Goal: Task Accomplishment & Management: Manage account settings

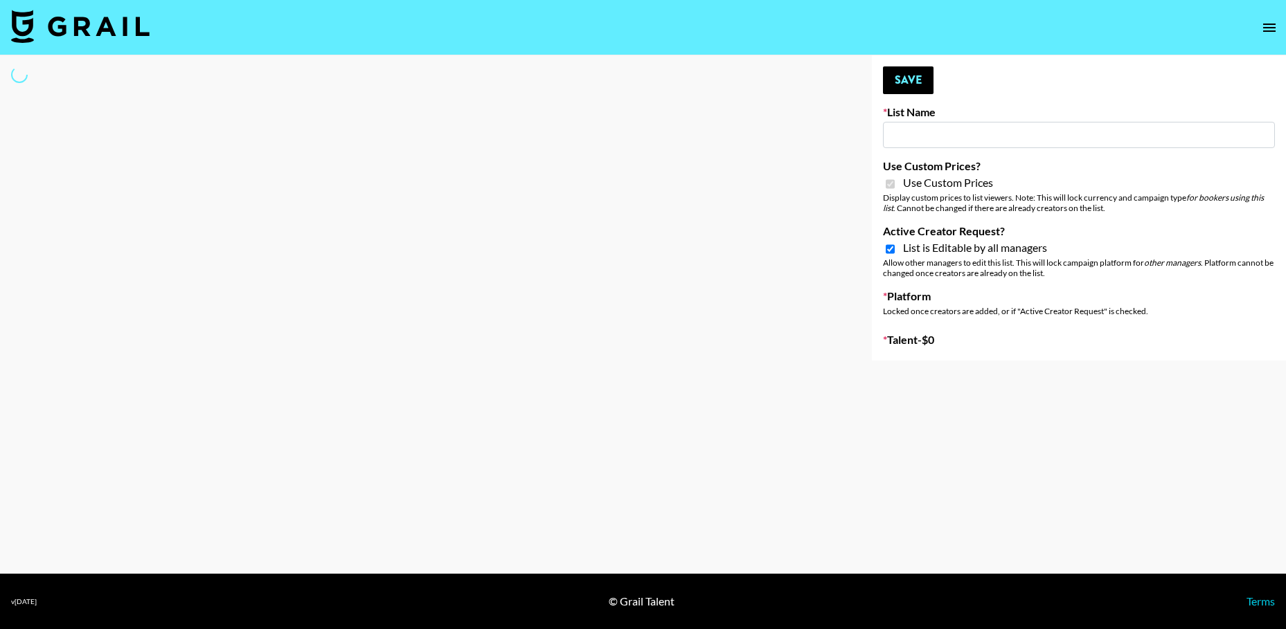
type input "Ever Clean"
checkbox input "true"
select select "Brand"
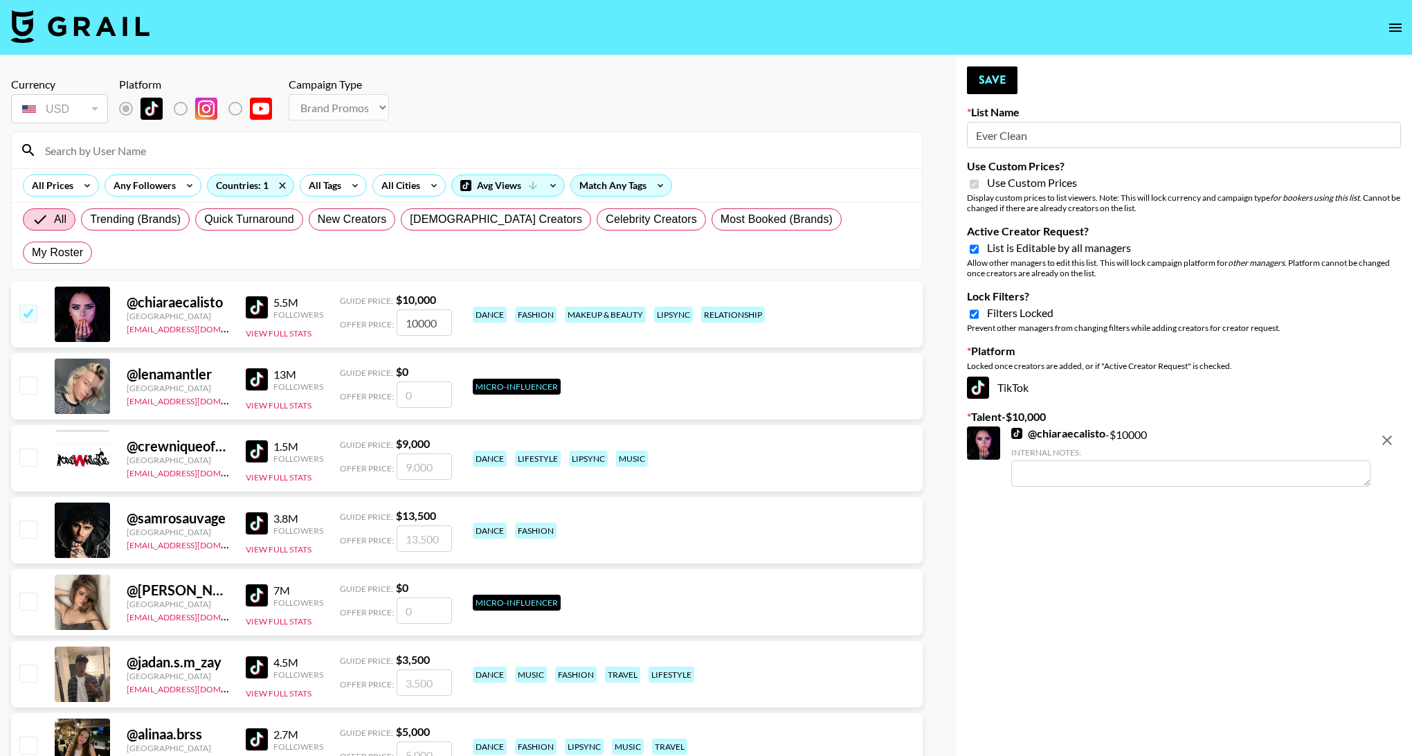
click at [1016, 435] on img at bounding box center [1017, 433] width 11 height 11
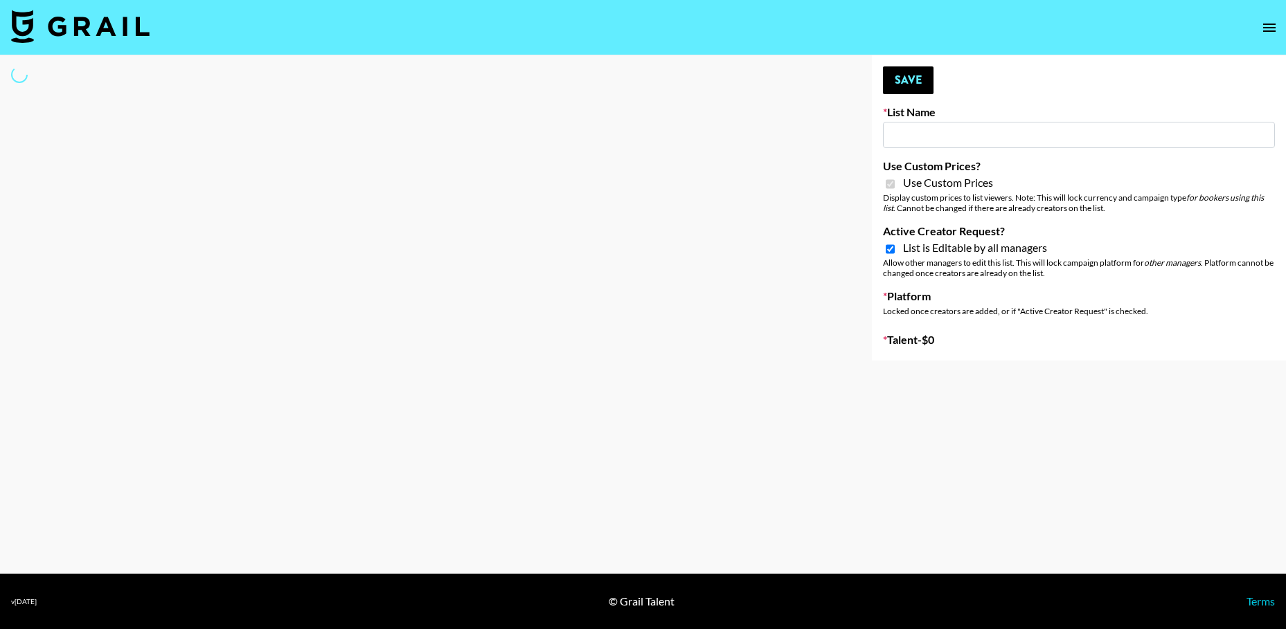
type input "Galaxy Lamps"
checkbox input "true"
select select "Brand"
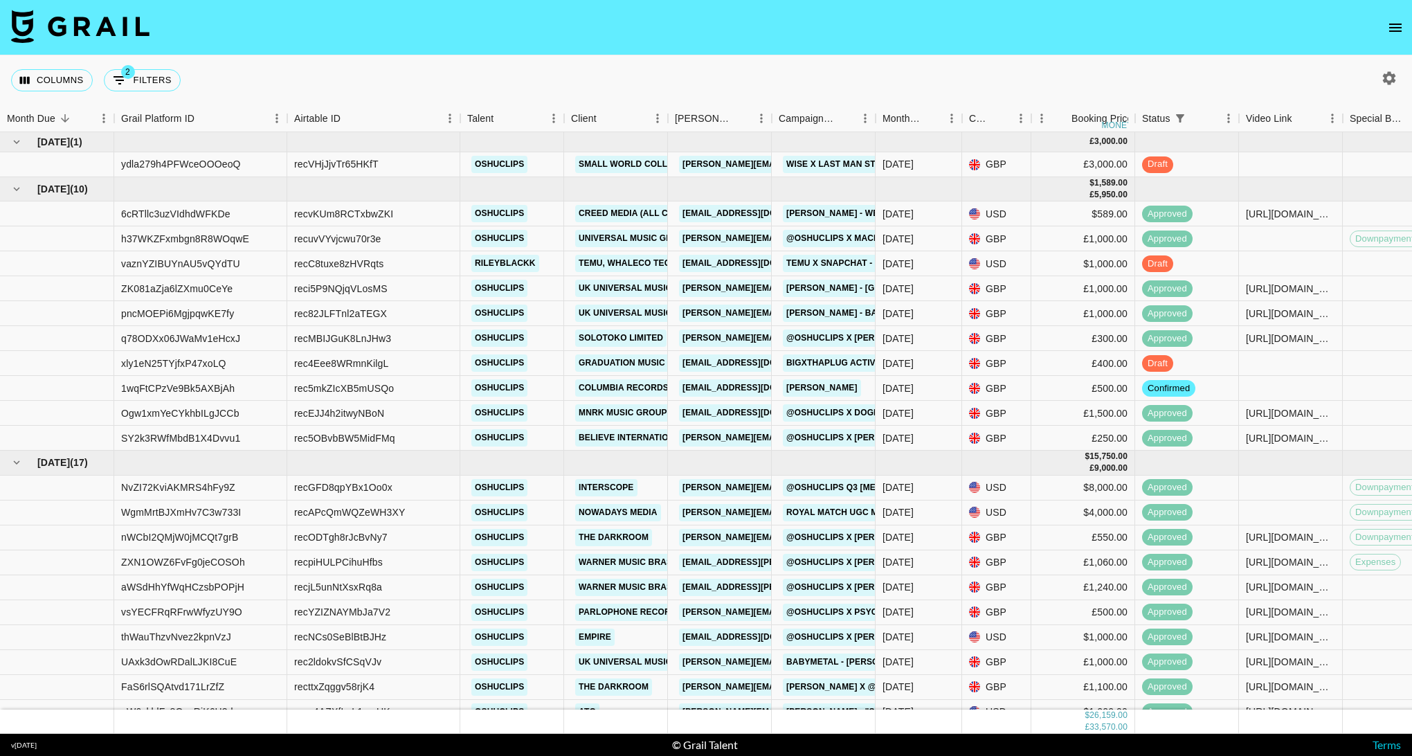
click at [1399, 24] on icon "open drawer" at bounding box center [1396, 28] width 12 height 8
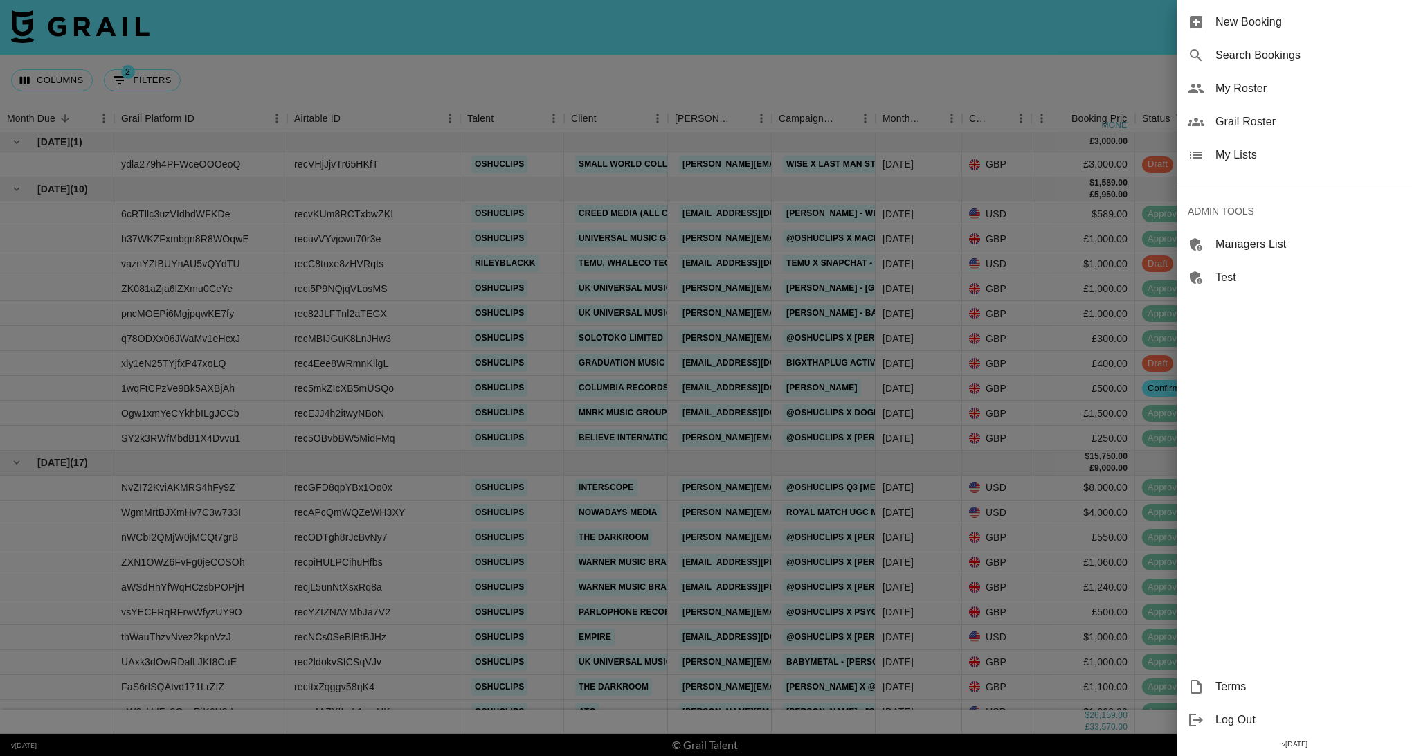
drag, startPoint x: 1070, startPoint y: 87, endPoint x: 1086, endPoint y: 88, distance: 15.3
click at [1070, 87] on div at bounding box center [706, 378] width 1412 height 756
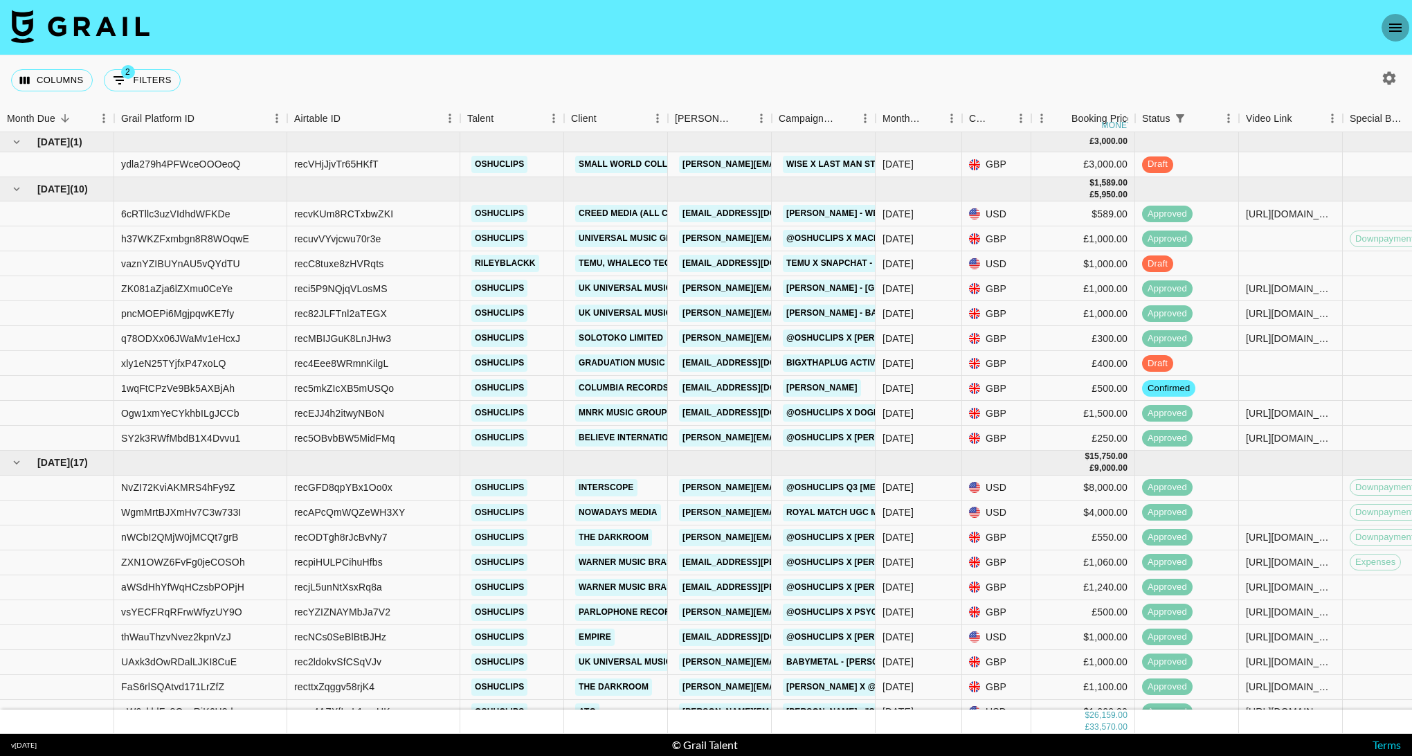
click at [1391, 29] on icon "open drawer" at bounding box center [1395, 27] width 17 height 17
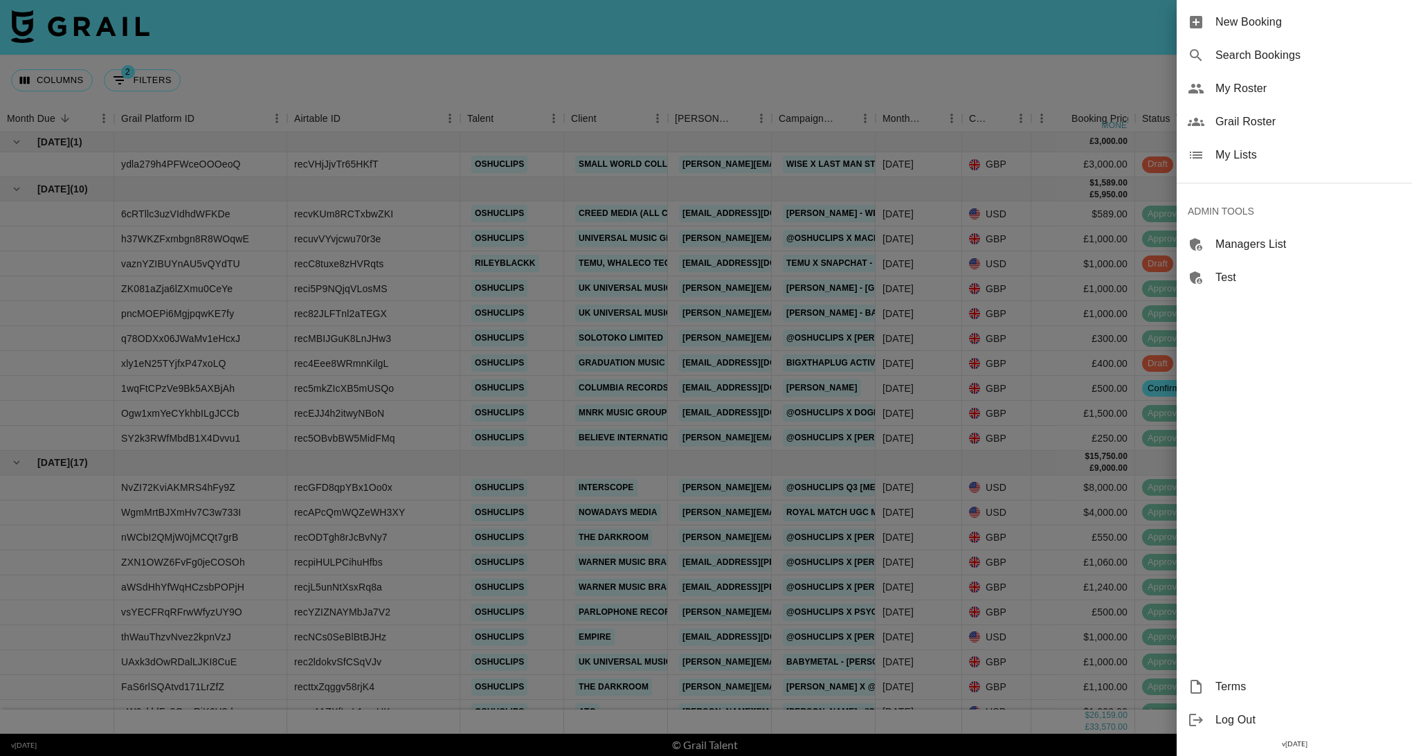
click at [1243, 158] on span "My Lists" at bounding box center [1309, 155] width 186 height 17
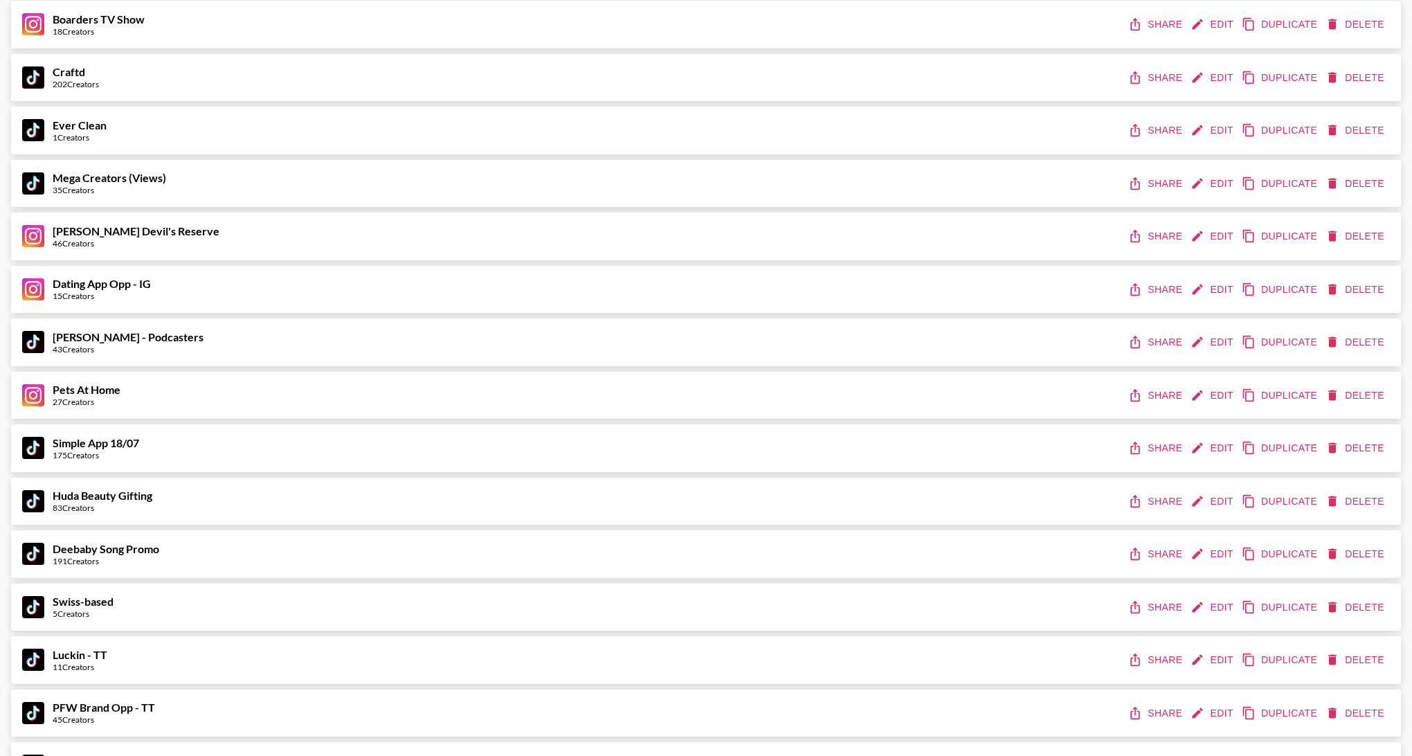
scroll to position [236, 0]
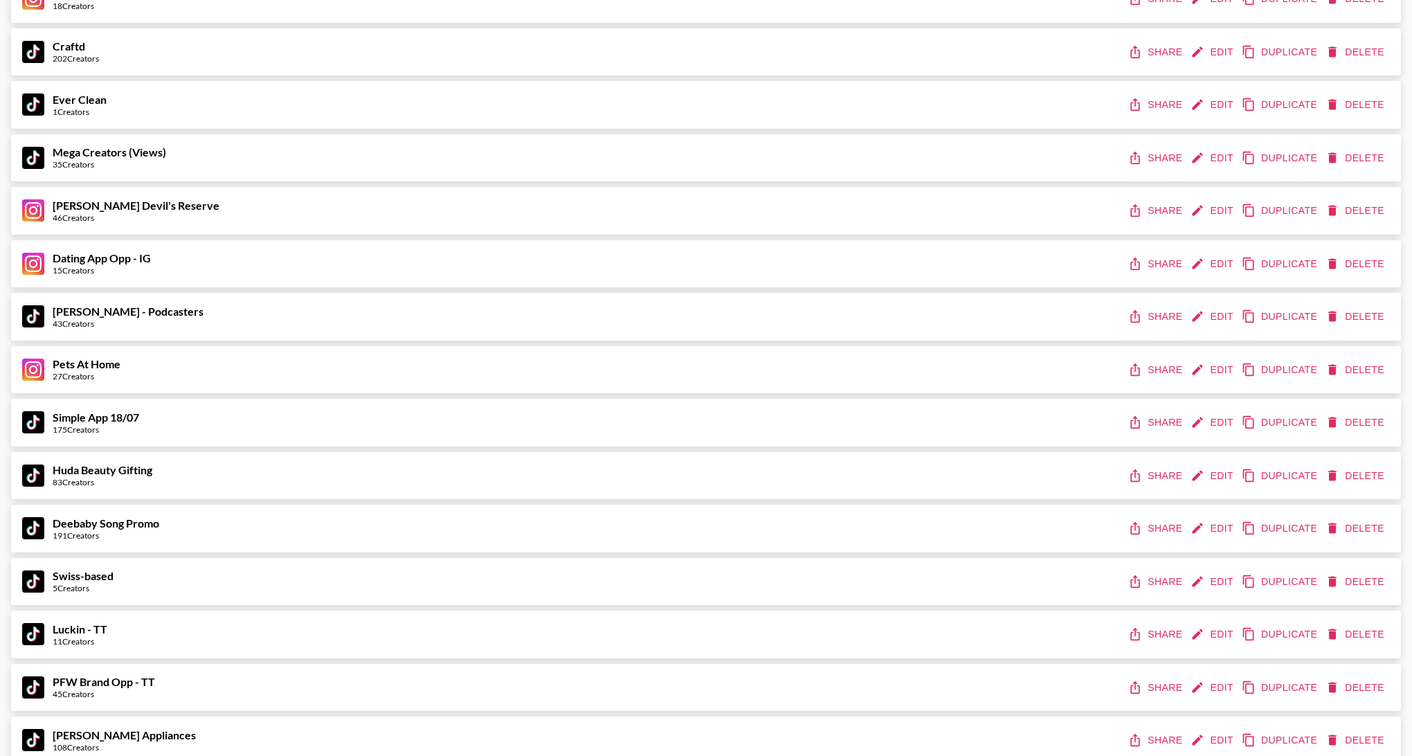
click at [1212, 318] on button "Edit" at bounding box center [1213, 317] width 51 height 26
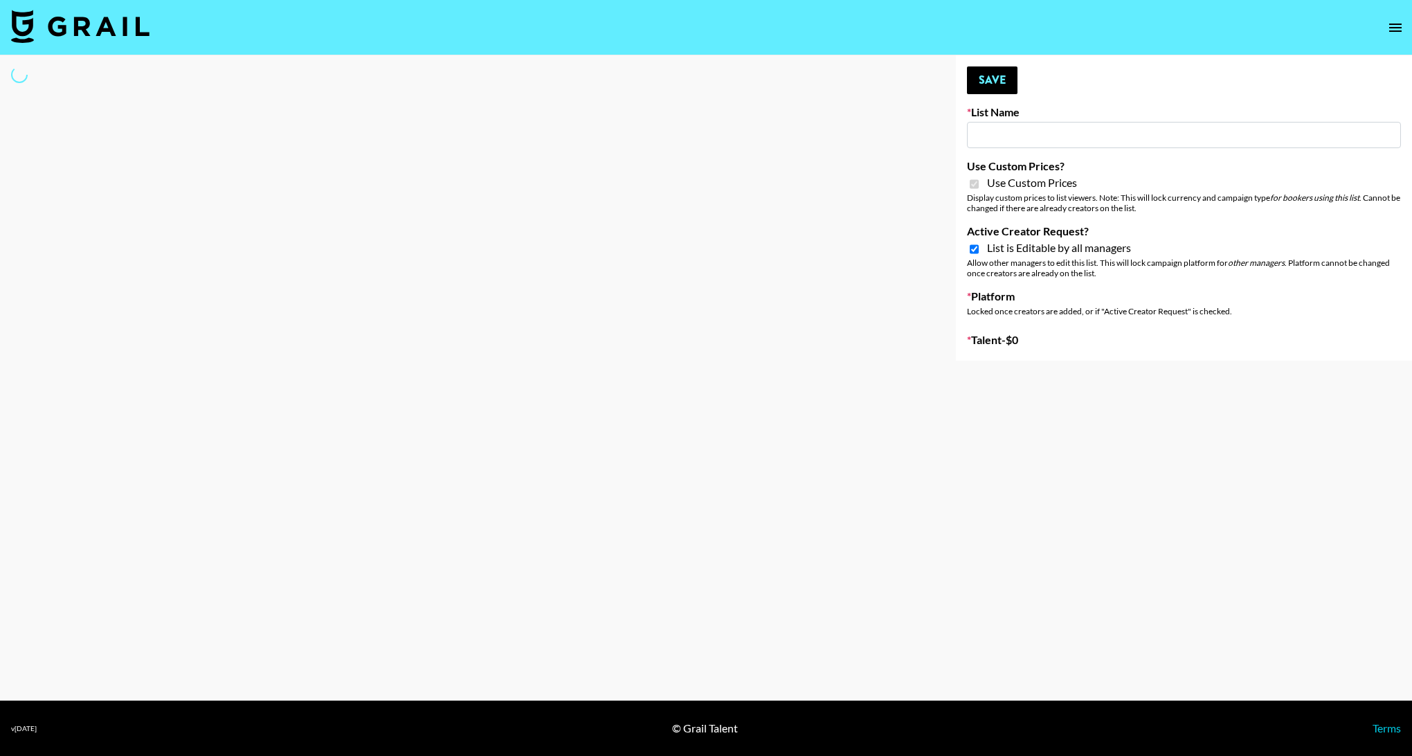
type input "Azar - Podcasters"
checkbox input "true"
select select "Brand"
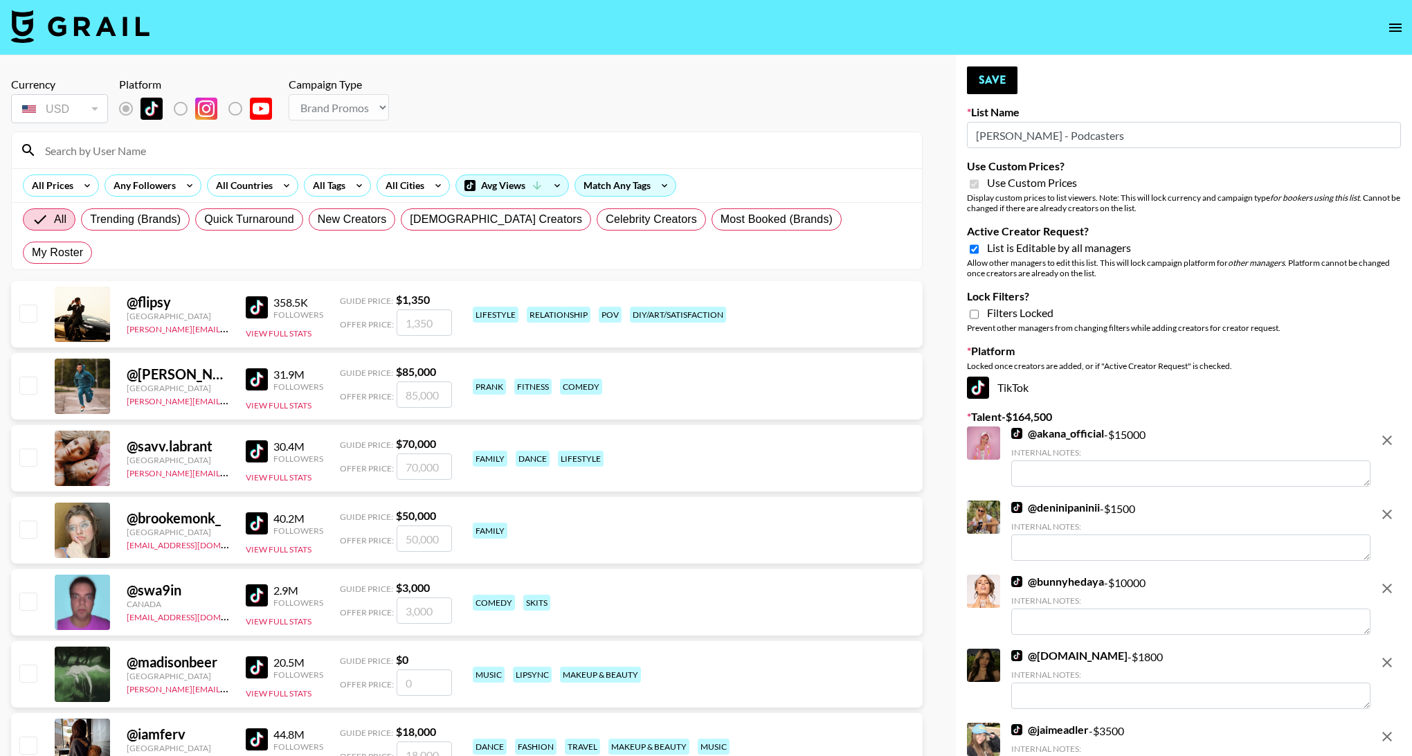
click at [1007, 135] on input "Azar - Podcasters" at bounding box center [1184, 135] width 434 height 26
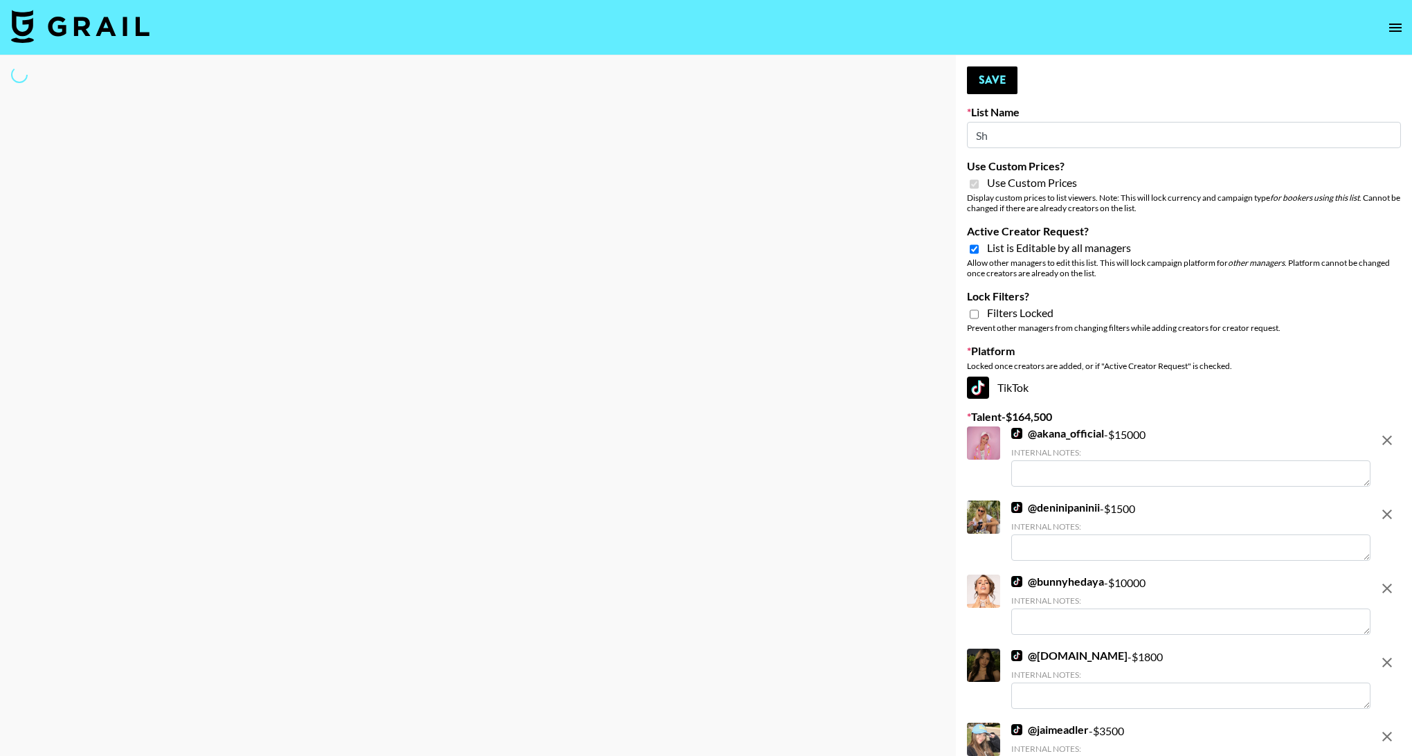
type input "Sho"
select select "Brand"
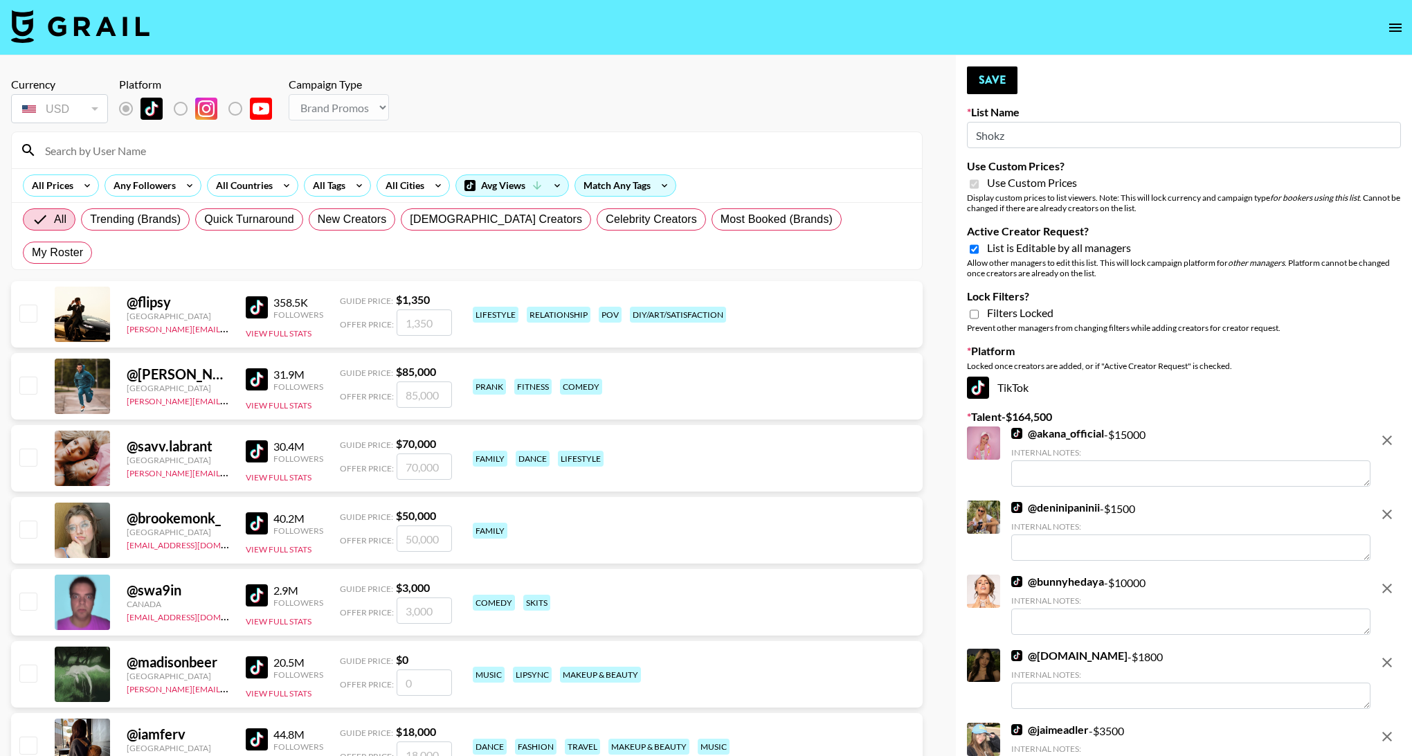
type input "Shokz"
click at [1386, 444] on icon "remove" at bounding box center [1387, 440] width 17 height 17
click at [1386, 506] on icon "remove" at bounding box center [1387, 514] width 17 height 17
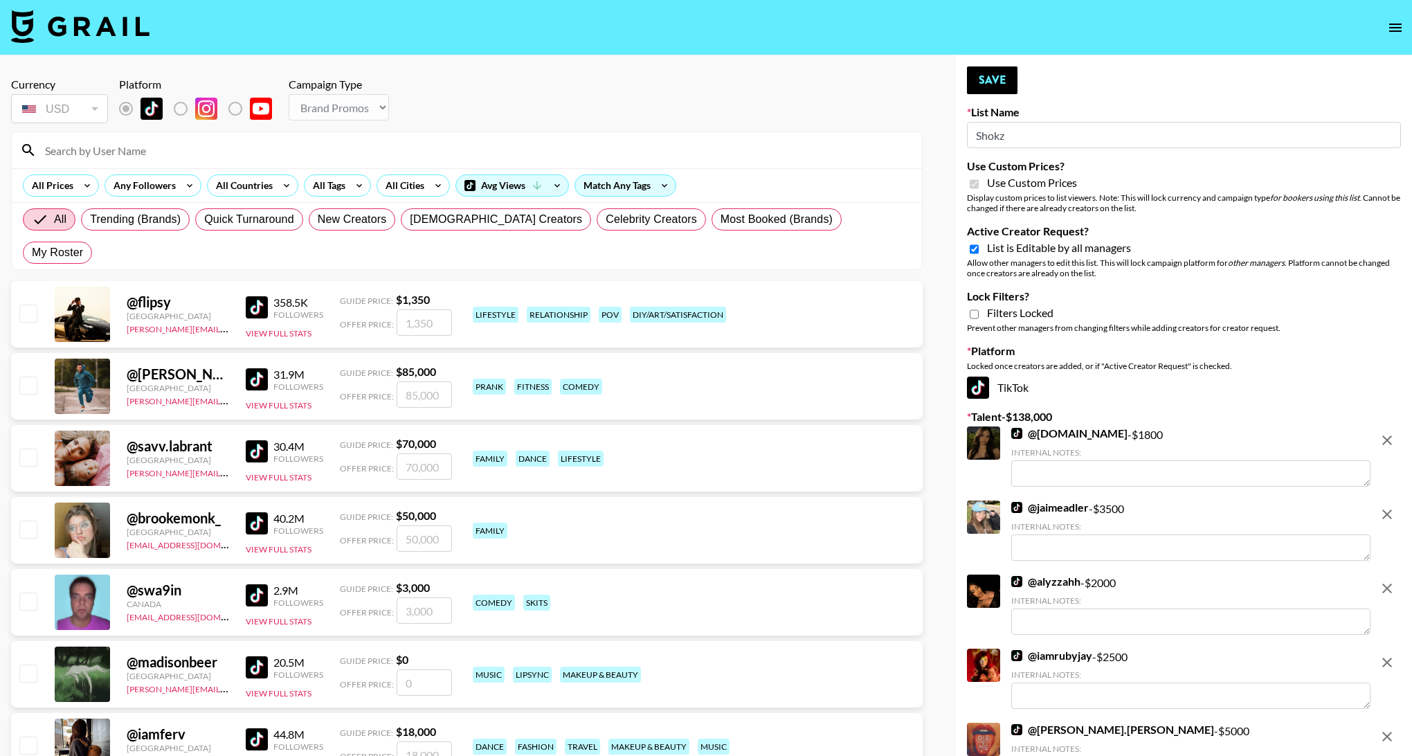
click at [1386, 444] on icon "remove" at bounding box center [1387, 440] width 17 height 17
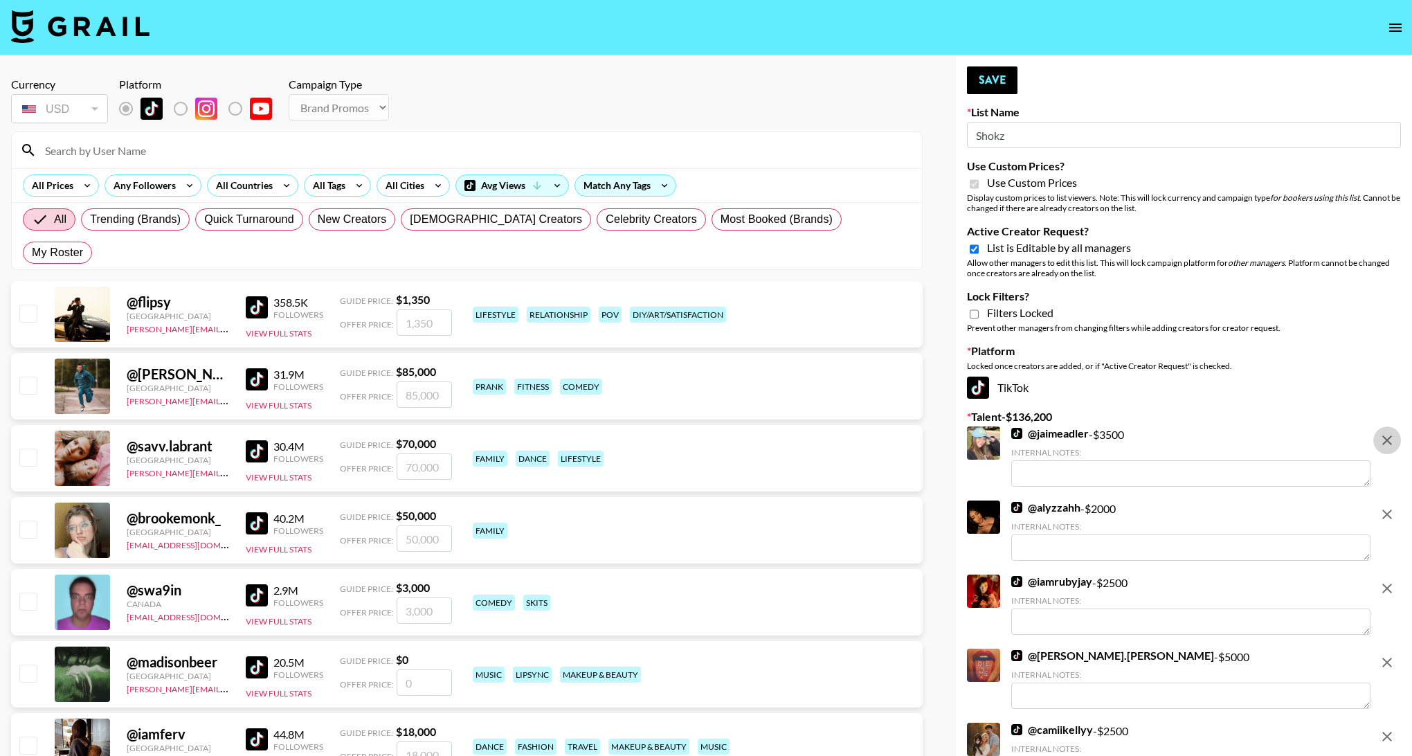
click at [1386, 444] on icon "remove" at bounding box center [1387, 440] width 17 height 17
click at [1386, 506] on icon "remove" at bounding box center [1387, 514] width 17 height 17
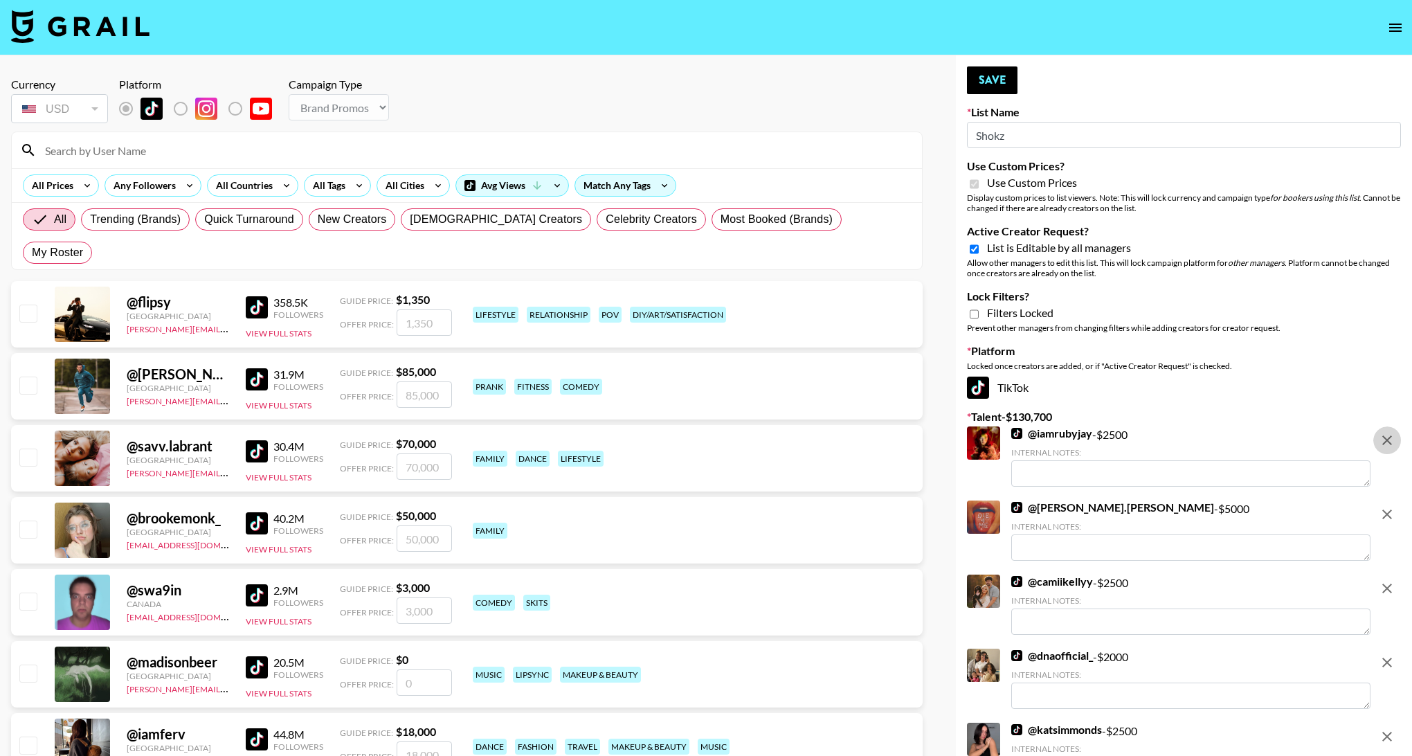
click at [1386, 444] on icon "remove" at bounding box center [1387, 440] width 17 height 17
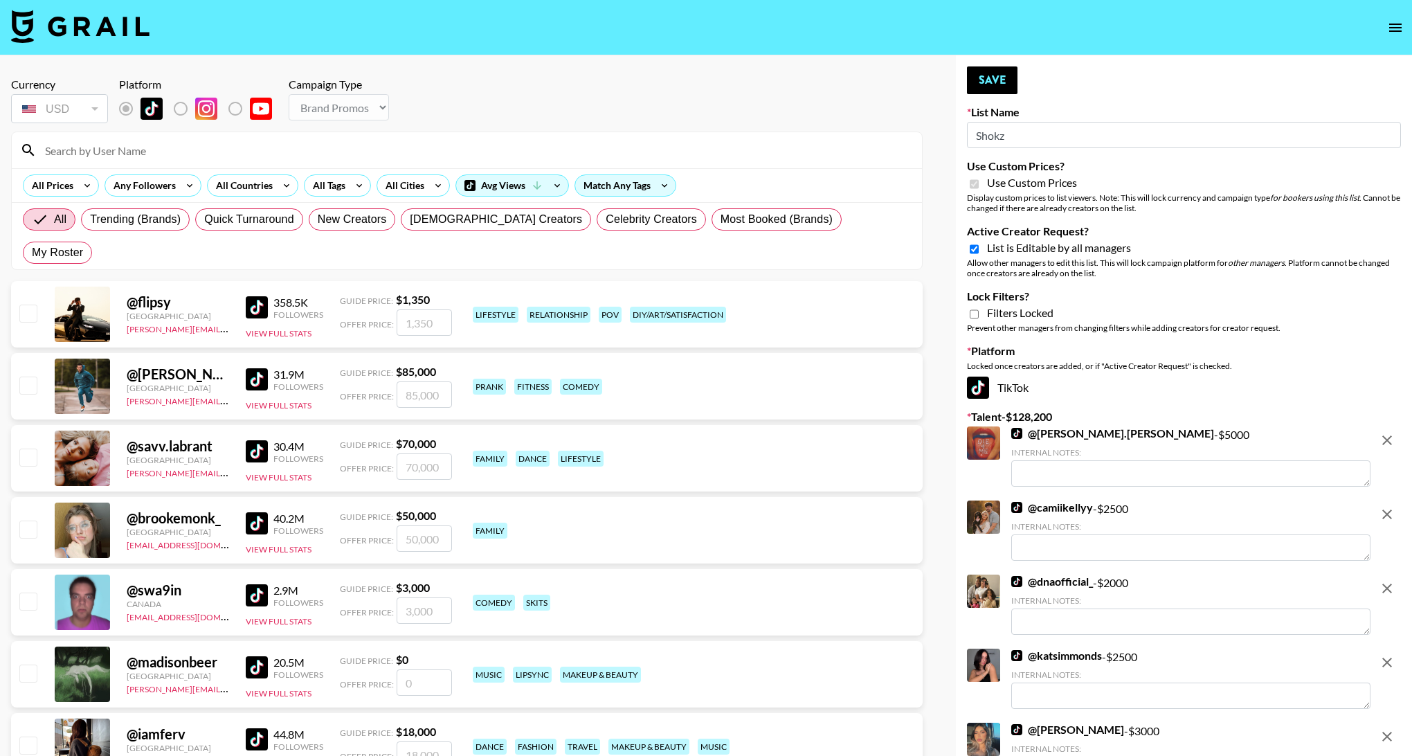
click at [1386, 444] on icon "remove" at bounding box center [1387, 440] width 17 height 17
click at [1386, 506] on icon "remove" at bounding box center [1387, 514] width 17 height 17
click at [1386, 444] on icon "remove" at bounding box center [1387, 440] width 17 height 17
click at [1386, 506] on icon "remove" at bounding box center [1387, 514] width 17 height 17
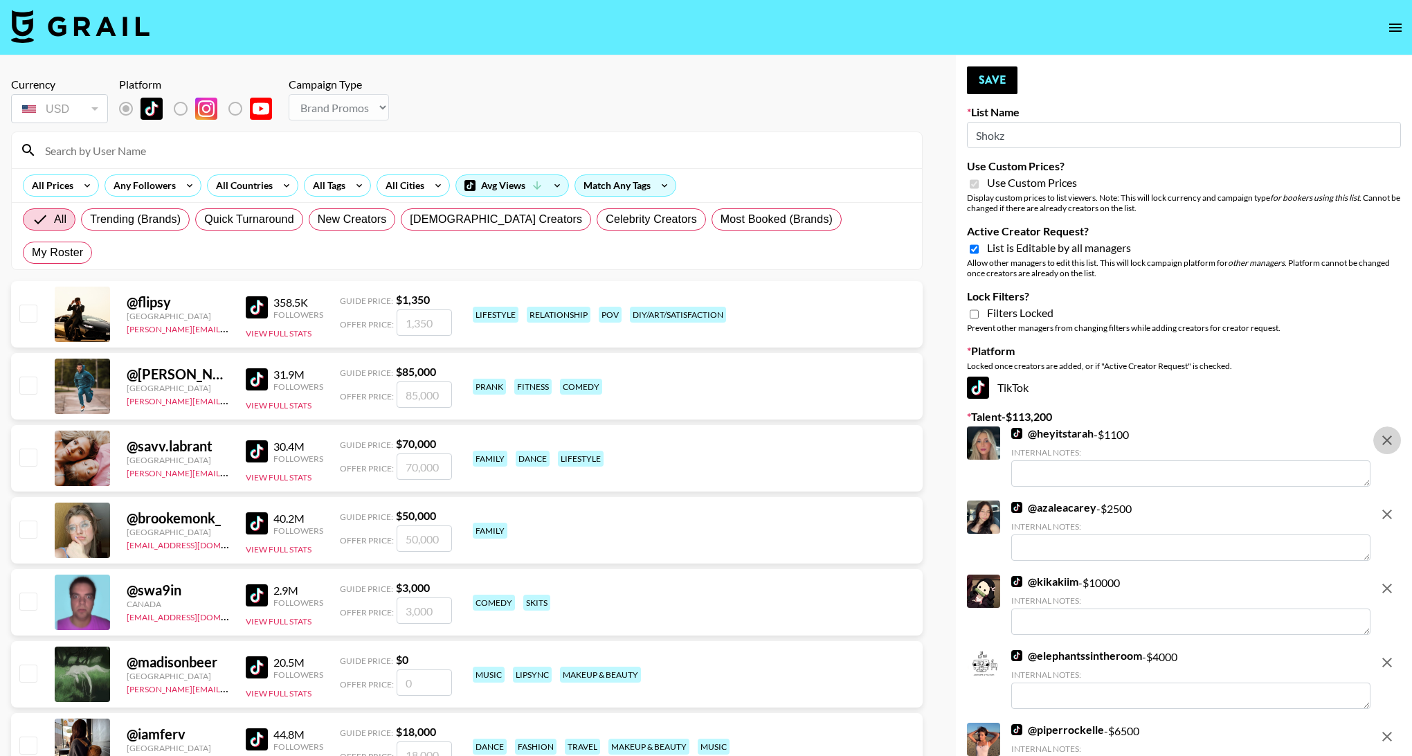
click at [1386, 444] on icon "remove" at bounding box center [1387, 440] width 17 height 17
click at [1386, 506] on icon "remove" at bounding box center [1387, 514] width 17 height 17
click at [1386, 580] on icon "remove" at bounding box center [1387, 588] width 17 height 17
click at [1386, 444] on icon "remove" at bounding box center [1387, 440] width 17 height 17
click at [1386, 506] on icon "remove" at bounding box center [1387, 514] width 17 height 17
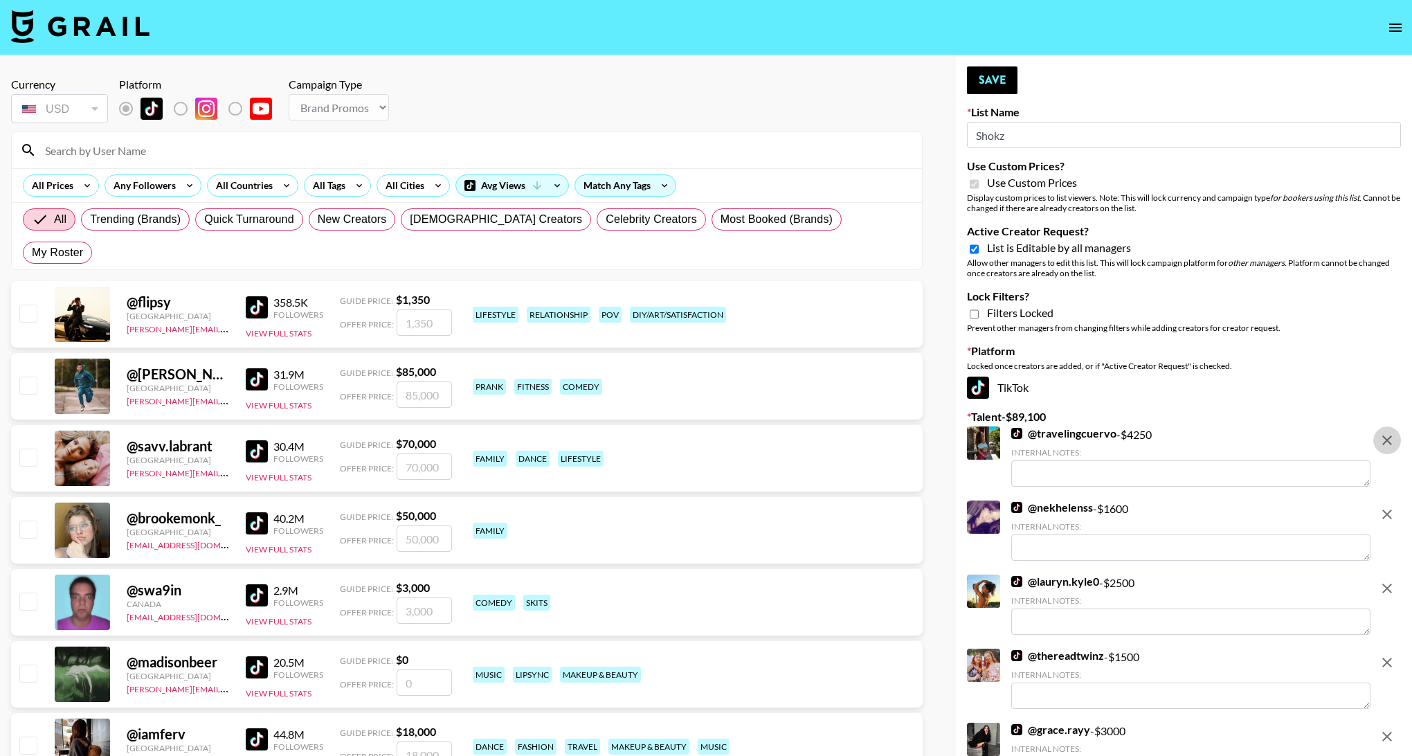
click at [1386, 444] on icon "remove" at bounding box center [1387, 440] width 17 height 17
click at [1386, 506] on icon "remove" at bounding box center [1387, 514] width 17 height 17
click at [1386, 444] on icon "remove" at bounding box center [1387, 440] width 17 height 17
click at [1386, 506] on icon "remove" at bounding box center [1387, 514] width 17 height 17
click at [1386, 444] on icon "remove" at bounding box center [1387, 440] width 17 height 17
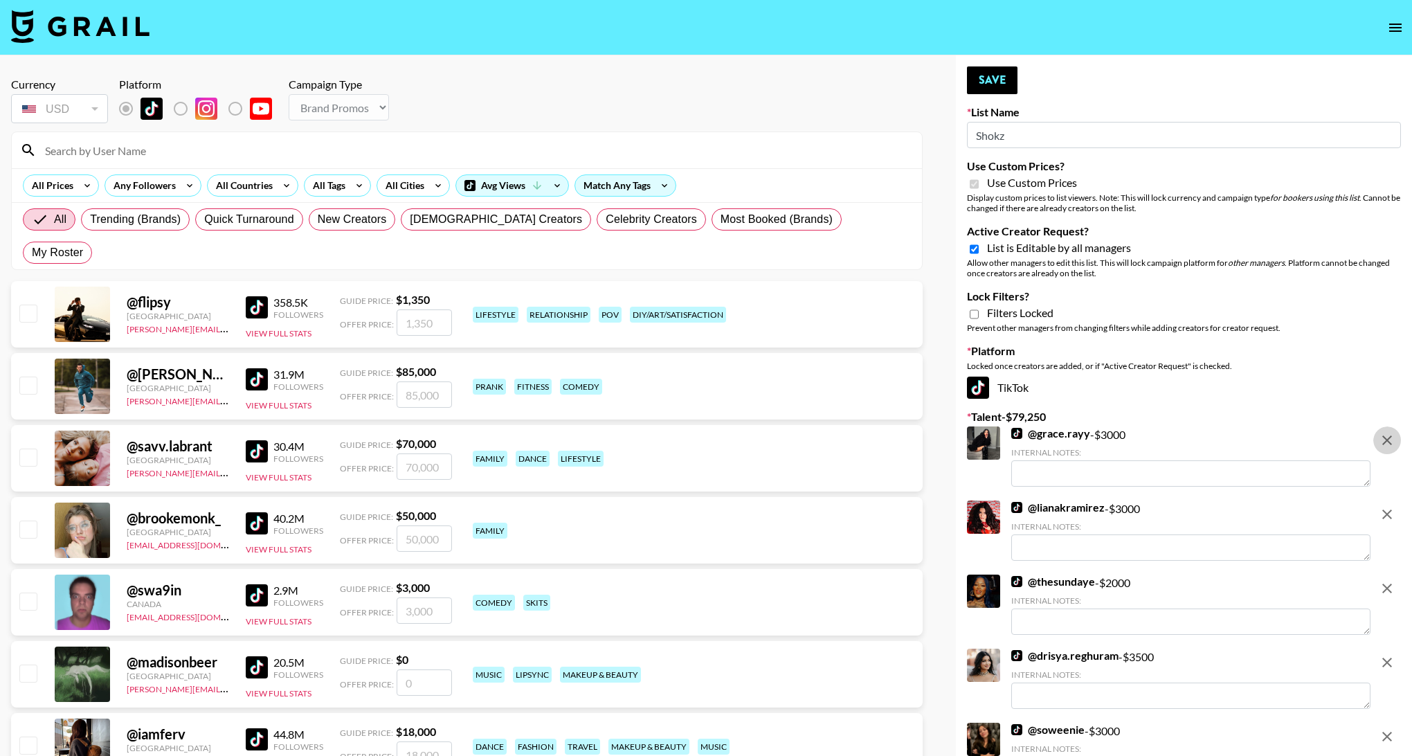
click at [1386, 506] on icon "remove" at bounding box center [1387, 514] width 17 height 17
click at [1386, 444] on icon "remove" at bounding box center [1387, 440] width 17 height 17
click at [1386, 506] on icon "remove" at bounding box center [1387, 514] width 17 height 17
click at [1386, 444] on icon "remove" at bounding box center [1387, 440] width 17 height 17
click at [1386, 506] on icon "remove" at bounding box center [1387, 514] width 17 height 17
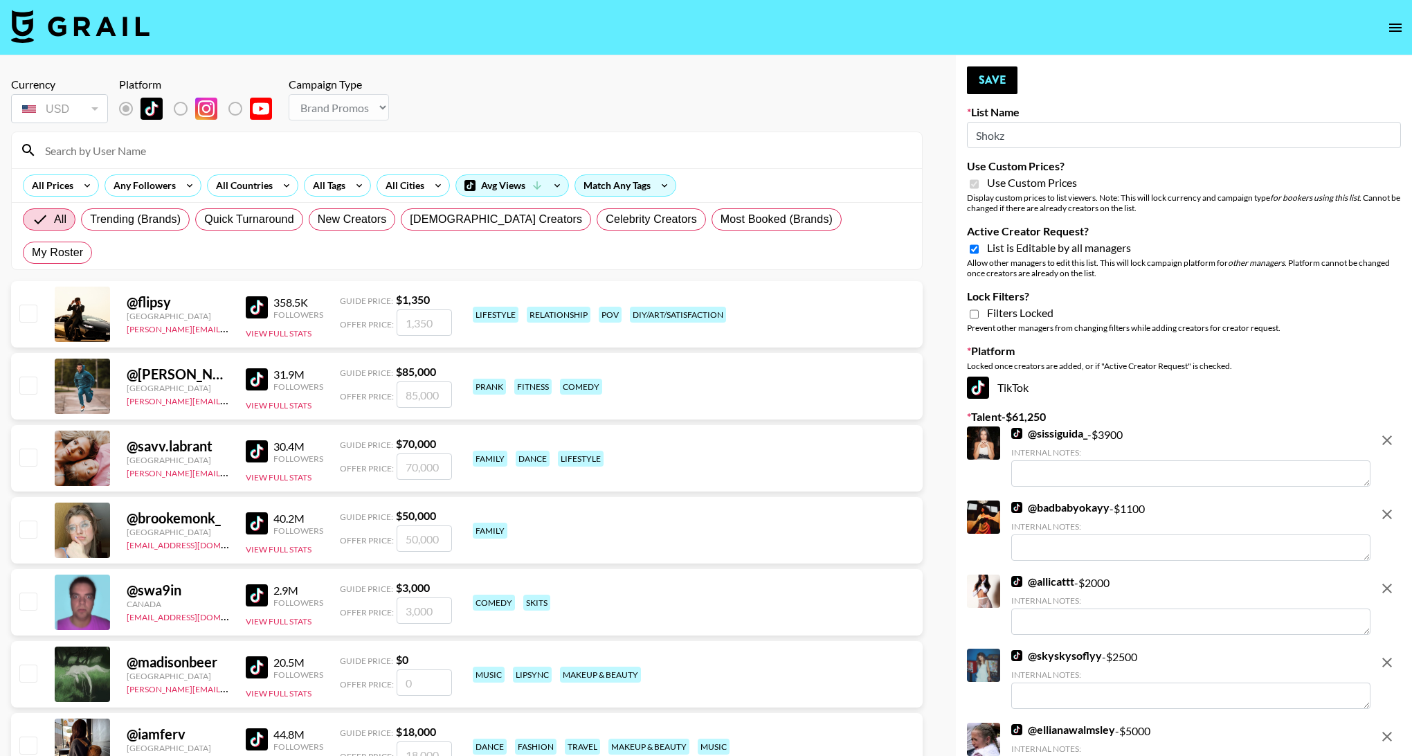
click at [1386, 444] on icon "remove" at bounding box center [1387, 440] width 17 height 17
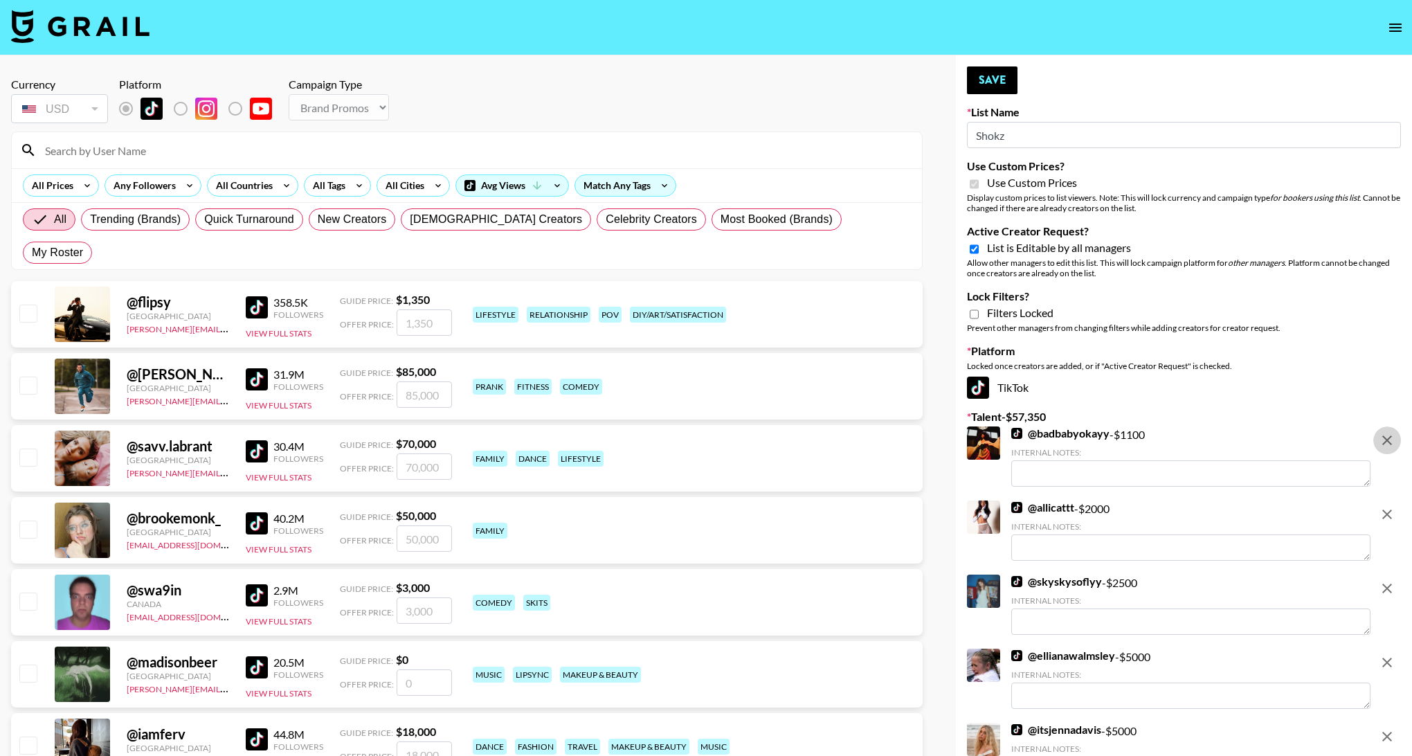
click at [1386, 444] on icon "remove" at bounding box center [1387, 440] width 17 height 17
click at [1386, 506] on icon "remove" at bounding box center [1387, 514] width 17 height 17
click at [1386, 444] on icon "remove" at bounding box center [1387, 440] width 17 height 17
click at [1386, 506] on icon "remove" at bounding box center [1387, 514] width 17 height 17
click at [1386, 444] on icon "remove" at bounding box center [1387, 440] width 17 height 17
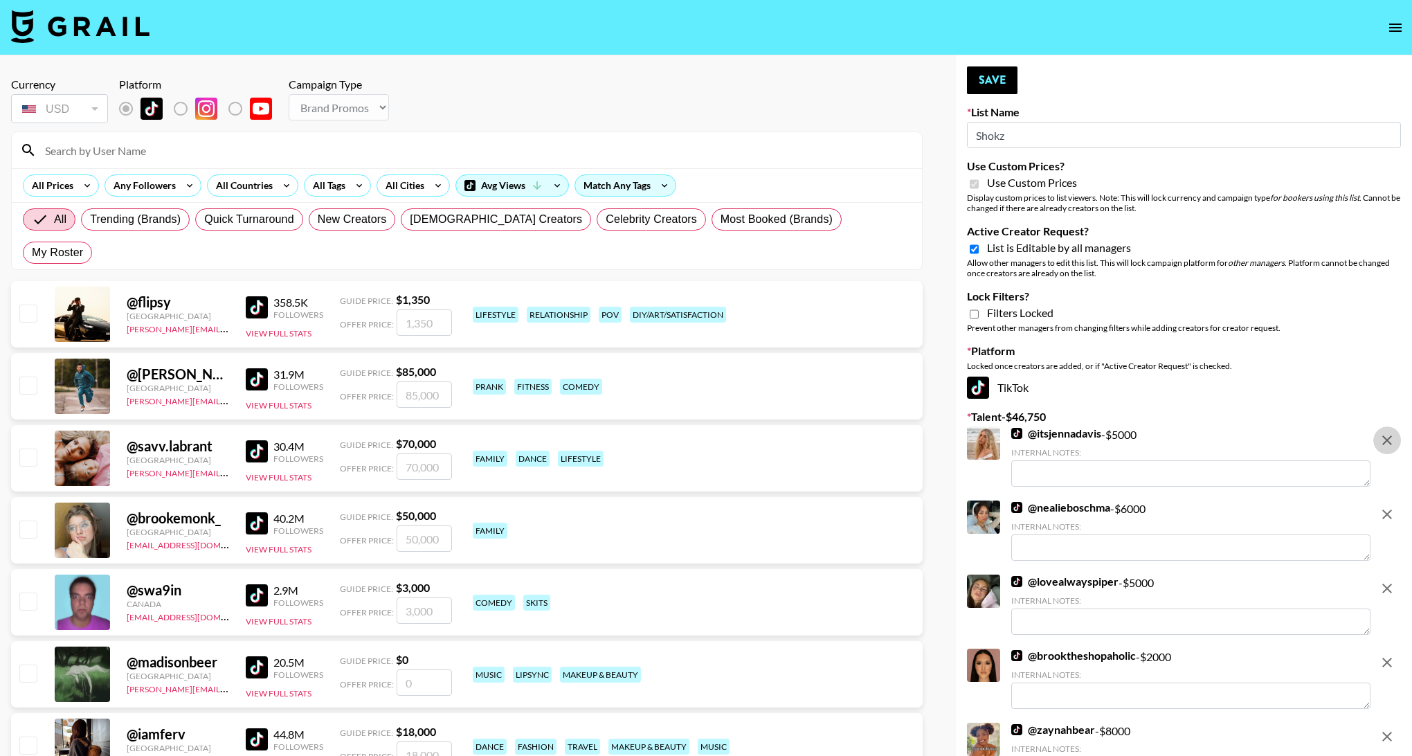
click at [1386, 506] on icon "remove" at bounding box center [1387, 514] width 17 height 17
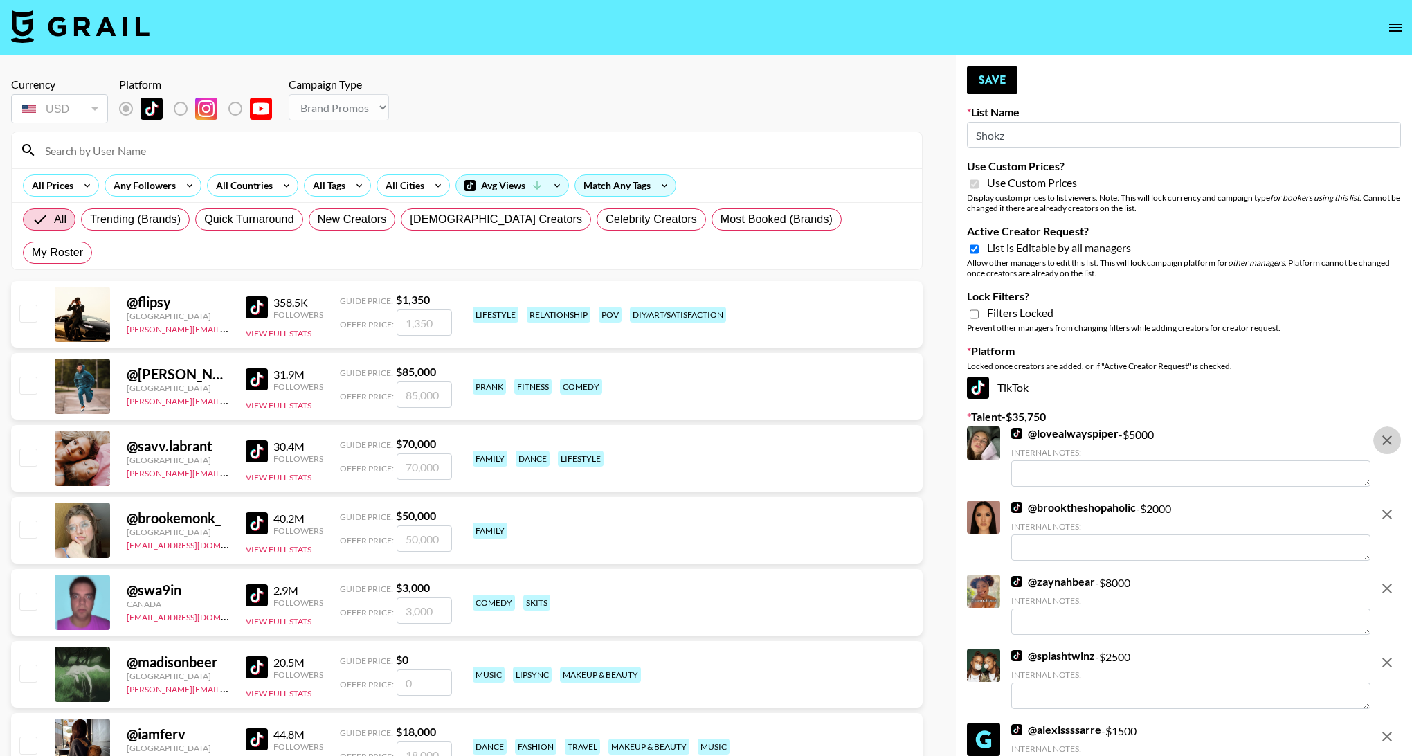
click at [1386, 444] on icon "remove" at bounding box center [1387, 440] width 17 height 17
click at [1386, 506] on icon "remove" at bounding box center [1387, 514] width 17 height 17
click at [1386, 580] on icon "remove" at bounding box center [1387, 588] width 17 height 17
click at [1386, 444] on icon "remove" at bounding box center [1387, 440] width 17 height 17
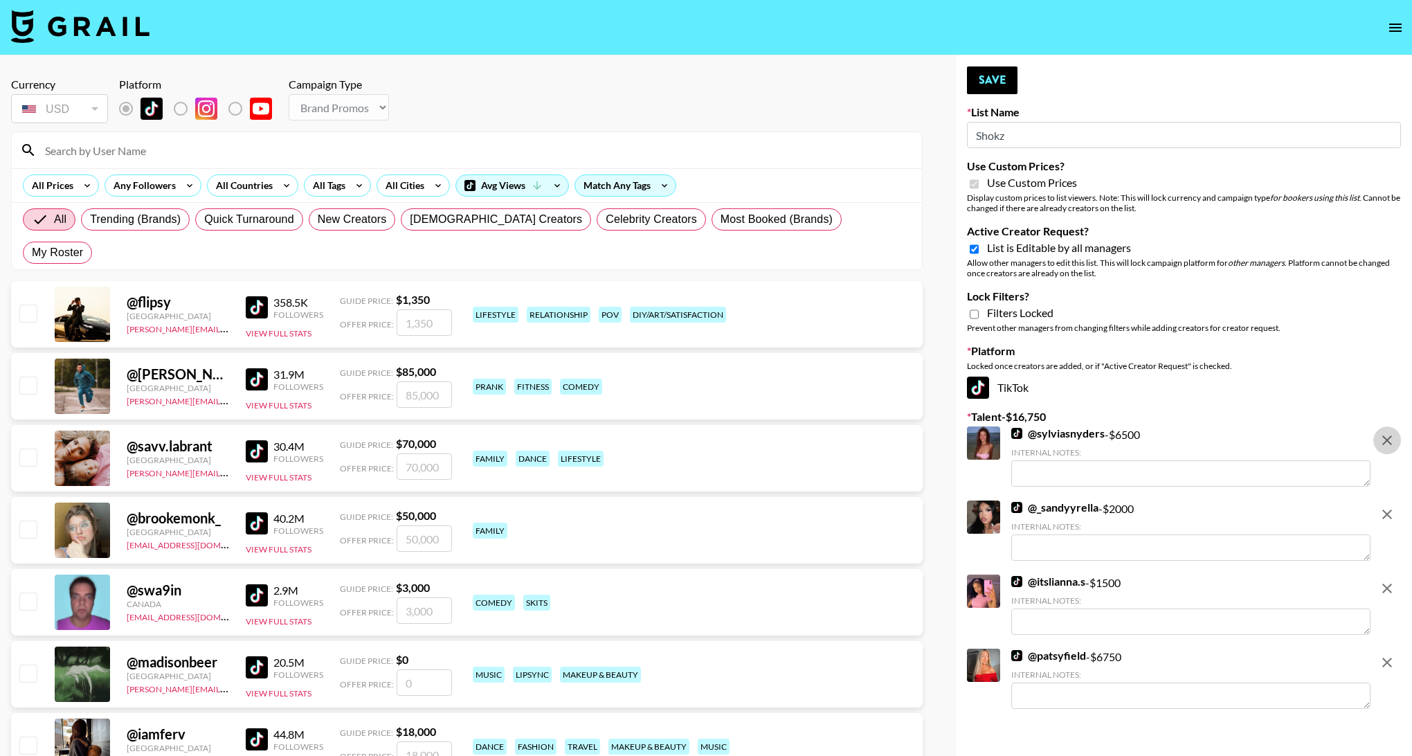
click at [1386, 444] on icon "remove" at bounding box center [1387, 440] width 17 height 17
click at [1386, 506] on icon "remove" at bounding box center [1387, 514] width 17 height 17
click at [1386, 580] on icon "remove" at bounding box center [1387, 588] width 17 height 17
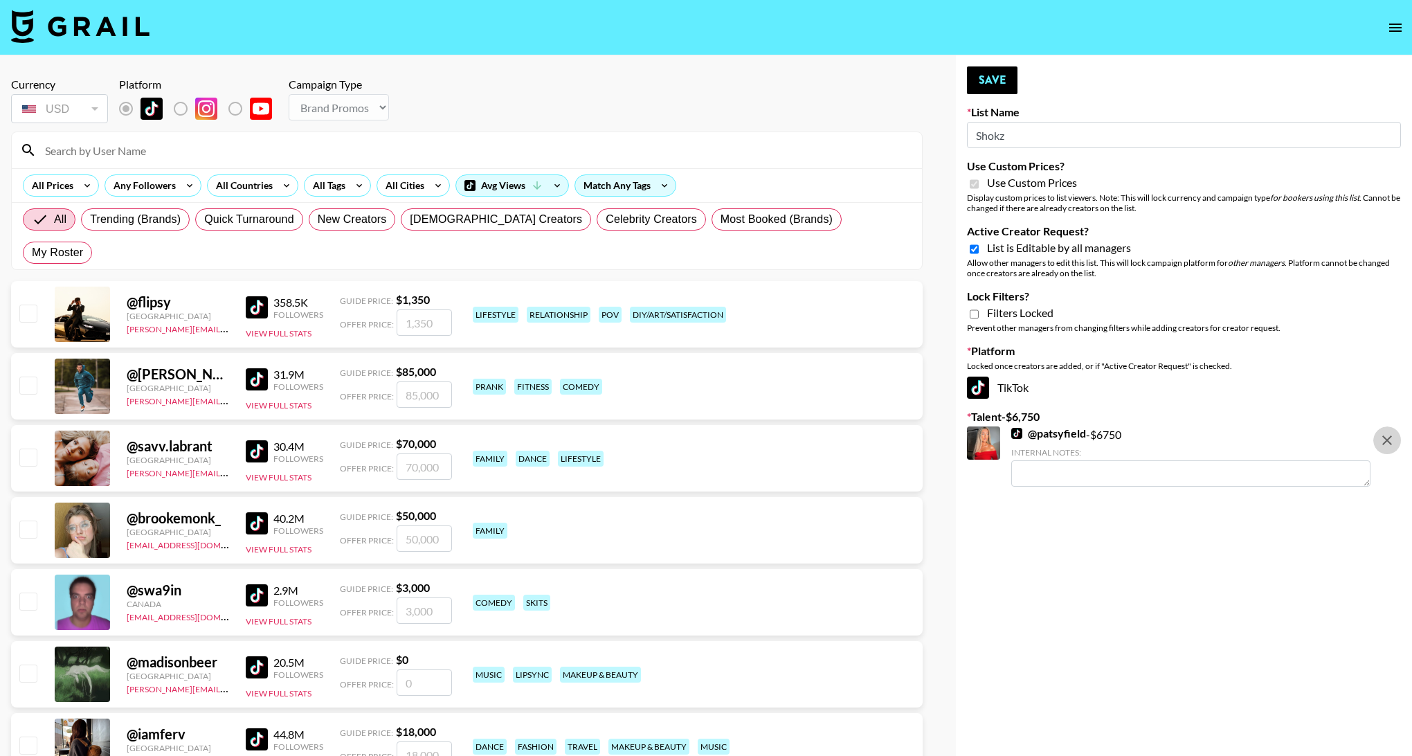
click at [1386, 444] on icon "remove" at bounding box center [1387, 440] width 17 height 17
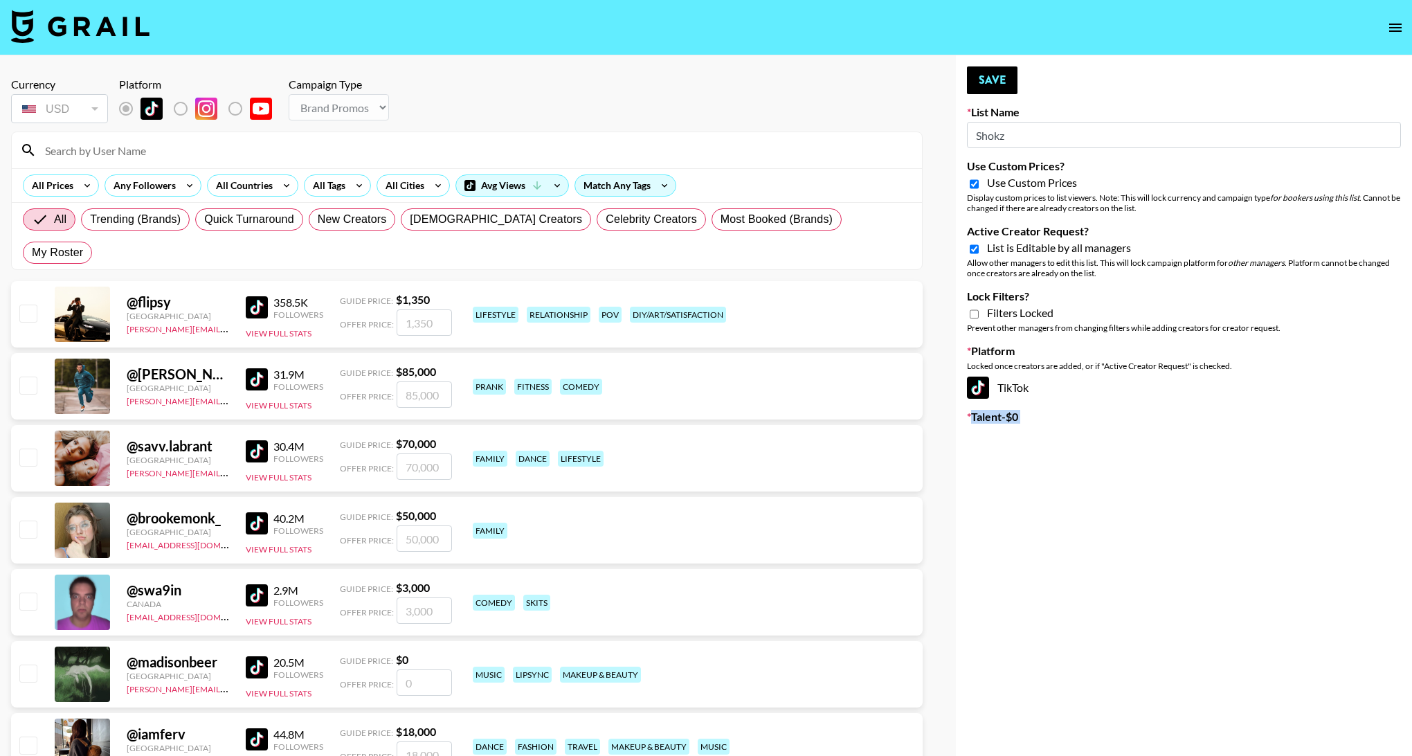
click at [975, 252] on input "Active Creator Request?" at bounding box center [974, 249] width 9 height 12
checkbox input "false"
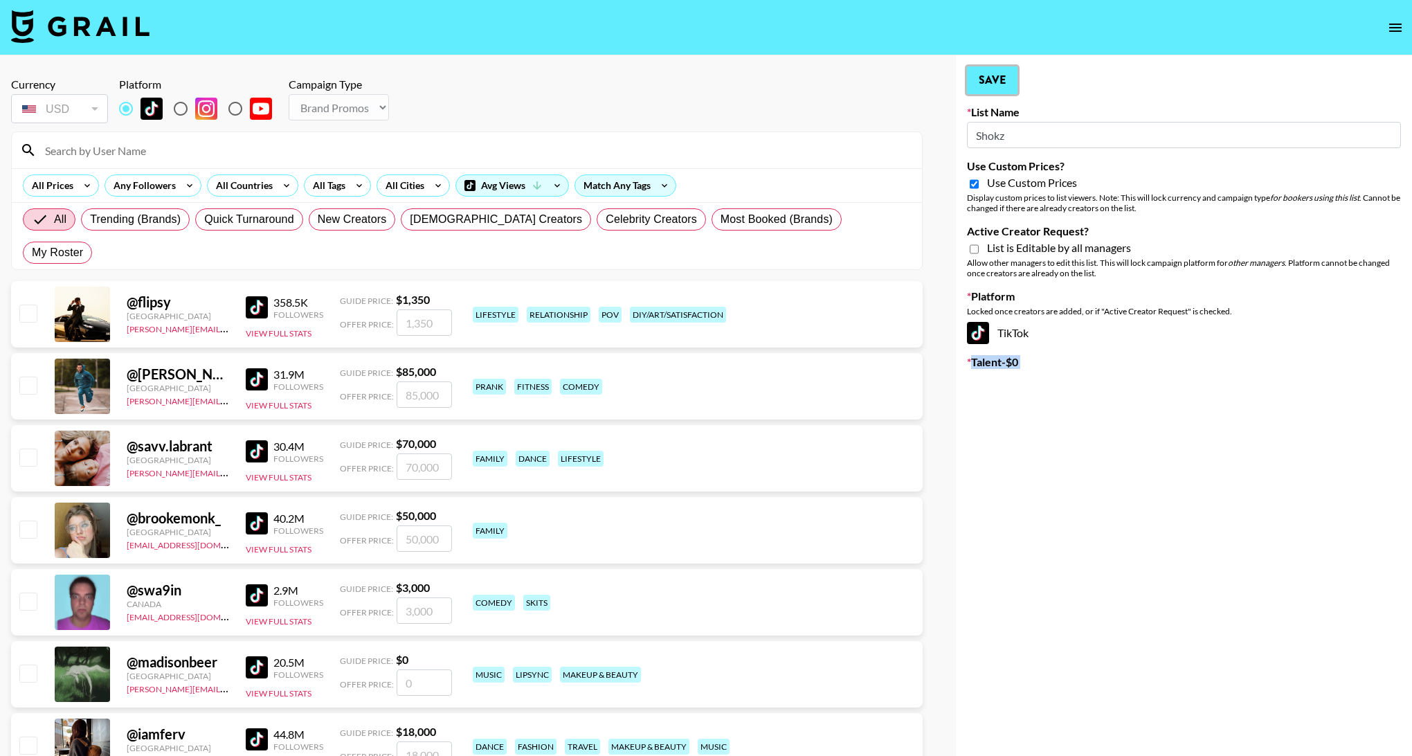
click at [992, 82] on button "Save" at bounding box center [992, 80] width 51 height 28
type input "Azar - Podcasters"
checkbox input "true"
type input "Shokz"
checkbox input "false"
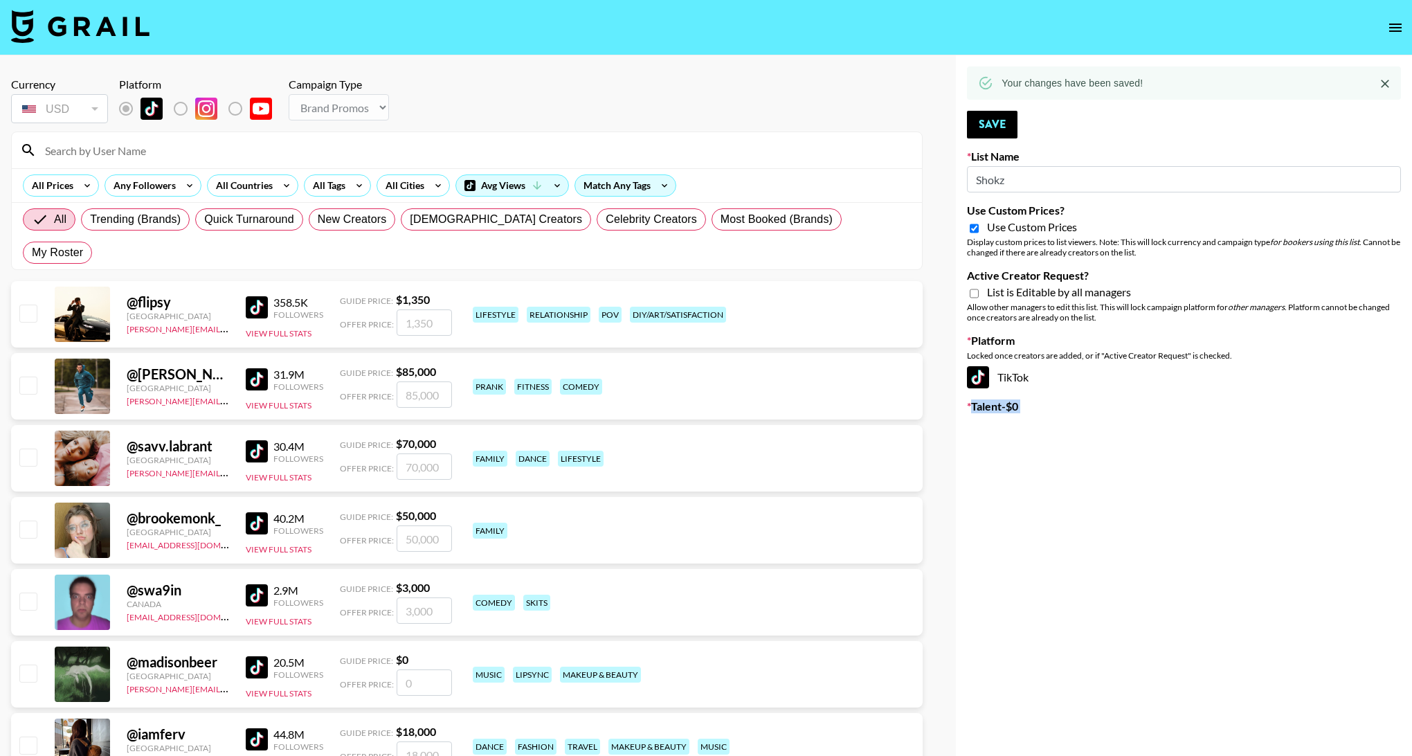
click at [975, 233] on input "Use Custom Prices?" at bounding box center [974, 228] width 9 height 12
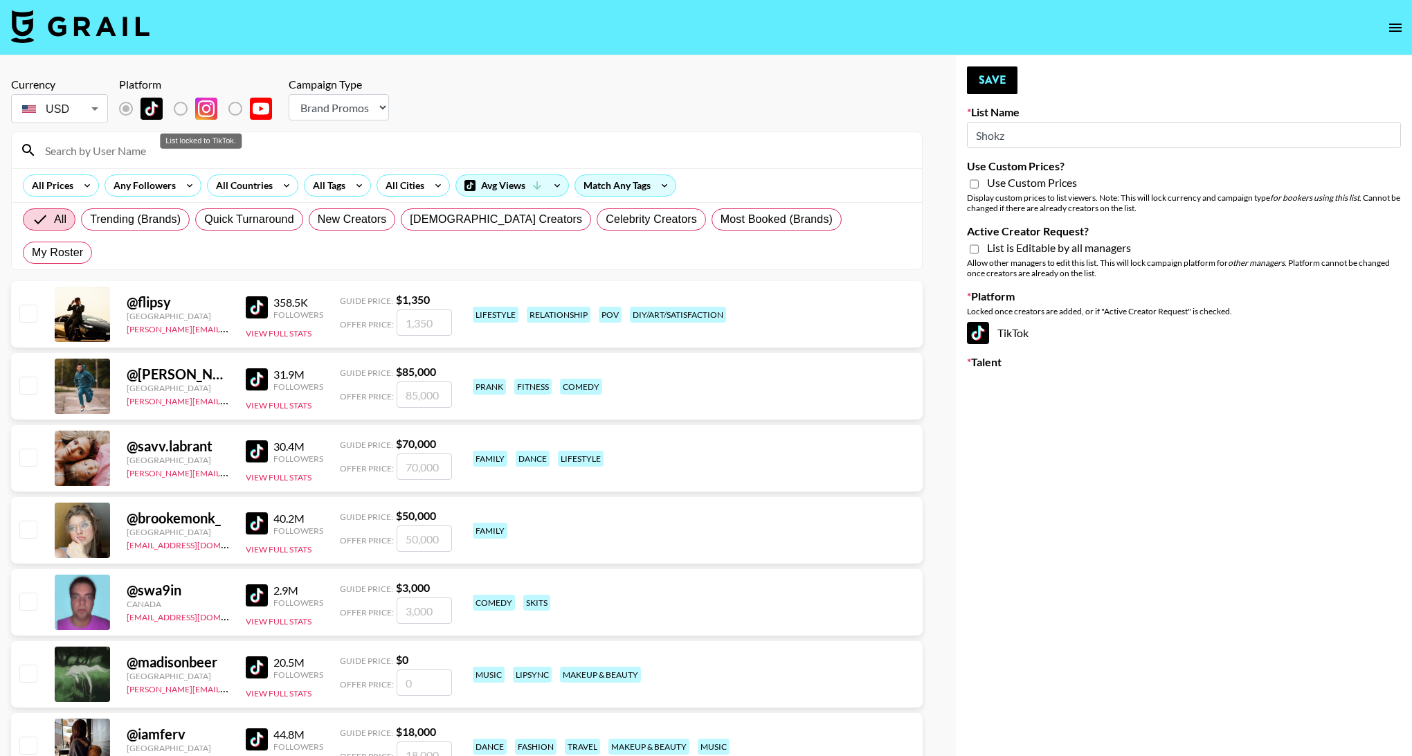
click at [184, 109] on label "List locked to TikTok." at bounding box center [191, 108] width 51 height 29
click at [989, 88] on button "Save" at bounding box center [992, 80] width 51 height 28
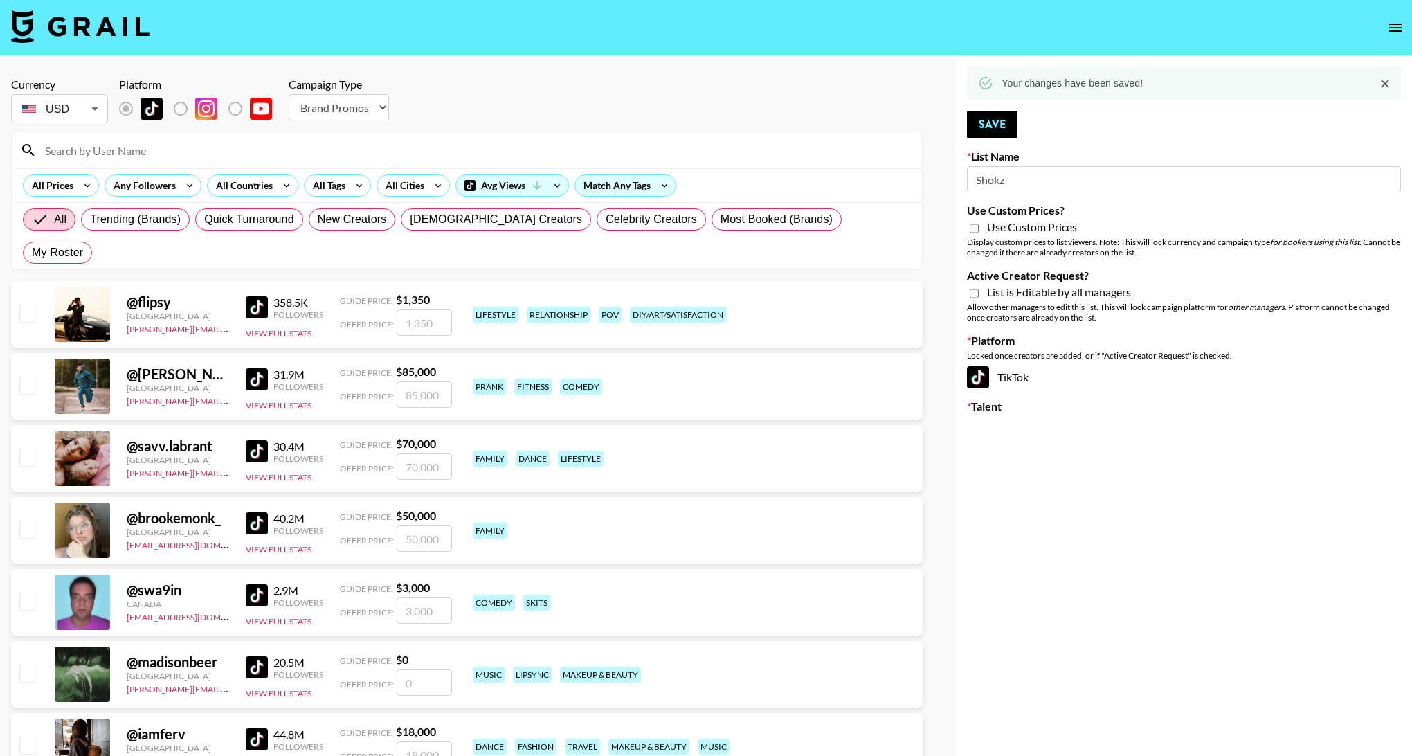
click at [308, 108] on select "Choose Type... Song Promos Brand Promos" at bounding box center [339, 107] width 100 height 26
click at [183, 107] on label "List locked to TikTok." at bounding box center [191, 108] width 51 height 29
click at [971, 224] on input "Use Custom Prices?" at bounding box center [974, 228] width 9 height 12
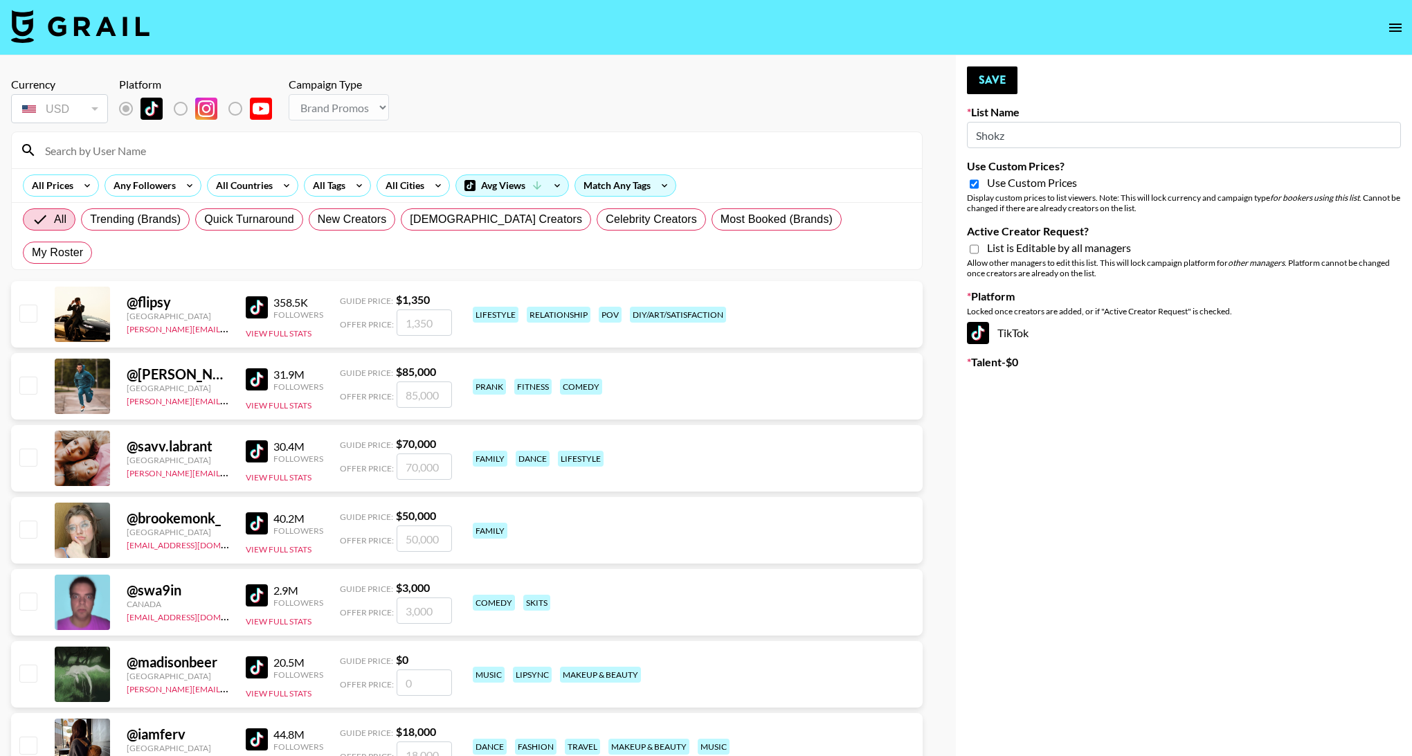
click at [972, 184] on input "Use Custom Prices?" at bounding box center [974, 184] width 9 height 12
checkbox input "false"
click at [975, 249] on input "Active Creator Request?" at bounding box center [974, 249] width 9 height 12
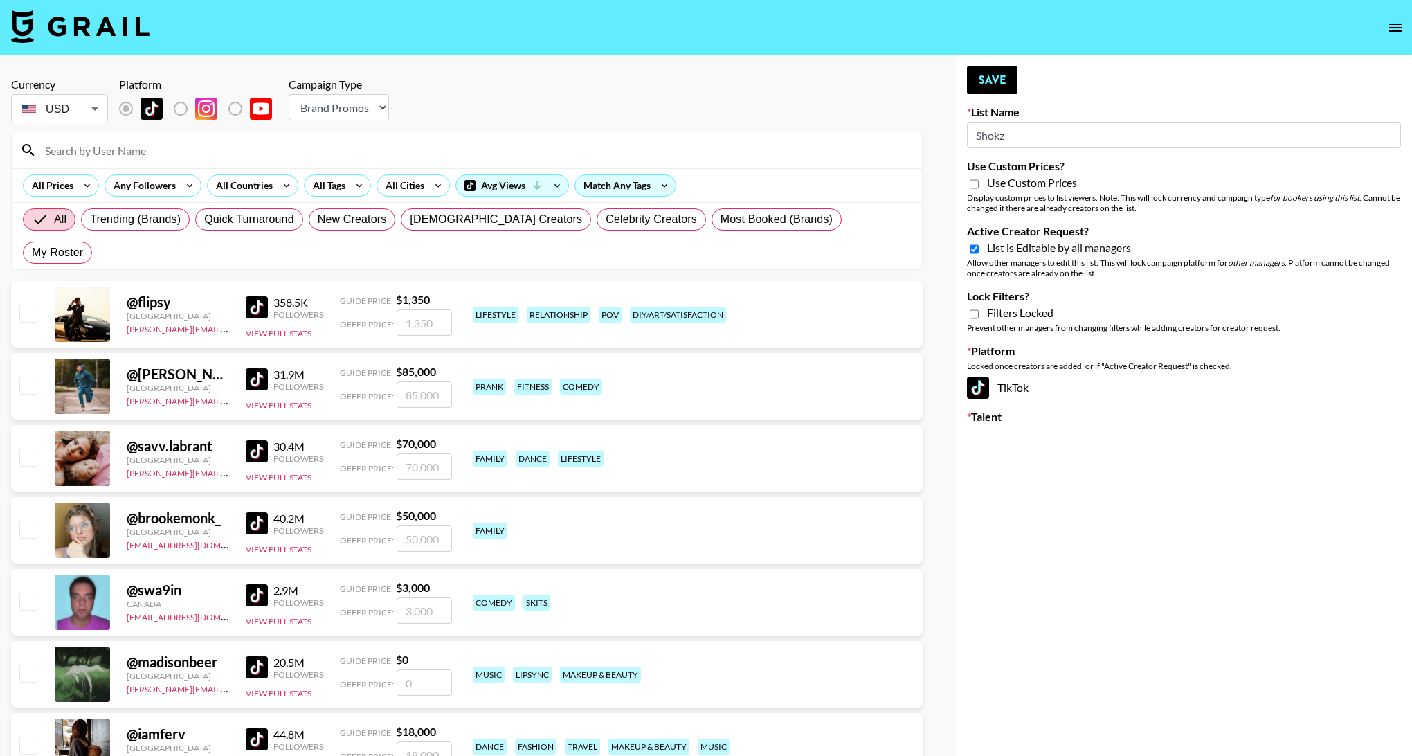
click at [975, 249] on input "Active Creator Request?" at bounding box center [974, 249] width 9 height 12
checkbox input "false"
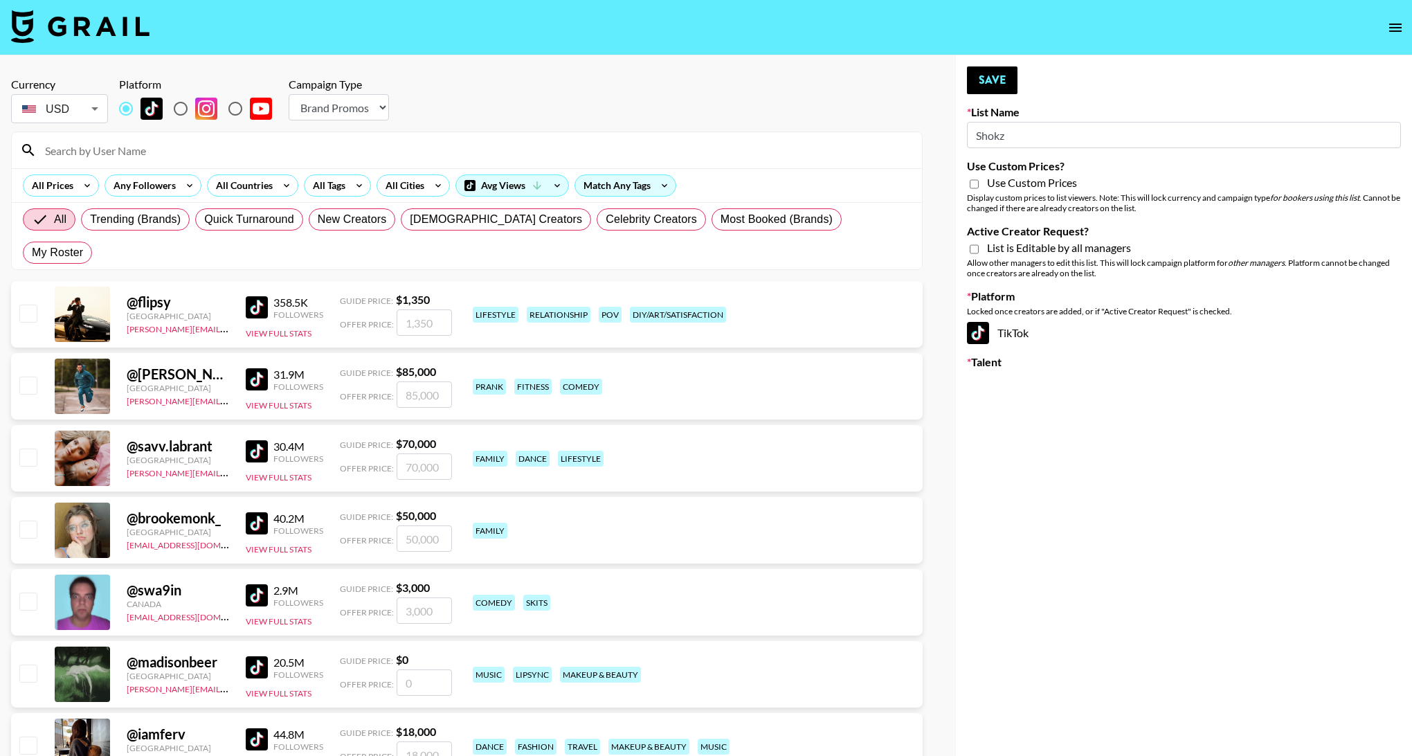
click at [1041, 127] on input "Shokz" at bounding box center [1184, 135] width 434 height 26
click at [1027, 145] on input "Shokz" at bounding box center [1184, 135] width 434 height 26
drag, startPoint x: 186, startPoint y: 105, endPoint x: 173, endPoint y: 114, distance: 15.8
click at [186, 105] on input "radio" at bounding box center [180, 108] width 29 height 29
radio input "true"
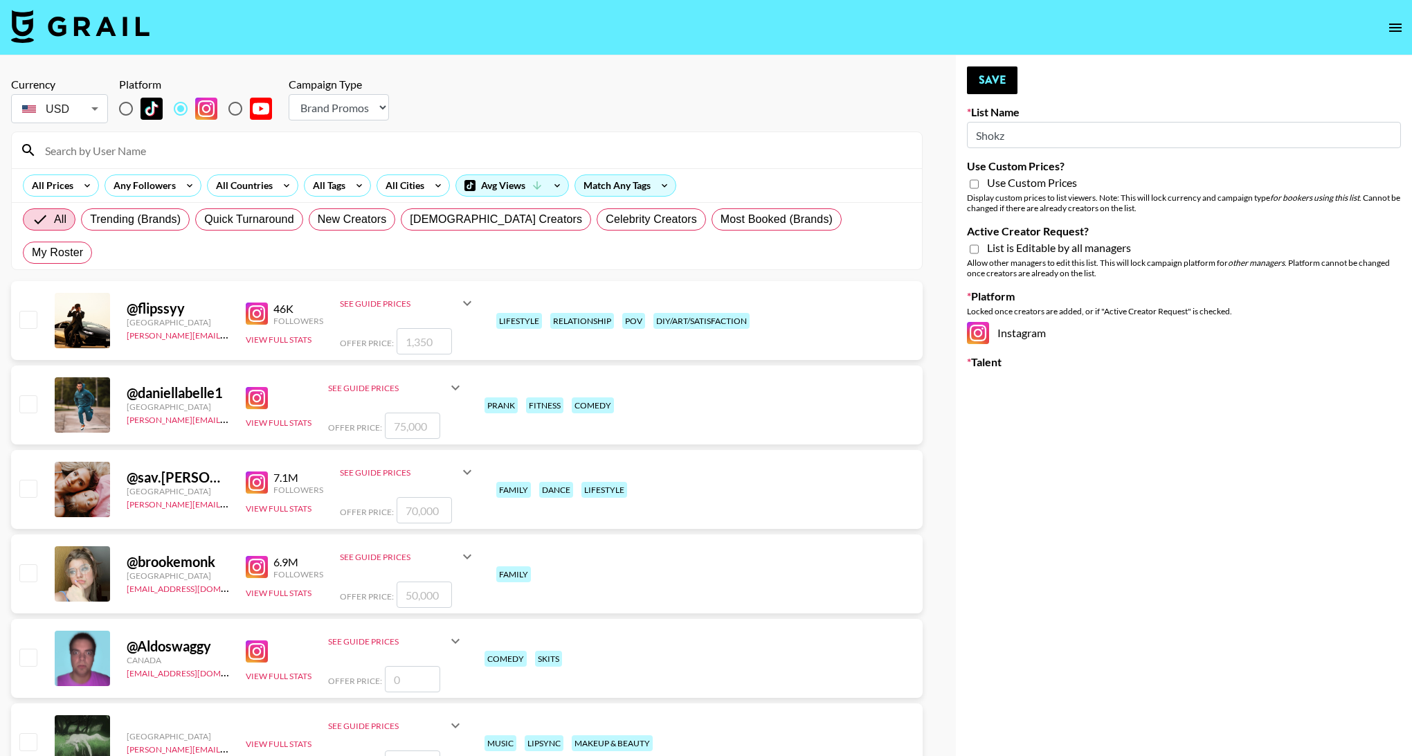
click at [972, 248] on input "Active Creator Request?" at bounding box center [974, 249] width 9 height 12
checkbox input "true"
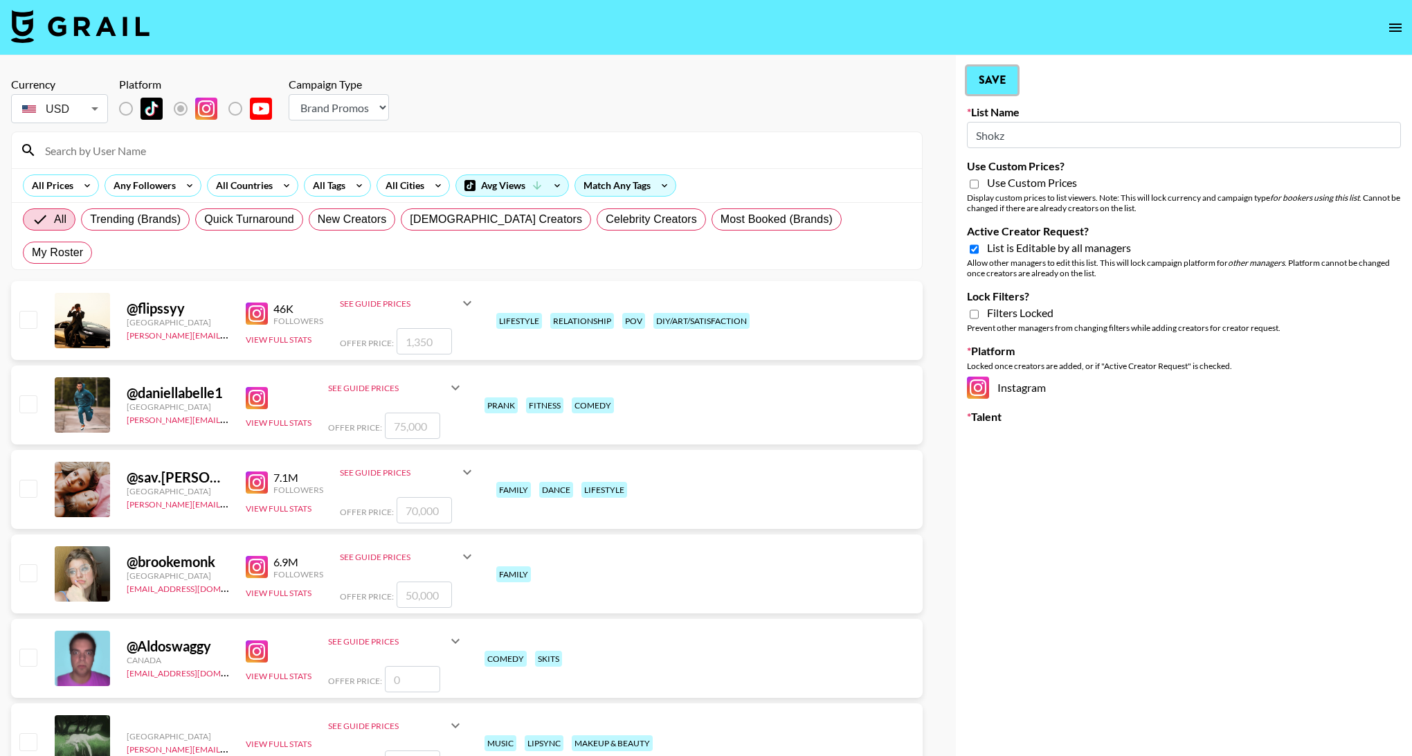
click at [994, 75] on button "Save" at bounding box center [992, 80] width 51 height 28
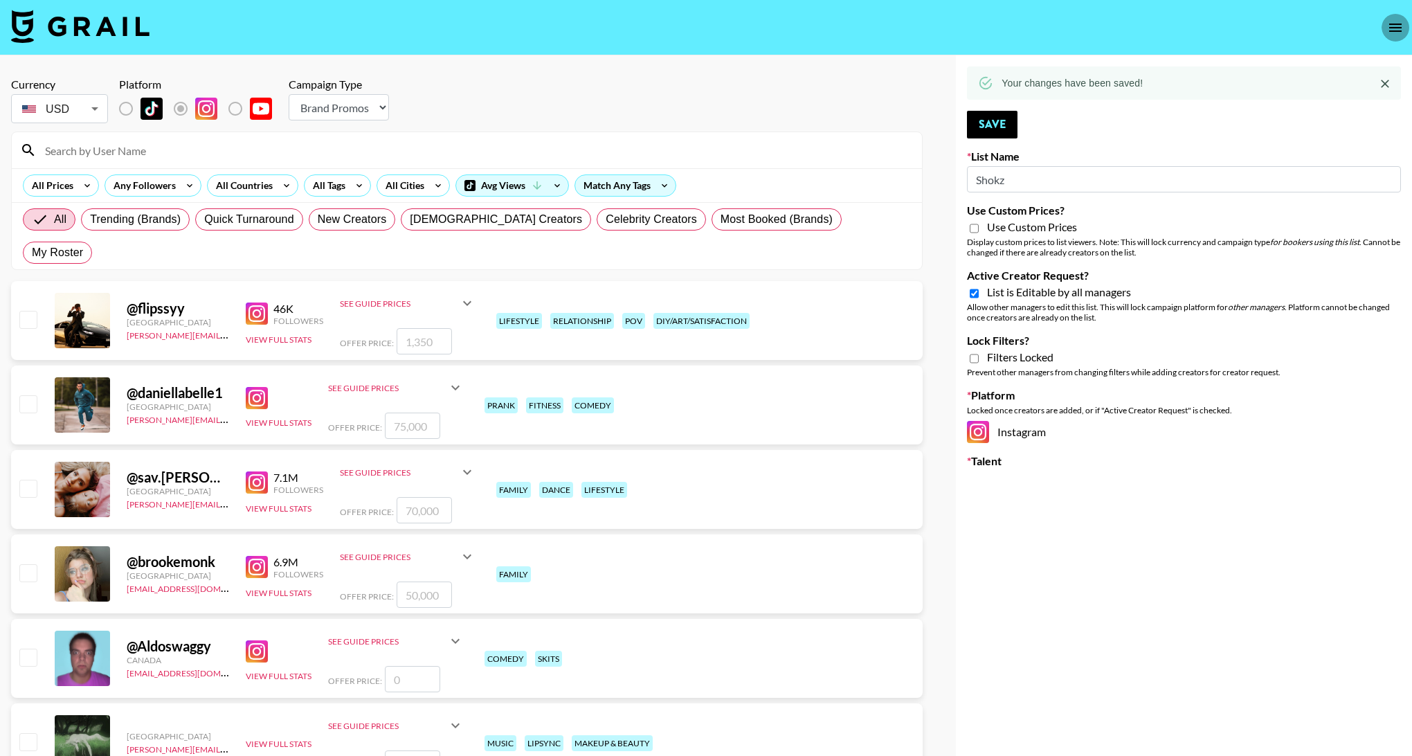
click at [1388, 27] on icon "open drawer" at bounding box center [1395, 27] width 17 height 17
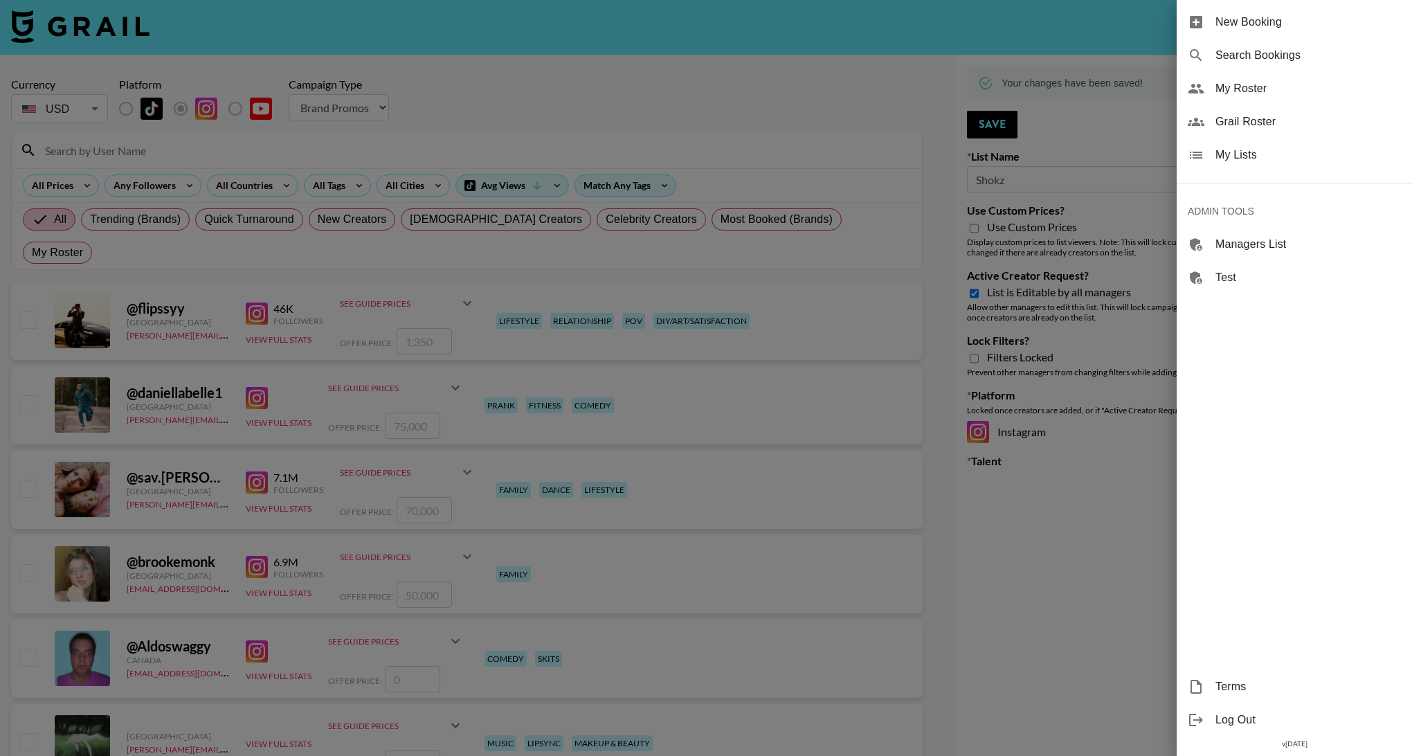
click at [1255, 147] on span "My Lists" at bounding box center [1309, 155] width 186 height 17
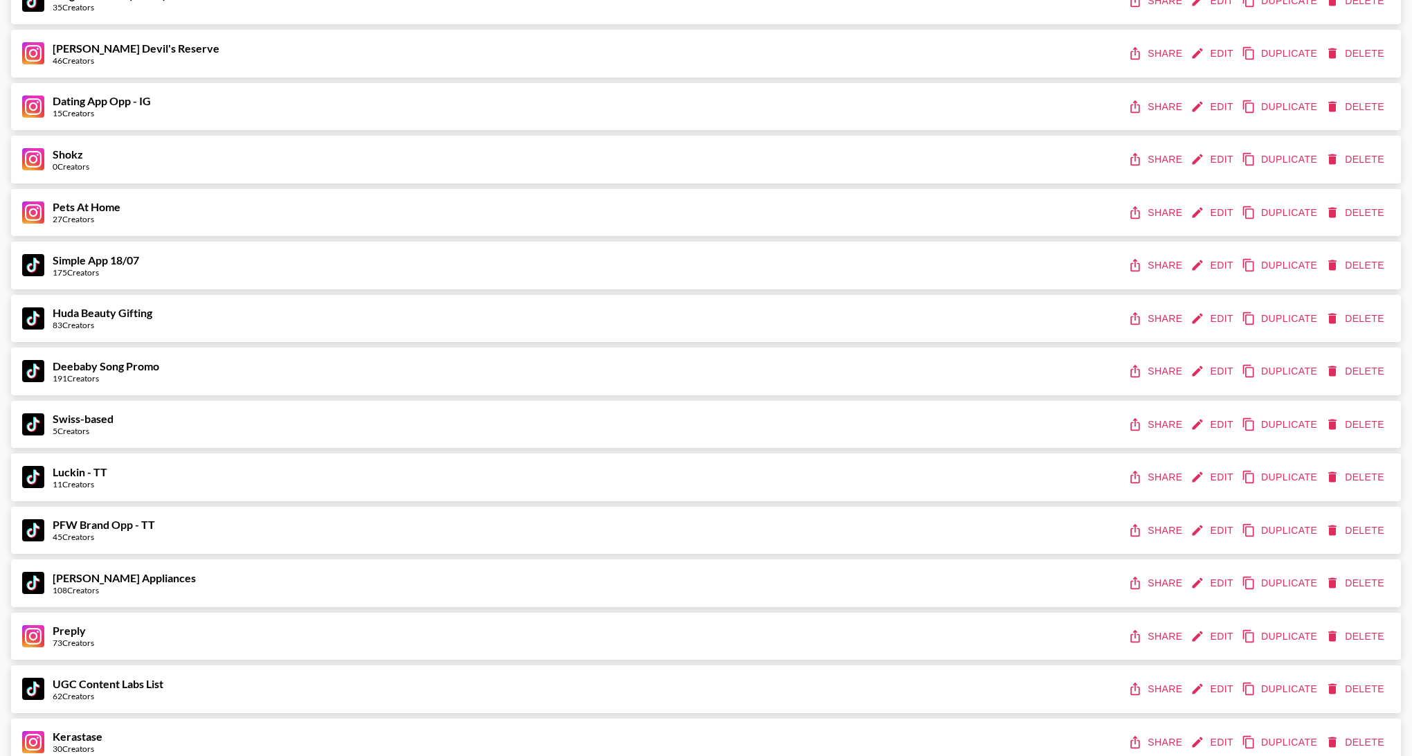
scroll to position [394, 0]
click at [1212, 475] on button "Edit" at bounding box center [1213, 477] width 51 height 26
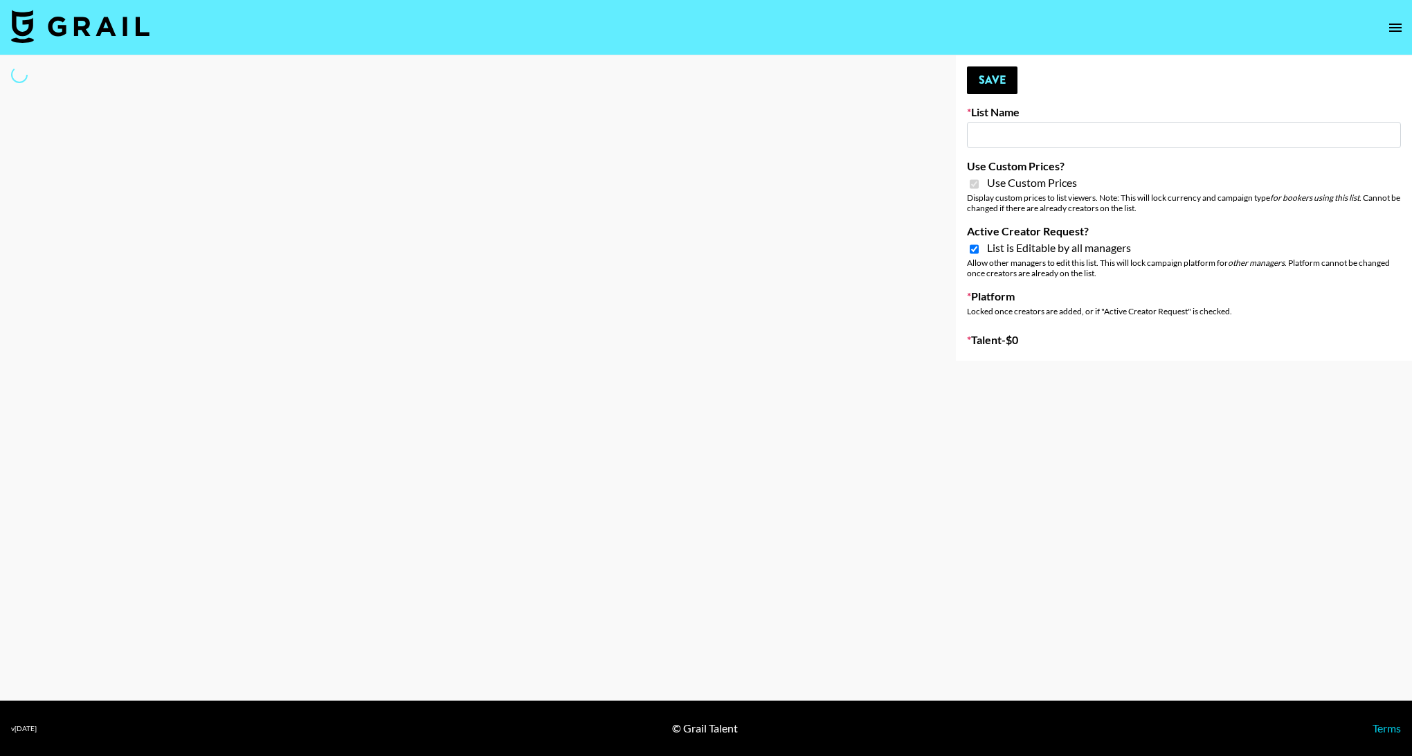
type input "Luckin - TT"
checkbox input "true"
select select "Brand"
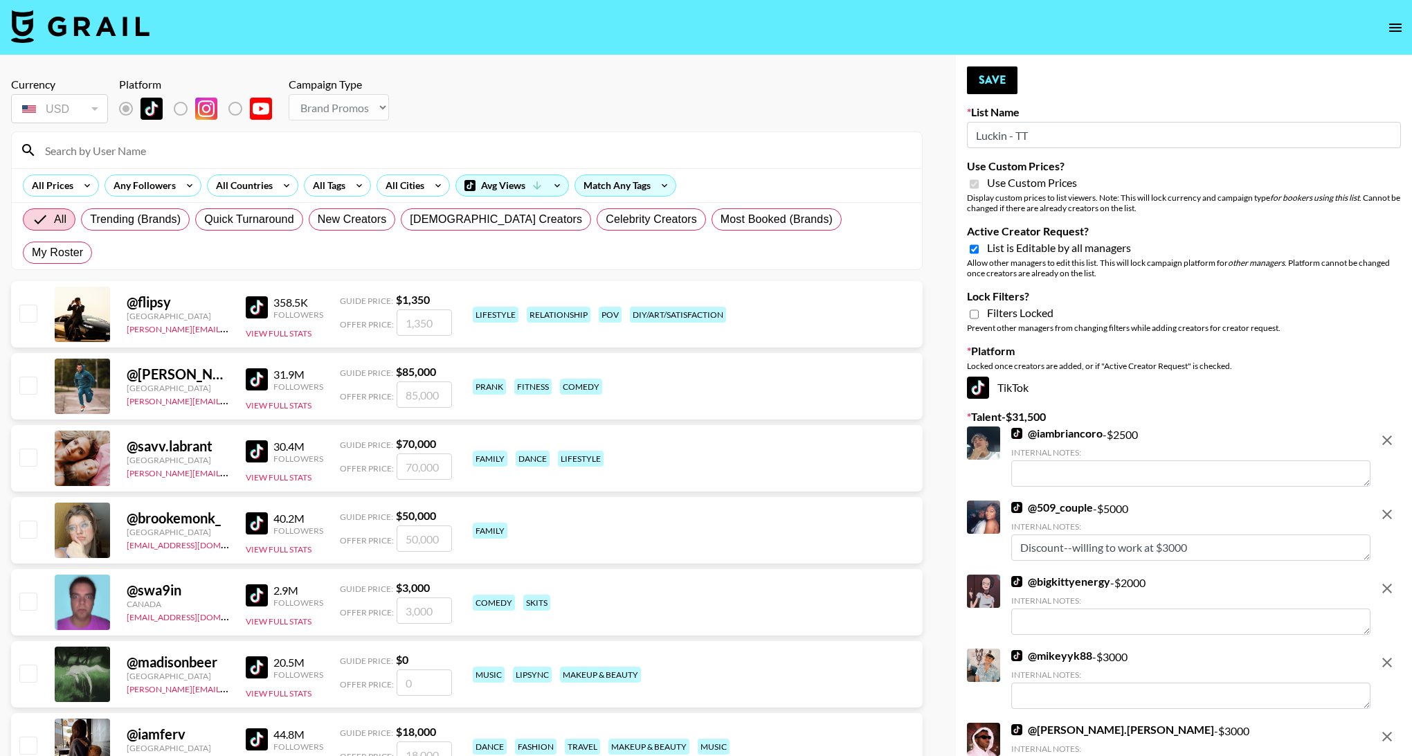
click at [1009, 130] on input "Luckin - TT" at bounding box center [1184, 135] width 434 height 26
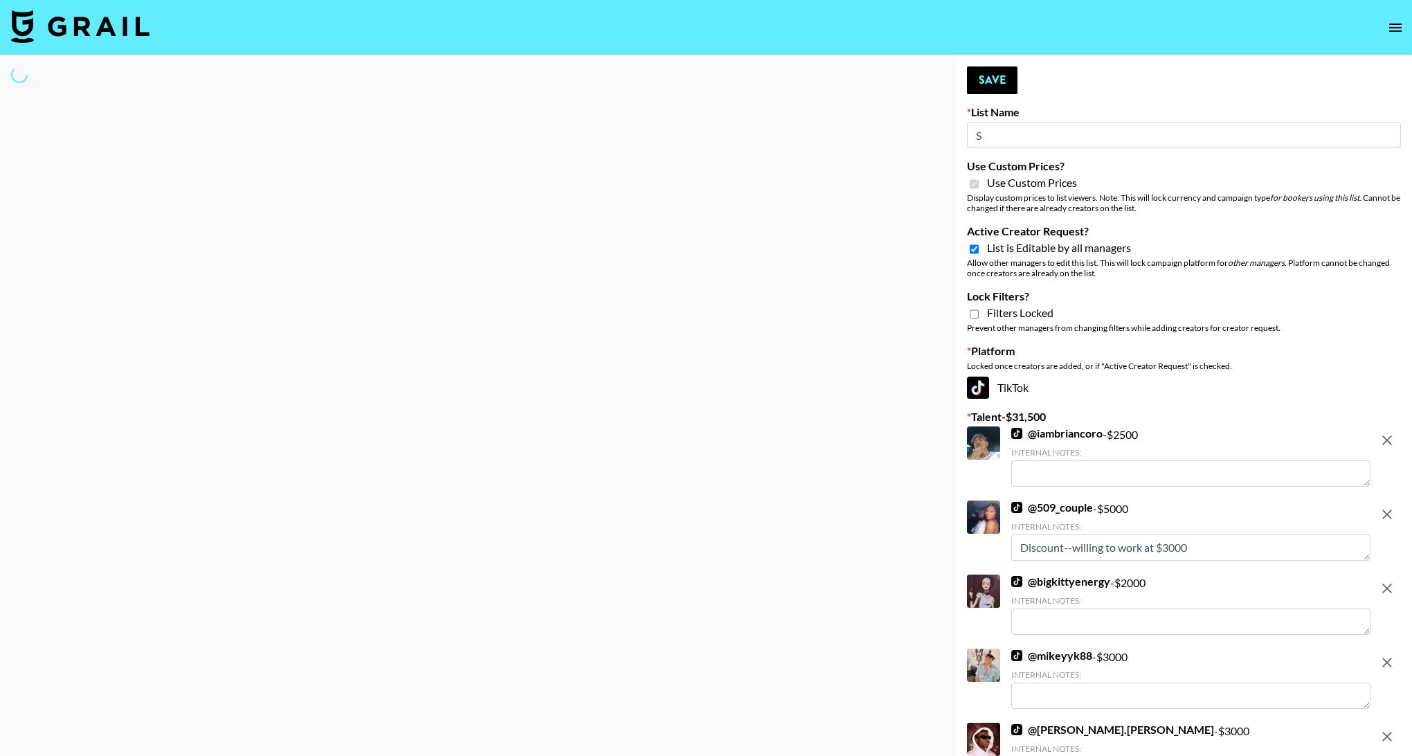
type input "So"
select select "Brand"
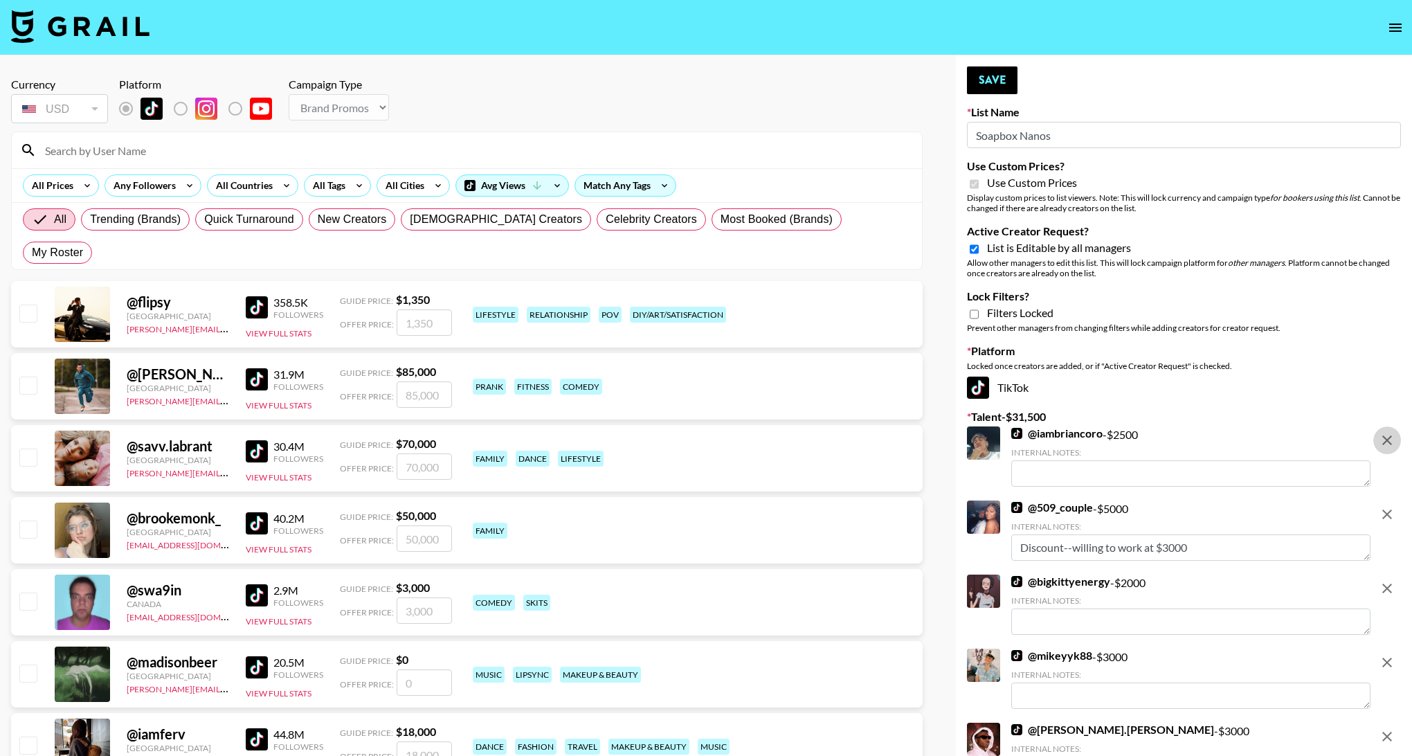
click at [1388, 439] on icon "remove" at bounding box center [1388, 440] width 10 height 10
click at [1388, 510] on icon "remove" at bounding box center [1388, 515] width 10 height 10
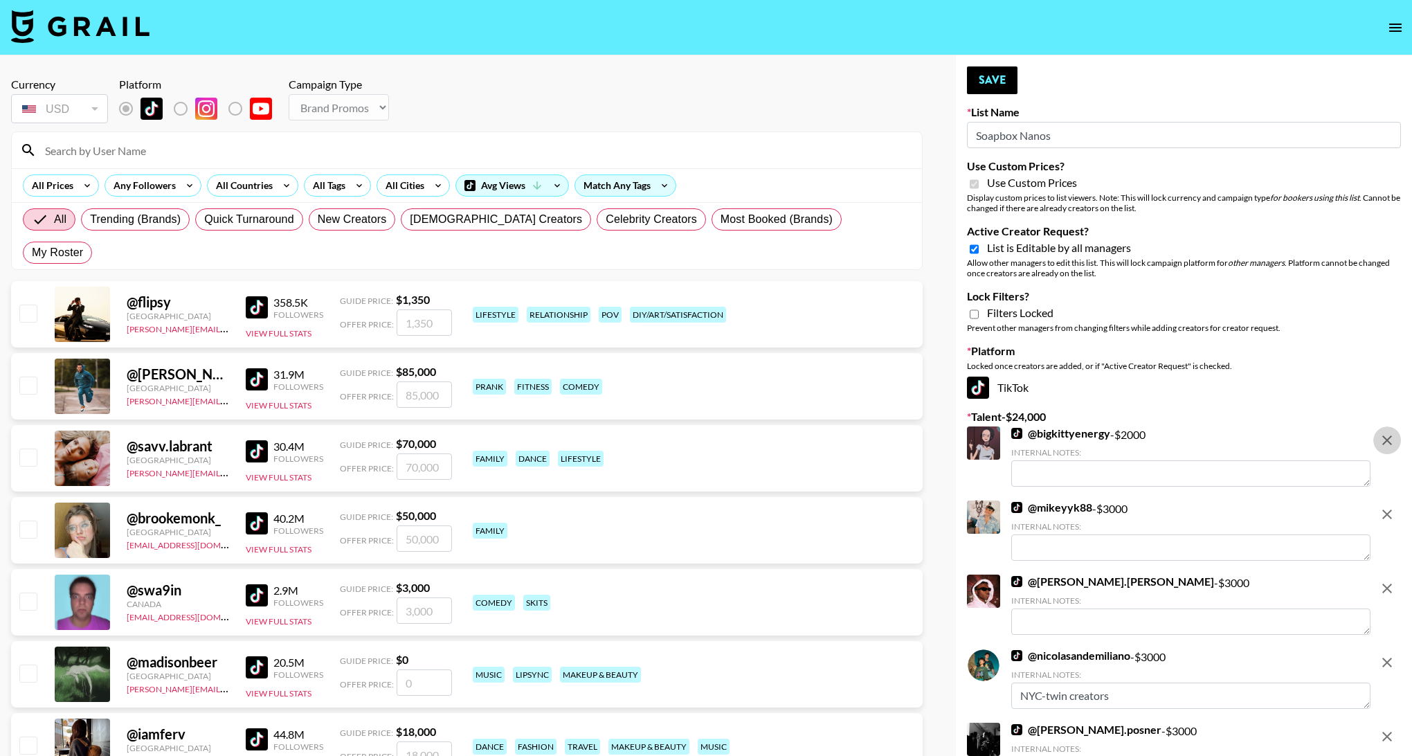
click at [1388, 439] on icon "remove" at bounding box center [1388, 440] width 10 height 10
click at [1388, 510] on icon "remove" at bounding box center [1388, 515] width 10 height 10
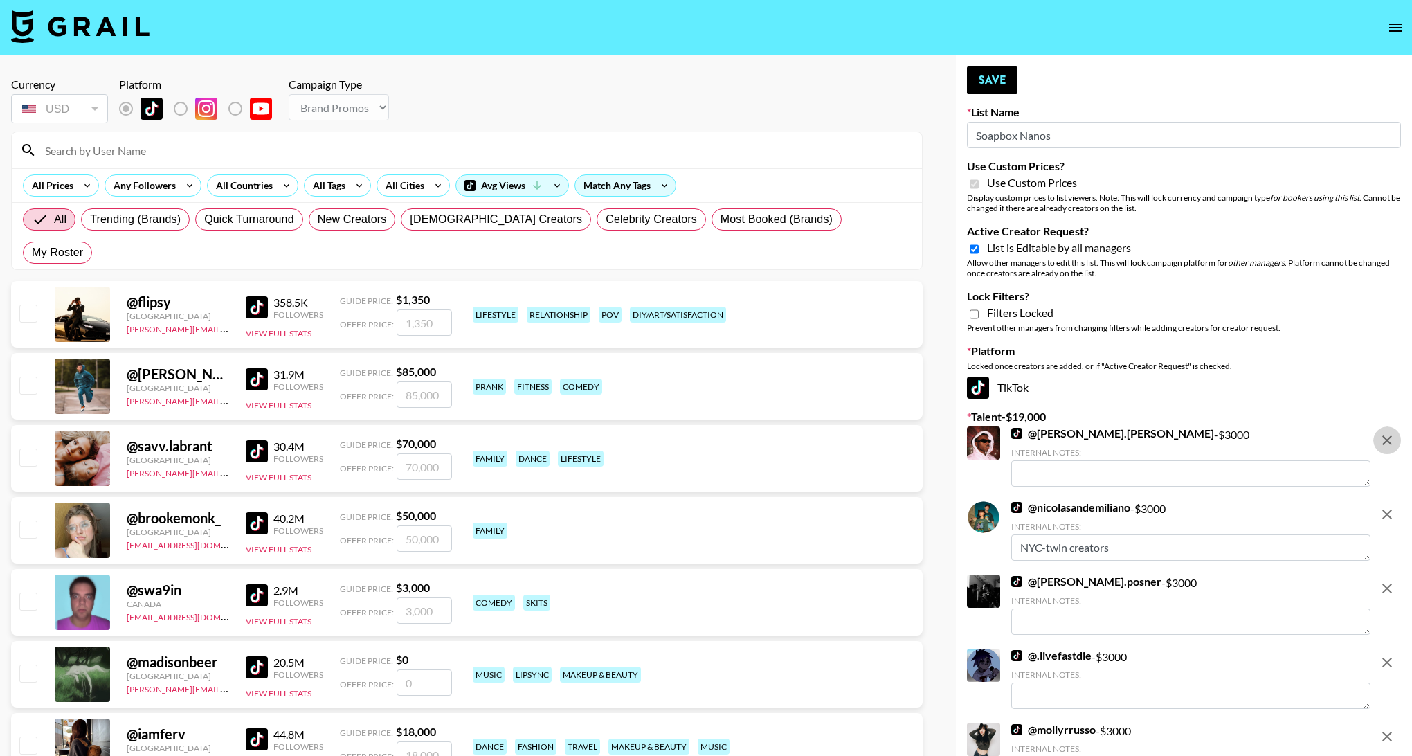
click at [1389, 439] on icon "remove" at bounding box center [1388, 440] width 10 height 10
click at [1389, 510] on icon "remove" at bounding box center [1388, 515] width 10 height 10
click at [1389, 584] on icon "remove" at bounding box center [1388, 589] width 10 height 10
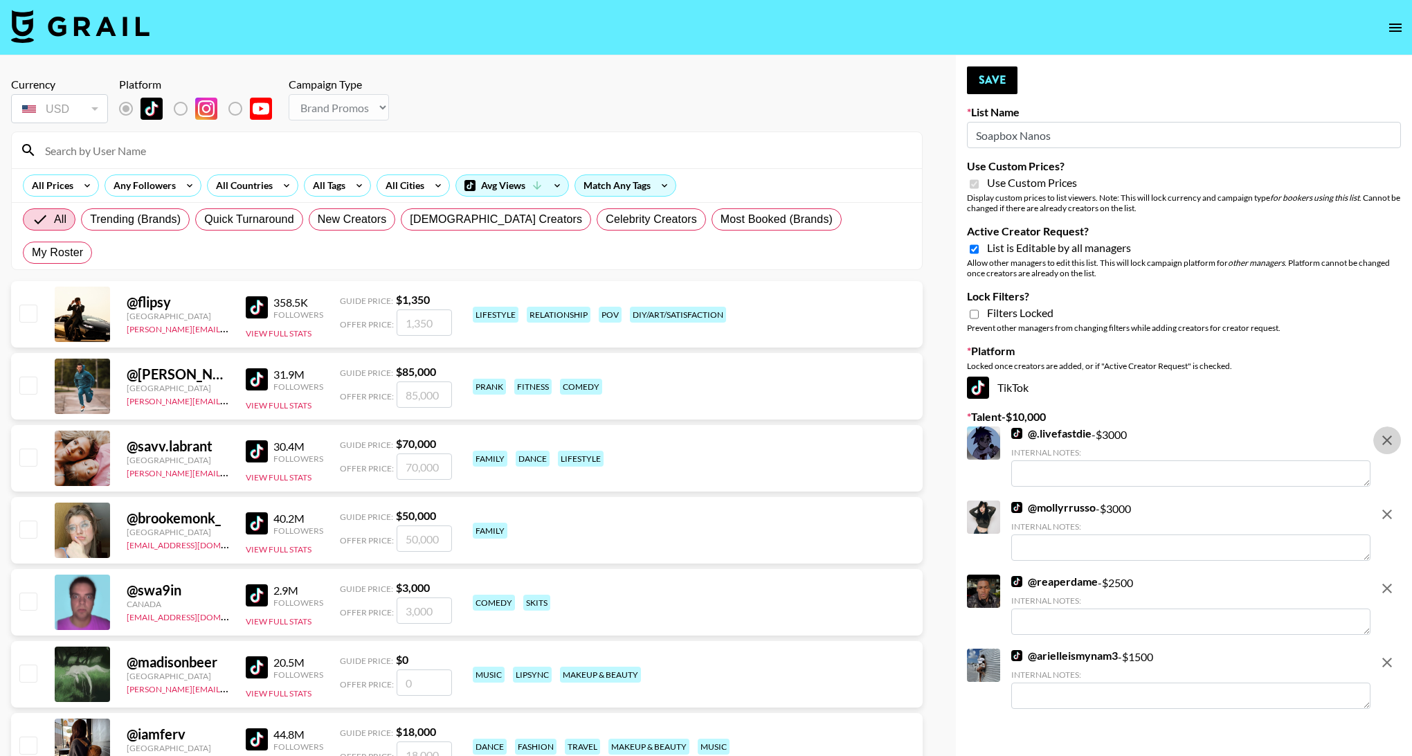
click at [1389, 439] on icon "remove" at bounding box center [1388, 440] width 10 height 10
click at [1389, 510] on icon "remove" at bounding box center [1388, 515] width 10 height 10
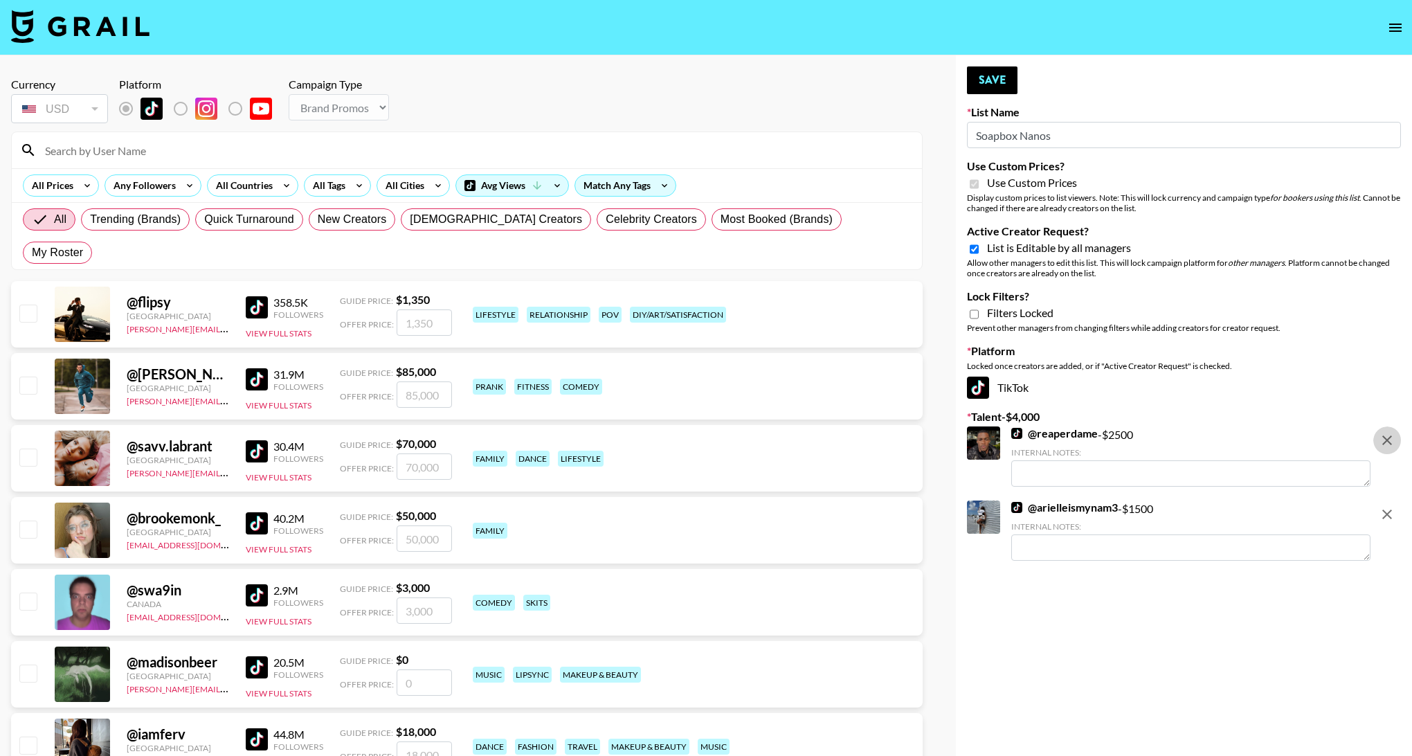
click at [1389, 439] on icon "remove" at bounding box center [1388, 440] width 10 height 10
click at [1389, 510] on icon "remove" at bounding box center [1388, 515] width 10 height 10
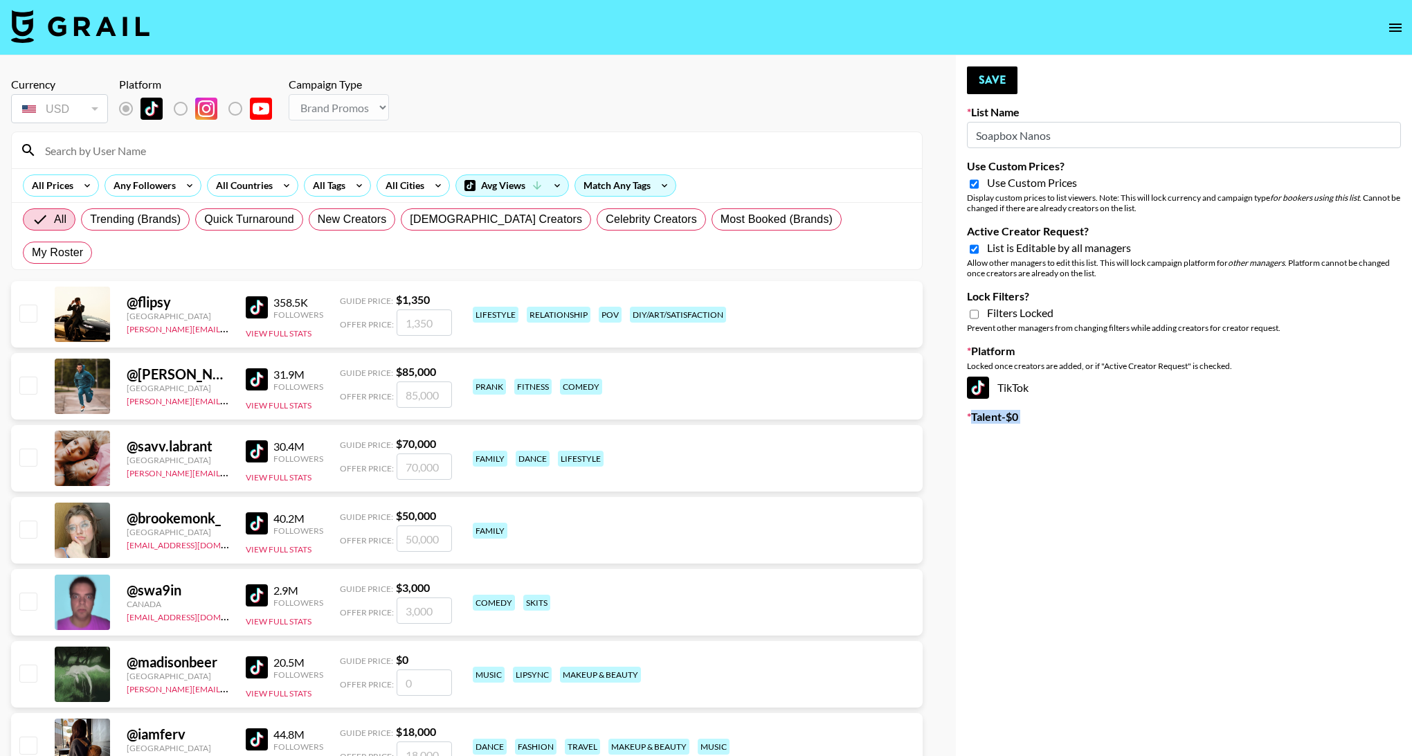
drag, startPoint x: 994, startPoint y: 79, endPoint x: 992, endPoint y: 90, distance: 11.3
click at [994, 79] on button "Save" at bounding box center [992, 80] width 51 height 28
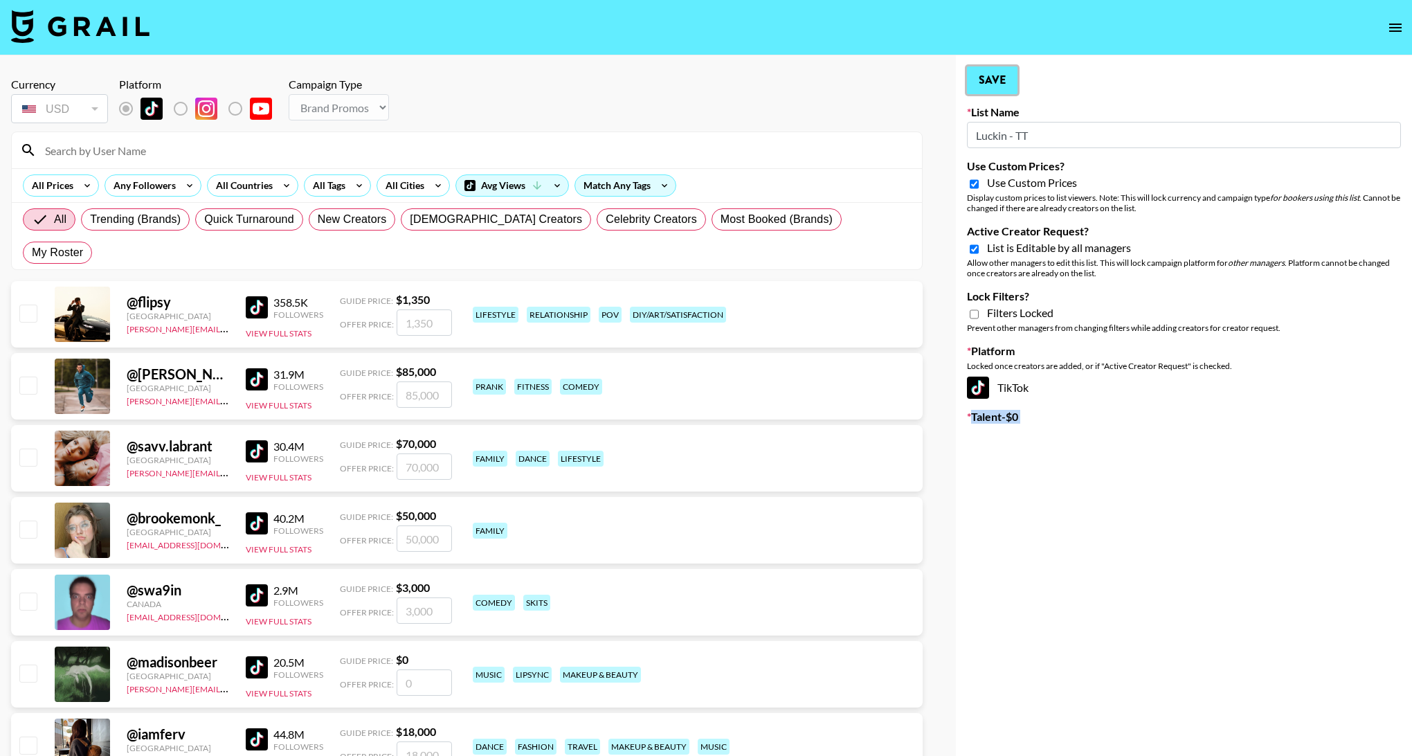
type input "Soapbox Nanos"
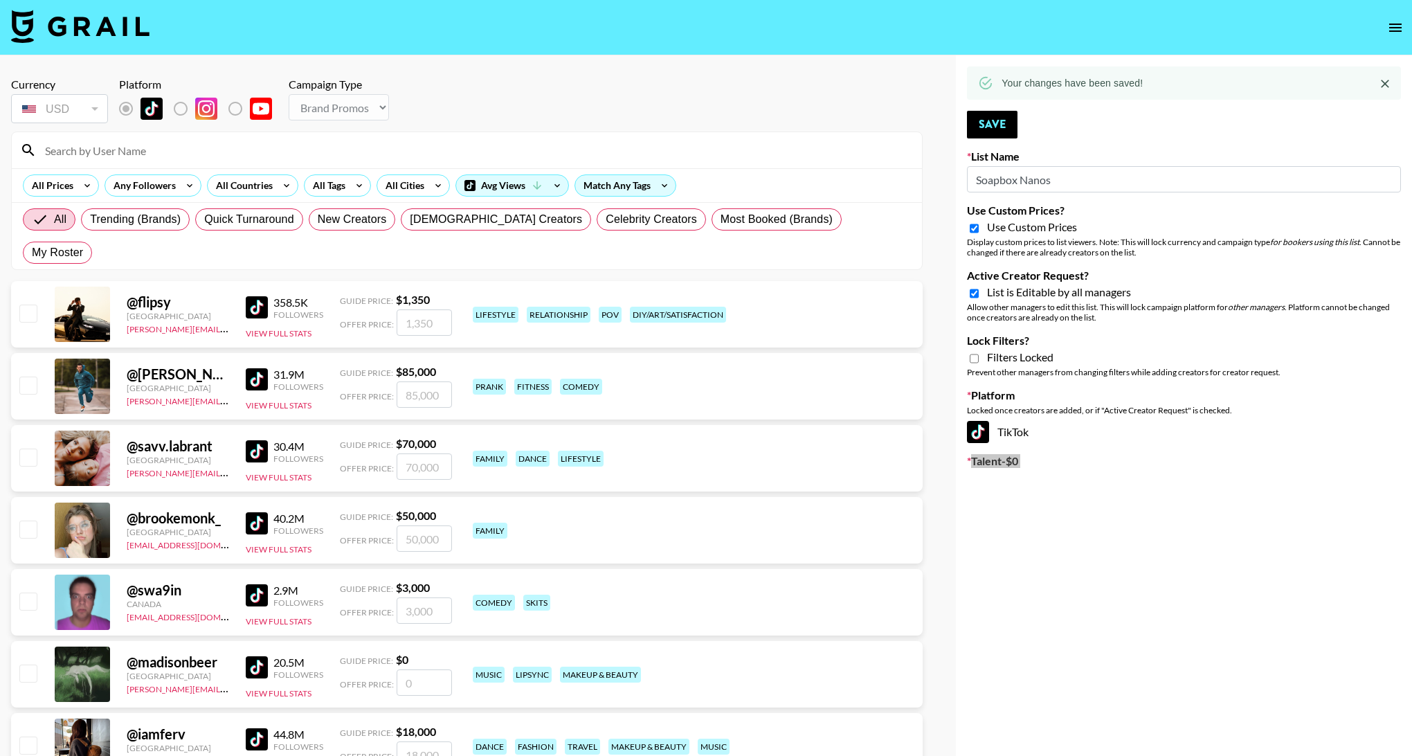
click at [1396, 32] on icon "open drawer" at bounding box center [1395, 27] width 17 height 17
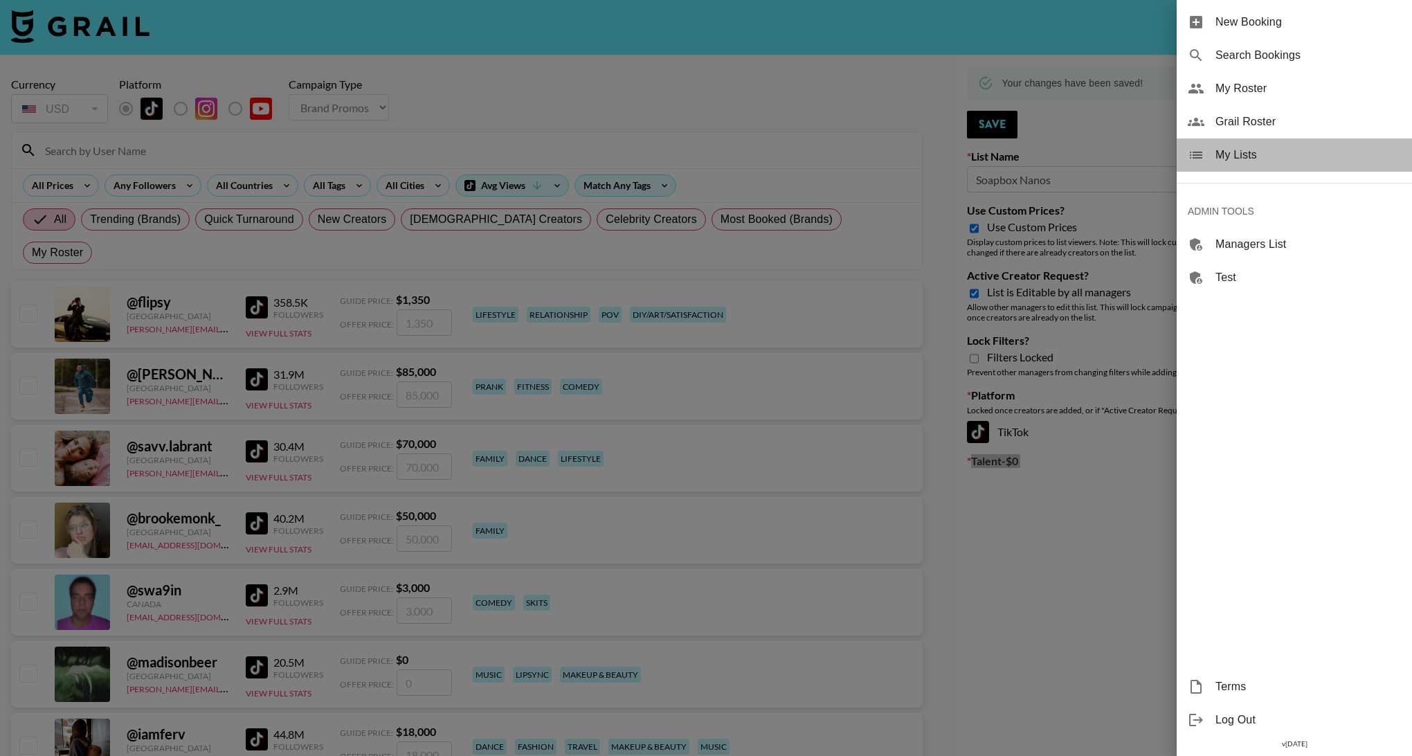
click at [1259, 150] on span "My Lists" at bounding box center [1309, 155] width 186 height 17
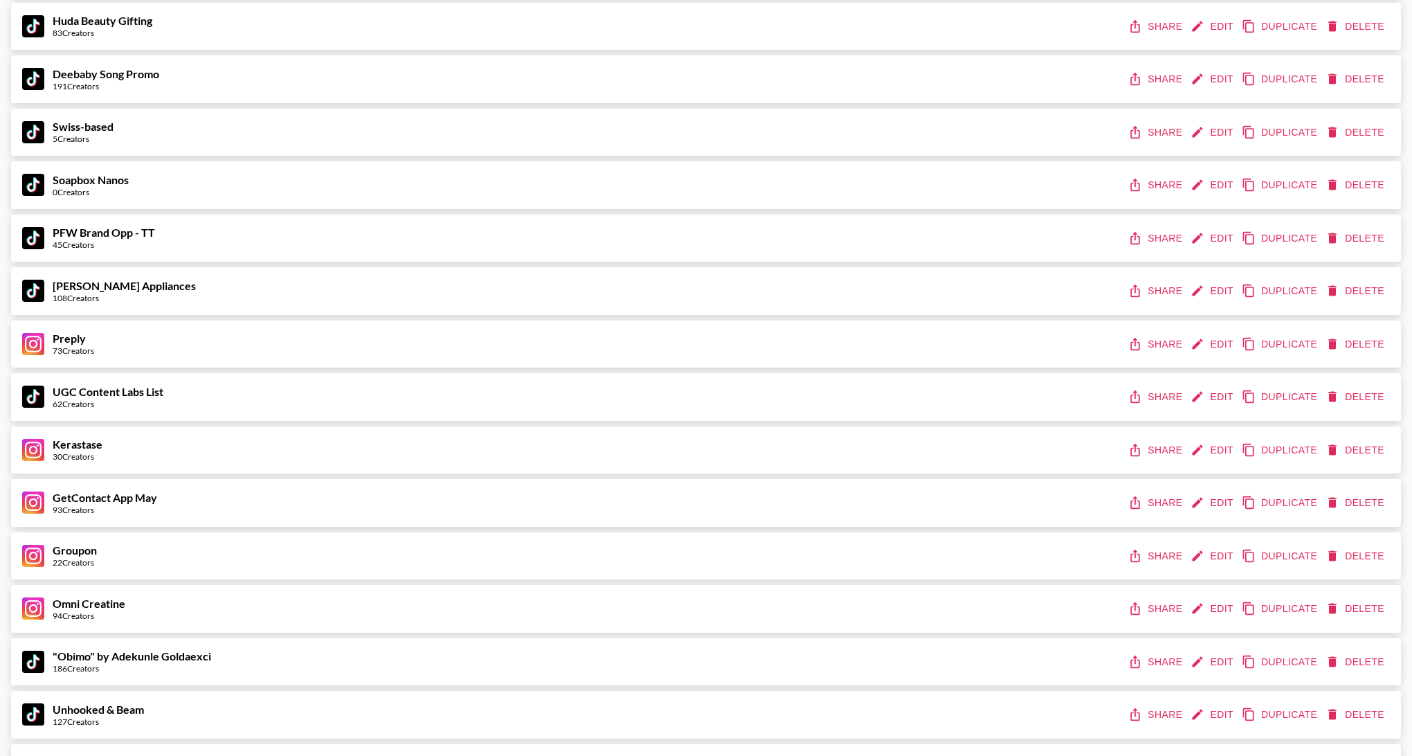
scroll to position [743, 0]
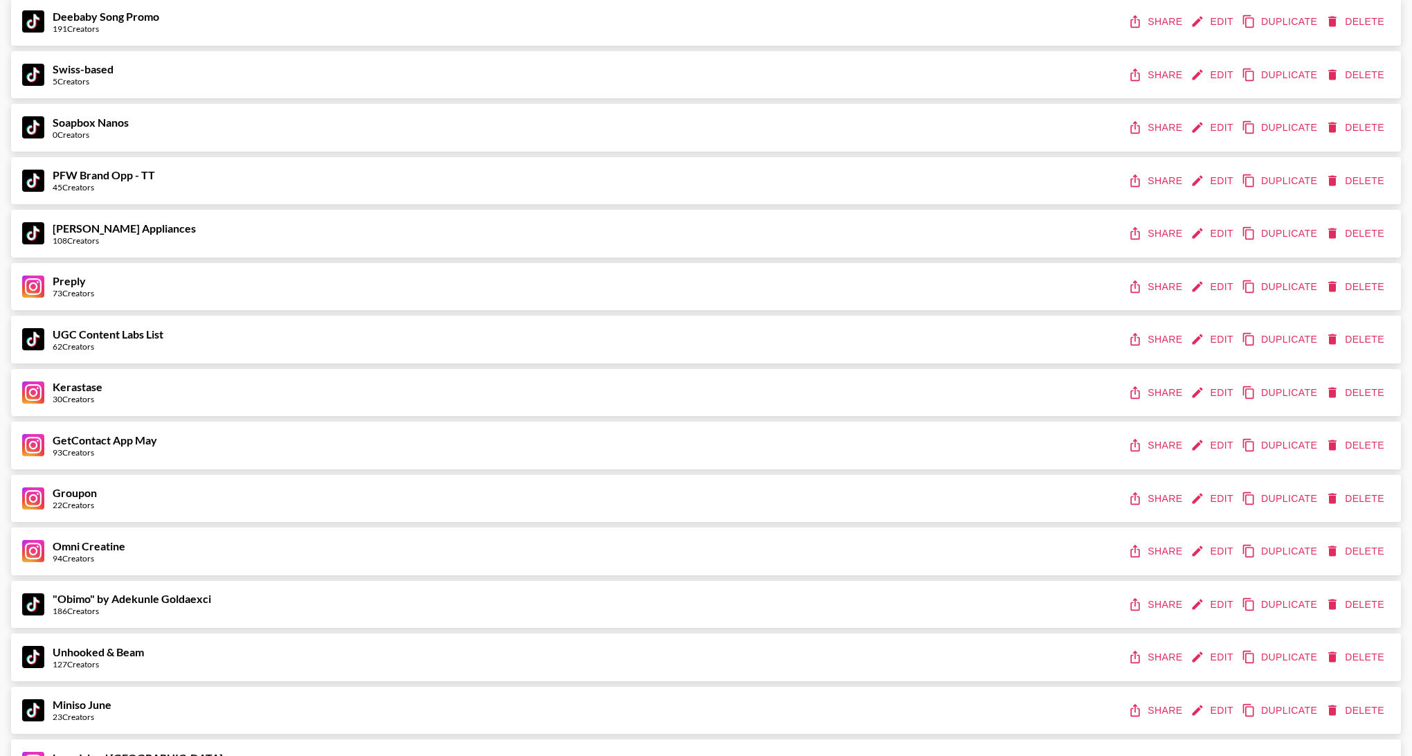
click at [1205, 229] on button "Edit" at bounding box center [1213, 234] width 51 height 26
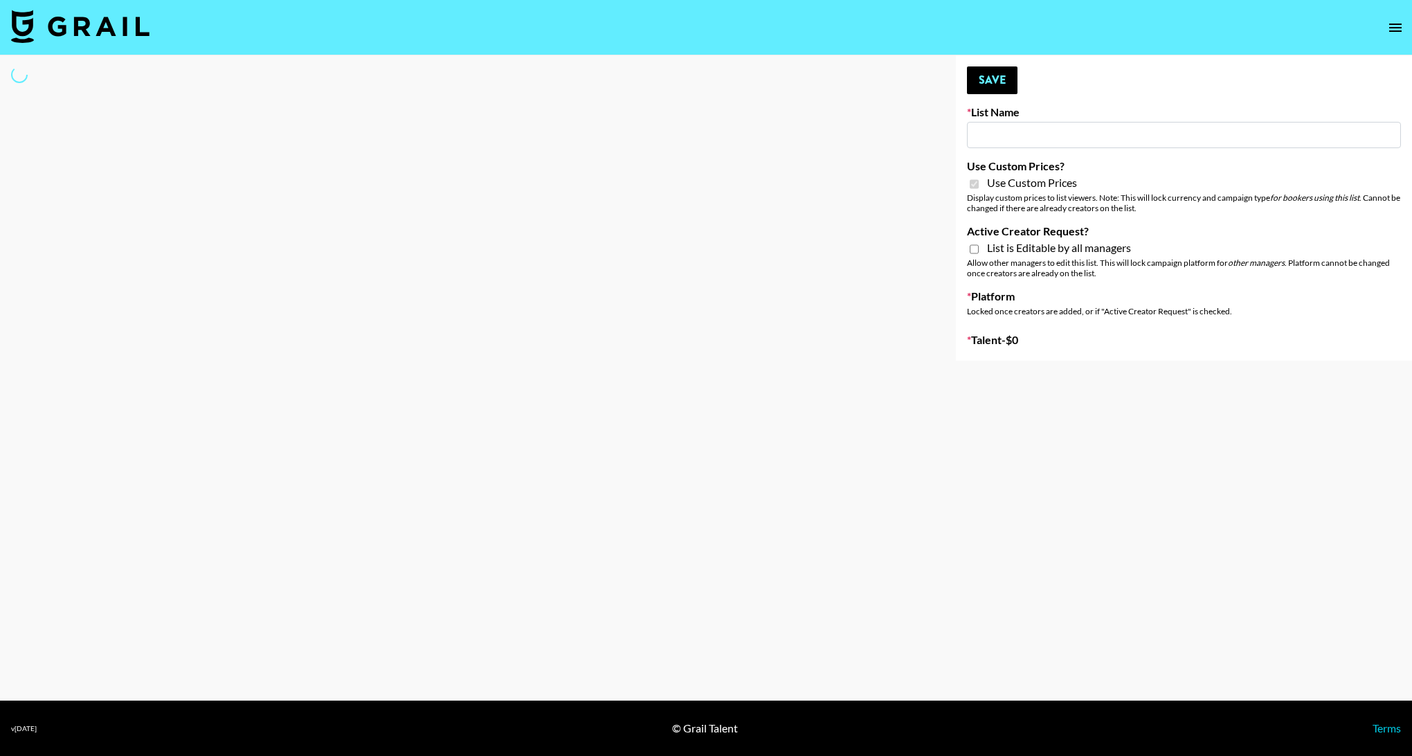
type input "Ciara Appliances"
checkbox input "true"
select select "Brand"
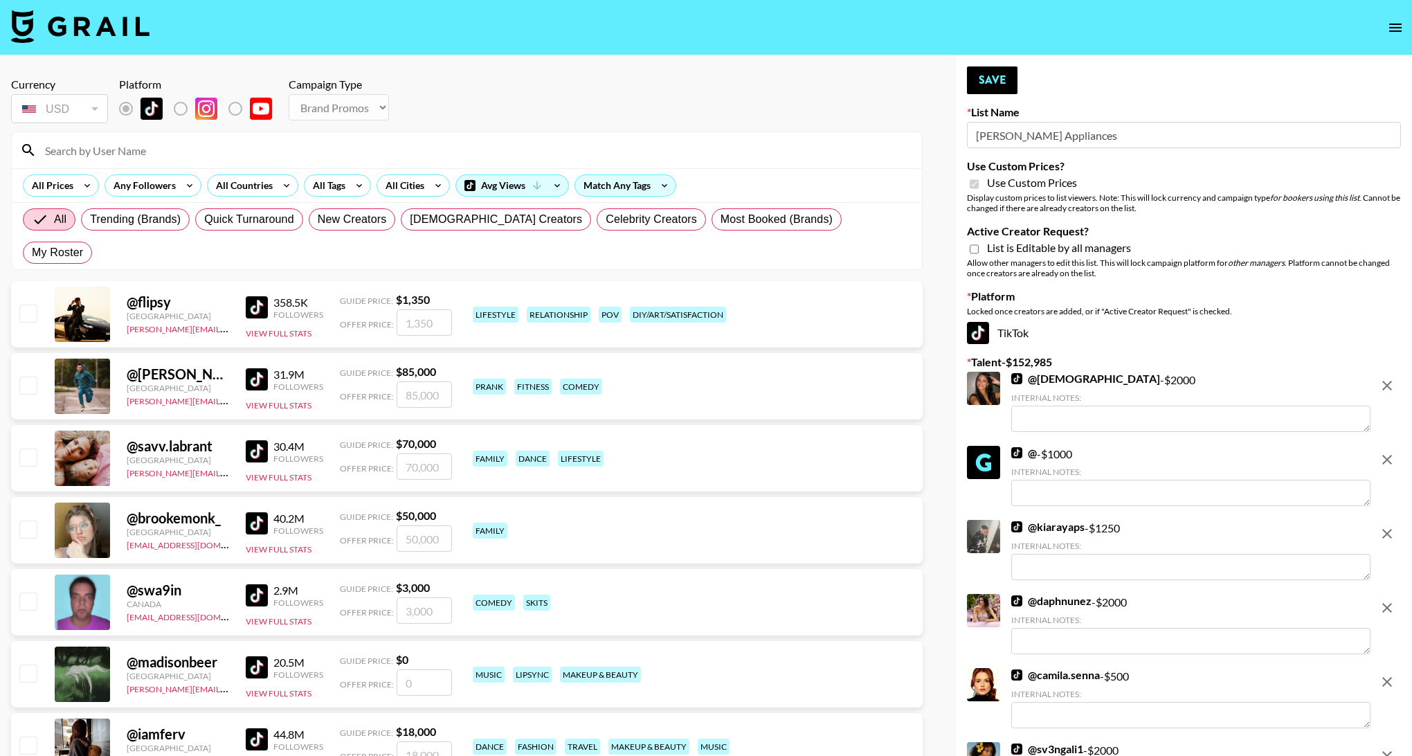
click at [1025, 135] on input "Ciara Appliances" at bounding box center [1184, 135] width 434 height 26
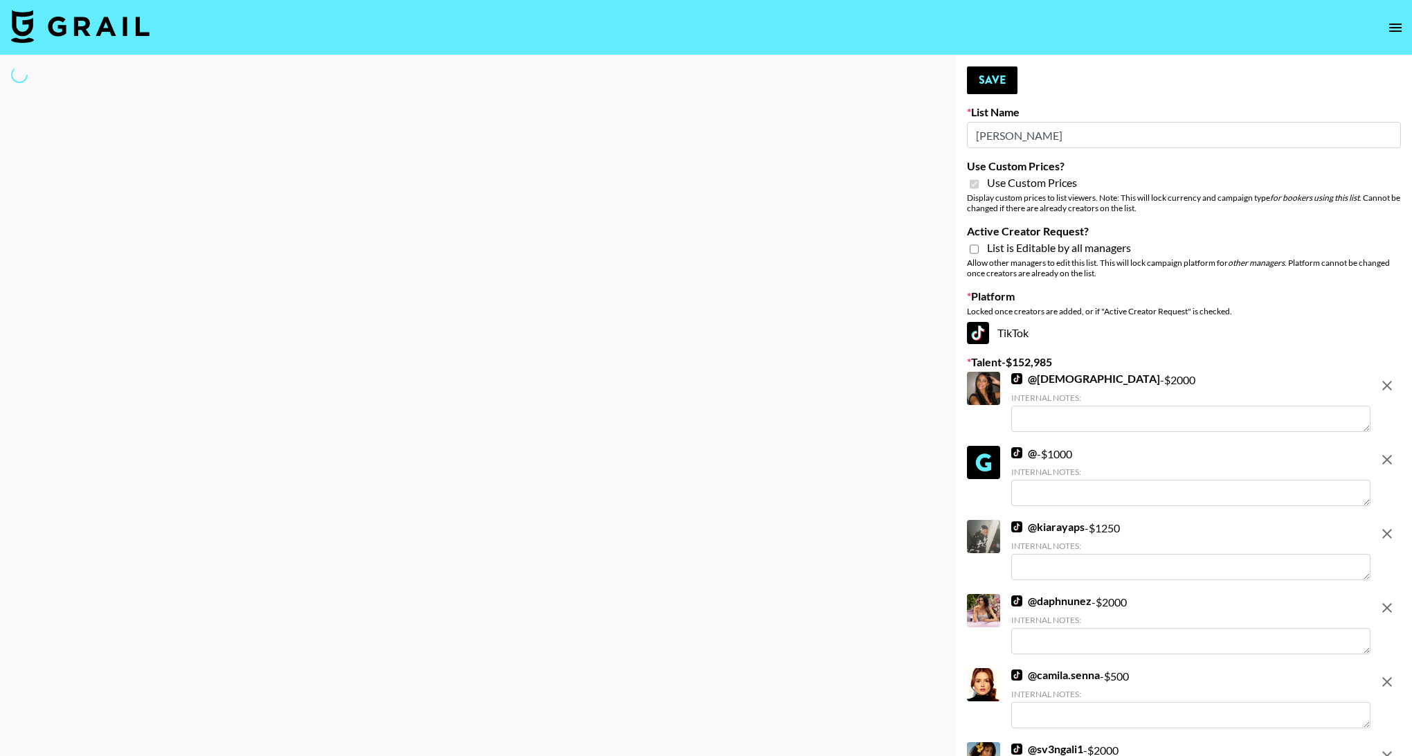
type input "Grace Club"
select select "Brand"
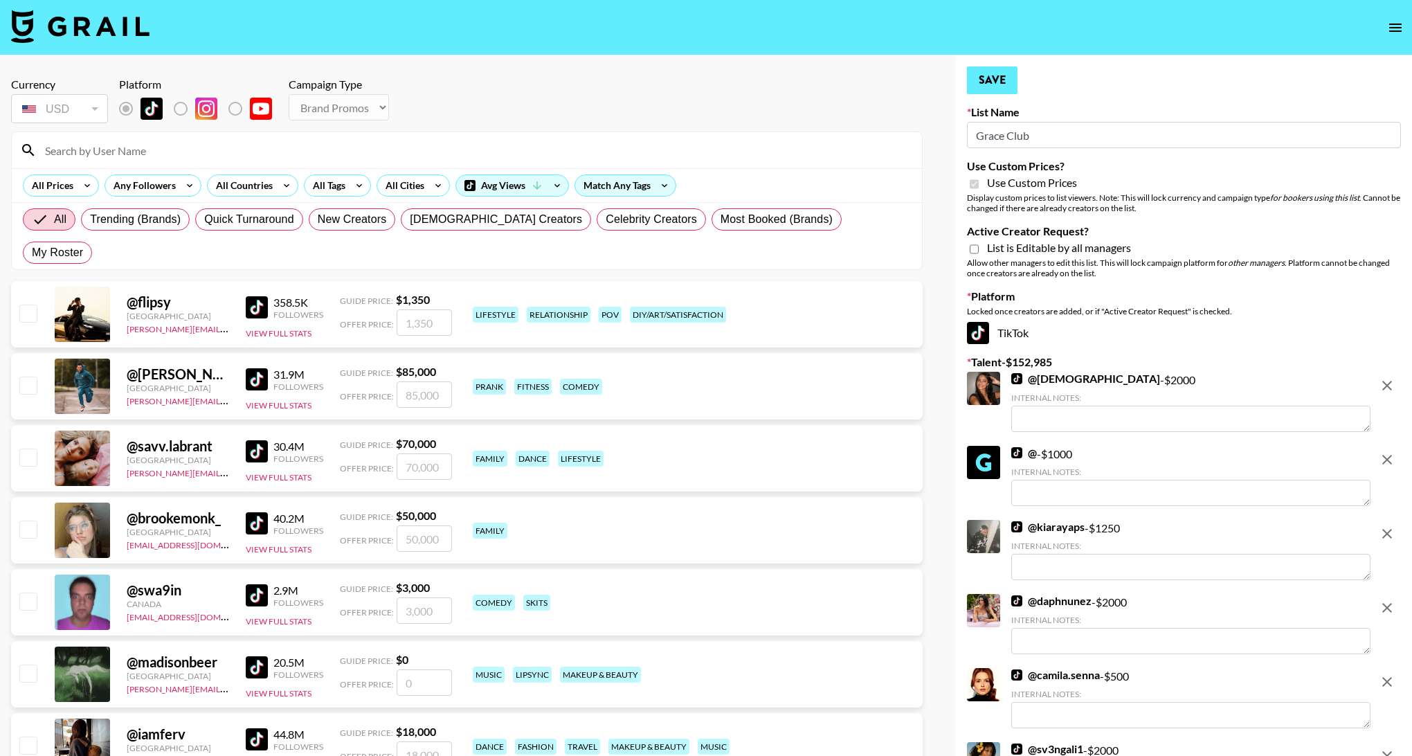
type input "Grace Club"
click at [994, 75] on button "Save" at bounding box center [992, 80] width 51 height 28
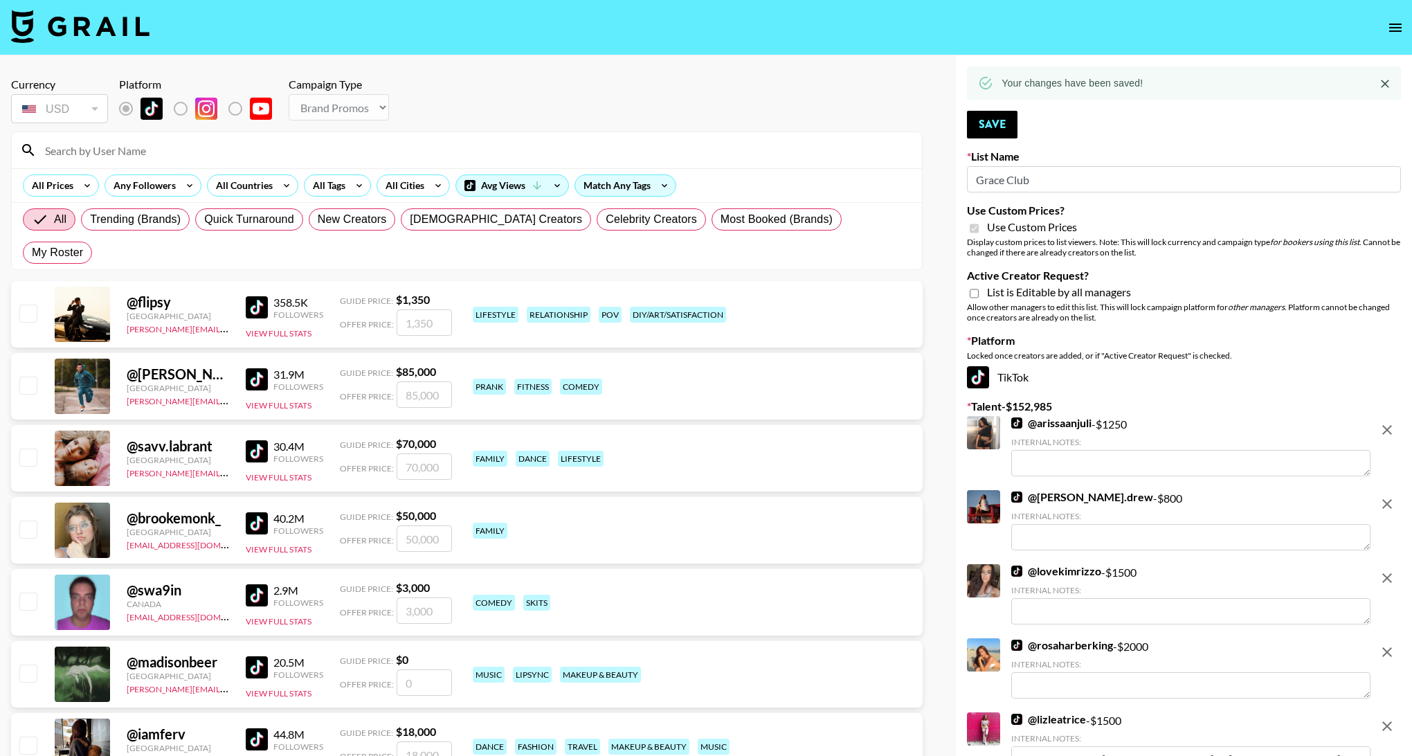
click at [1387, 424] on icon "remove" at bounding box center [1387, 430] width 17 height 17
click at [1387, 490] on div at bounding box center [1388, 521] width 28 height 63
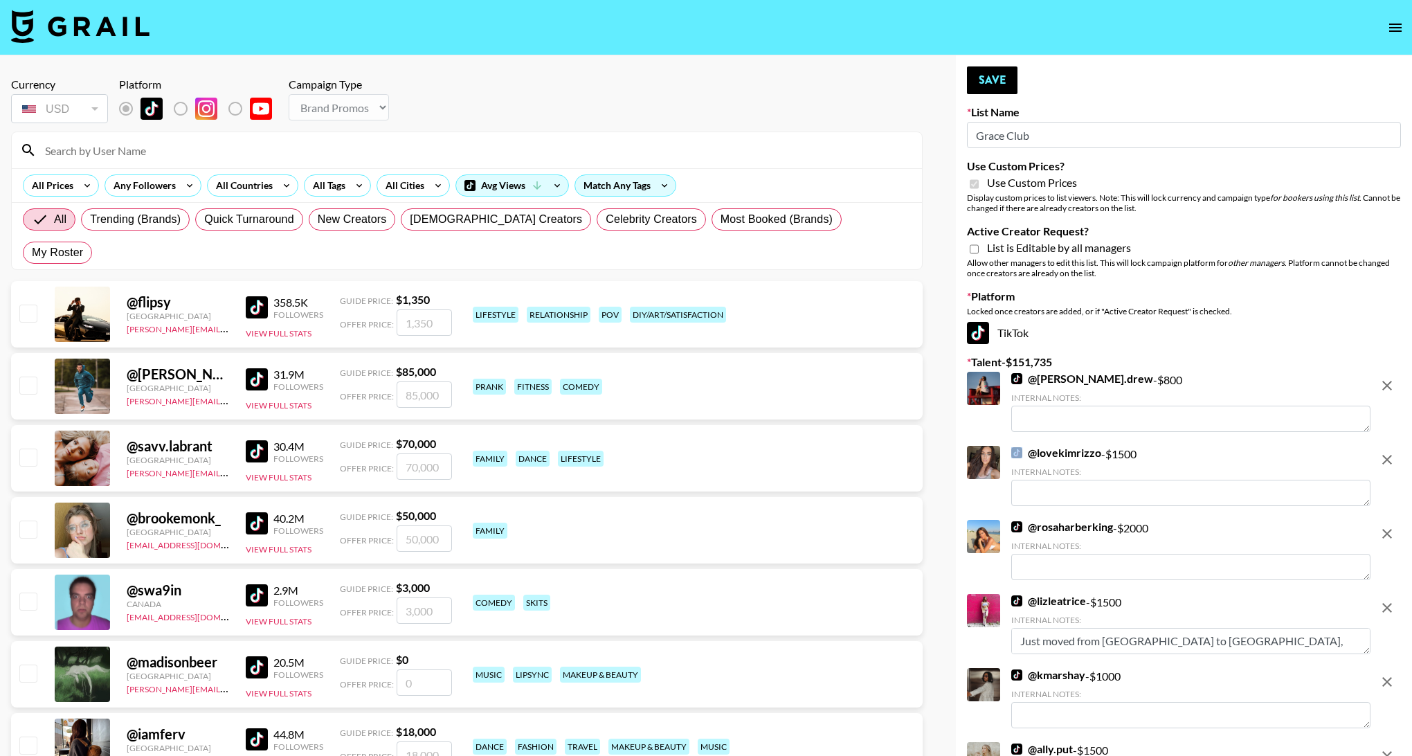
click at [1387, 424] on div at bounding box center [1388, 403] width 28 height 63
click at [1391, 386] on icon "remove" at bounding box center [1387, 385] width 17 height 17
click at [1391, 451] on icon "remove" at bounding box center [1387, 459] width 17 height 17
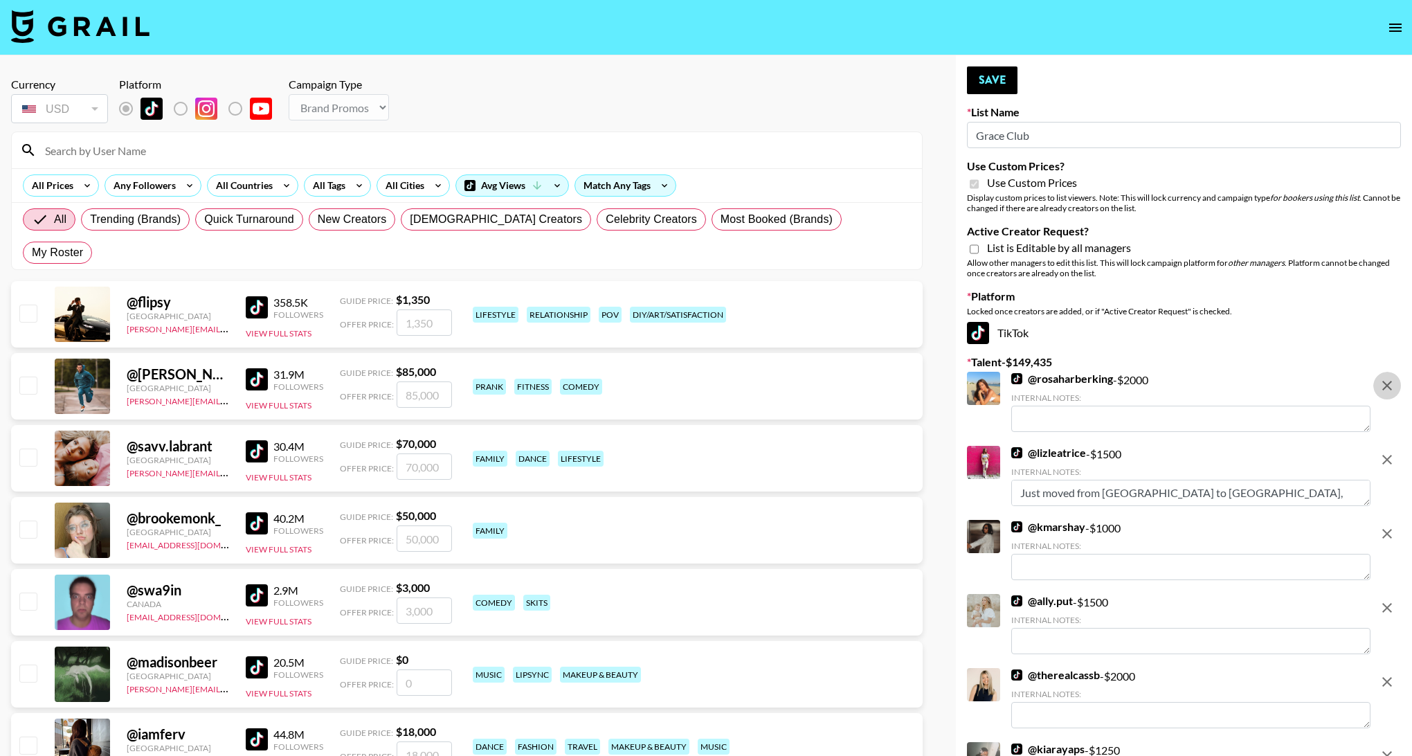
click at [1391, 386] on icon "remove" at bounding box center [1387, 385] width 17 height 17
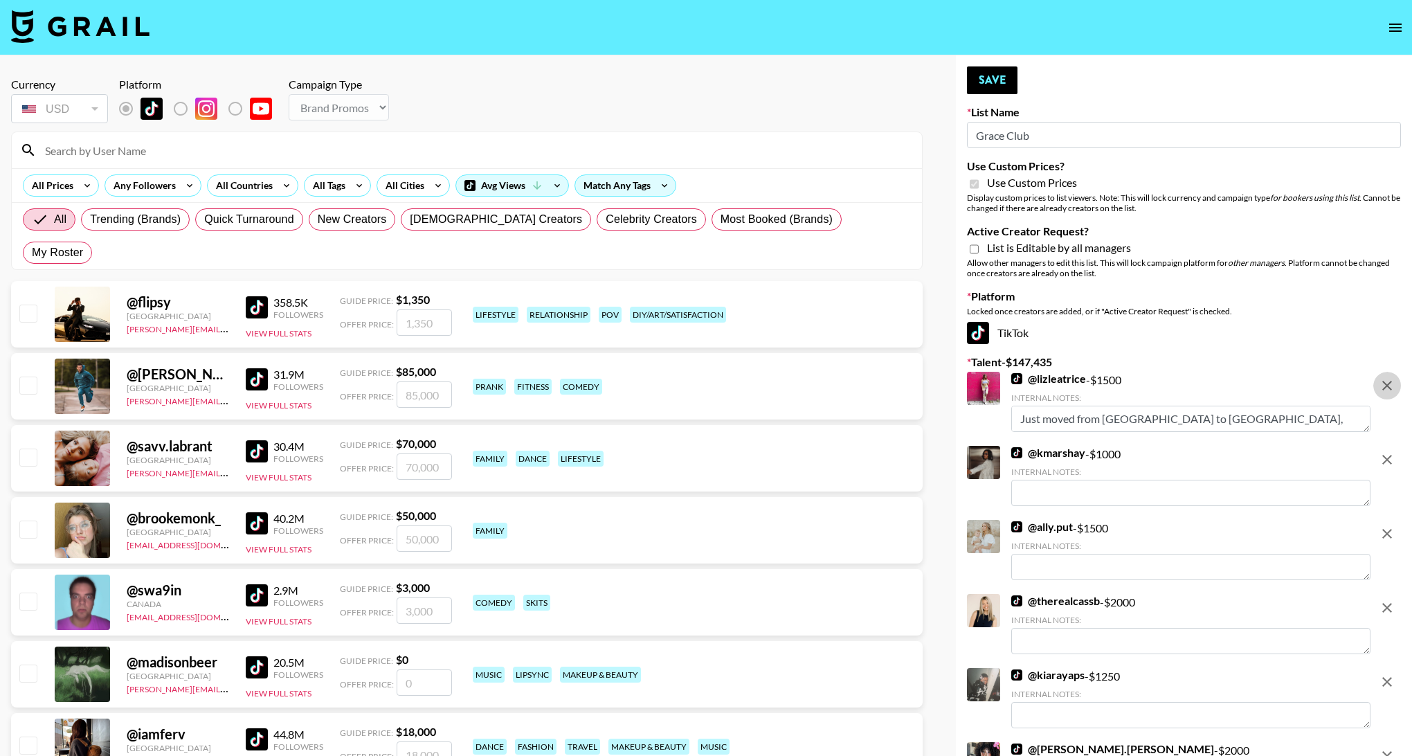
click at [1391, 386] on icon "remove" at bounding box center [1387, 385] width 17 height 17
click at [1391, 451] on icon "remove" at bounding box center [1387, 459] width 17 height 17
click at [1391, 526] on icon "remove" at bounding box center [1387, 534] width 17 height 17
click at [1391, 600] on icon "remove" at bounding box center [1387, 608] width 17 height 17
click at [1391, 674] on icon "remove" at bounding box center [1387, 682] width 17 height 17
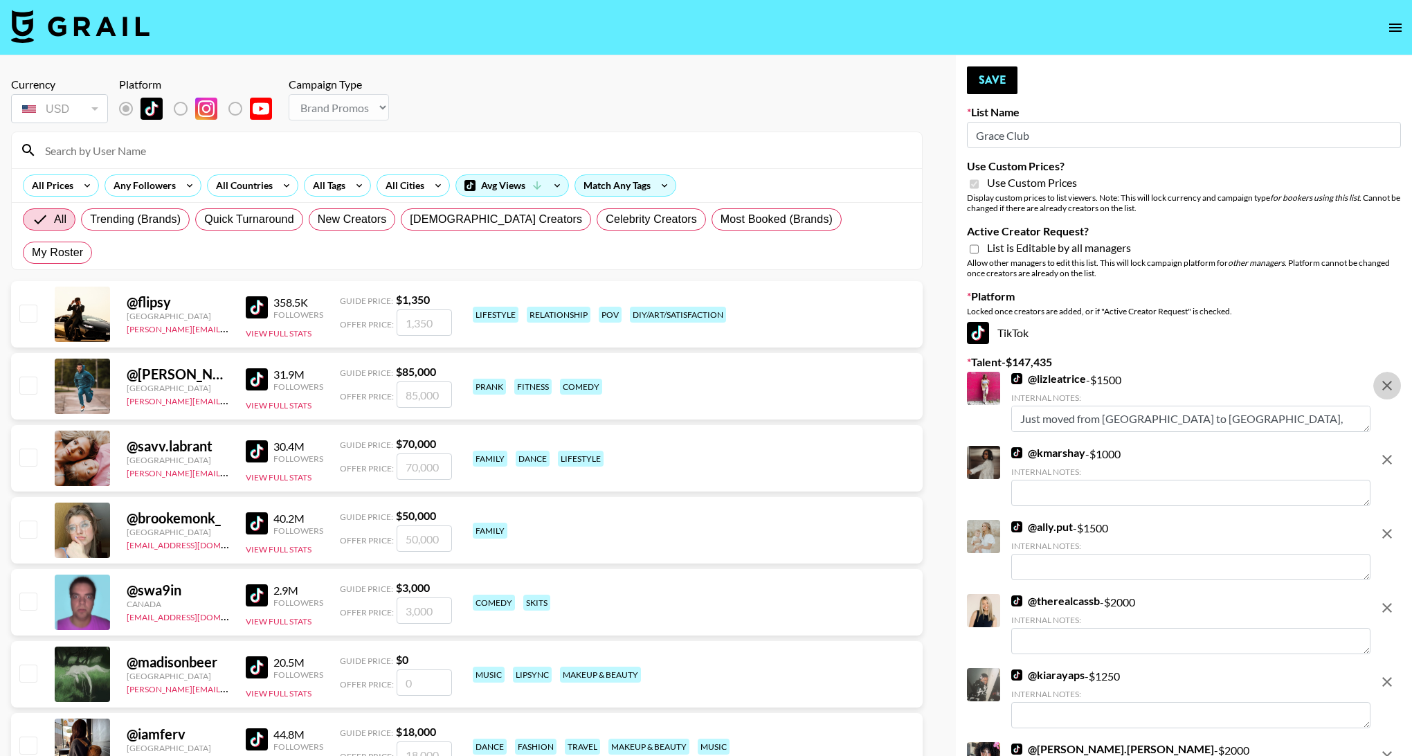
click at [1391, 748] on icon "remove" at bounding box center [1387, 756] width 17 height 17
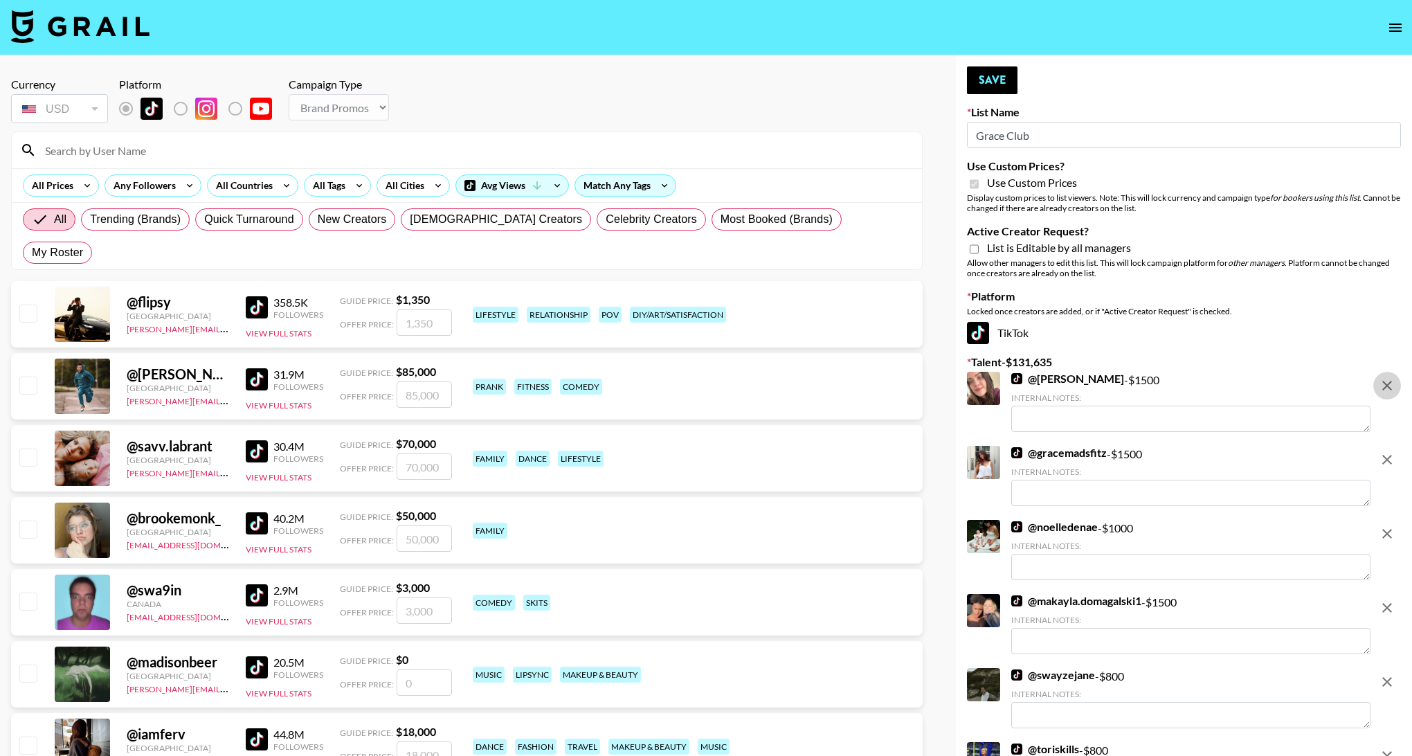
click at [1391, 386] on icon "remove" at bounding box center [1387, 385] width 17 height 17
click at [1391, 451] on icon "remove" at bounding box center [1387, 459] width 17 height 17
click at [1391, 526] on icon "remove" at bounding box center [1387, 534] width 17 height 17
click at [1391, 600] on icon "remove" at bounding box center [1387, 608] width 17 height 17
click at [1391, 674] on icon "remove" at bounding box center [1387, 682] width 17 height 17
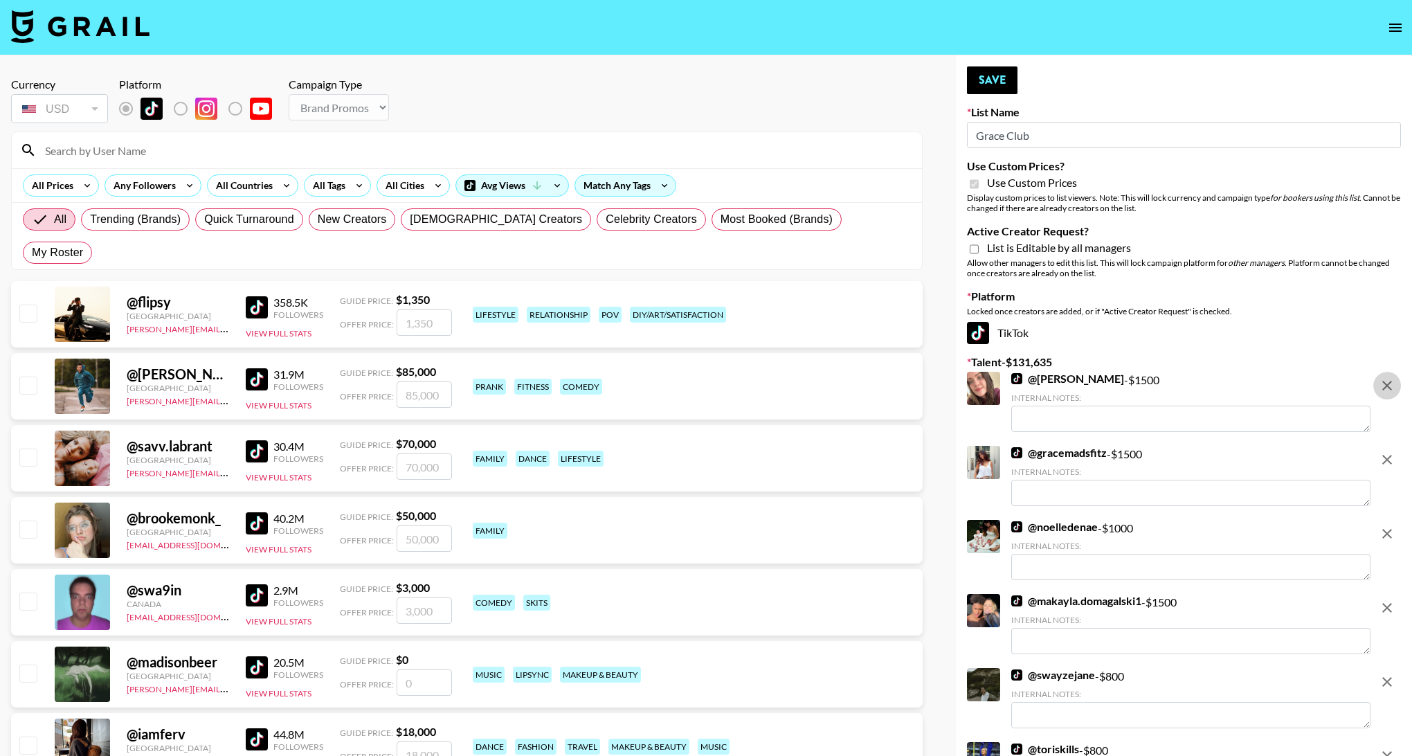
click at [1391, 748] on icon "remove" at bounding box center [1387, 756] width 17 height 17
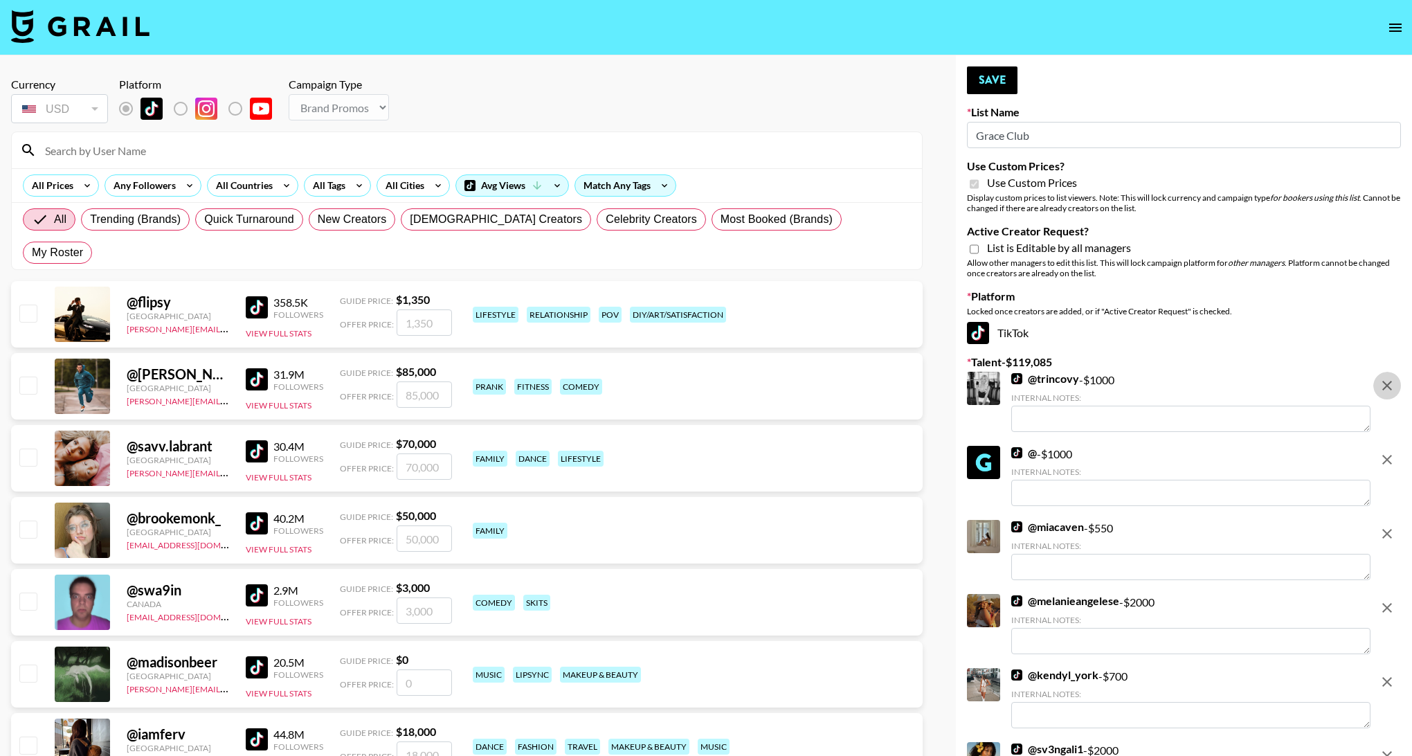
click at [1391, 386] on icon "remove" at bounding box center [1387, 385] width 17 height 17
click at [1391, 451] on icon "remove" at bounding box center [1387, 459] width 17 height 17
click at [1391, 526] on icon "remove" at bounding box center [1387, 534] width 17 height 17
click at [1391, 600] on icon "remove" at bounding box center [1387, 608] width 17 height 17
click at [1391, 674] on icon "remove" at bounding box center [1387, 682] width 17 height 17
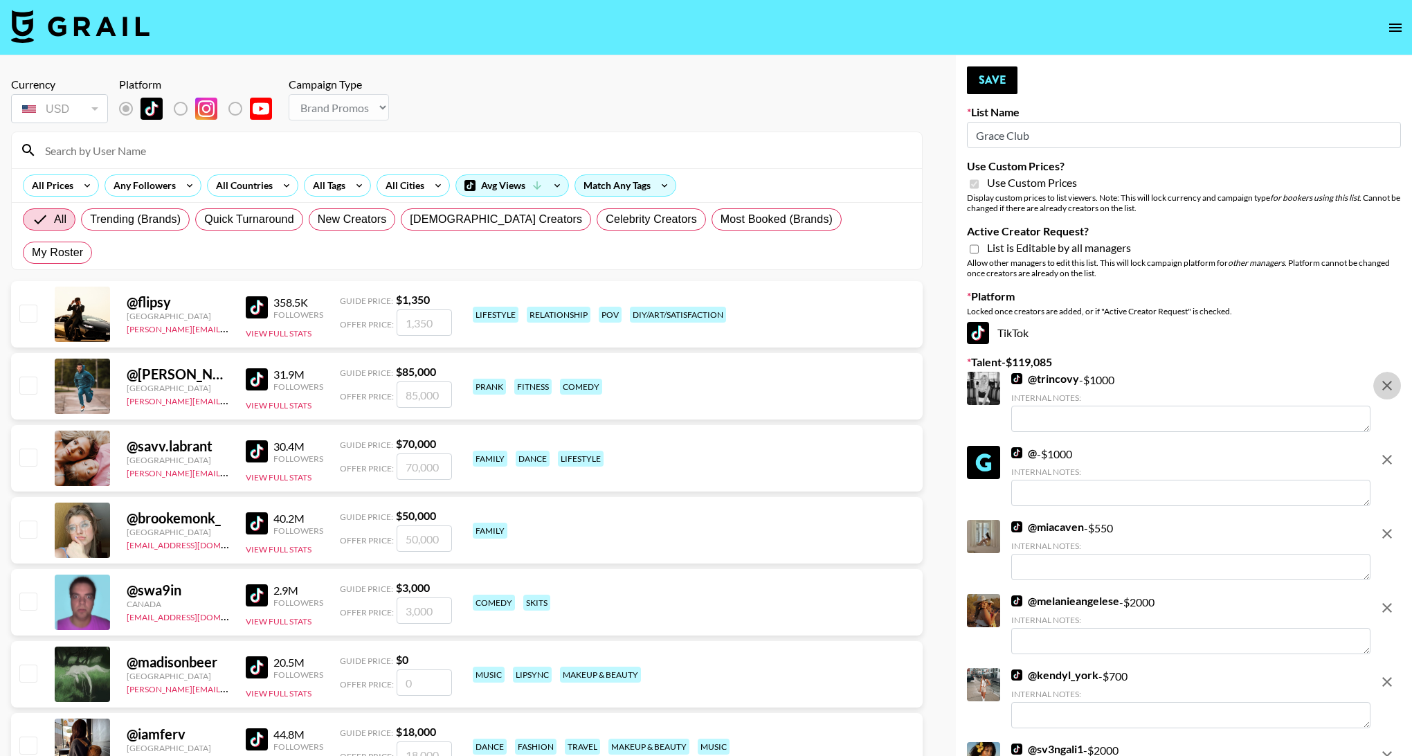
click at [1391, 748] on icon "remove" at bounding box center [1387, 756] width 17 height 17
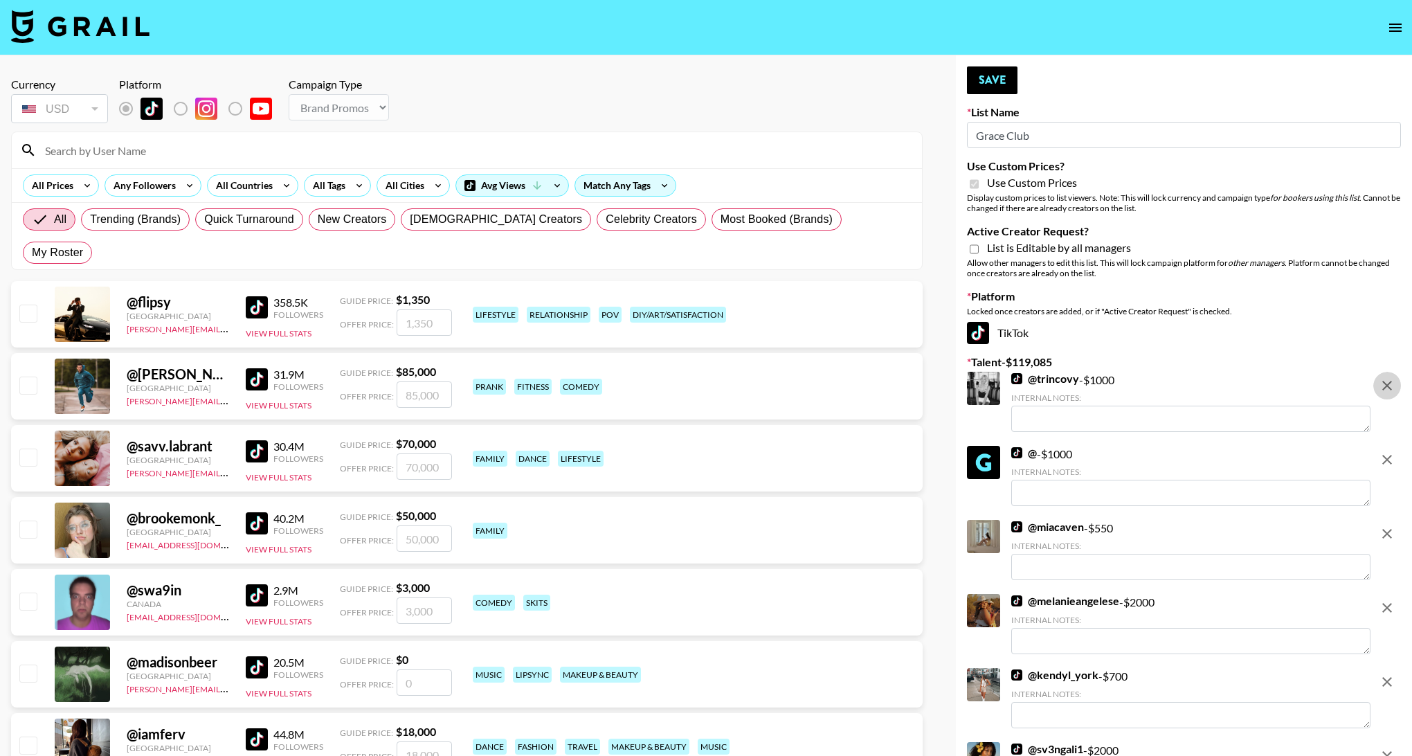
click at [1391, 386] on icon "remove" at bounding box center [1387, 385] width 17 height 17
click at [1391, 451] on icon "remove" at bounding box center [1387, 459] width 17 height 17
click at [1391, 526] on icon "remove" at bounding box center [1387, 534] width 17 height 17
click at [1391, 600] on icon "remove" at bounding box center [1387, 608] width 17 height 17
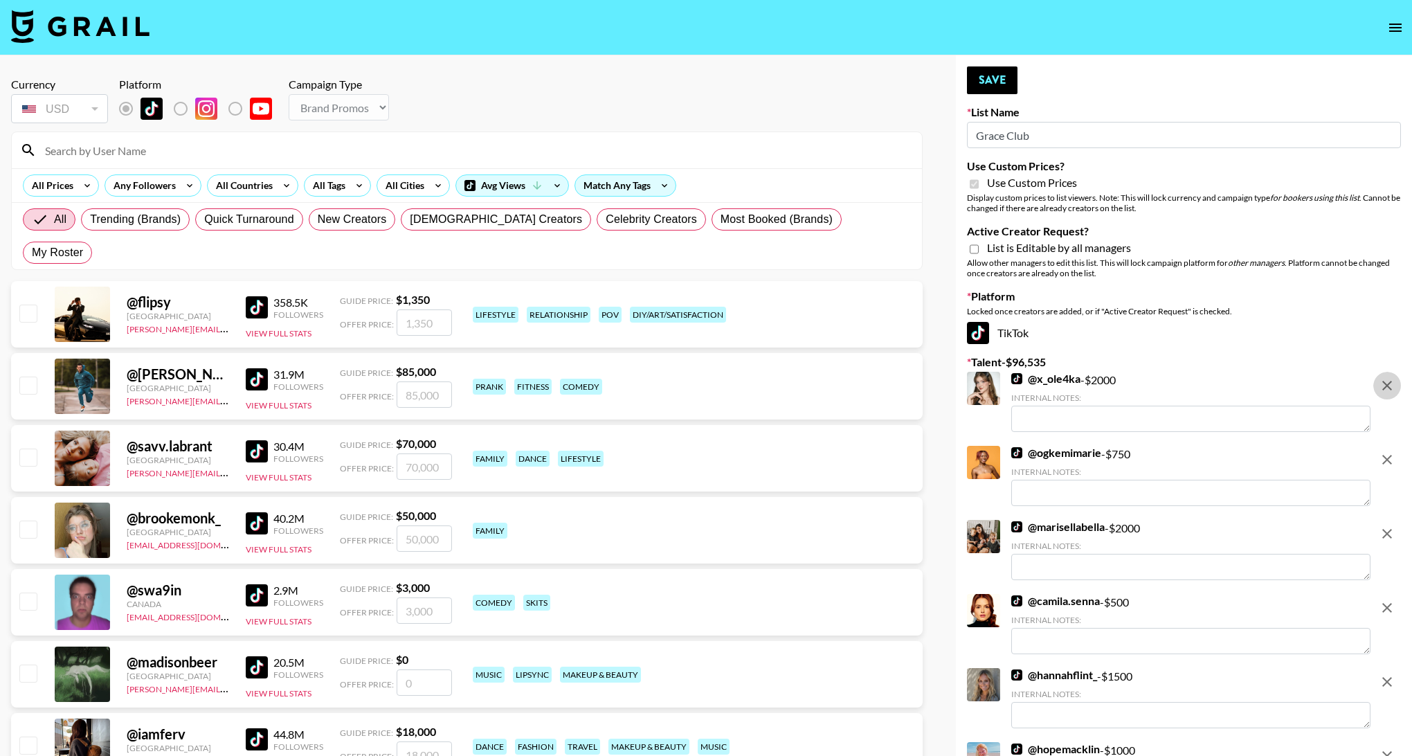
drag, startPoint x: 1391, startPoint y: 386, endPoint x: 1229, endPoint y: 223, distance: 230.1
click at [1228, 224] on div "Active Creator Request? List is Editable by all managers Allow other managers t…" at bounding box center [1184, 251] width 434 height 54
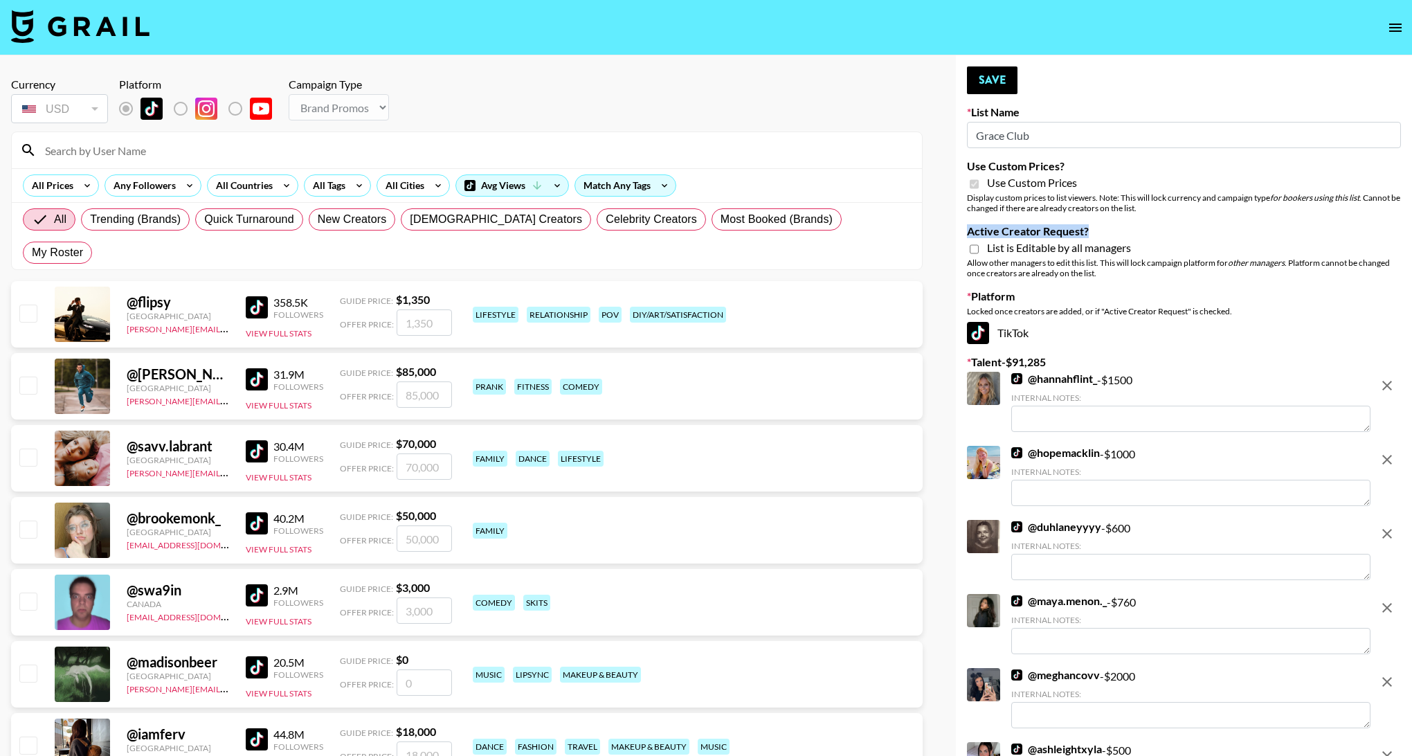
click at [1229, 224] on label "Active Creator Request?" at bounding box center [1184, 231] width 434 height 14
click at [979, 243] on input "Active Creator Request?" at bounding box center [974, 249] width 9 height 12
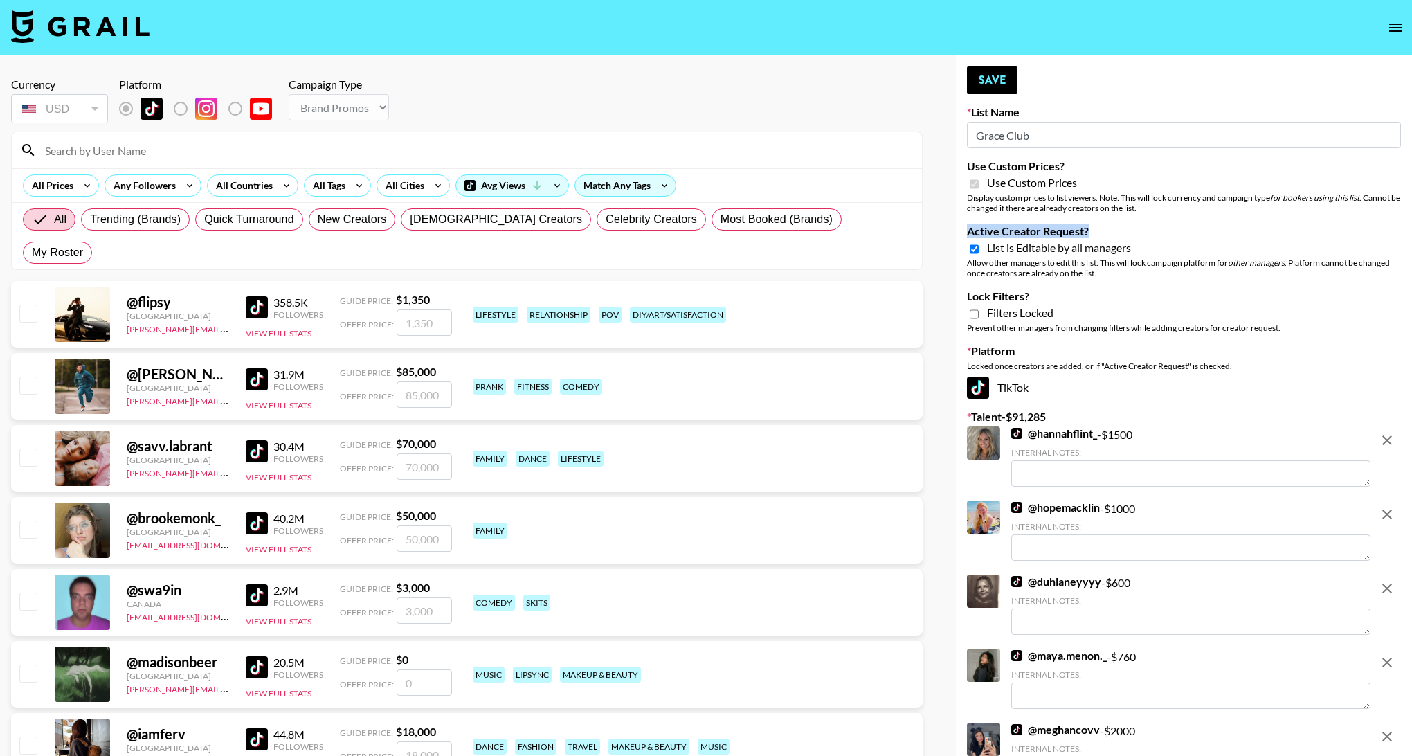
click at [1381, 429] on button "remove" at bounding box center [1388, 440] width 28 height 28
click at [1381, 501] on button "remove" at bounding box center [1388, 515] width 28 height 28
click at [1381, 575] on button "remove" at bounding box center [1388, 589] width 28 height 28
click at [1381, 649] on button "remove" at bounding box center [1388, 663] width 28 height 28
click at [1381, 723] on button "remove" at bounding box center [1388, 737] width 28 height 28
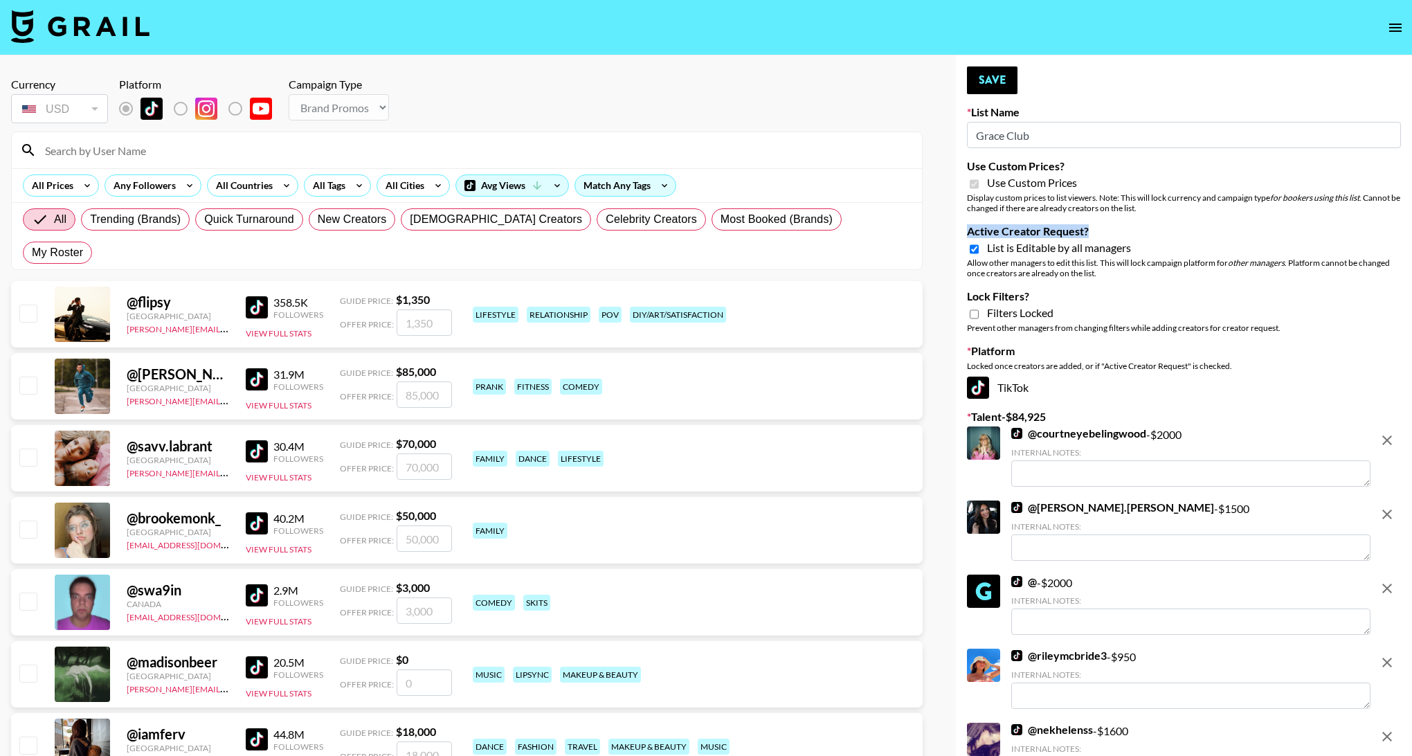
click at [1381, 429] on button "remove" at bounding box center [1388, 440] width 28 height 28
click at [1381, 501] on button "remove" at bounding box center [1388, 515] width 28 height 28
click at [1381, 575] on button "remove" at bounding box center [1388, 589] width 28 height 28
click at [1381, 649] on button "remove" at bounding box center [1388, 663] width 28 height 28
click at [1381, 723] on button "remove" at bounding box center [1388, 737] width 28 height 28
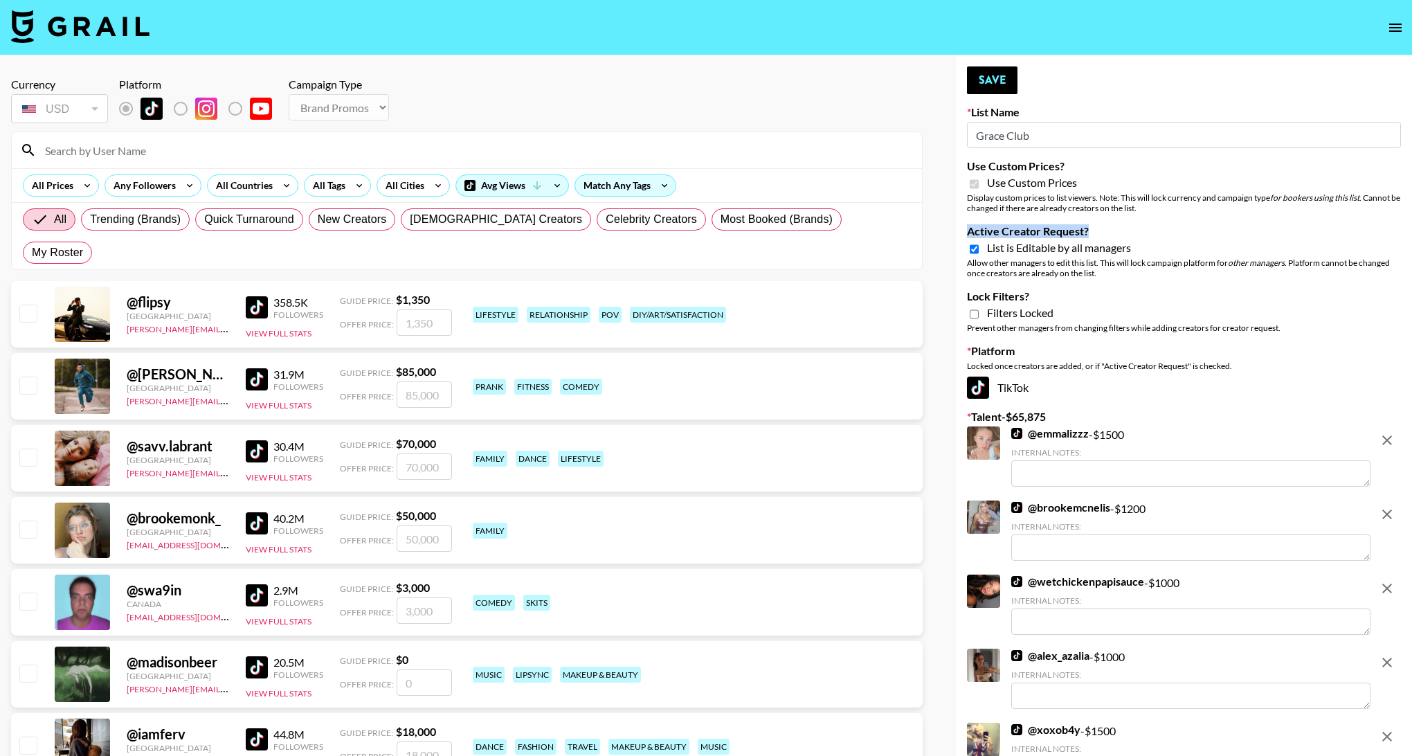
click at [1383, 438] on icon "remove" at bounding box center [1387, 440] width 17 height 17
click at [1383, 506] on icon "remove" at bounding box center [1387, 514] width 17 height 17
click at [1383, 580] on icon "remove" at bounding box center [1387, 588] width 17 height 17
click at [1383, 654] on icon "remove" at bounding box center [1387, 662] width 17 height 17
click at [1383, 728] on icon "remove" at bounding box center [1387, 736] width 17 height 17
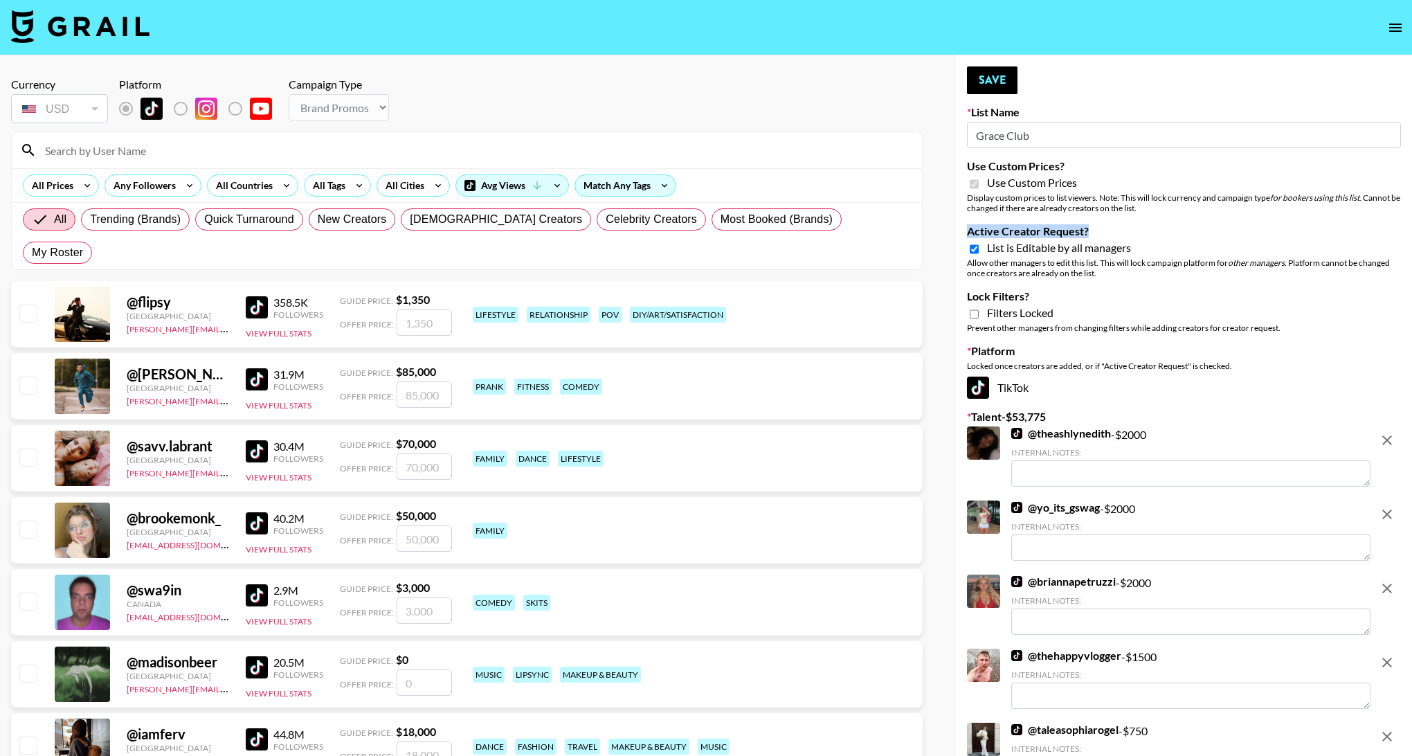
click at [1383, 438] on icon "remove" at bounding box center [1387, 440] width 17 height 17
click at [1383, 506] on icon "remove" at bounding box center [1387, 514] width 17 height 17
click at [1383, 438] on icon "remove" at bounding box center [1387, 440] width 17 height 17
click at [1383, 506] on icon "remove" at bounding box center [1387, 514] width 17 height 17
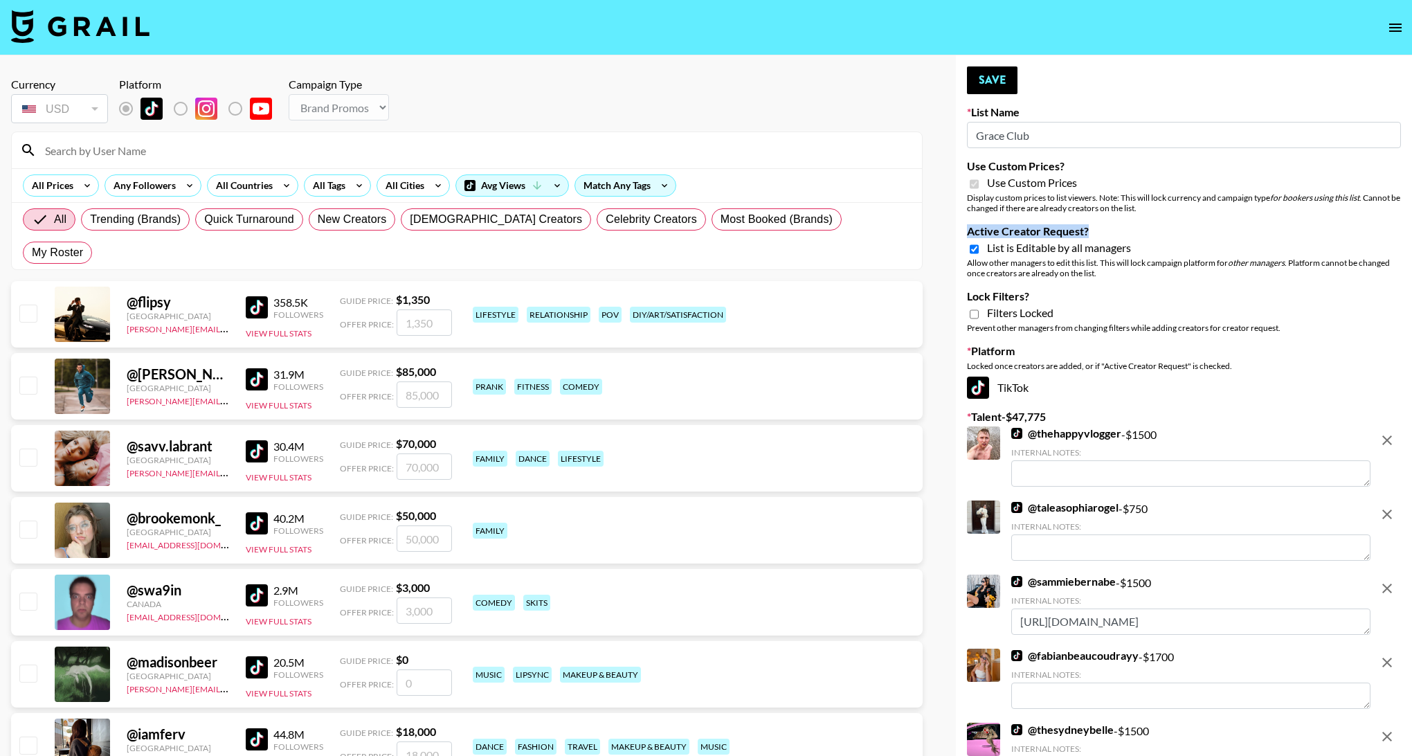
click at [1383, 580] on icon "remove" at bounding box center [1387, 588] width 17 height 17
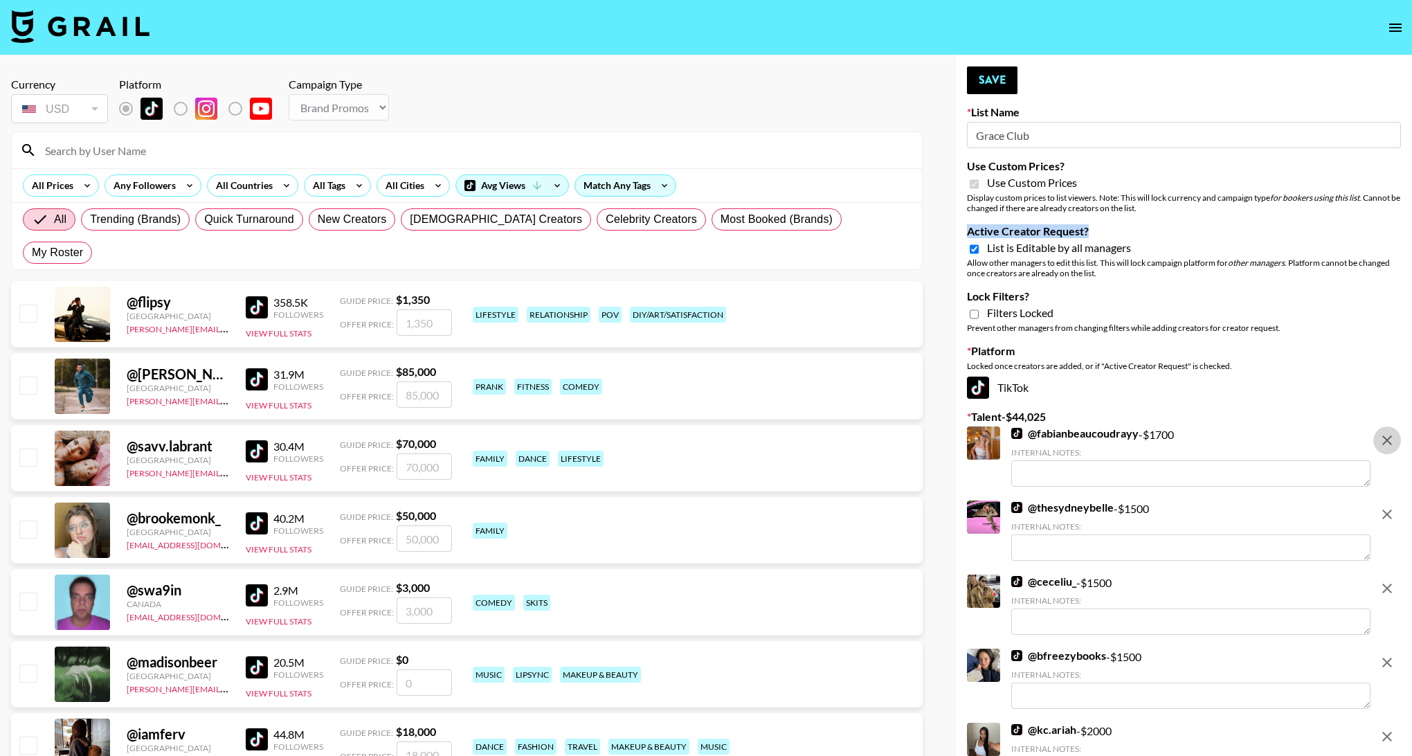
click at [1383, 438] on icon "remove" at bounding box center [1387, 440] width 17 height 17
click at [1383, 506] on icon "remove" at bounding box center [1387, 514] width 17 height 17
click at [1383, 438] on icon "remove" at bounding box center [1387, 440] width 17 height 17
click at [1383, 506] on icon "remove" at bounding box center [1387, 514] width 17 height 17
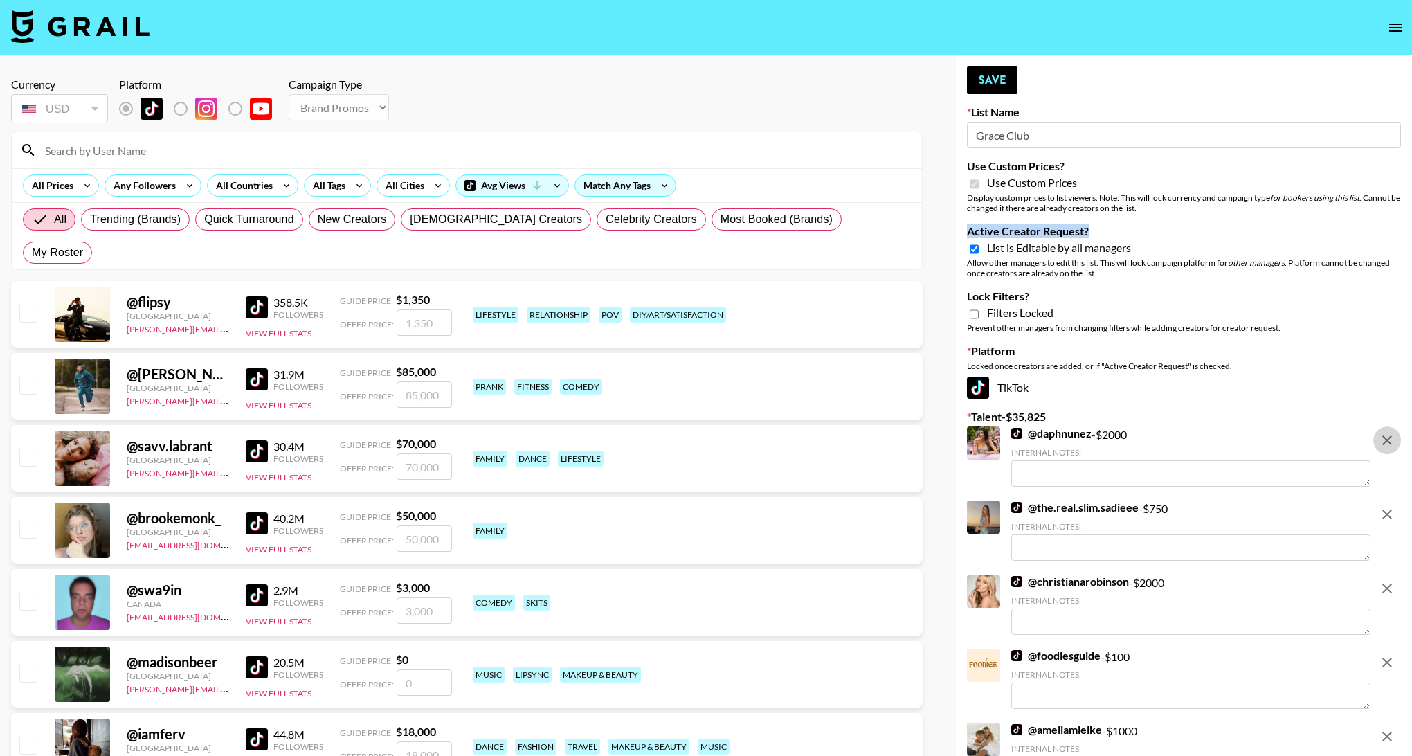
click at [1383, 438] on icon "remove" at bounding box center [1387, 440] width 17 height 17
click at [1383, 506] on icon "remove" at bounding box center [1387, 514] width 17 height 17
click at [1383, 438] on icon "remove" at bounding box center [1387, 440] width 17 height 17
click at [1383, 506] on icon "remove" at bounding box center [1387, 514] width 17 height 17
click at [1383, 438] on icon "remove" at bounding box center [1387, 440] width 17 height 17
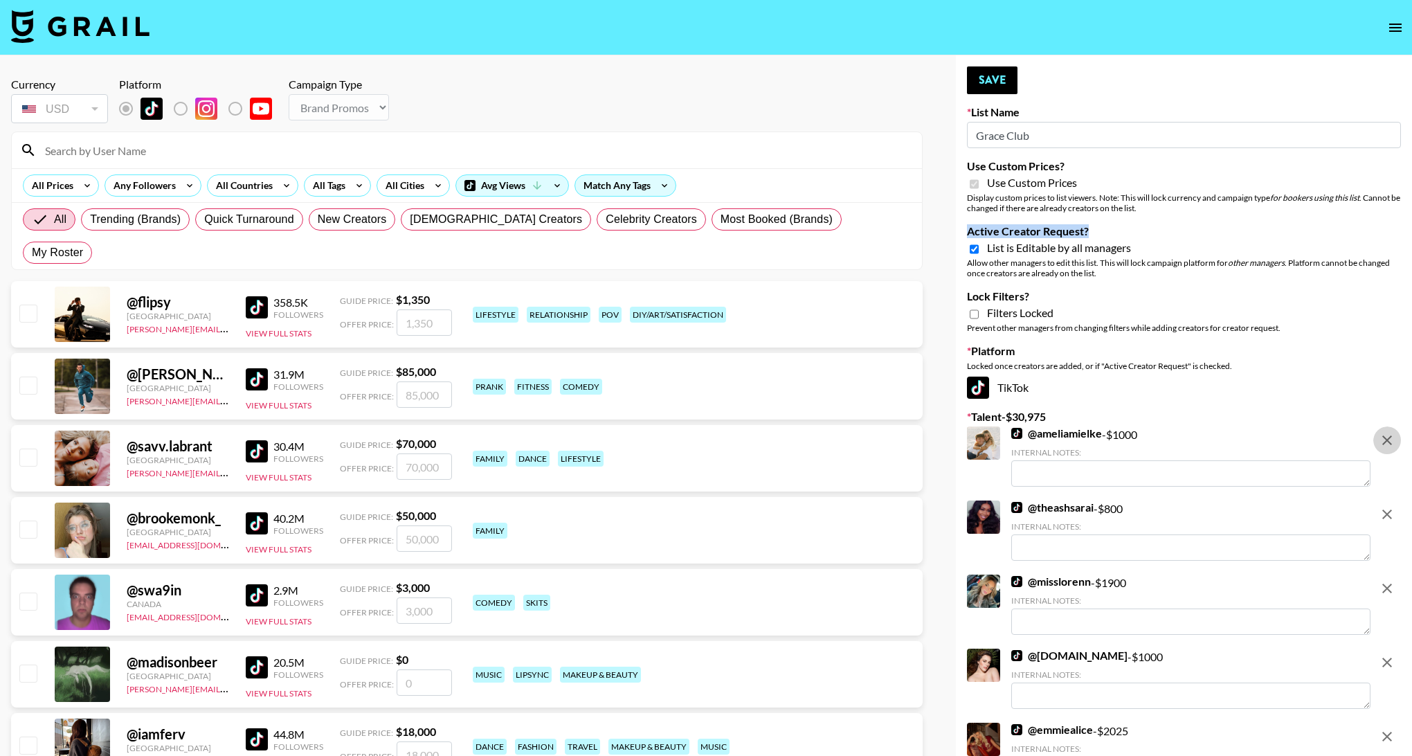
click at [1383, 506] on icon "remove" at bounding box center [1387, 514] width 17 height 17
click at [1383, 580] on icon "remove" at bounding box center [1387, 588] width 17 height 17
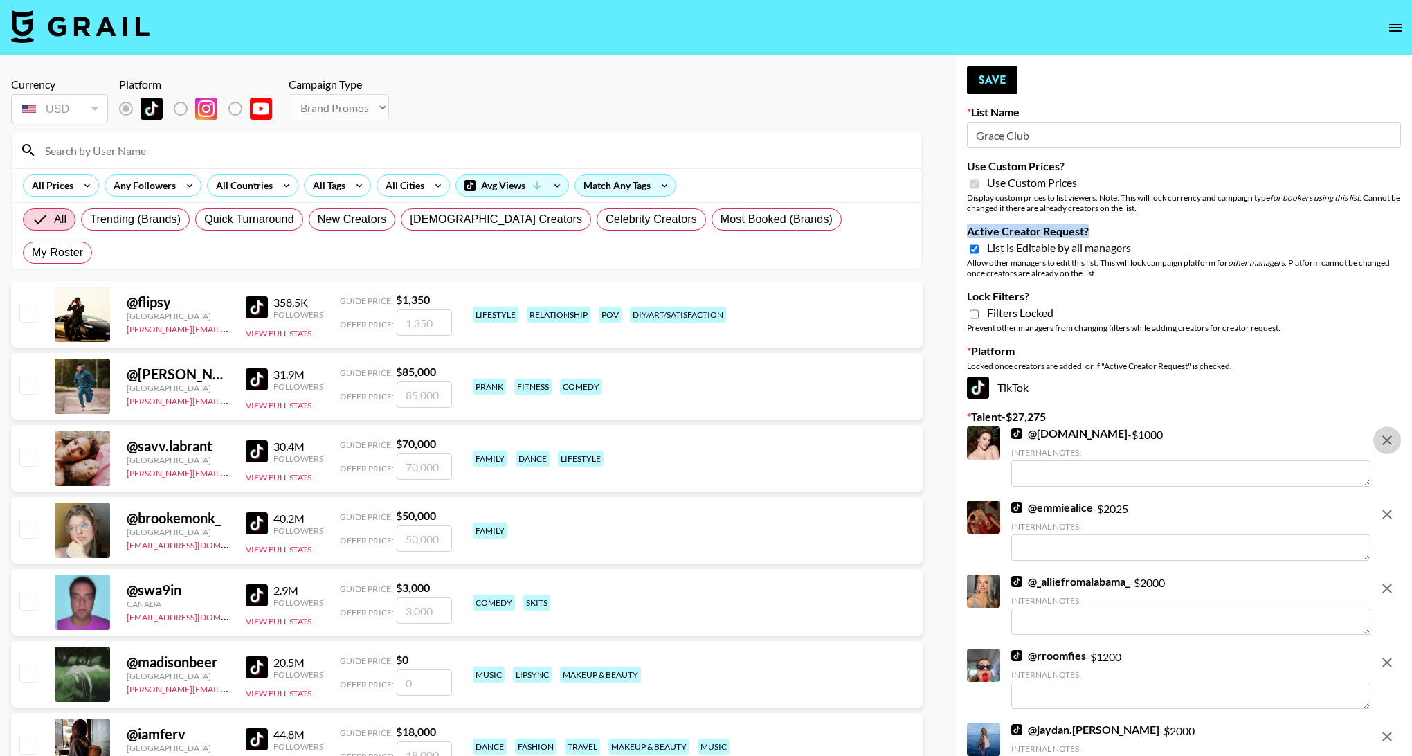
click at [1383, 438] on icon "remove" at bounding box center [1387, 440] width 17 height 17
click at [1383, 506] on icon "remove" at bounding box center [1387, 514] width 17 height 17
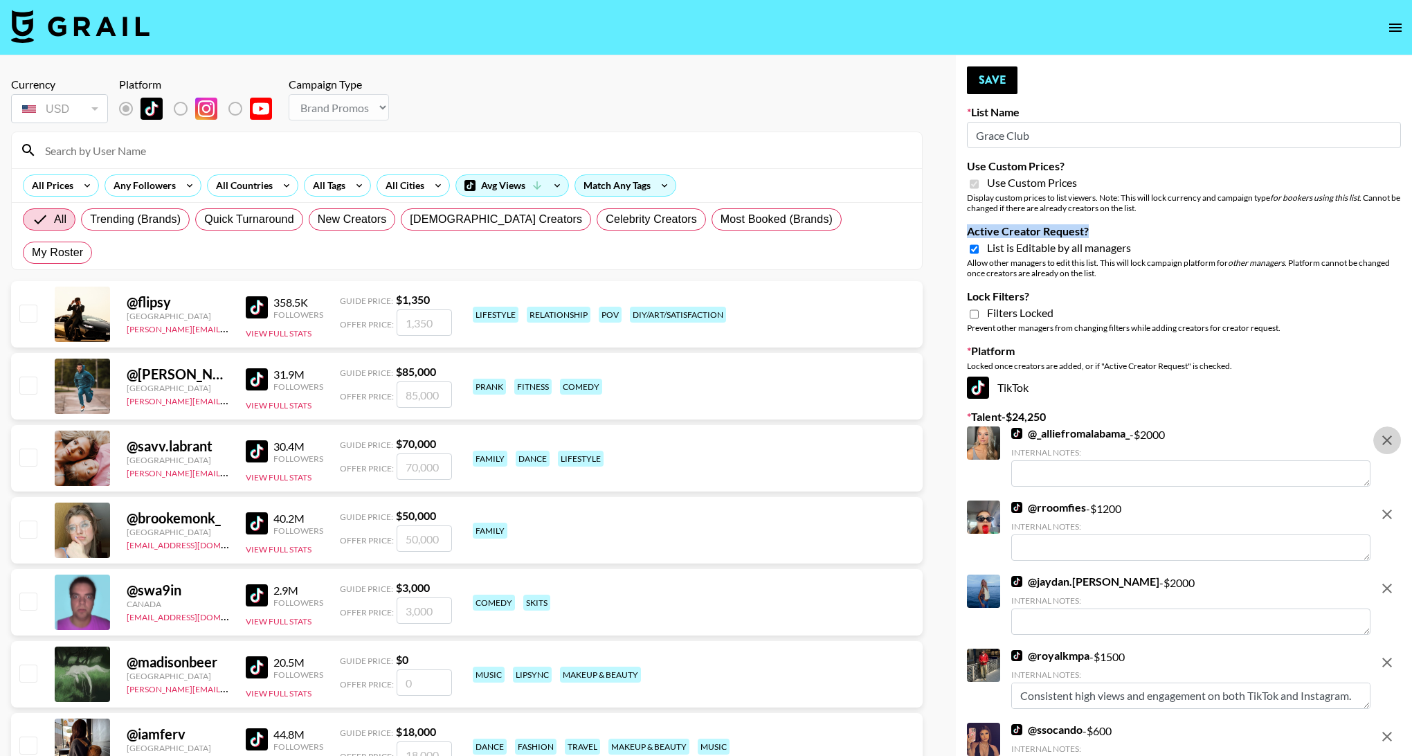
click at [1383, 438] on icon "remove" at bounding box center [1387, 440] width 17 height 17
click at [1383, 506] on icon "remove" at bounding box center [1387, 514] width 17 height 17
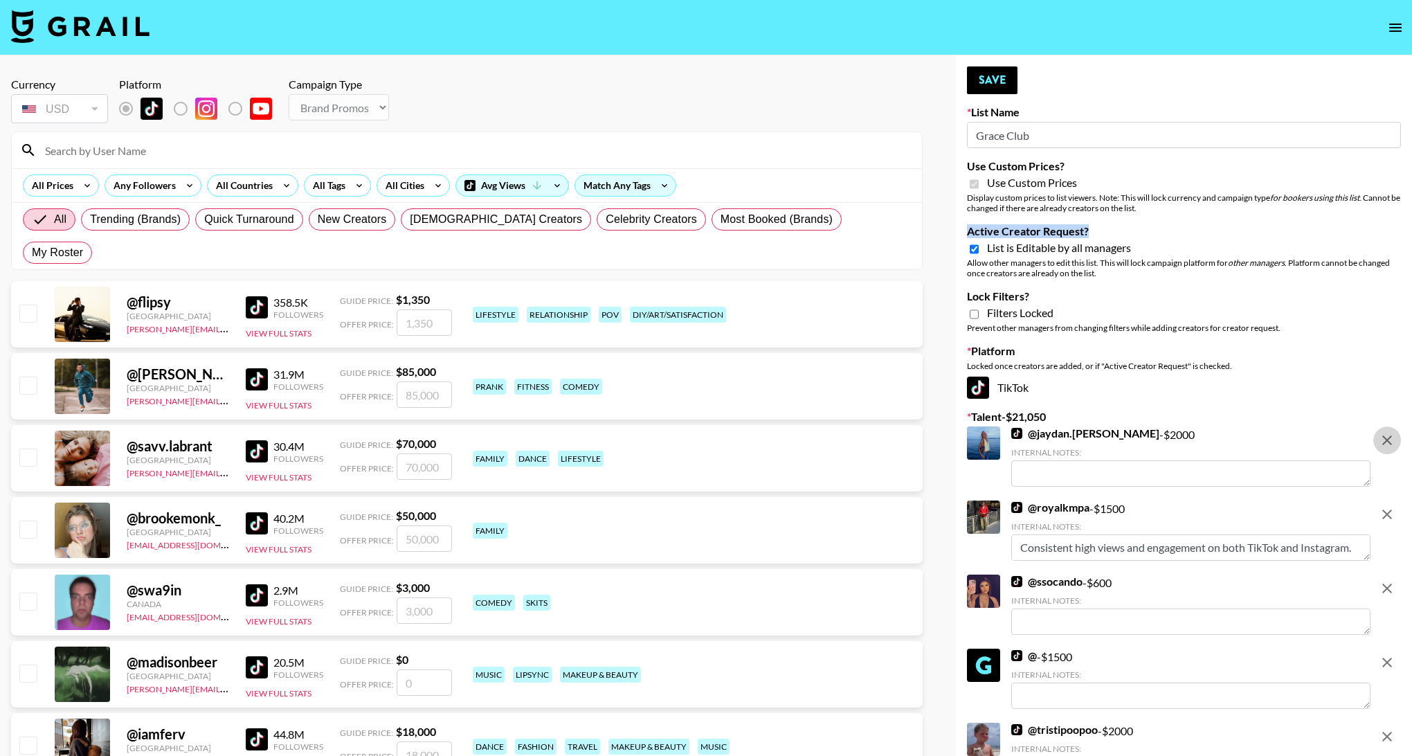
click at [1383, 438] on icon "remove" at bounding box center [1387, 440] width 17 height 17
click at [1383, 506] on icon "remove" at bounding box center [1387, 514] width 17 height 17
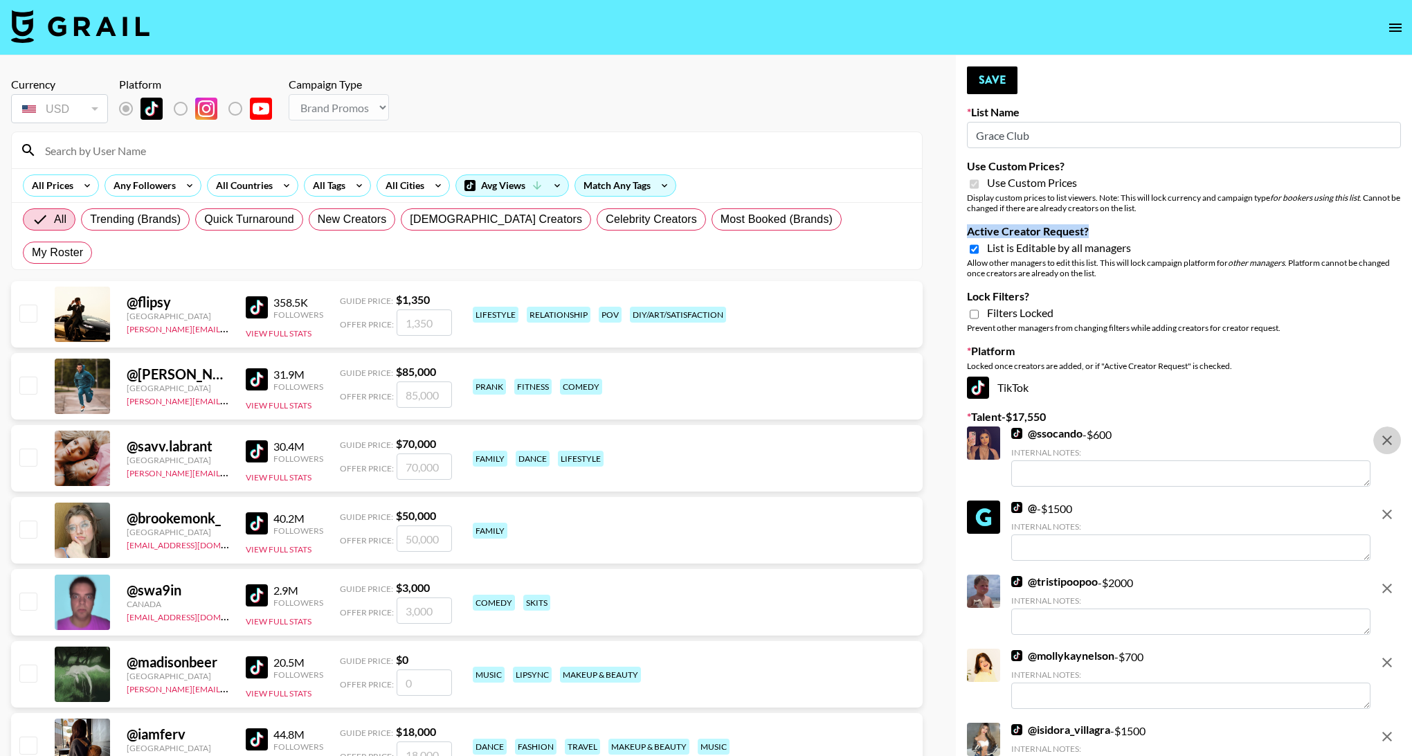
click at [1383, 438] on icon "remove" at bounding box center [1387, 440] width 17 height 17
click at [1383, 506] on icon "remove" at bounding box center [1387, 514] width 17 height 17
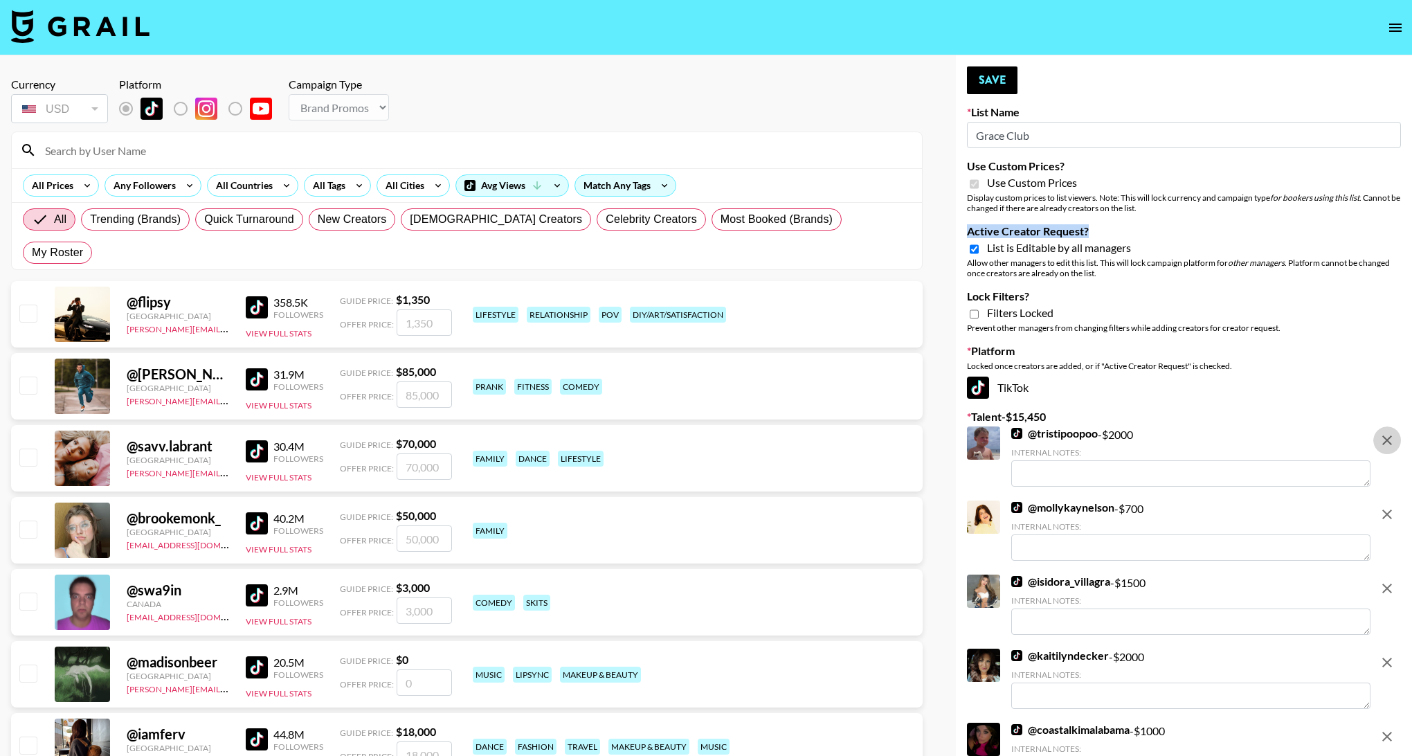
click at [1383, 438] on icon "remove" at bounding box center [1387, 440] width 17 height 17
click at [1383, 506] on icon "remove" at bounding box center [1387, 514] width 17 height 17
click at [1383, 438] on icon "remove" at bounding box center [1387, 440] width 17 height 17
click at [1383, 506] on icon "remove" at bounding box center [1387, 514] width 17 height 17
click at [1383, 438] on icon "remove" at bounding box center [1387, 440] width 17 height 17
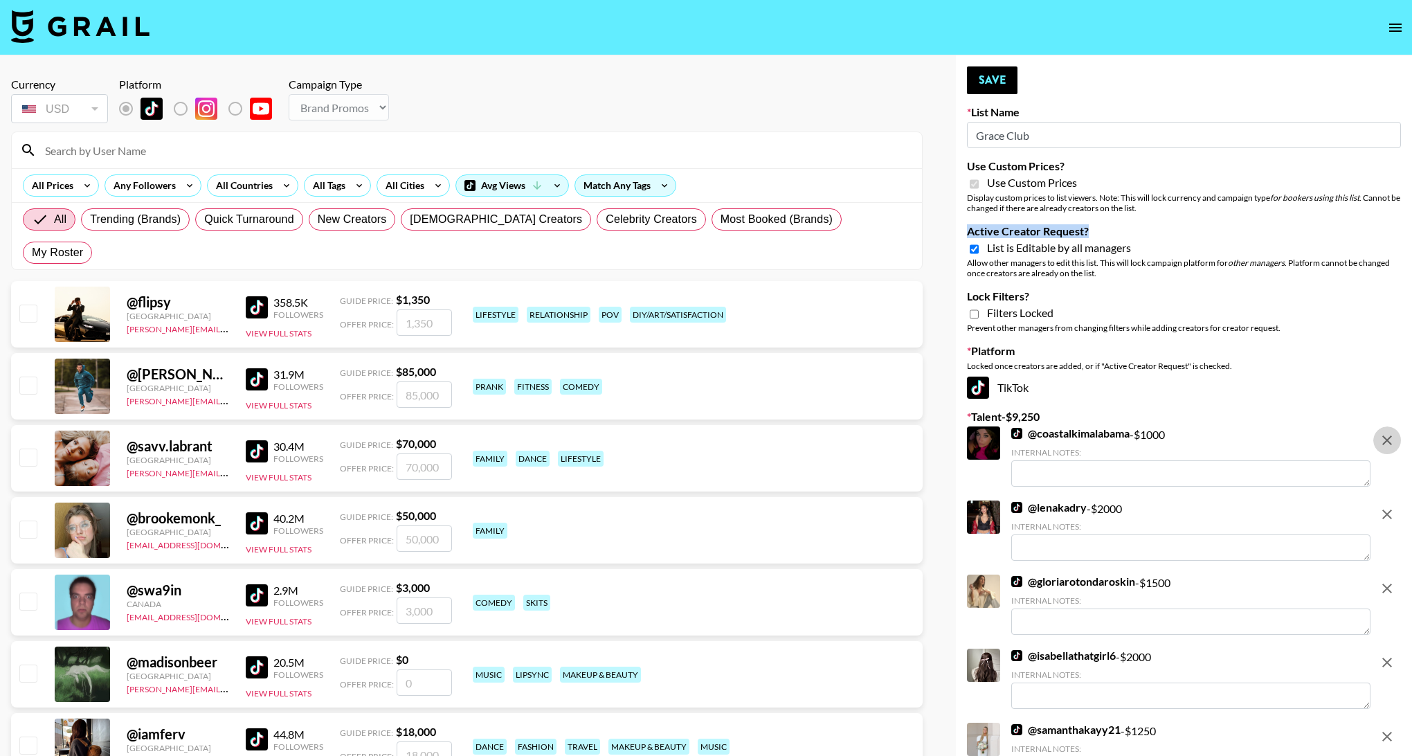
click at [1383, 506] on icon "remove" at bounding box center [1387, 514] width 17 height 17
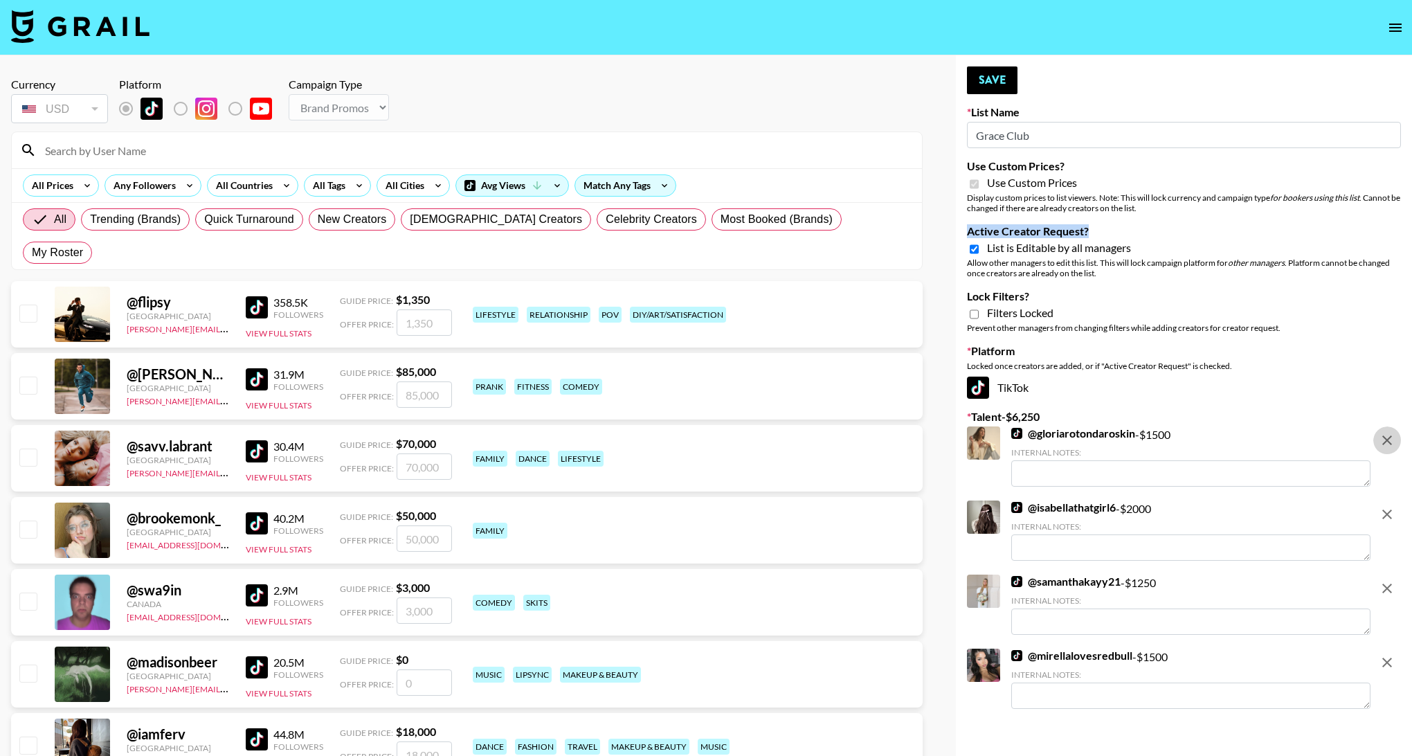
click at [1383, 438] on icon "remove" at bounding box center [1387, 440] width 17 height 17
click at [1383, 506] on icon "remove" at bounding box center [1387, 514] width 17 height 17
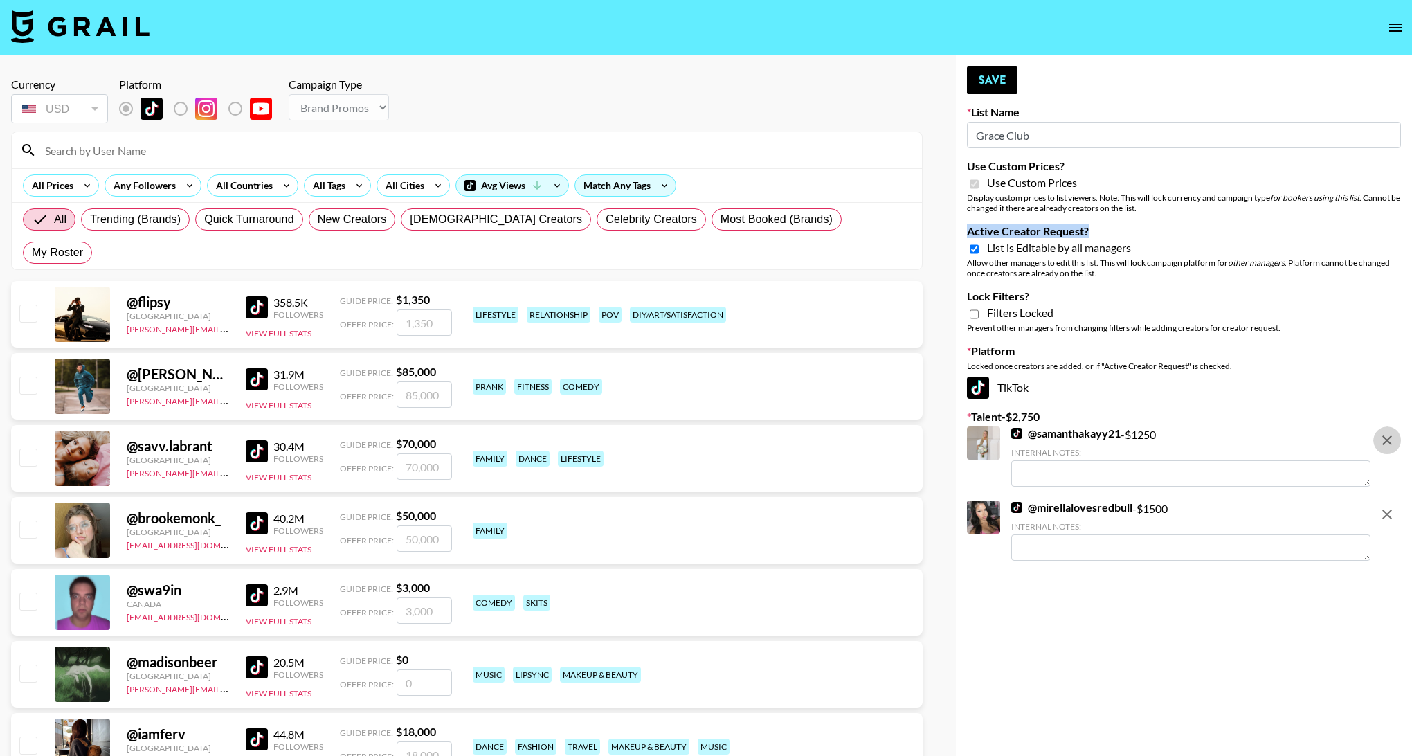
click at [1383, 438] on icon "remove" at bounding box center [1387, 440] width 17 height 17
click at [1383, 506] on icon "remove" at bounding box center [1387, 514] width 17 height 17
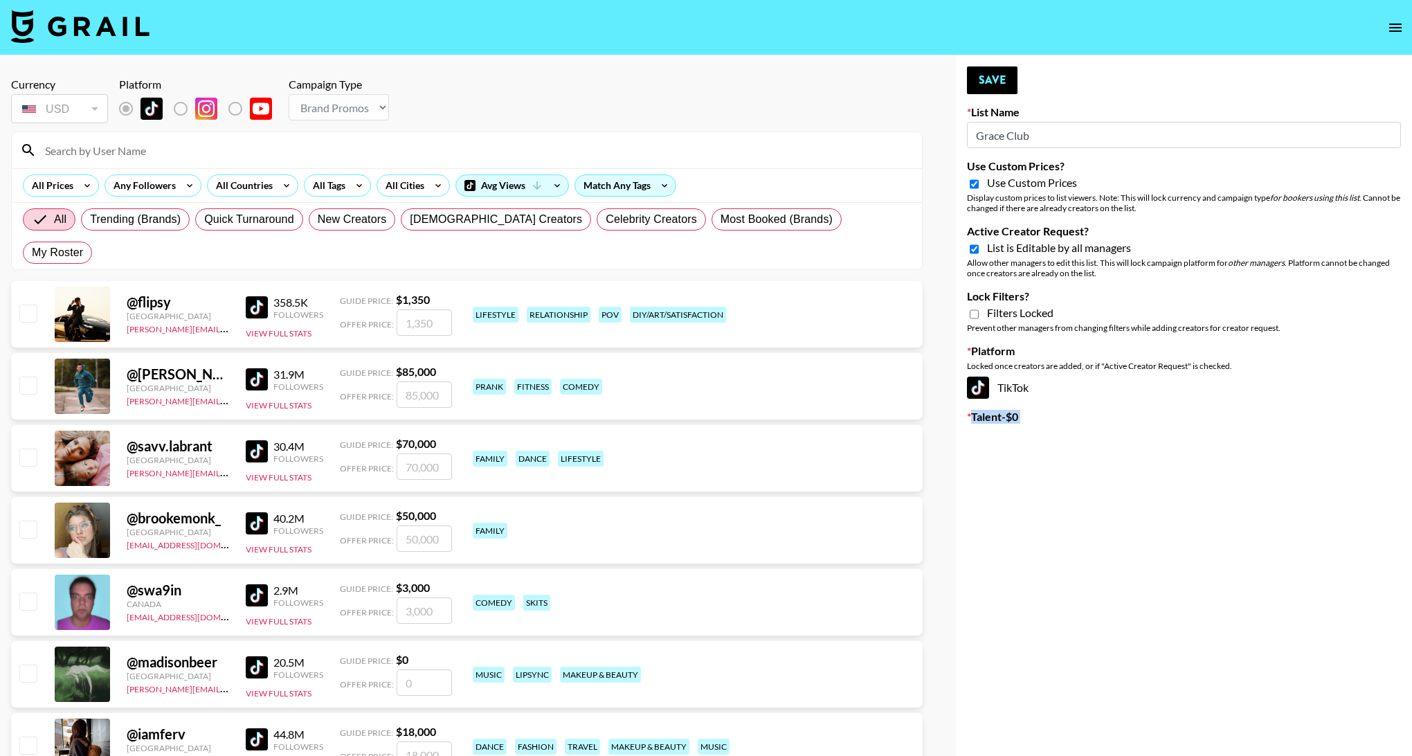
click at [1008, 85] on button "Save" at bounding box center [992, 80] width 51 height 28
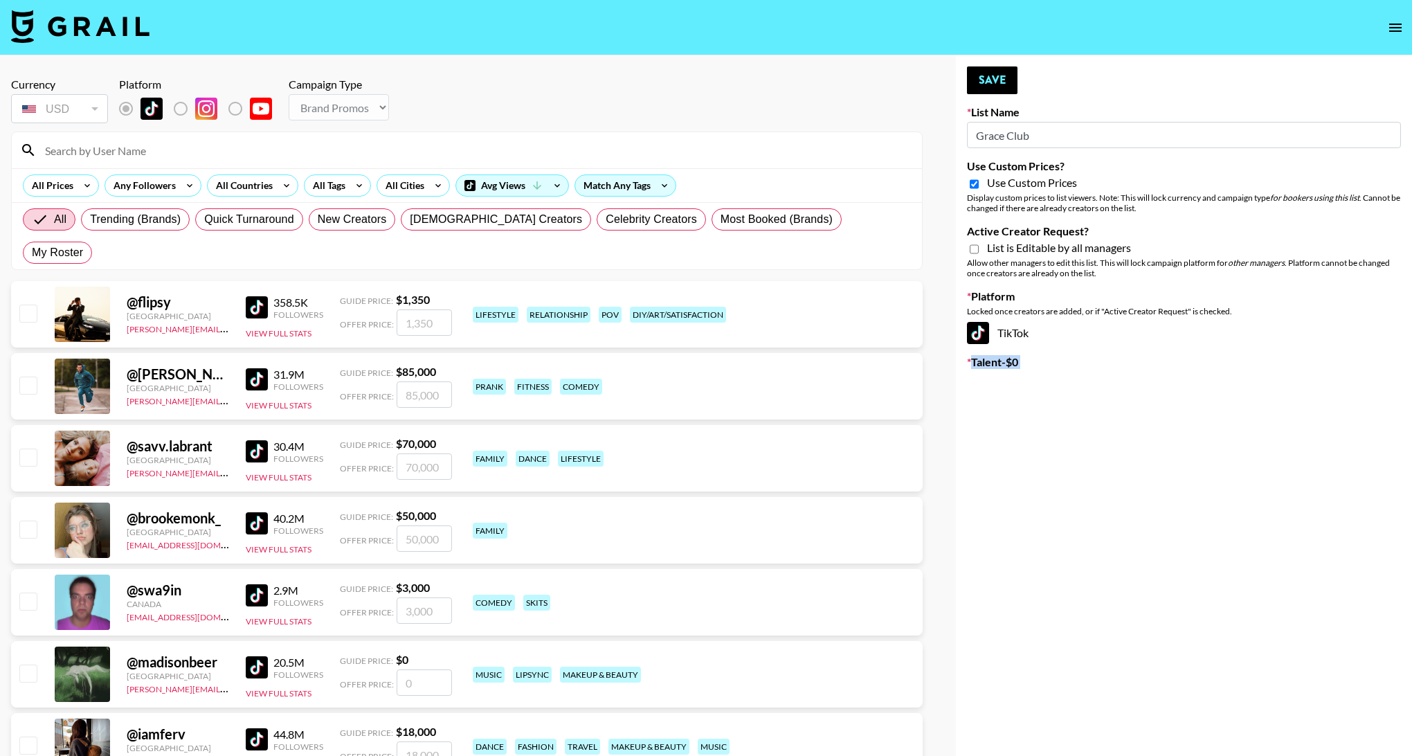
click at [976, 250] on input "Active Creator Request?" at bounding box center [974, 249] width 9 height 12
checkbox input "true"
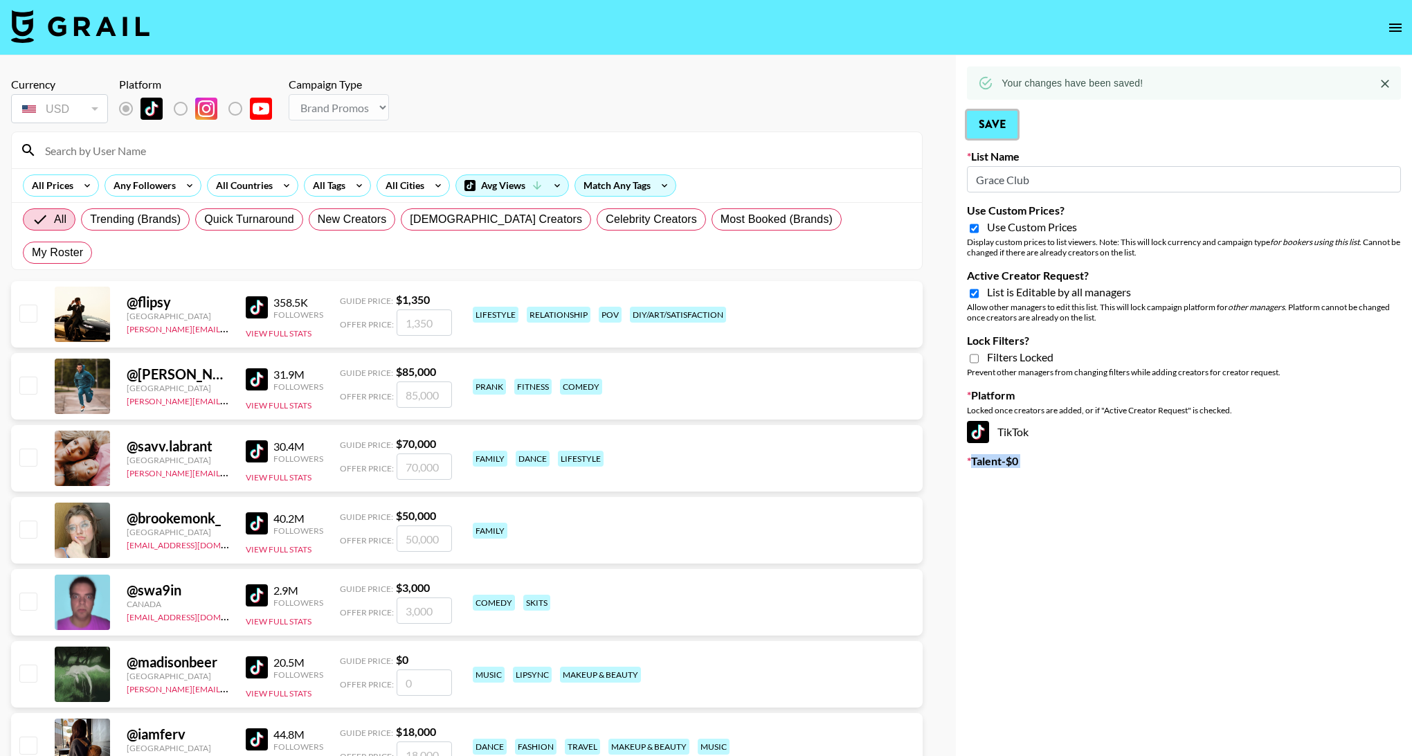
drag, startPoint x: 989, startPoint y: 117, endPoint x: 826, endPoint y: 35, distance: 183.0
click at [989, 117] on button "Save" at bounding box center [992, 125] width 51 height 28
click at [1396, 26] on icon "open drawer" at bounding box center [1395, 27] width 17 height 17
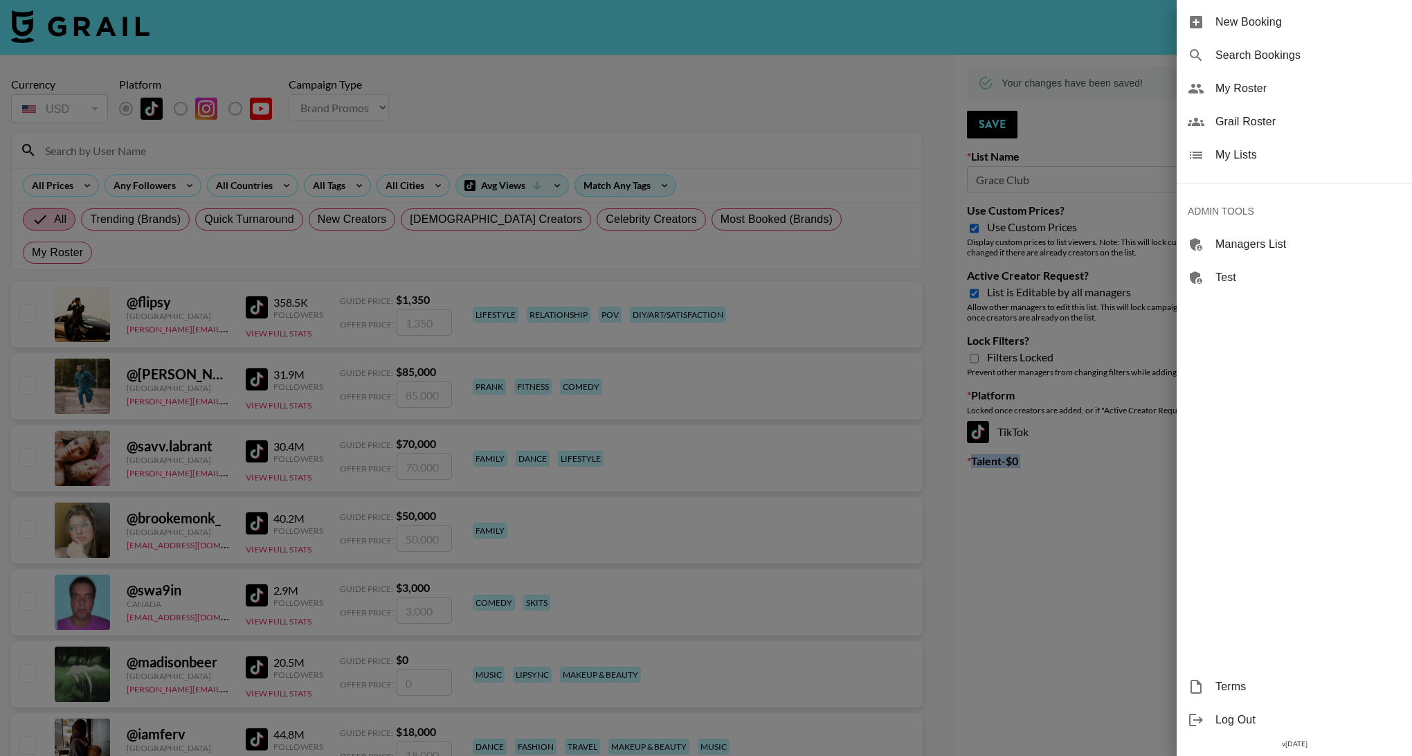
click at [1252, 155] on span "My Lists" at bounding box center [1309, 155] width 186 height 17
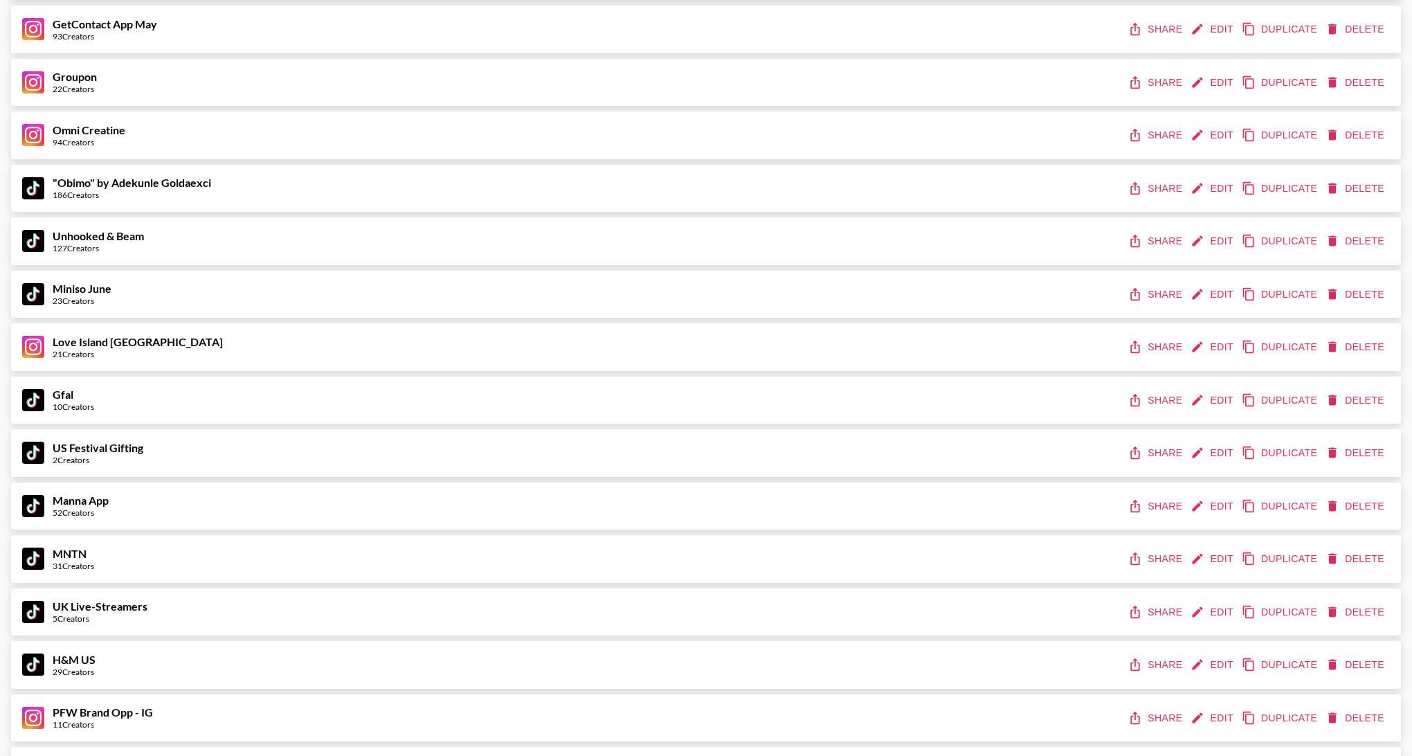
scroll to position [1172, 0]
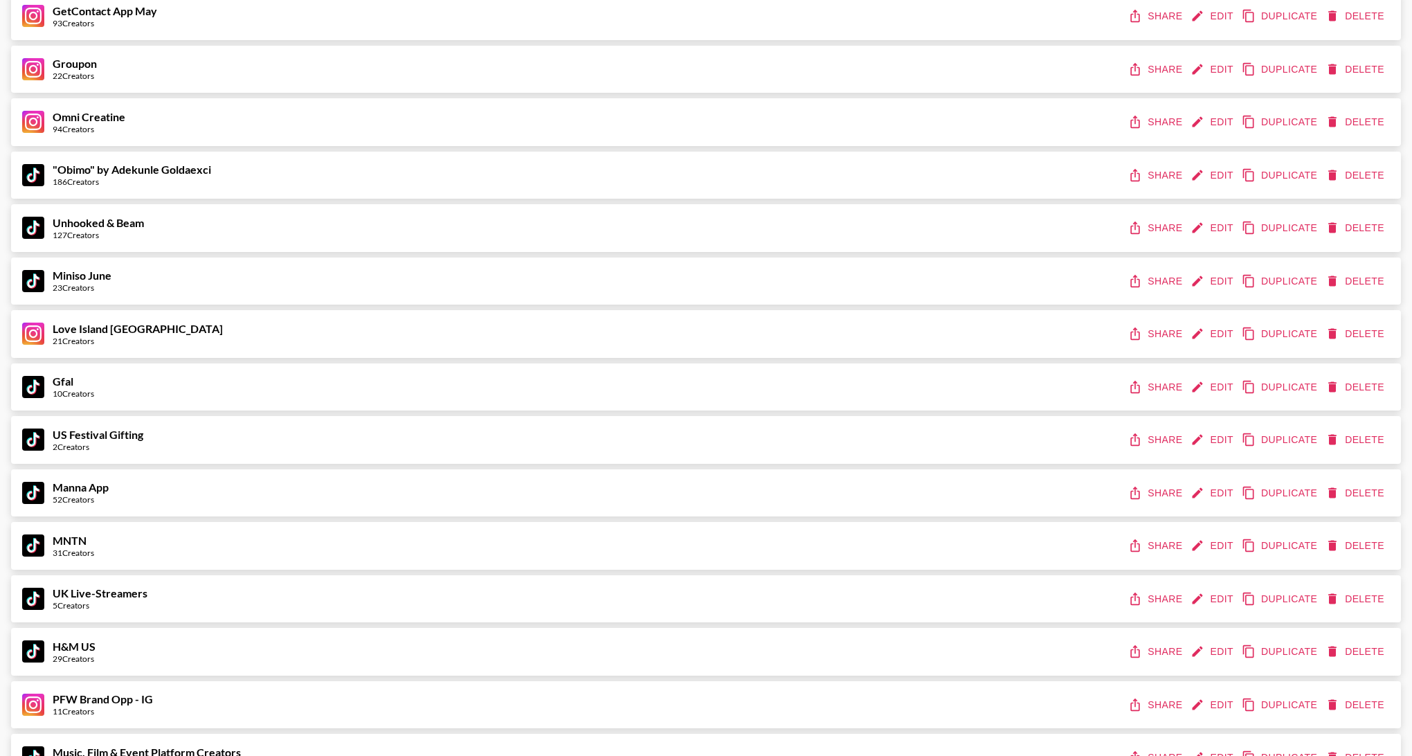
click at [1214, 487] on button "Edit" at bounding box center [1213, 494] width 51 height 26
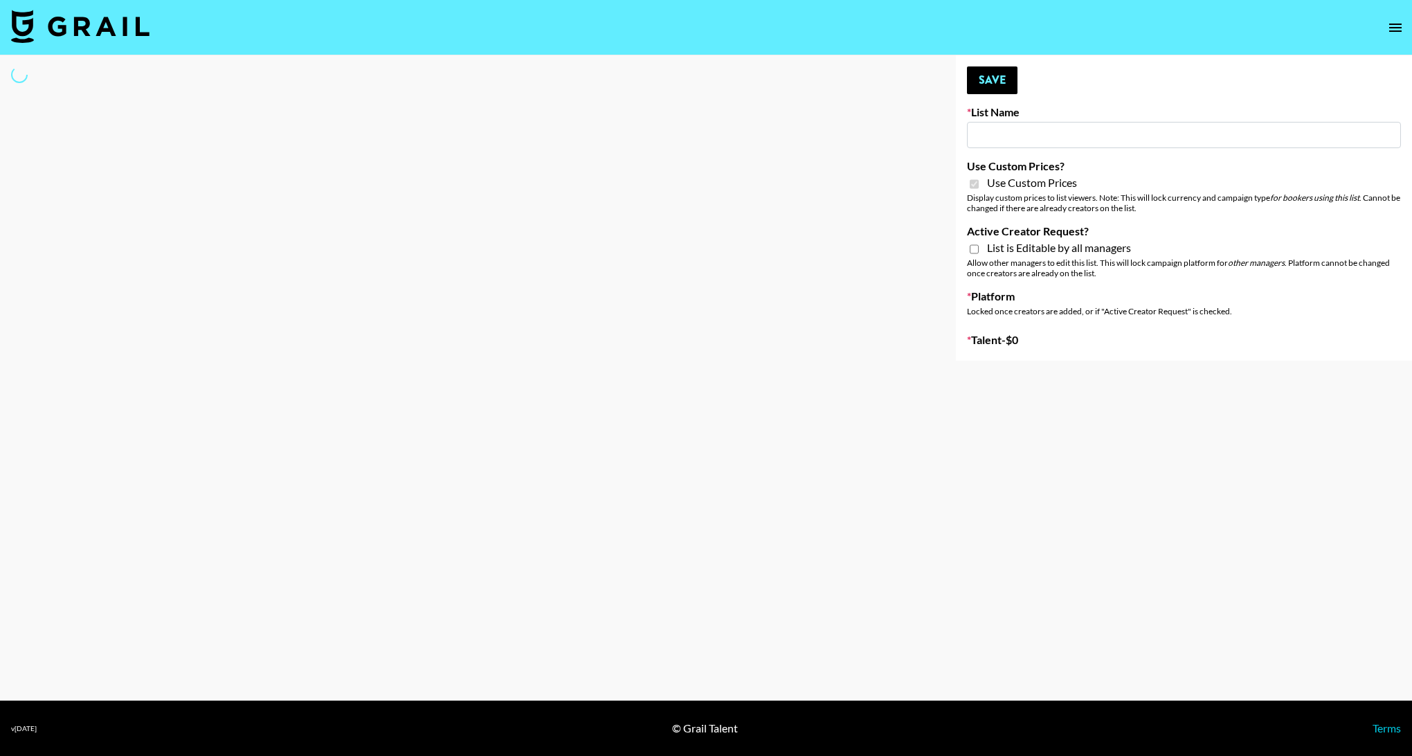
type input "Manna App"
checkbox input "true"
select select "Brand"
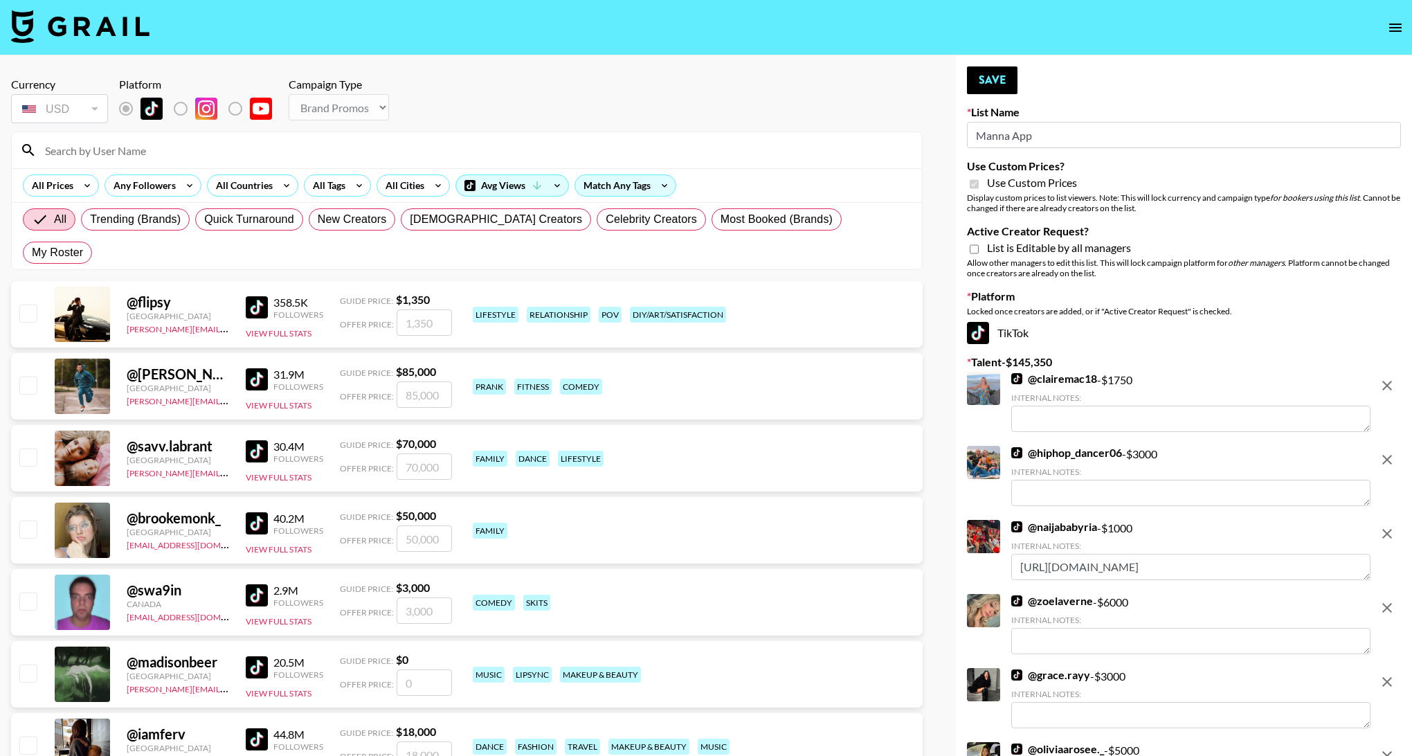
click at [1012, 132] on input "Manna App" at bounding box center [1184, 135] width 434 height 26
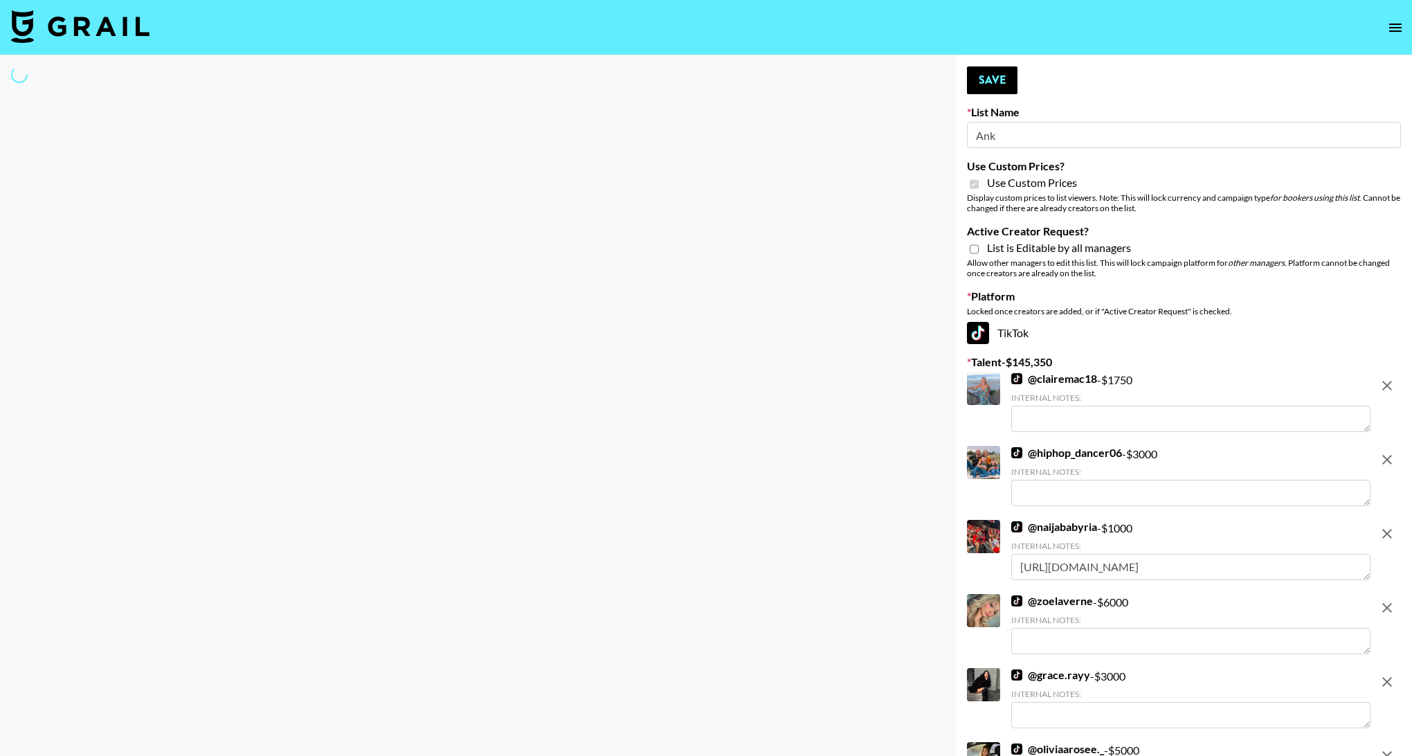
type input "Anke"
select select "Brand"
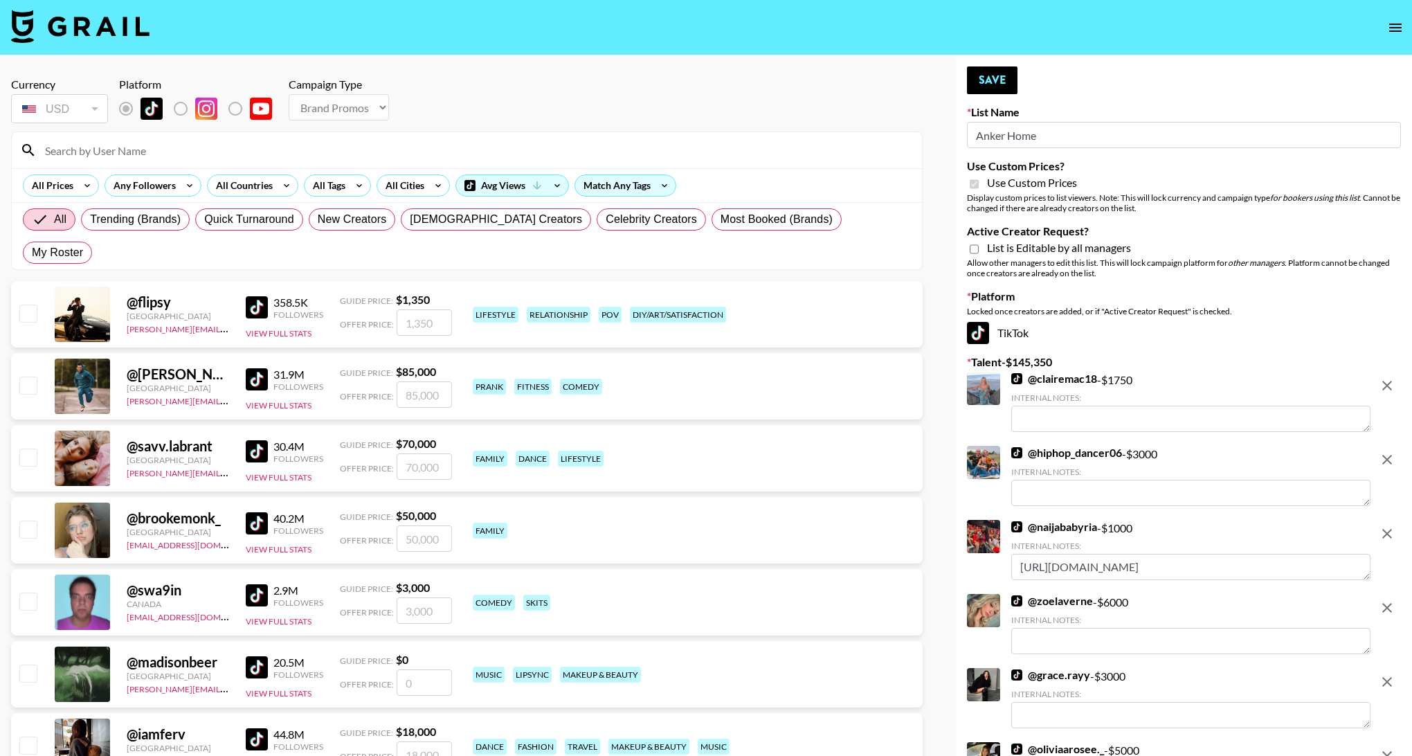
type input "Anker Home"
click at [978, 251] on input "Active Creator Request?" at bounding box center [974, 249] width 9 height 12
checkbox input "true"
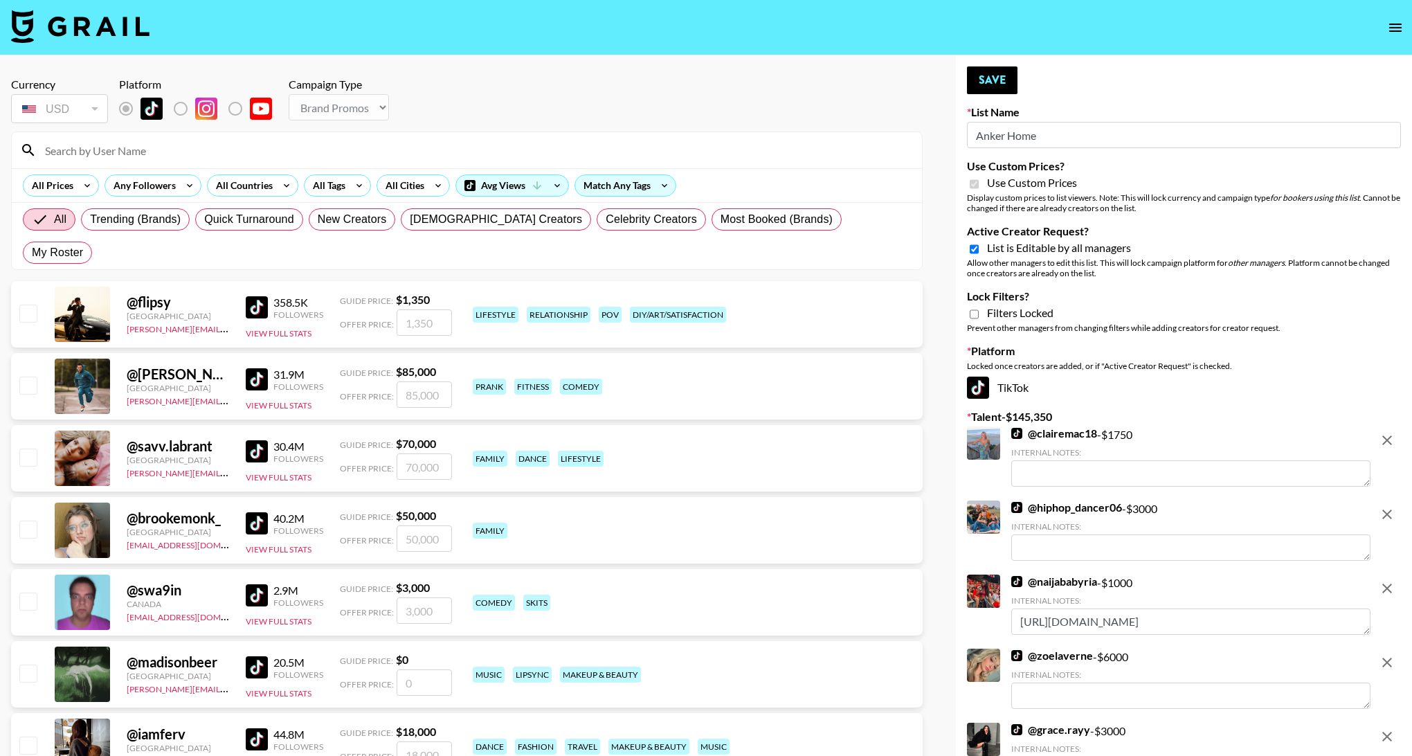
click at [1384, 442] on icon "remove" at bounding box center [1387, 440] width 17 height 17
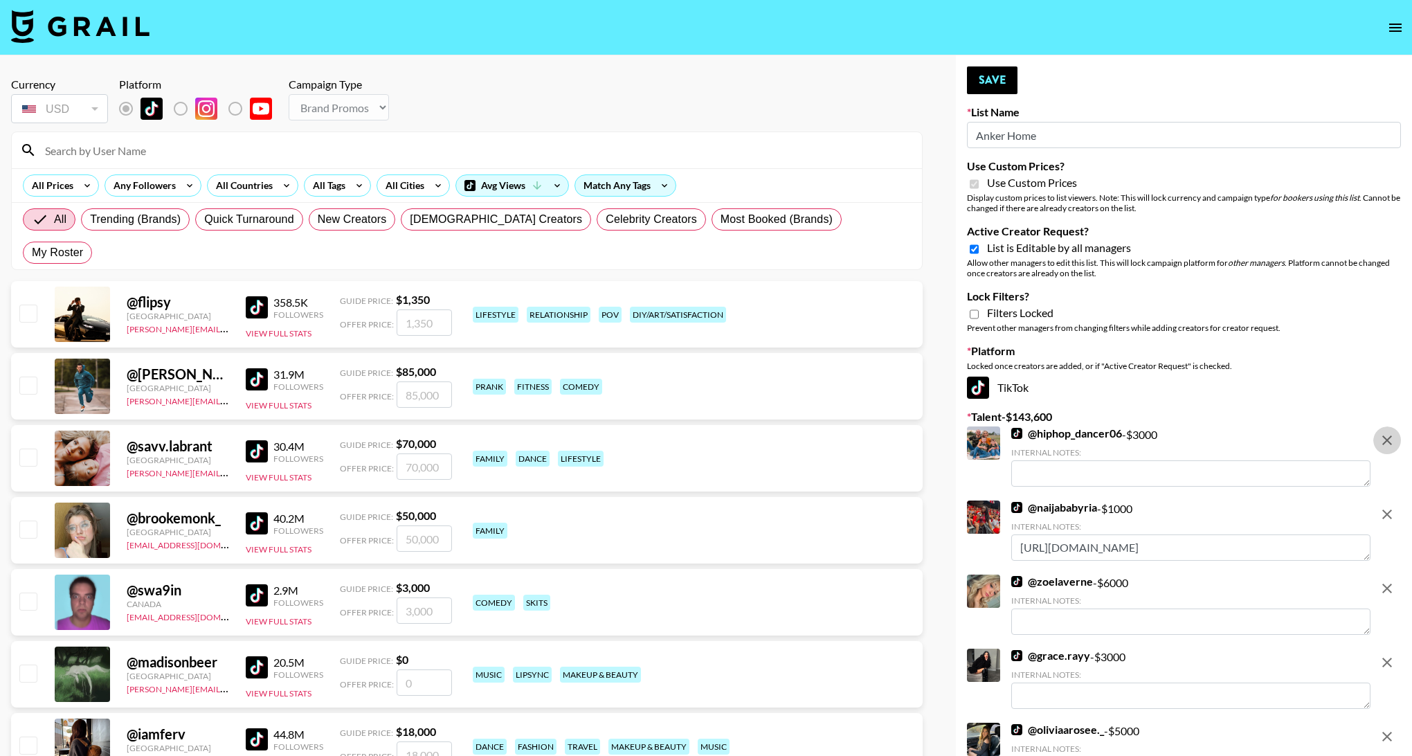
click at [1384, 442] on icon "remove" at bounding box center [1387, 440] width 17 height 17
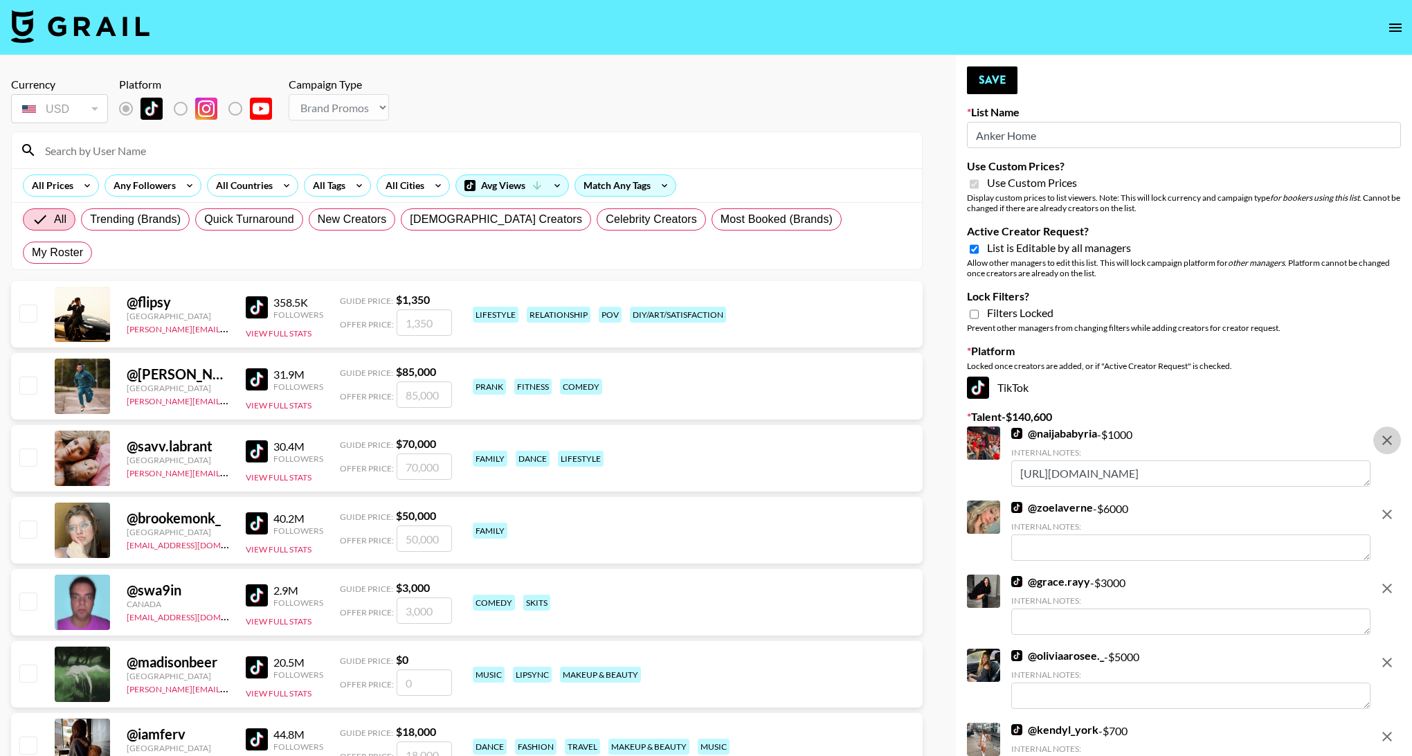
click at [1384, 442] on icon "remove" at bounding box center [1387, 440] width 17 height 17
click at [1384, 506] on icon "remove" at bounding box center [1387, 514] width 17 height 17
click at [1384, 442] on icon "remove" at bounding box center [1387, 440] width 17 height 17
click at [1384, 506] on icon "remove" at bounding box center [1387, 514] width 17 height 17
click at [1384, 580] on icon "remove" at bounding box center [1387, 588] width 17 height 17
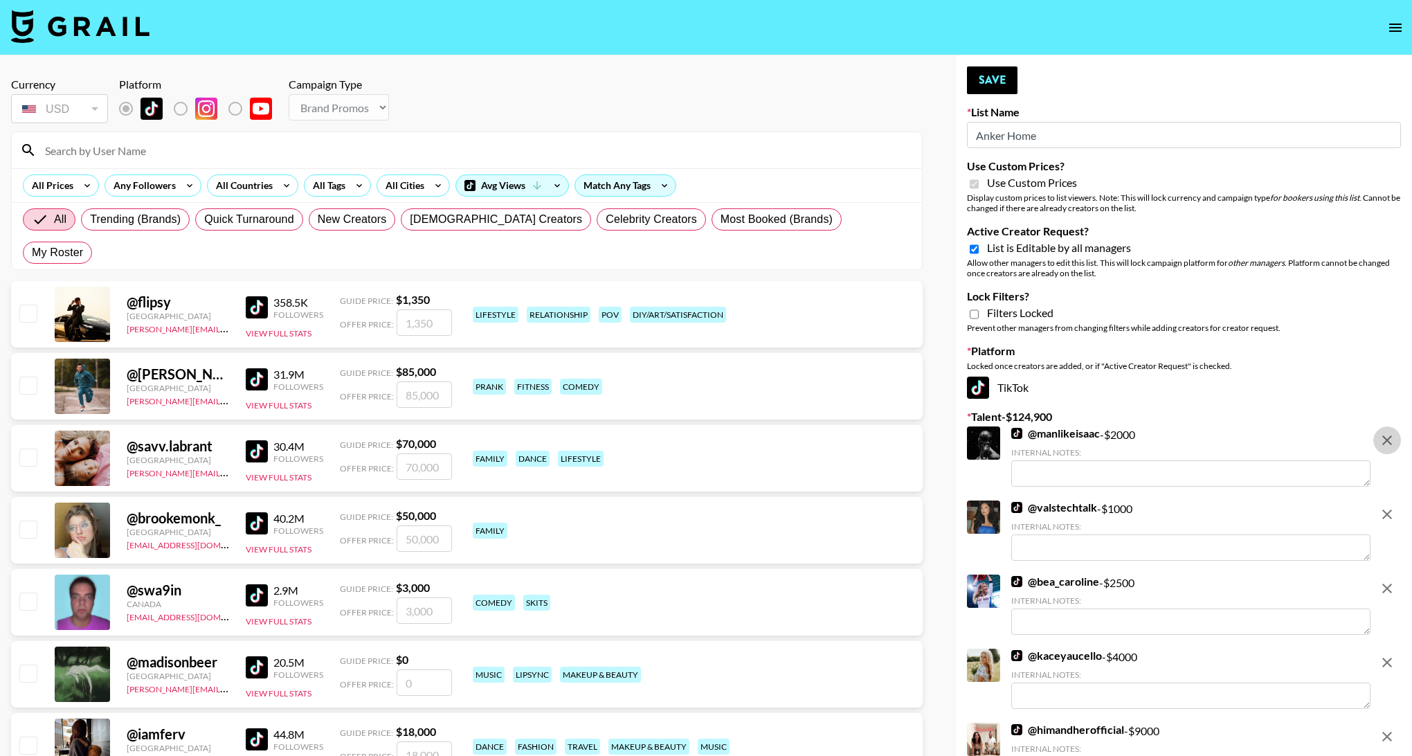
click at [1384, 442] on icon "remove" at bounding box center [1387, 440] width 17 height 17
click at [1384, 506] on icon "remove" at bounding box center [1387, 514] width 17 height 17
click at [1384, 580] on icon "remove" at bounding box center [1387, 588] width 17 height 17
click at [1384, 654] on icon "remove" at bounding box center [1387, 662] width 17 height 17
click at [1384, 728] on icon "remove" at bounding box center [1387, 736] width 17 height 17
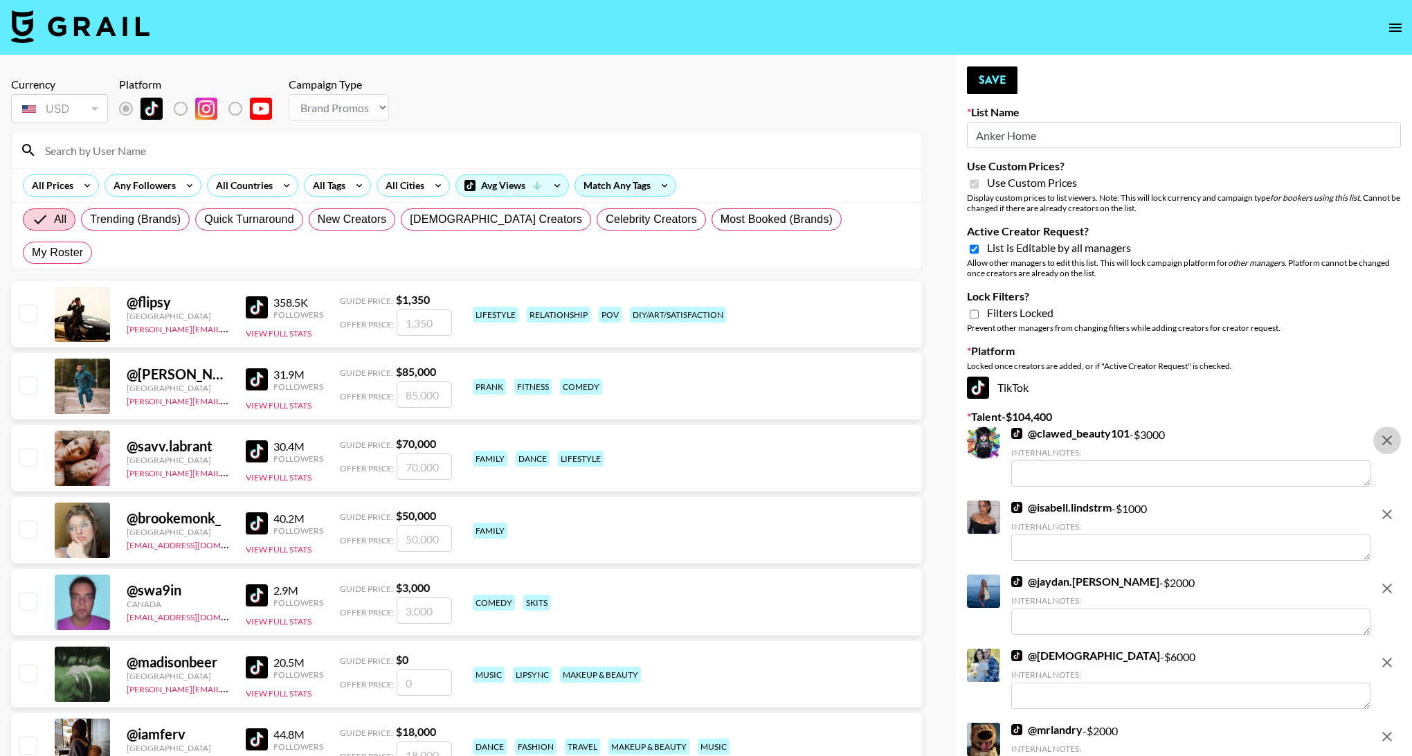
click at [1384, 442] on icon "remove" at bounding box center [1387, 440] width 17 height 17
click at [1384, 506] on icon "remove" at bounding box center [1387, 514] width 17 height 17
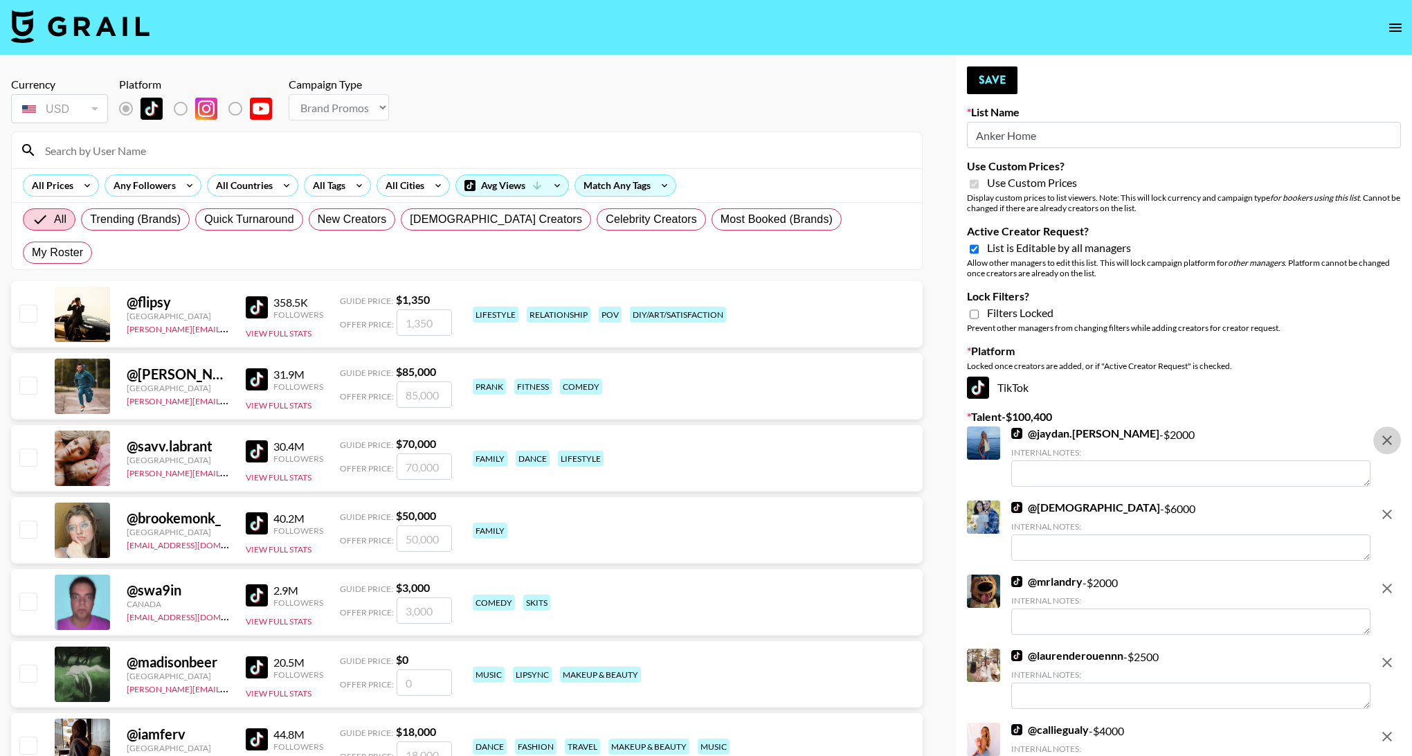
click at [1384, 442] on icon "remove" at bounding box center [1387, 440] width 17 height 17
click at [1384, 506] on icon "remove" at bounding box center [1387, 514] width 17 height 17
click at [1384, 584] on icon "remove" at bounding box center [1388, 589] width 10 height 10
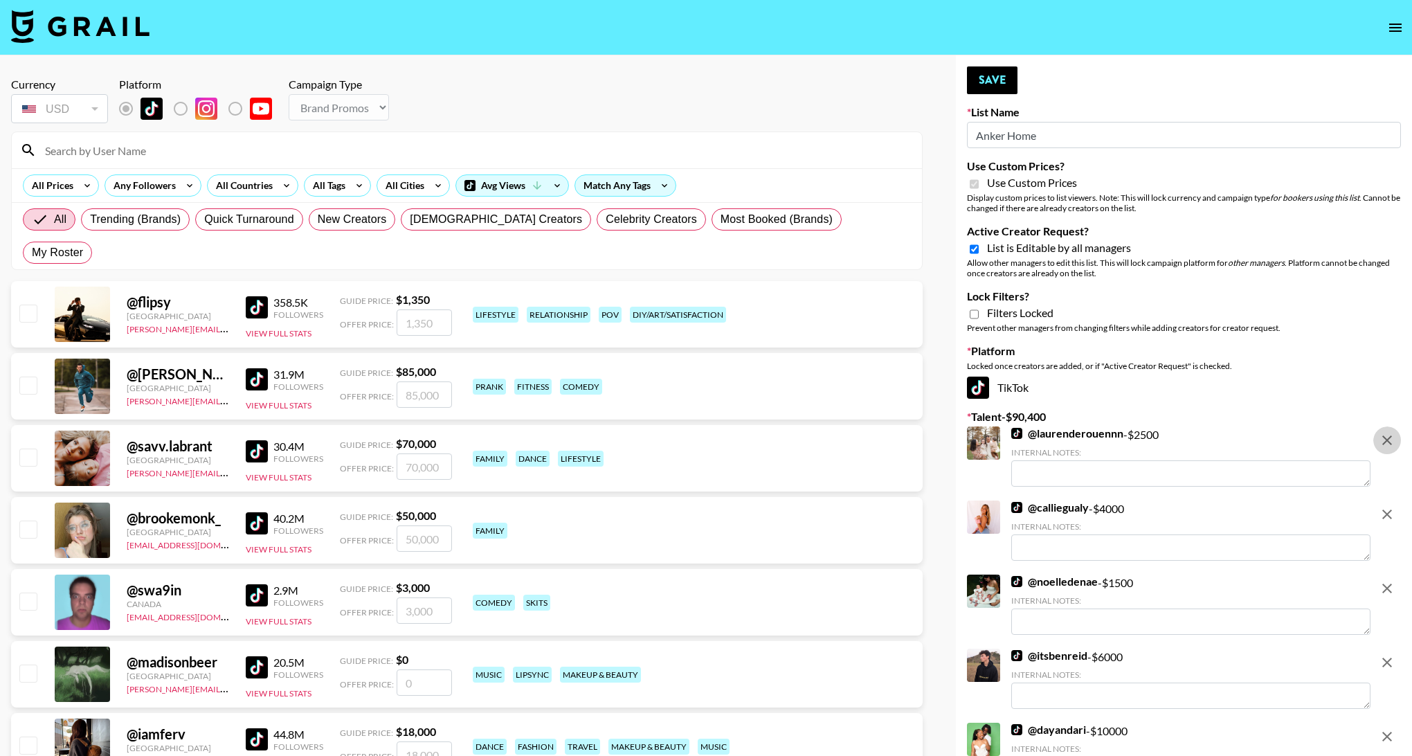
click at [1384, 442] on icon "remove" at bounding box center [1388, 440] width 10 height 10
click at [1384, 510] on icon "remove" at bounding box center [1388, 515] width 10 height 10
click at [1384, 584] on icon "remove" at bounding box center [1388, 589] width 10 height 10
click at [1384, 442] on icon "remove" at bounding box center [1388, 440] width 10 height 10
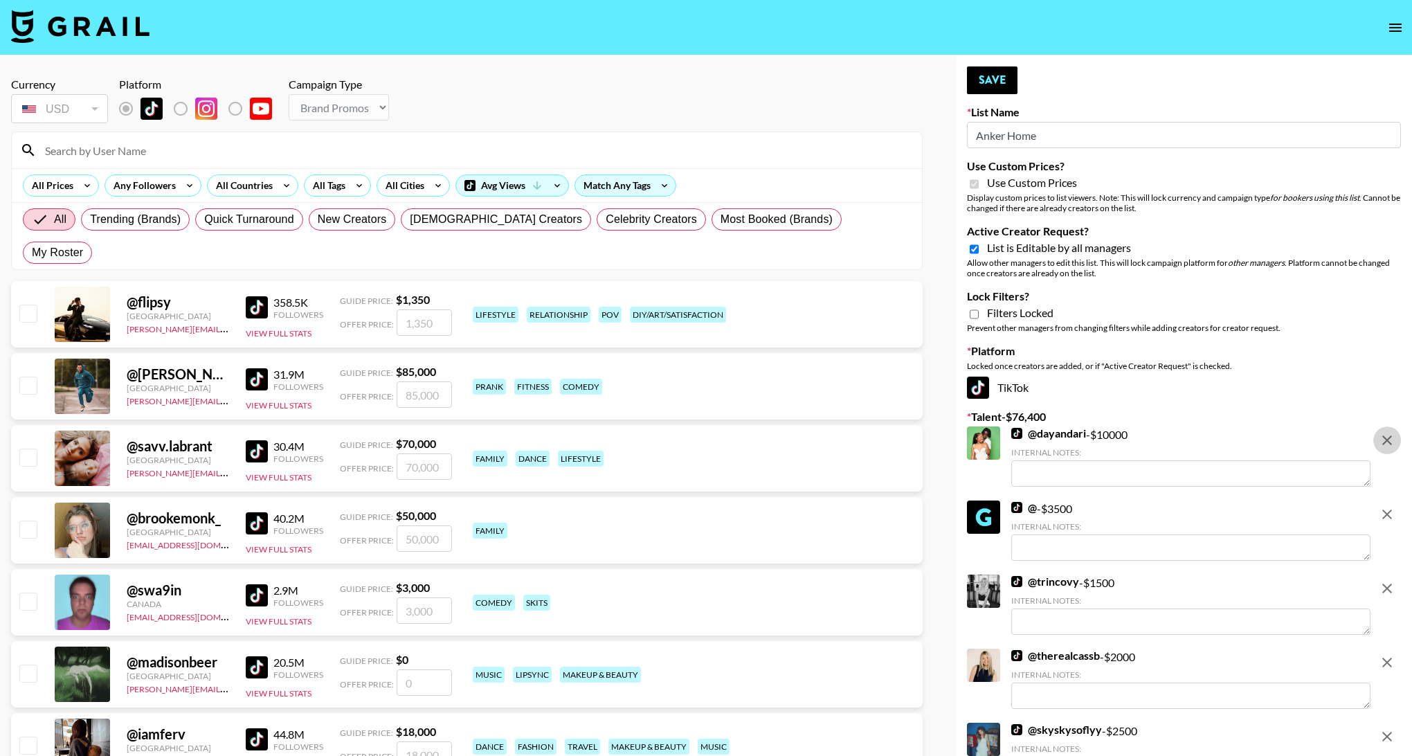
click at [1384, 510] on icon "remove" at bounding box center [1388, 515] width 10 height 10
click at [1384, 442] on icon "remove" at bounding box center [1388, 440] width 10 height 10
click at [1384, 510] on icon "remove" at bounding box center [1388, 515] width 10 height 10
click at [1384, 580] on icon "remove" at bounding box center [1387, 588] width 17 height 17
click at [1384, 442] on icon "remove" at bounding box center [1387, 440] width 17 height 17
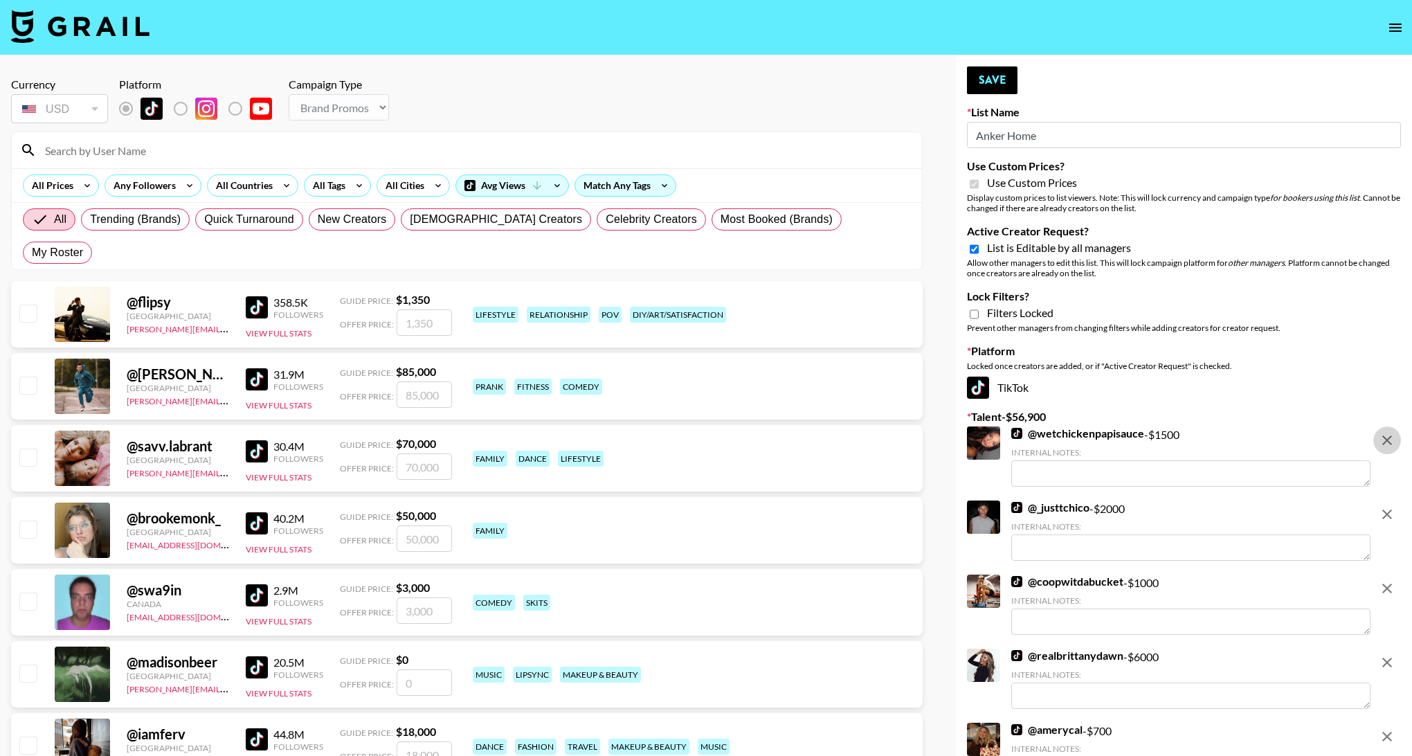
click at [1384, 510] on icon "remove" at bounding box center [1388, 515] width 10 height 10
click at [1384, 442] on icon "remove" at bounding box center [1387, 440] width 17 height 17
click at [1384, 506] on icon "remove" at bounding box center [1387, 514] width 17 height 17
click at [1384, 580] on icon "remove" at bounding box center [1387, 588] width 17 height 17
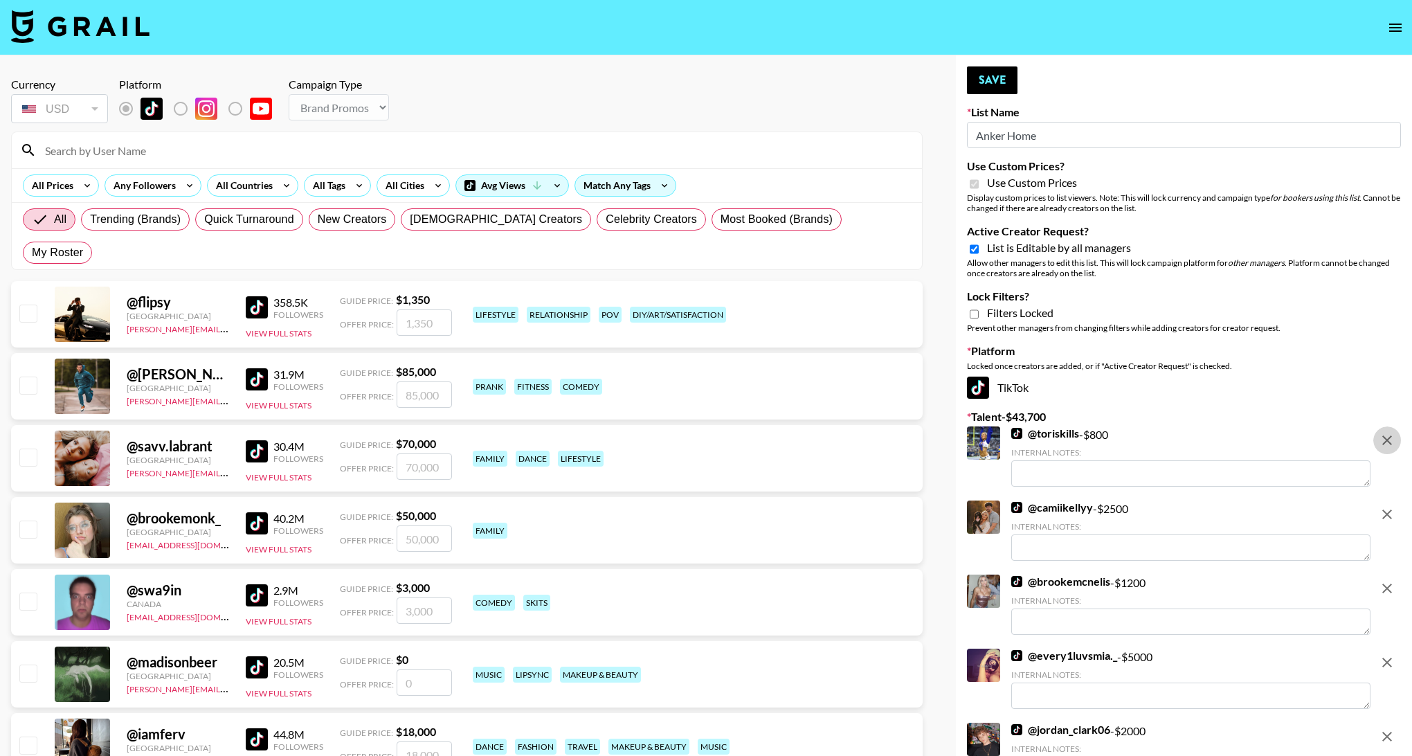
click at [1384, 442] on icon "remove" at bounding box center [1388, 440] width 10 height 10
click at [1384, 510] on icon "remove" at bounding box center [1388, 515] width 10 height 10
click at [1384, 442] on icon "remove" at bounding box center [1387, 440] width 17 height 17
click at [1384, 506] on icon "remove" at bounding box center [1387, 514] width 17 height 17
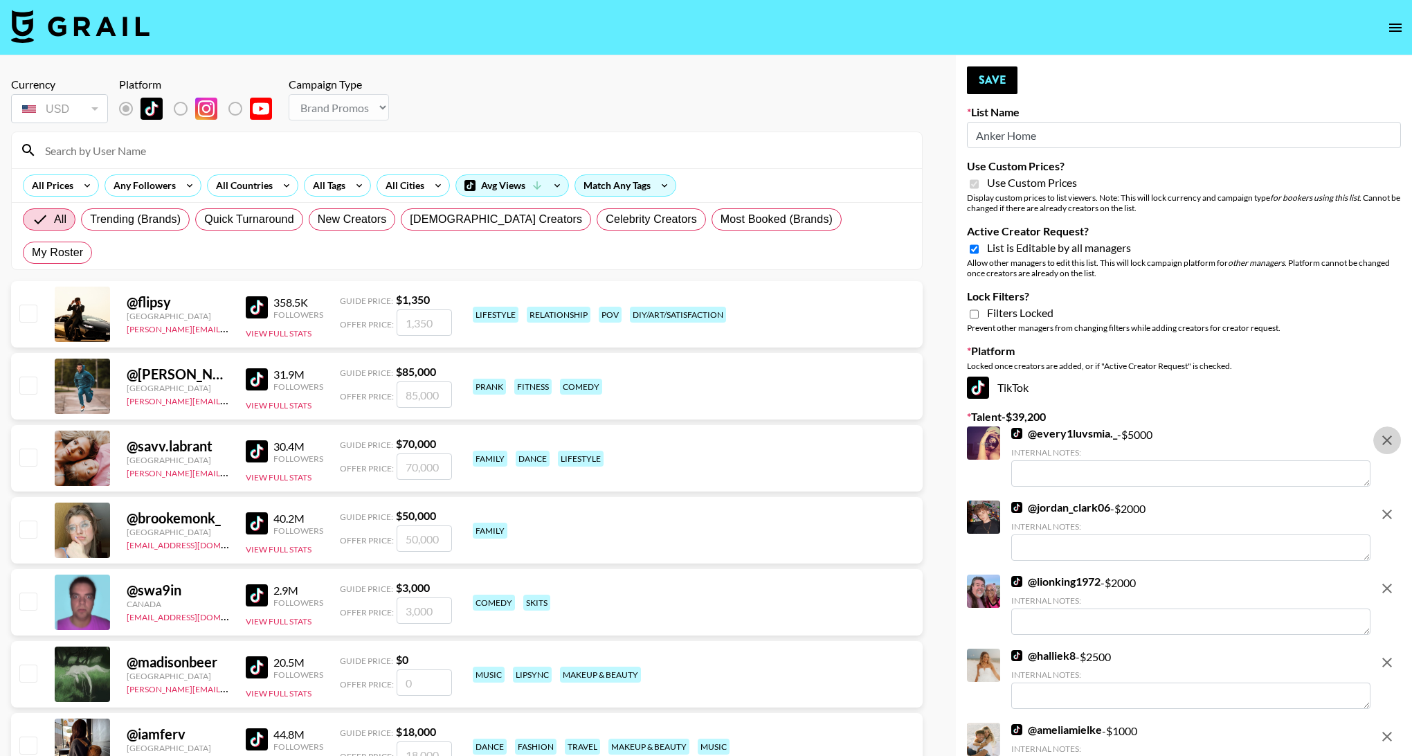
click at [1384, 580] on icon "remove" at bounding box center [1387, 588] width 17 height 17
click at [1384, 442] on icon "remove" at bounding box center [1387, 440] width 17 height 17
click at [1384, 506] on icon "remove" at bounding box center [1387, 514] width 17 height 17
click at [1384, 442] on icon "remove" at bounding box center [1387, 440] width 17 height 17
click at [1384, 506] on icon "remove" at bounding box center [1387, 514] width 17 height 17
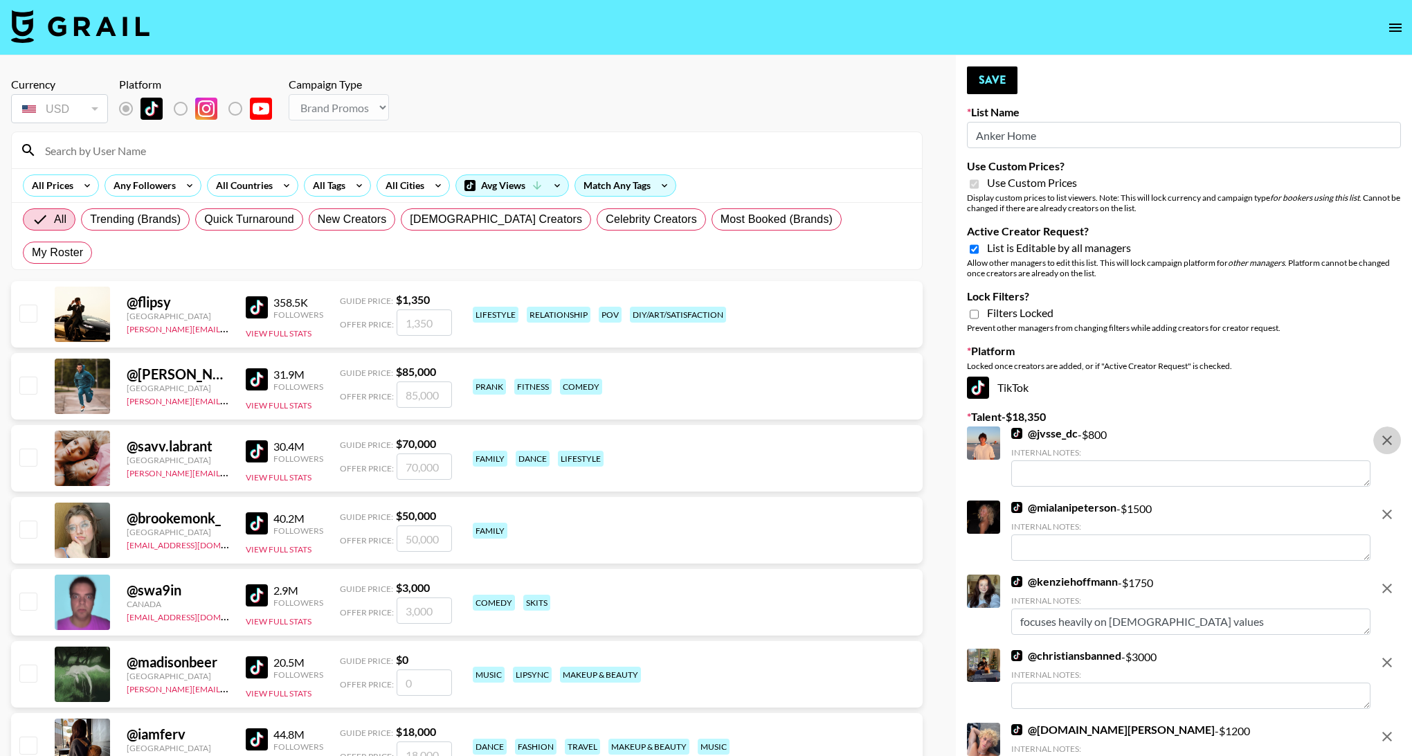
click at [1384, 442] on icon "remove" at bounding box center [1387, 440] width 17 height 17
click at [1384, 506] on icon "remove" at bounding box center [1387, 514] width 17 height 17
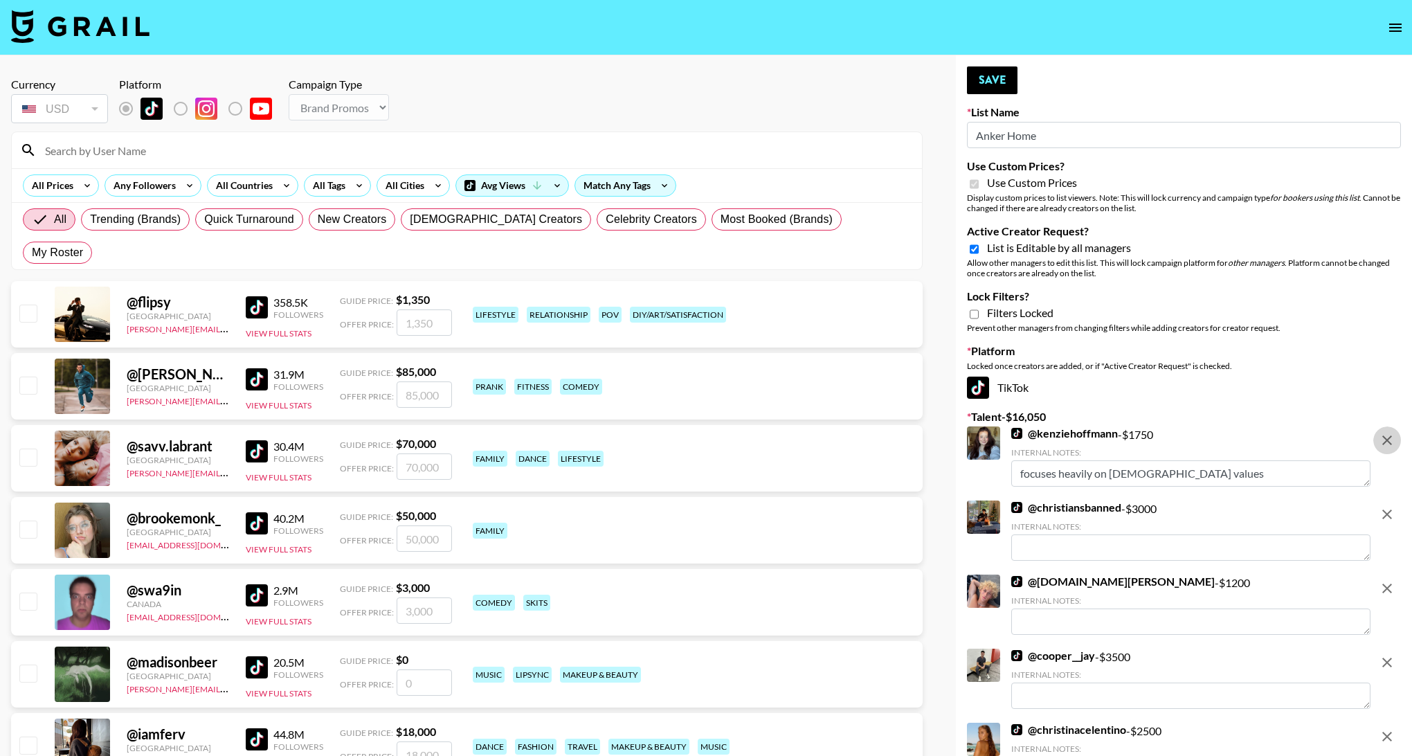
click at [1384, 442] on icon "remove" at bounding box center [1387, 440] width 17 height 17
click at [1384, 506] on icon "remove" at bounding box center [1387, 514] width 17 height 17
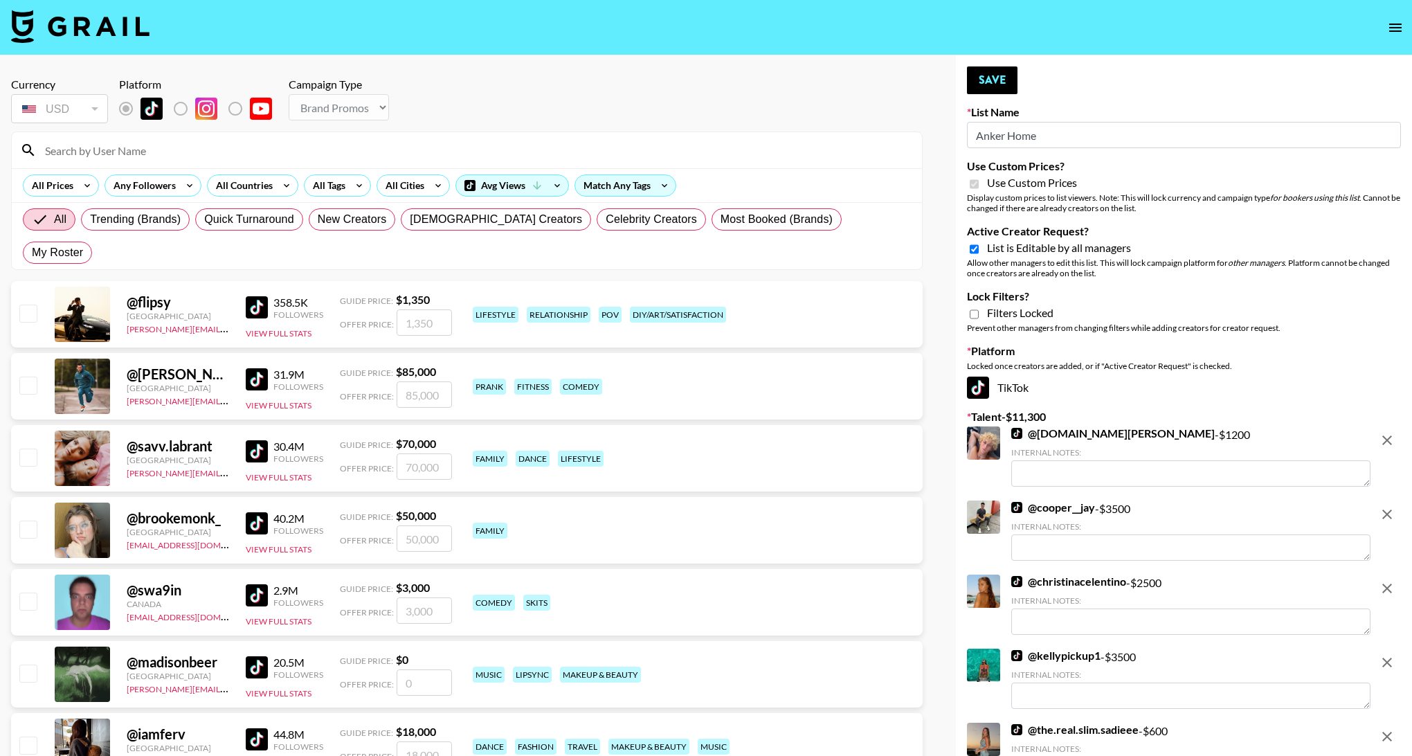
click at [1384, 442] on icon "remove" at bounding box center [1387, 440] width 17 height 17
click at [1384, 506] on icon "remove" at bounding box center [1387, 514] width 17 height 17
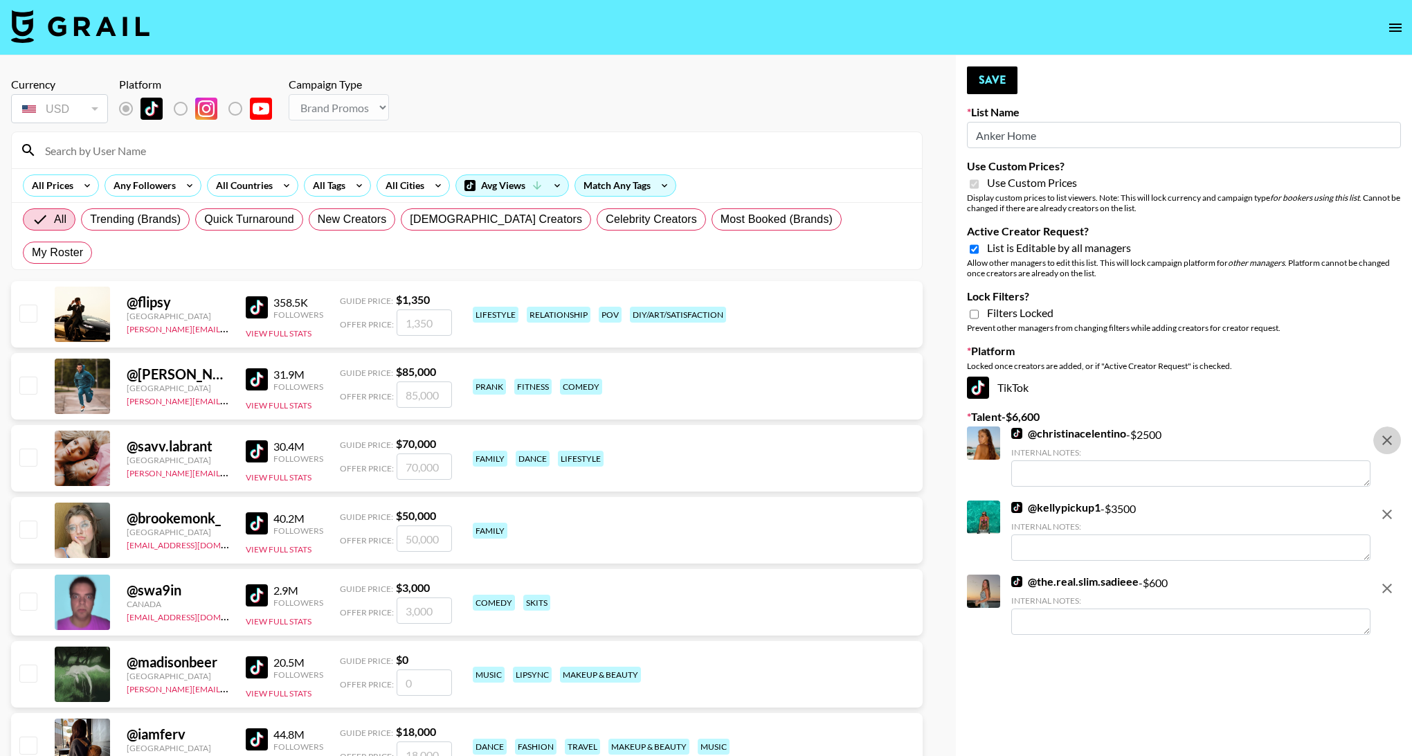
click at [1384, 442] on icon "remove" at bounding box center [1387, 440] width 17 height 17
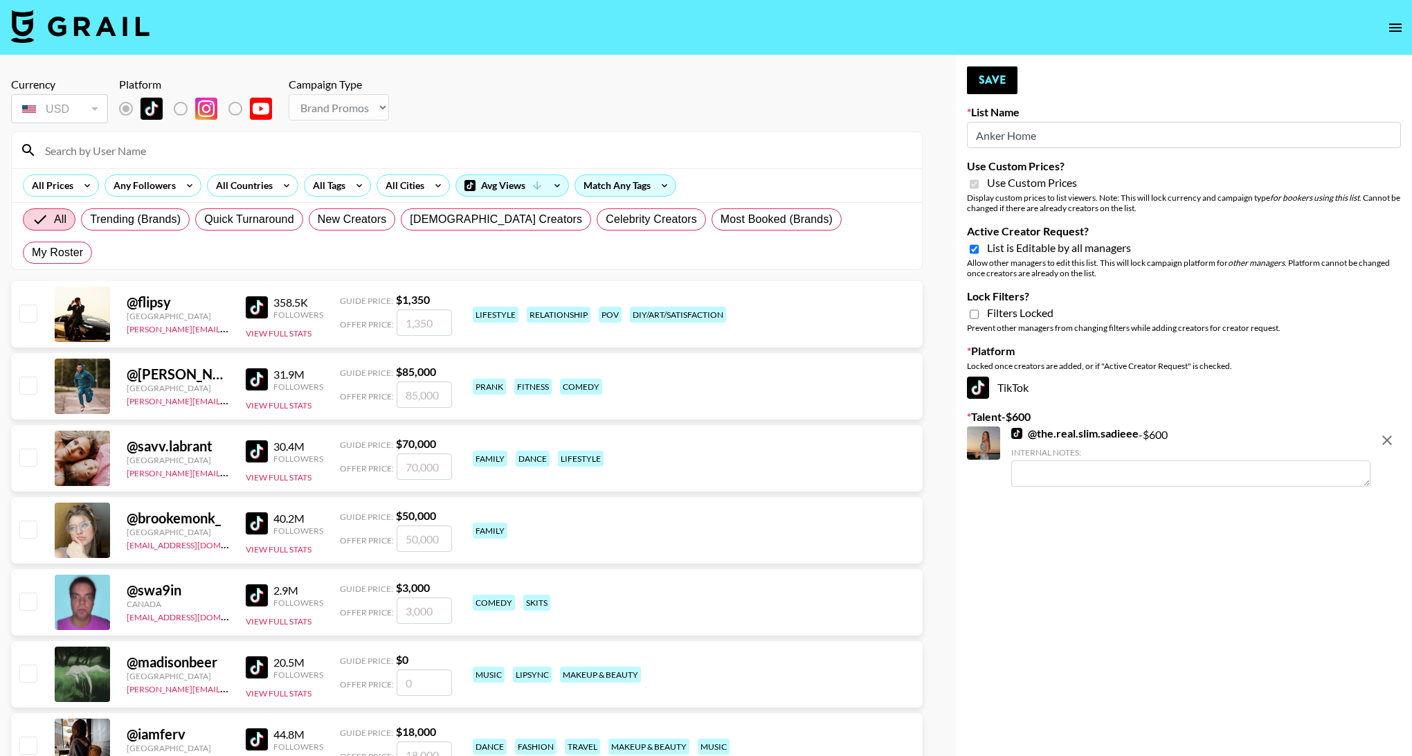
click at [1384, 442] on icon "remove" at bounding box center [1387, 440] width 17 height 17
click at [984, 75] on button "Save" at bounding box center [992, 80] width 51 height 28
type input "Manna App"
checkbox input "false"
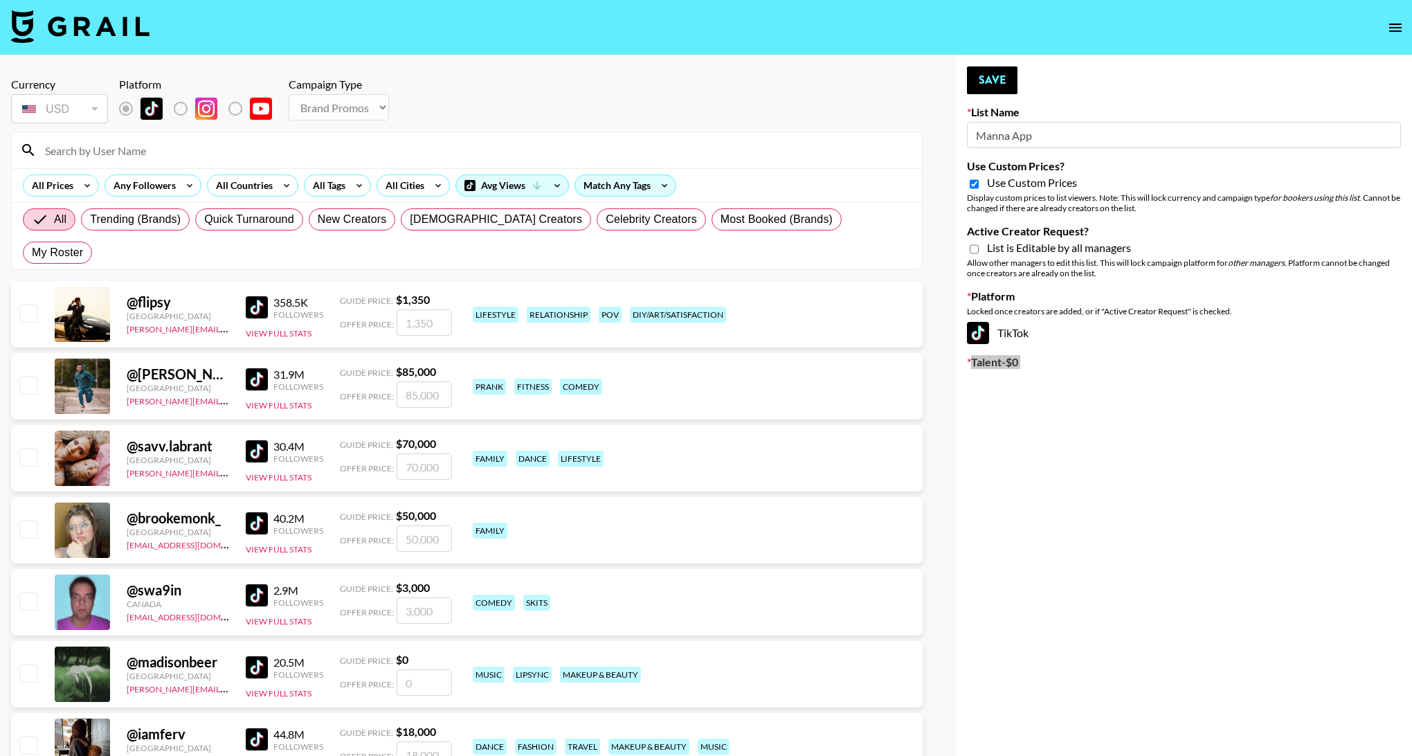
type input "Anker Home"
checkbox input "true"
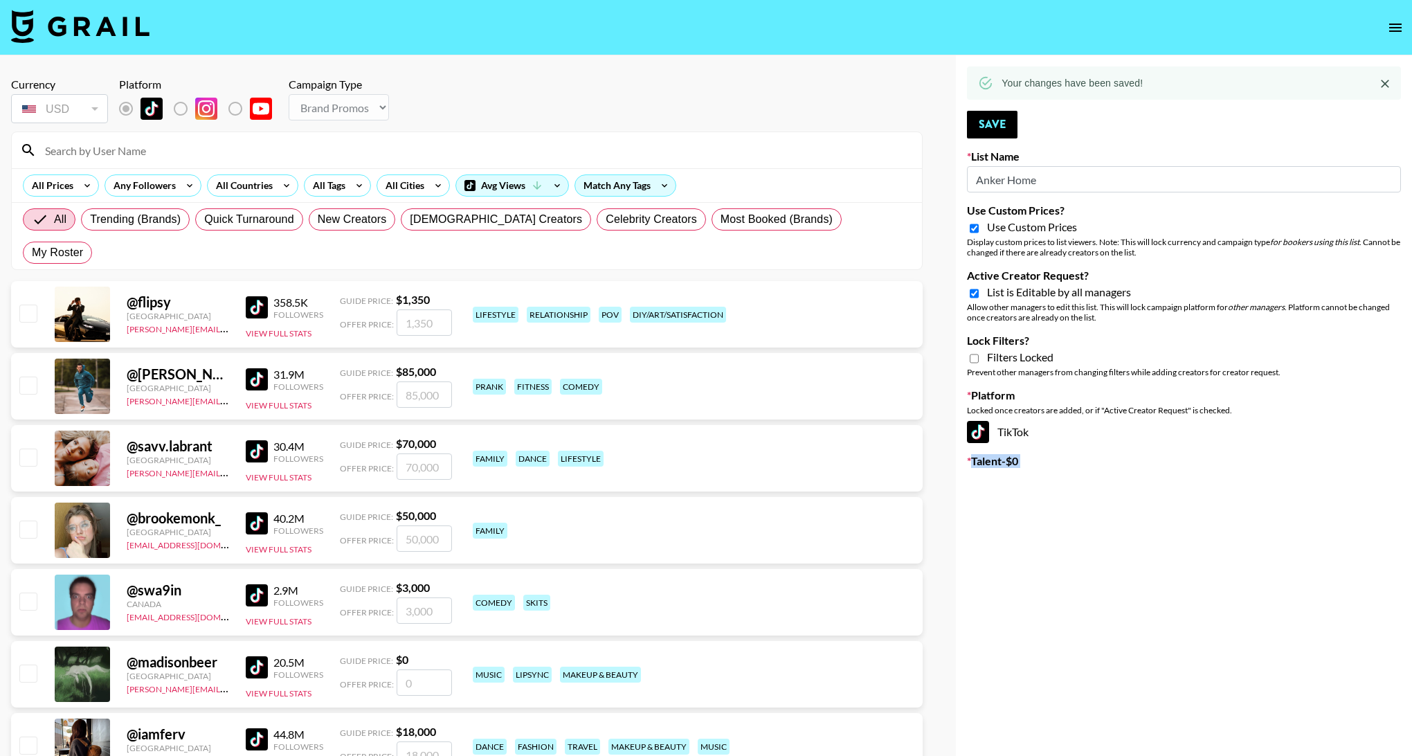
click at [1394, 26] on icon "open drawer" at bounding box center [1395, 27] width 17 height 17
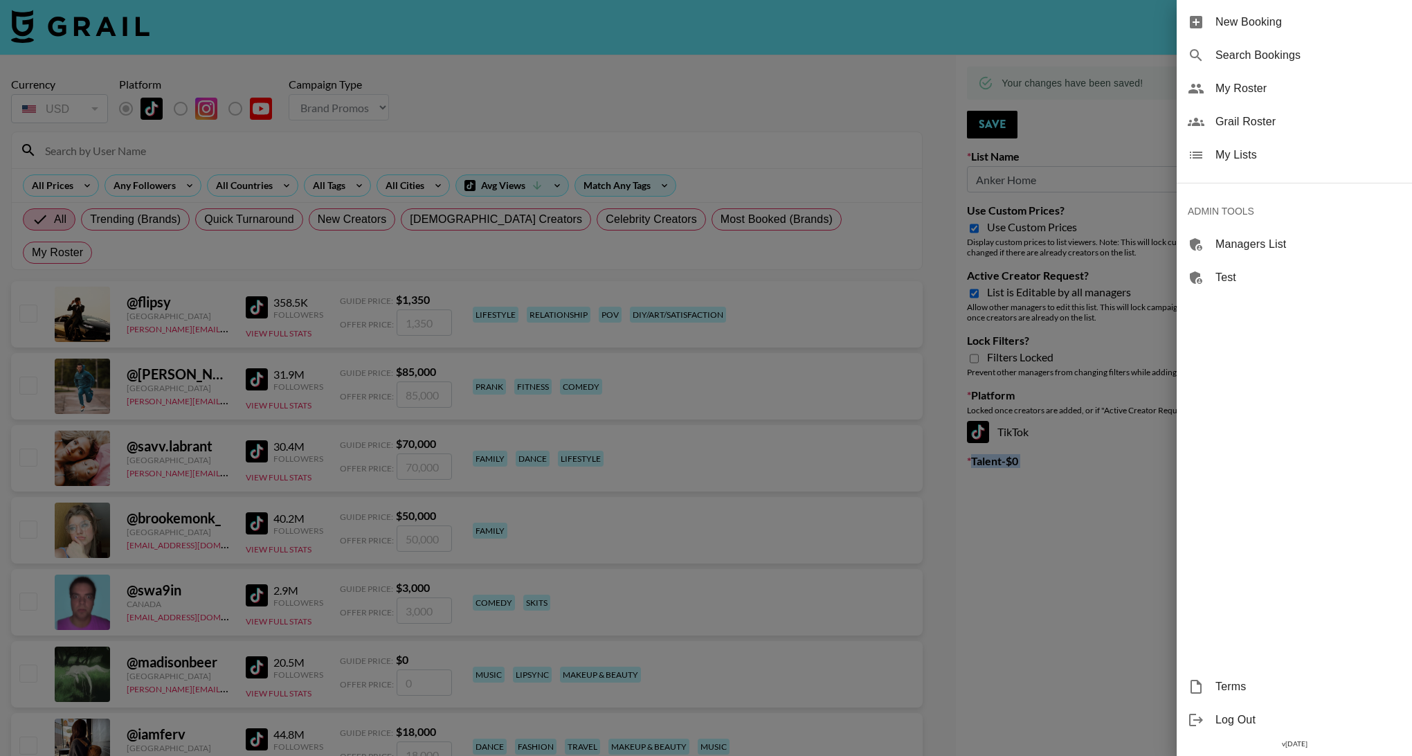
click at [1230, 150] on span "My Lists" at bounding box center [1309, 155] width 186 height 17
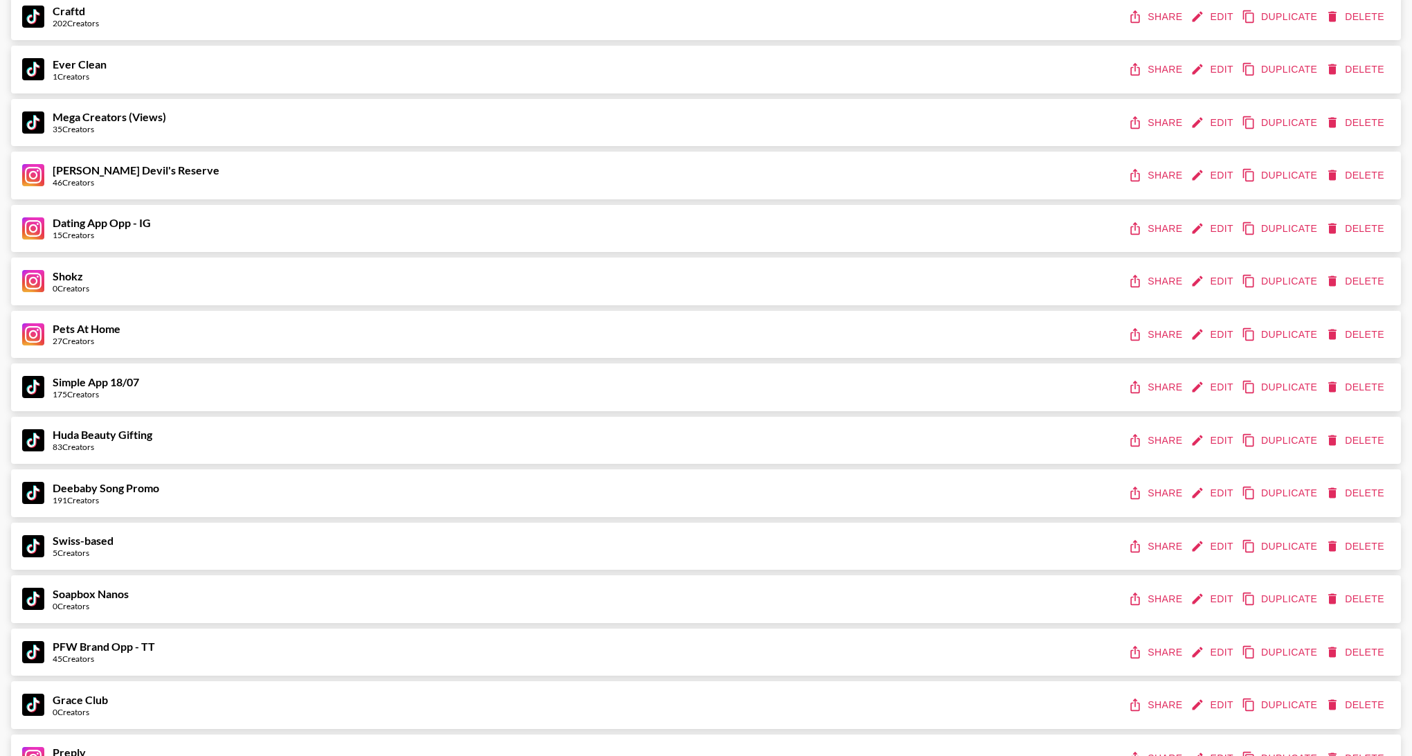
scroll to position [289, 0]
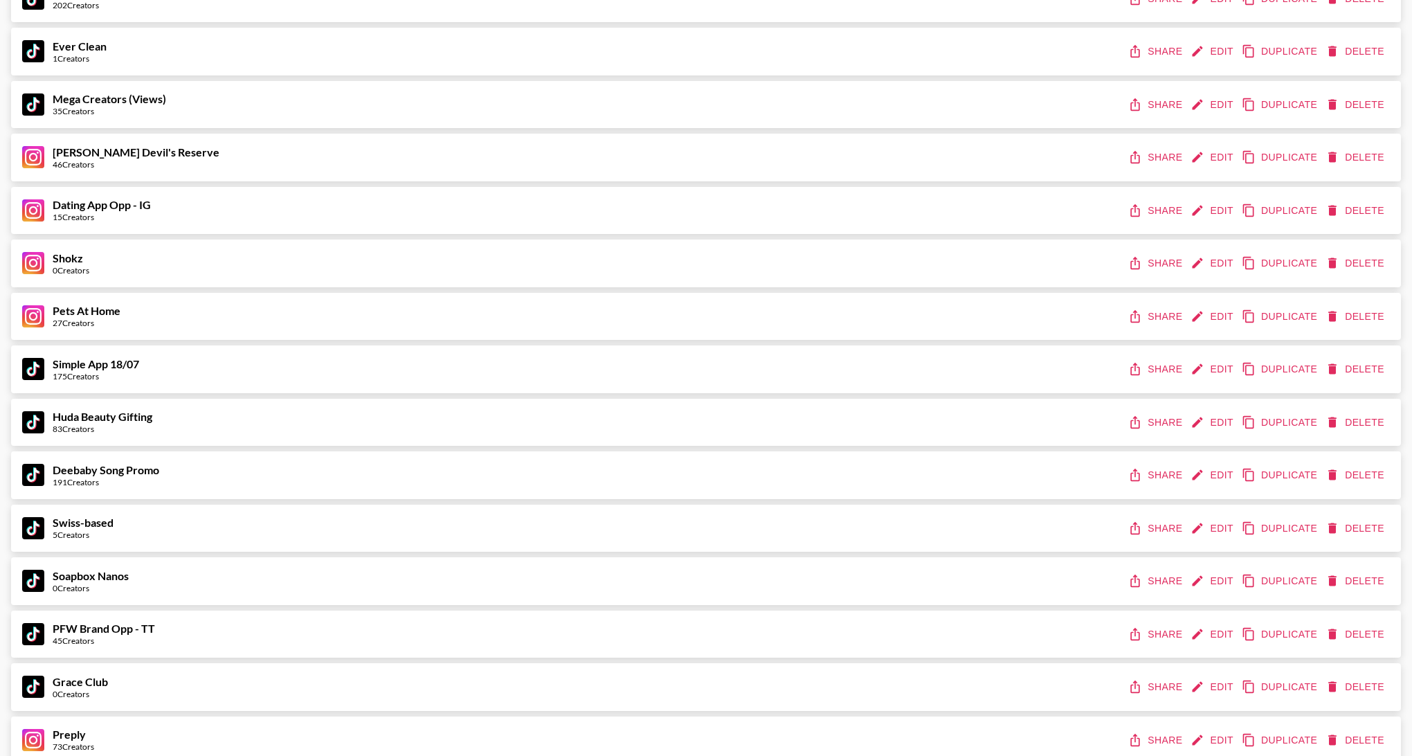
click at [1205, 154] on button "Edit" at bounding box center [1213, 158] width 51 height 26
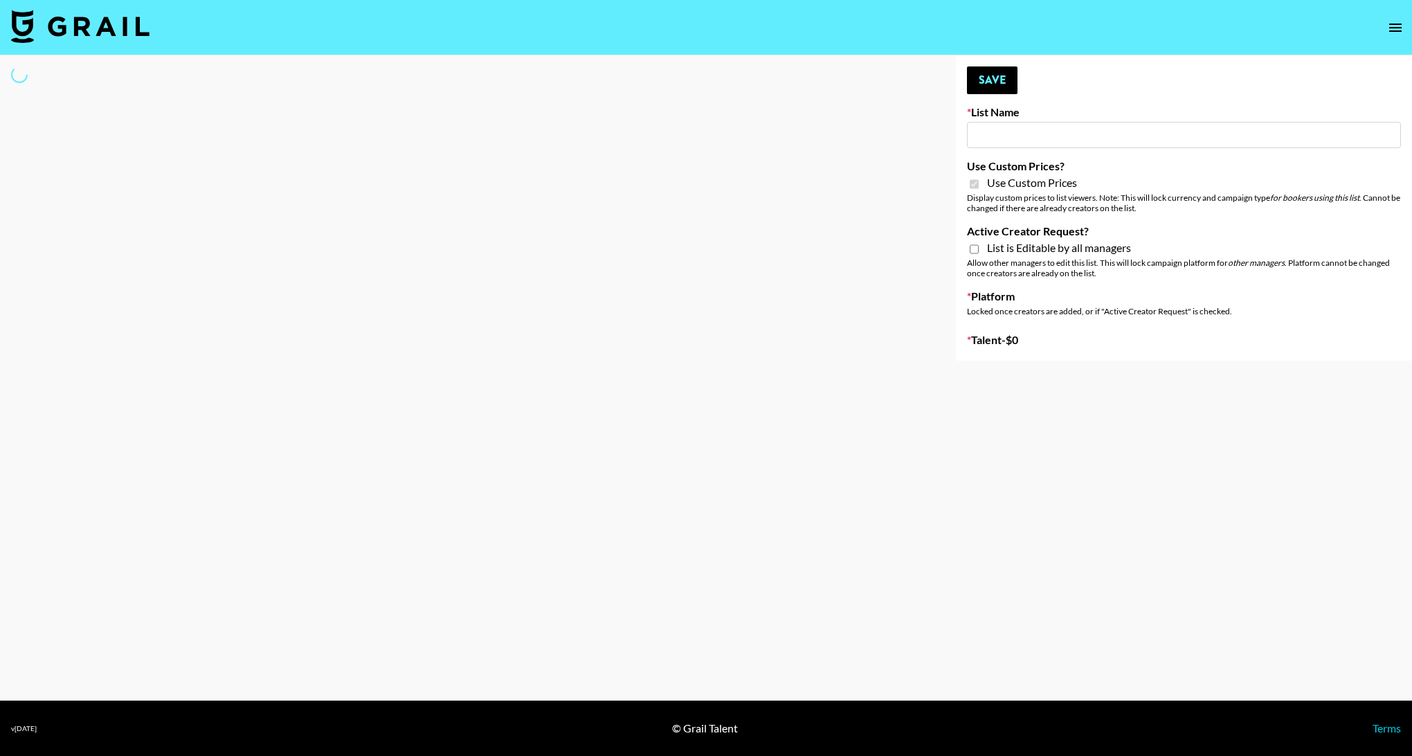
type input "Jose Cuervo Devil's Reserve"
checkbox input "true"
select select "Brand"
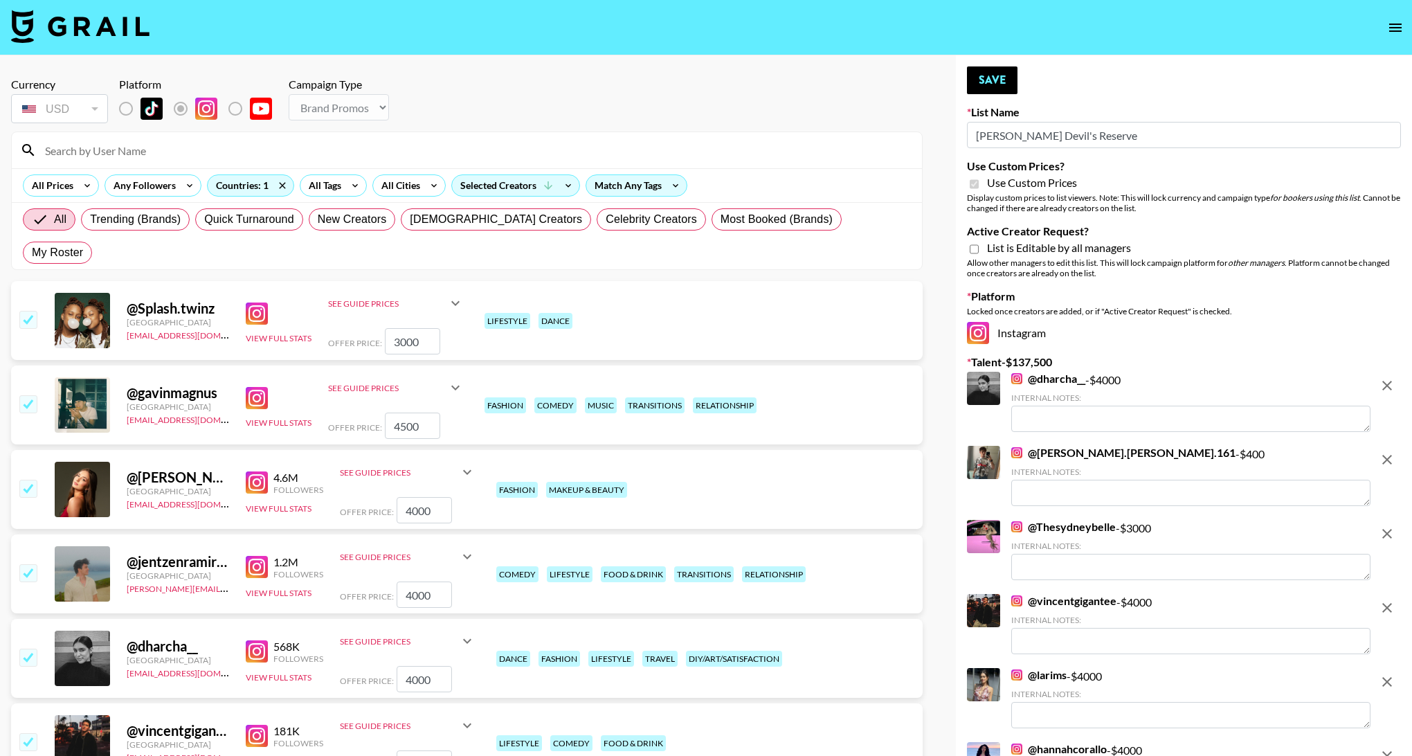
click at [1023, 138] on input "Jose Cuervo Devil's Reserve" at bounding box center [1184, 135] width 434 height 26
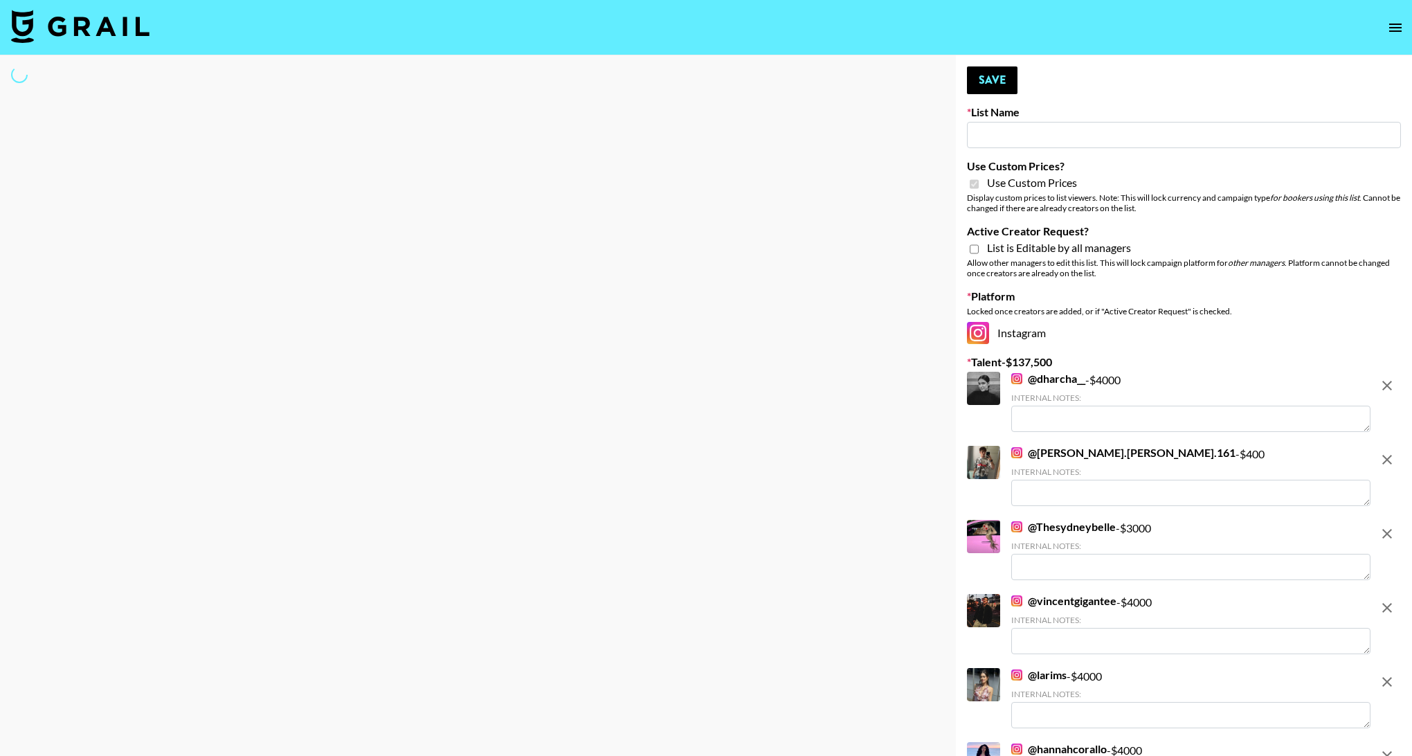
type input "D"
select select "Brand"
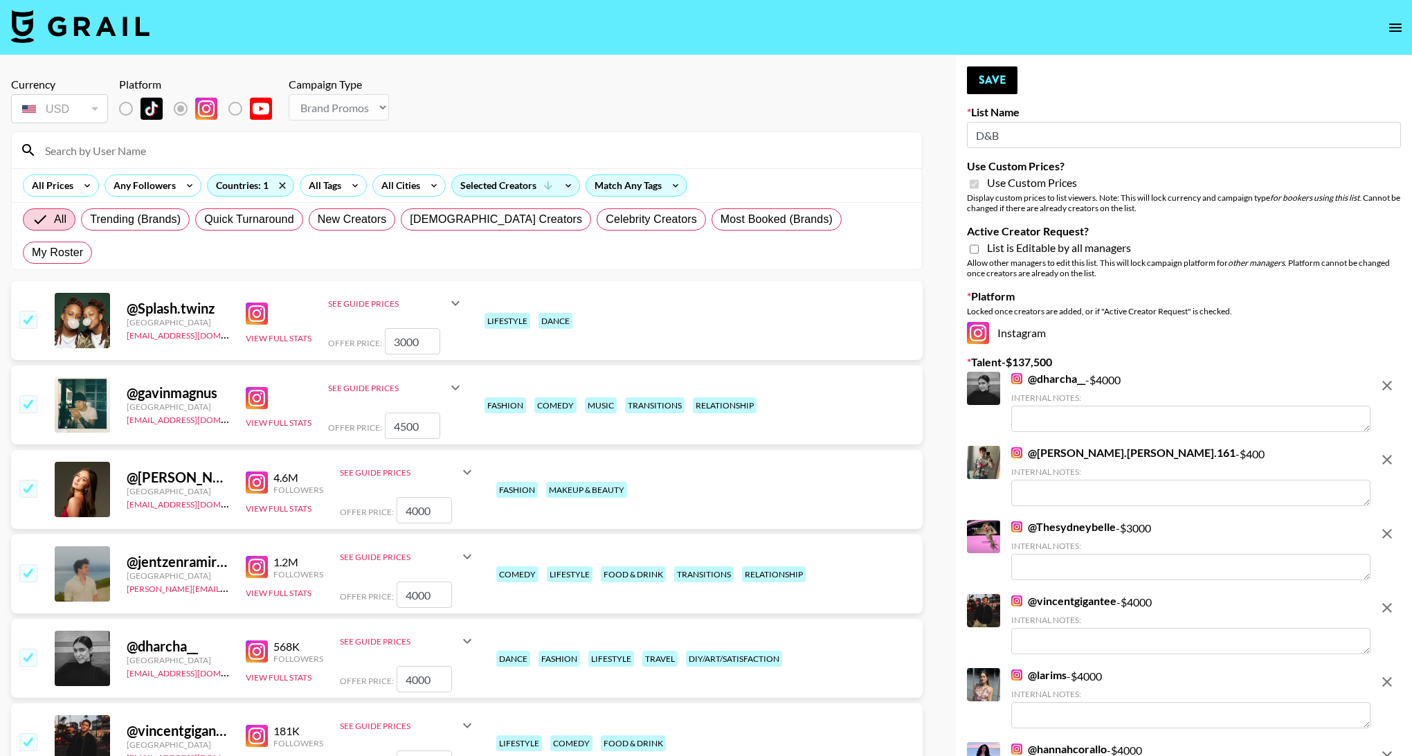
type input "D&B"
drag, startPoint x: 973, startPoint y: 247, endPoint x: 1140, endPoint y: 363, distance: 203.6
click at [973, 247] on input "Active Creator Request?" at bounding box center [974, 249] width 9 height 12
checkbox input "true"
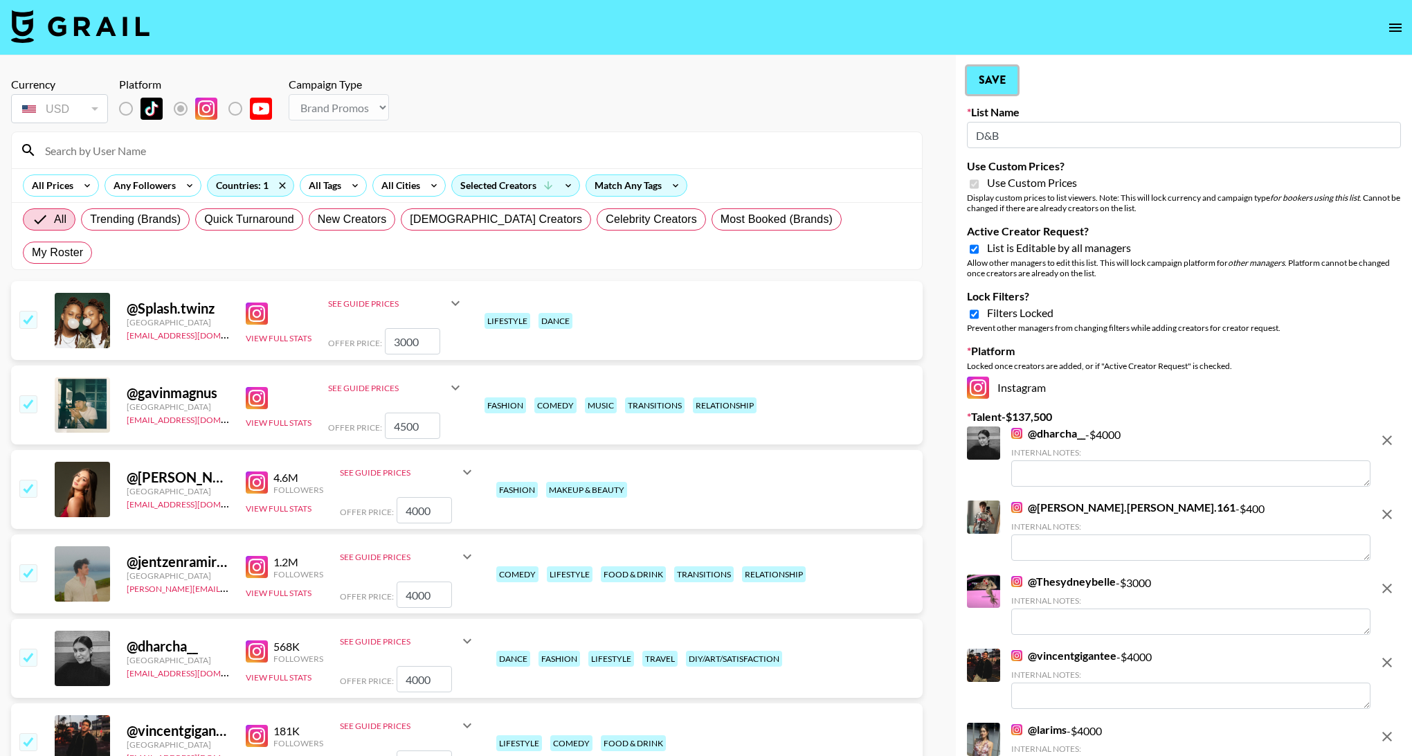
click at [993, 78] on button "Save" at bounding box center [992, 80] width 51 height 28
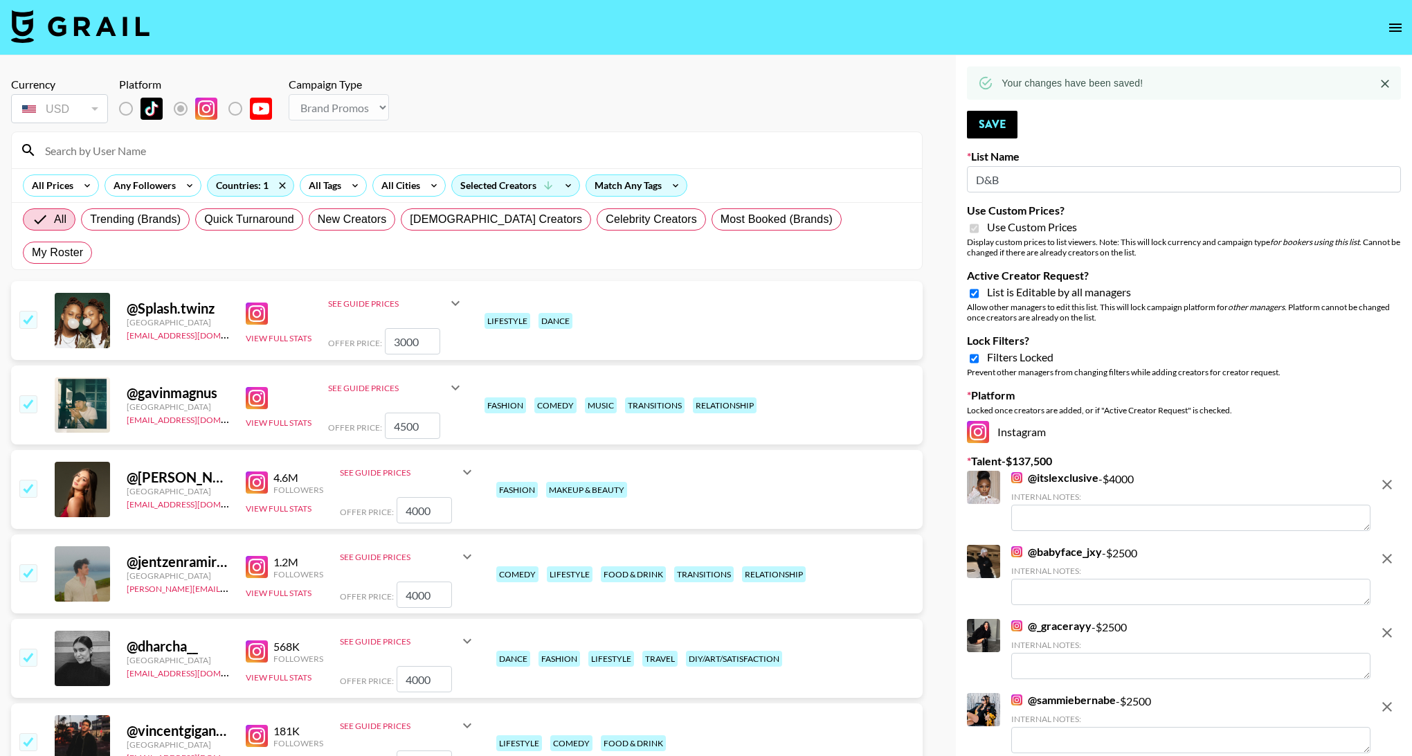
click at [1393, 477] on icon "remove" at bounding box center [1387, 484] width 17 height 17
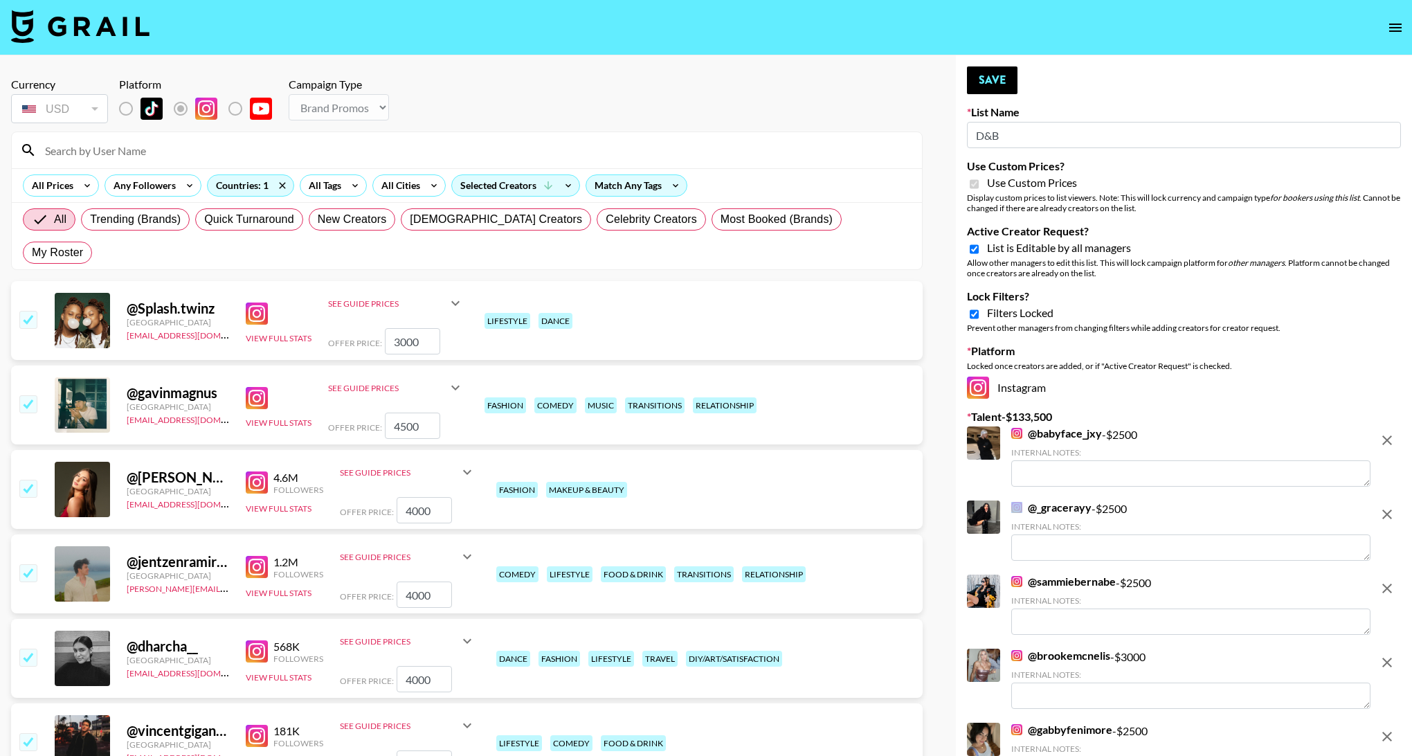
click at [1393, 477] on div at bounding box center [1388, 457] width 28 height 63
click at [1394, 477] on div at bounding box center [1388, 457] width 28 height 63
click at [1392, 441] on icon "remove" at bounding box center [1387, 440] width 17 height 17
click at [1392, 506] on icon "remove" at bounding box center [1387, 514] width 17 height 17
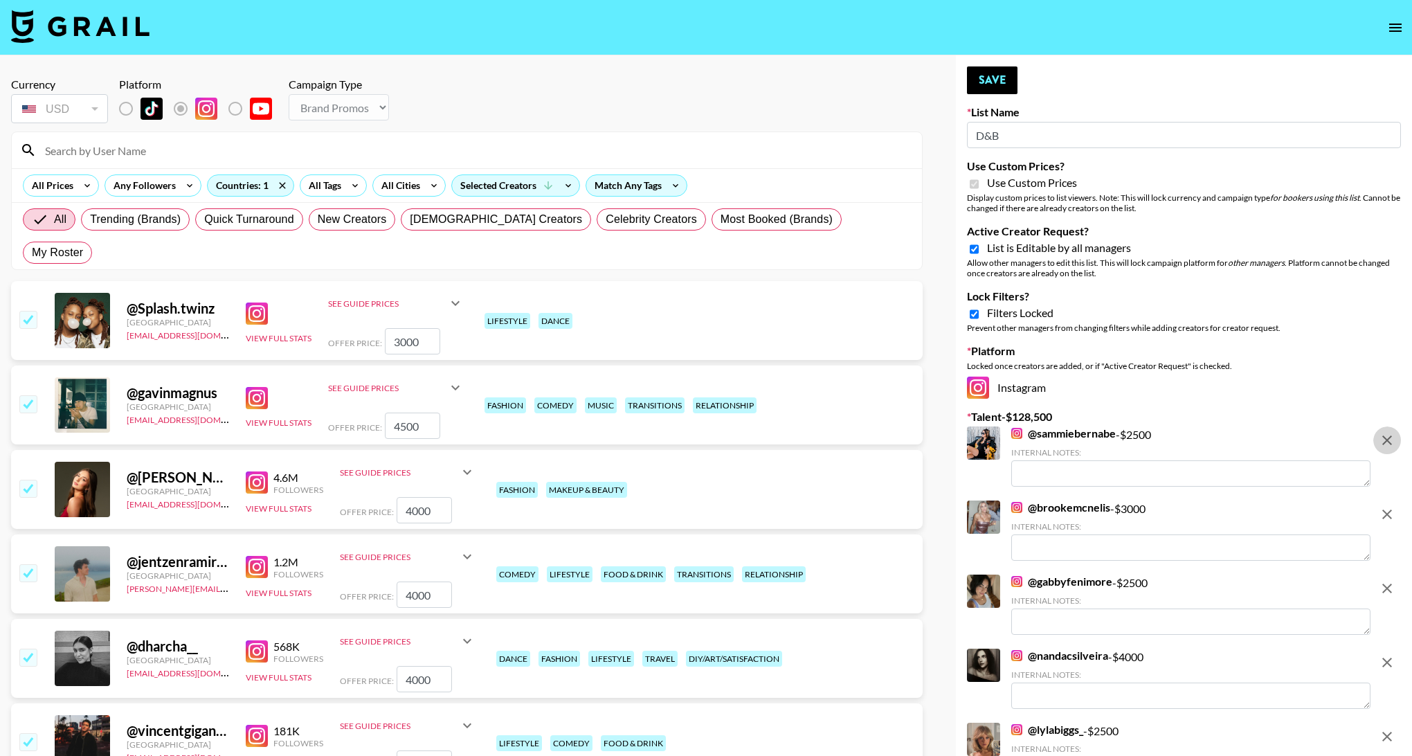
click at [1392, 441] on icon "remove" at bounding box center [1387, 440] width 17 height 17
click at [1392, 506] on icon "remove" at bounding box center [1387, 514] width 17 height 17
click at [1392, 441] on icon "remove" at bounding box center [1387, 440] width 17 height 17
click at [1392, 506] on icon "remove" at bounding box center [1387, 514] width 17 height 17
click at [1392, 580] on icon "remove" at bounding box center [1387, 588] width 17 height 17
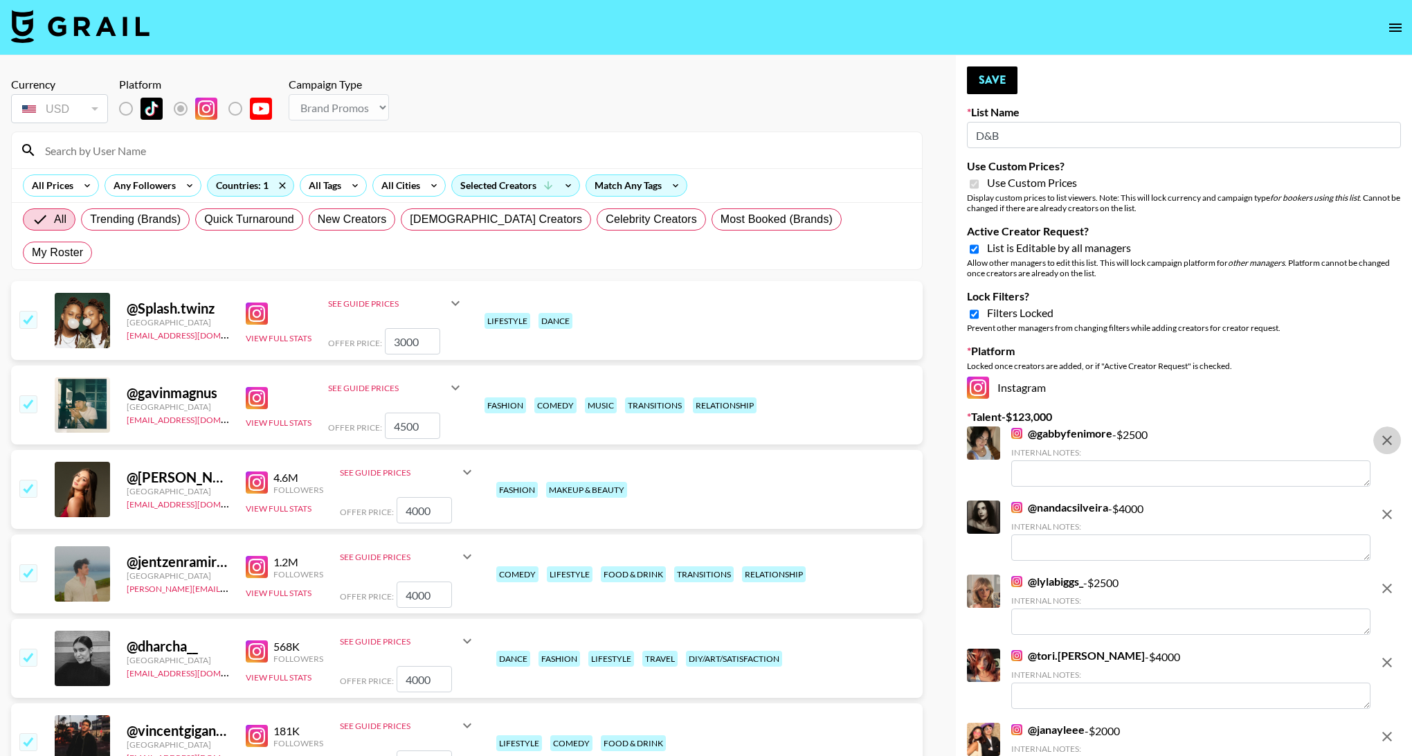
click at [1392, 654] on icon "remove" at bounding box center [1387, 662] width 17 height 17
click at [1392, 728] on icon "remove" at bounding box center [1387, 736] width 17 height 17
click at [1392, 441] on icon "remove" at bounding box center [1387, 440] width 17 height 17
click at [1392, 506] on icon "remove" at bounding box center [1387, 514] width 17 height 17
click at [1392, 441] on icon "remove" at bounding box center [1387, 440] width 17 height 17
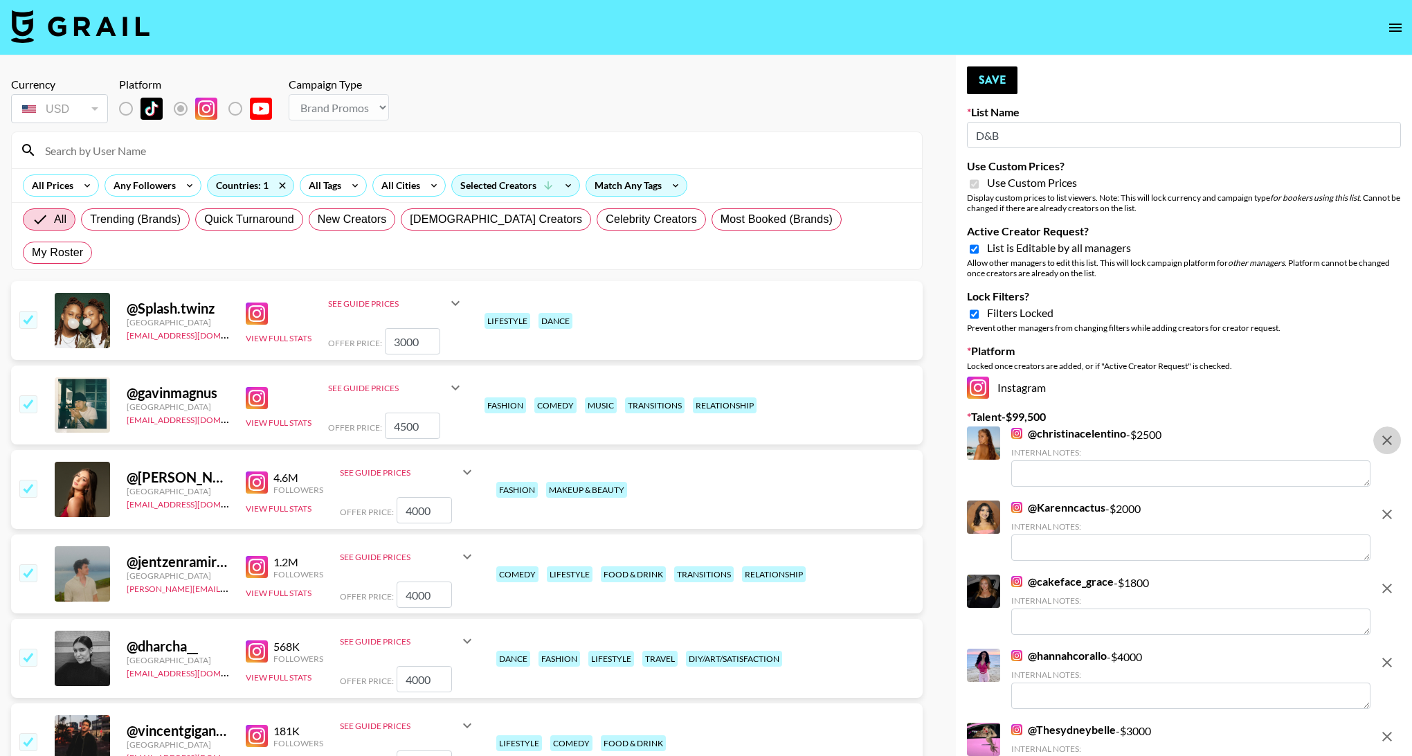
click at [1391, 441] on icon "remove" at bounding box center [1387, 440] width 17 height 17
click at [1391, 506] on icon "remove" at bounding box center [1387, 514] width 17 height 17
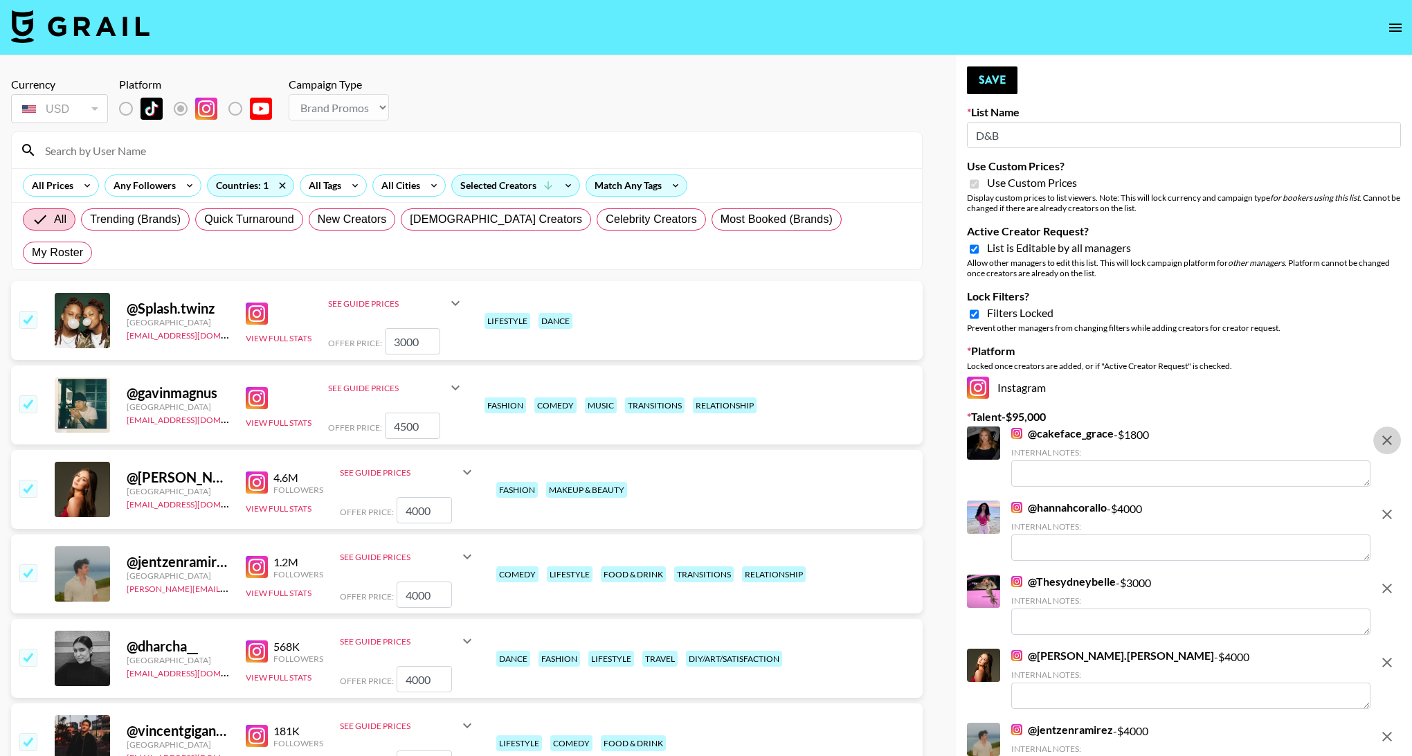
click at [1391, 441] on icon "remove" at bounding box center [1387, 440] width 17 height 17
click at [1391, 506] on icon "remove" at bounding box center [1387, 514] width 17 height 17
click at [1391, 580] on icon "remove" at bounding box center [1387, 588] width 17 height 17
click at [1391, 654] on icon "remove" at bounding box center [1387, 662] width 17 height 17
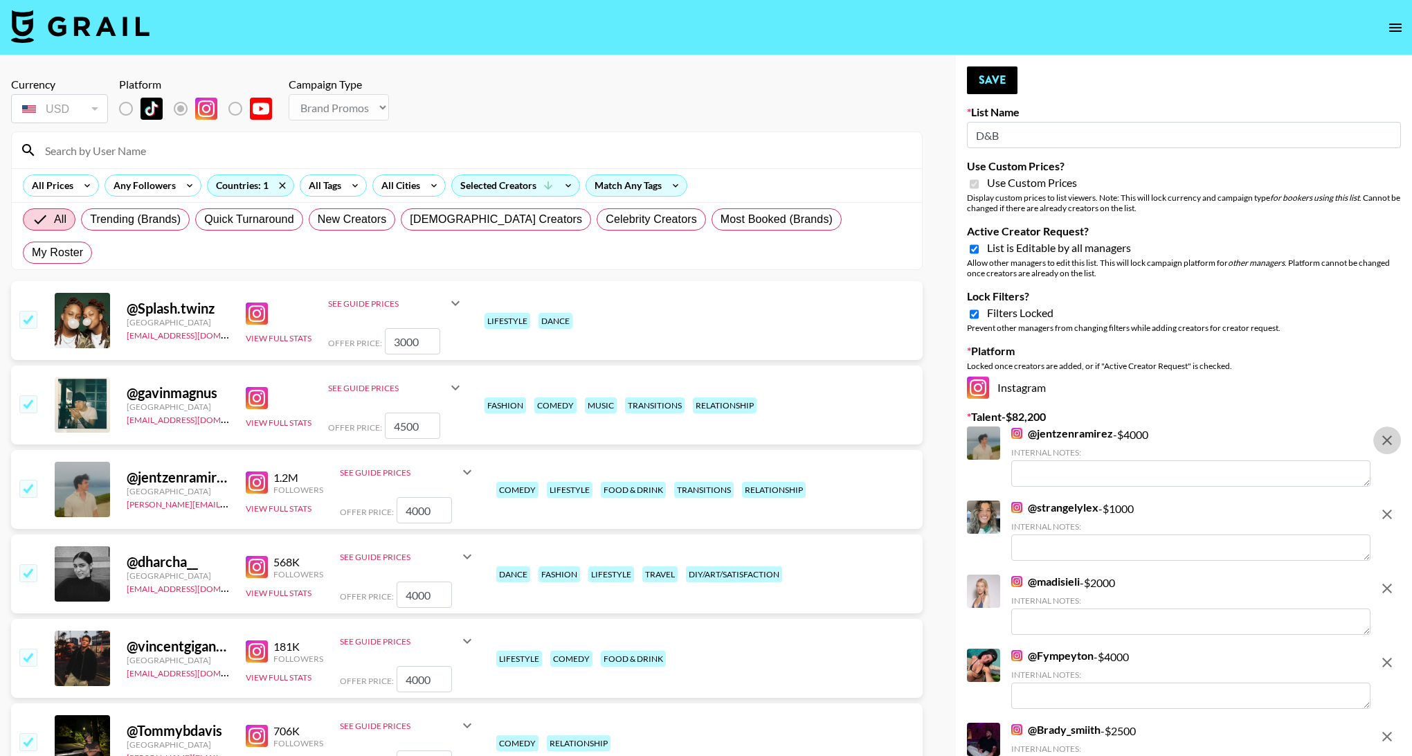
click at [1391, 441] on icon "remove" at bounding box center [1387, 440] width 17 height 17
click at [1391, 506] on icon "remove" at bounding box center [1387, 514] width 17 height 17
click at [1391, 580] on icon "remove" at bounding box center [1387, 588] width 17 height 17
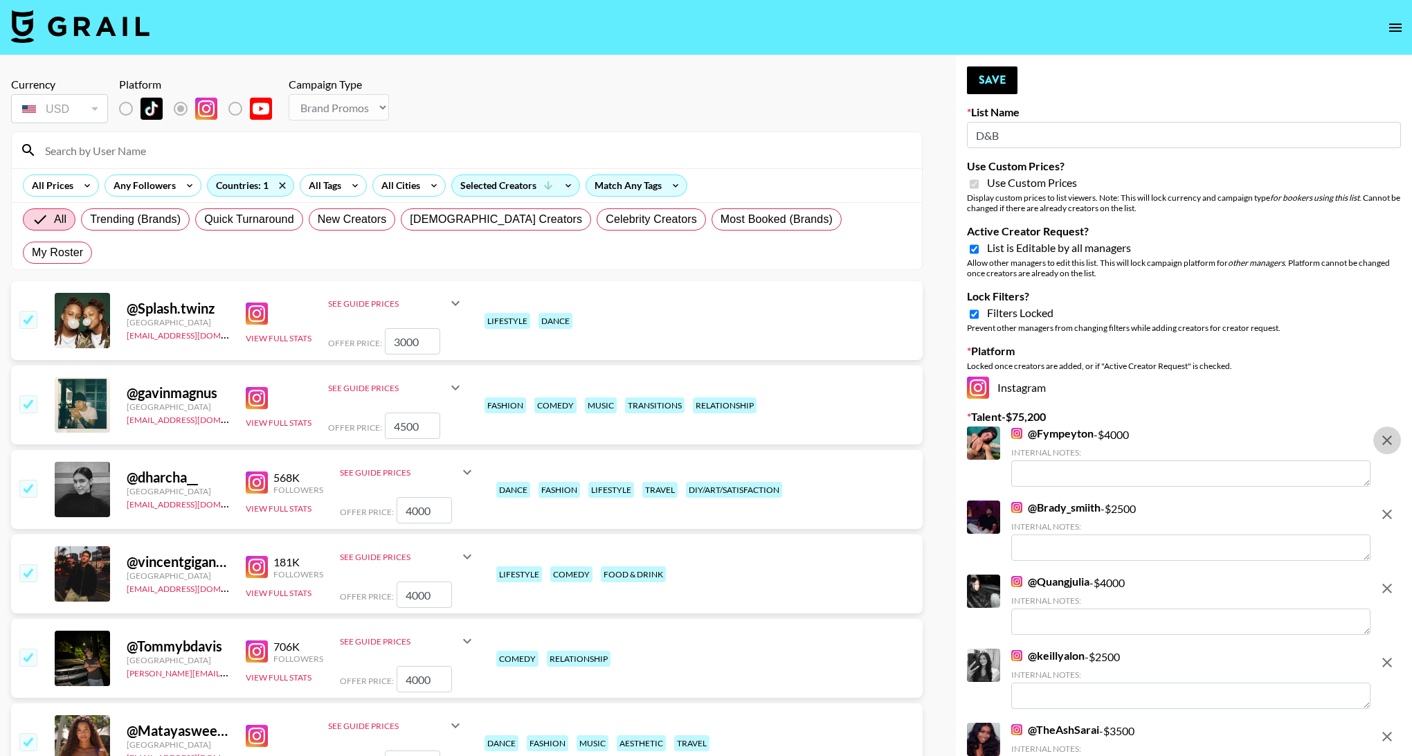
click at [1391, 441] on icon "remove" at bounding box center [1387, 440] width 17 height 17
click at [1391, 506] on icon "remove" at bounding box center [1387, 514] width 17 height 17
click at [1391, 580] on icon "remove" at bounding box center [1387, 588] width 17 height 17
click at [1391, 654] on icon "remove" at bounding box center [1387, 662] width 17 height 17
click at [1391, 728] on icon "remove" at bounding box center [1387, 736] width 17 height 17
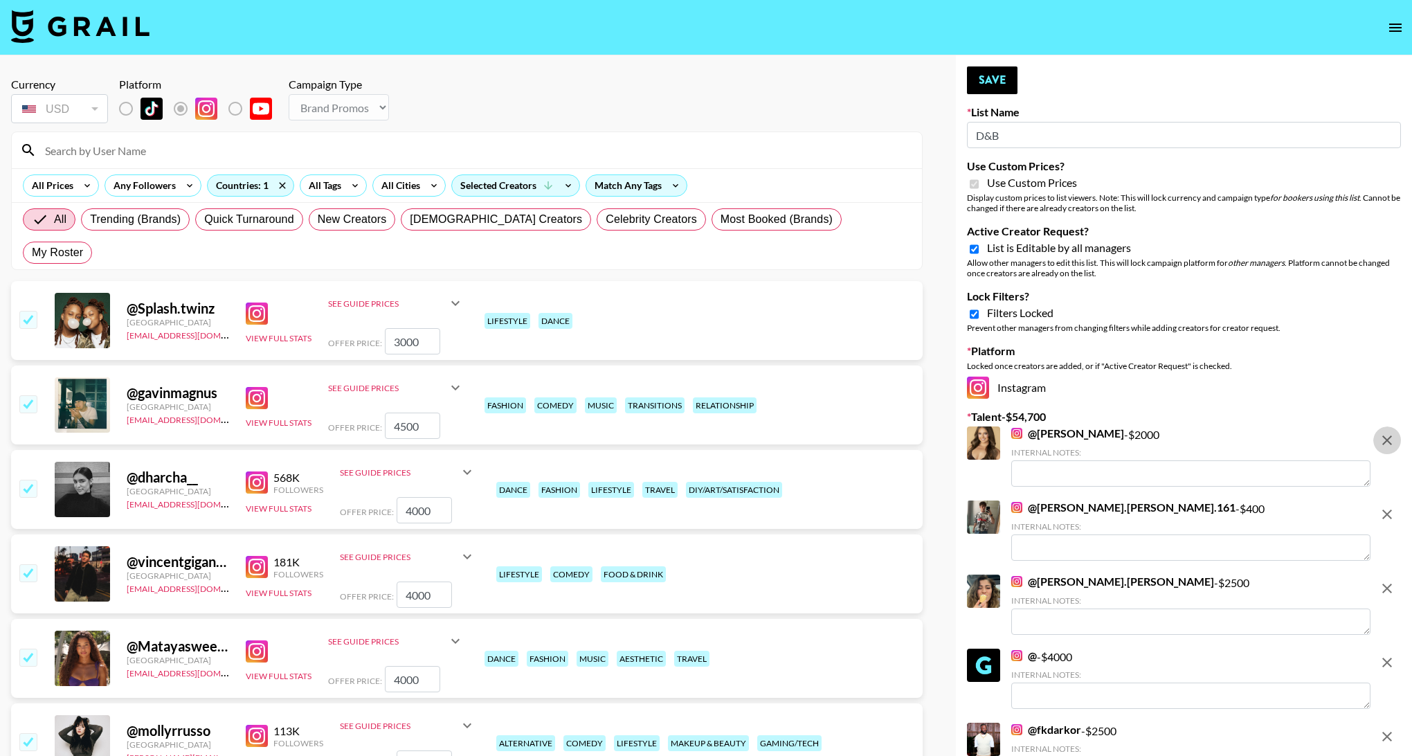
click at [1391, 441] on icon "remove" at bounding box center [1387, 440] width 17 height 17
click at [1391, 506] on icon "remove" at bounding box center [1387, 514] width 17 height 17
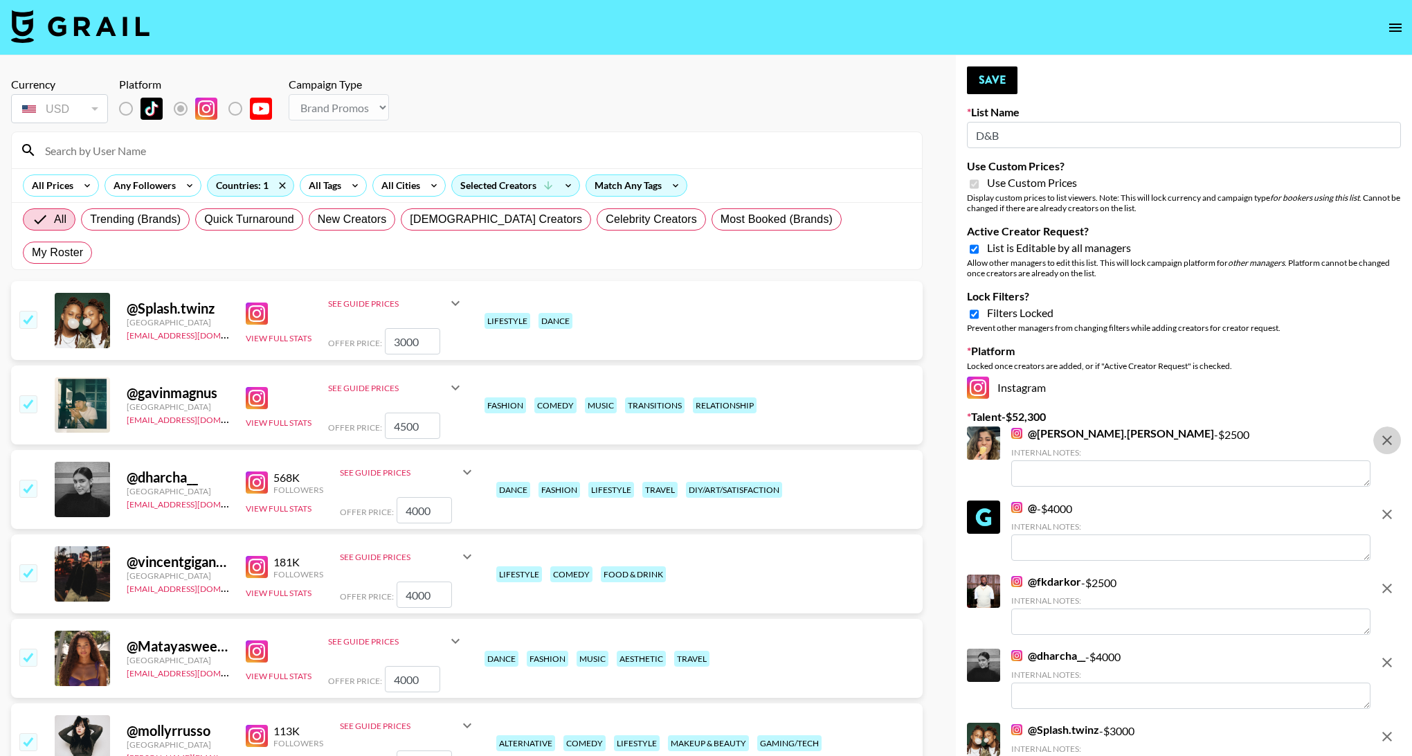
click at [1391, 441] on icon "remove" at bounding box center [1387, 440] width 17 height 17
click at [1391, 506] on icon "remove" at bounding box center [1387, 514] width 17 height 17
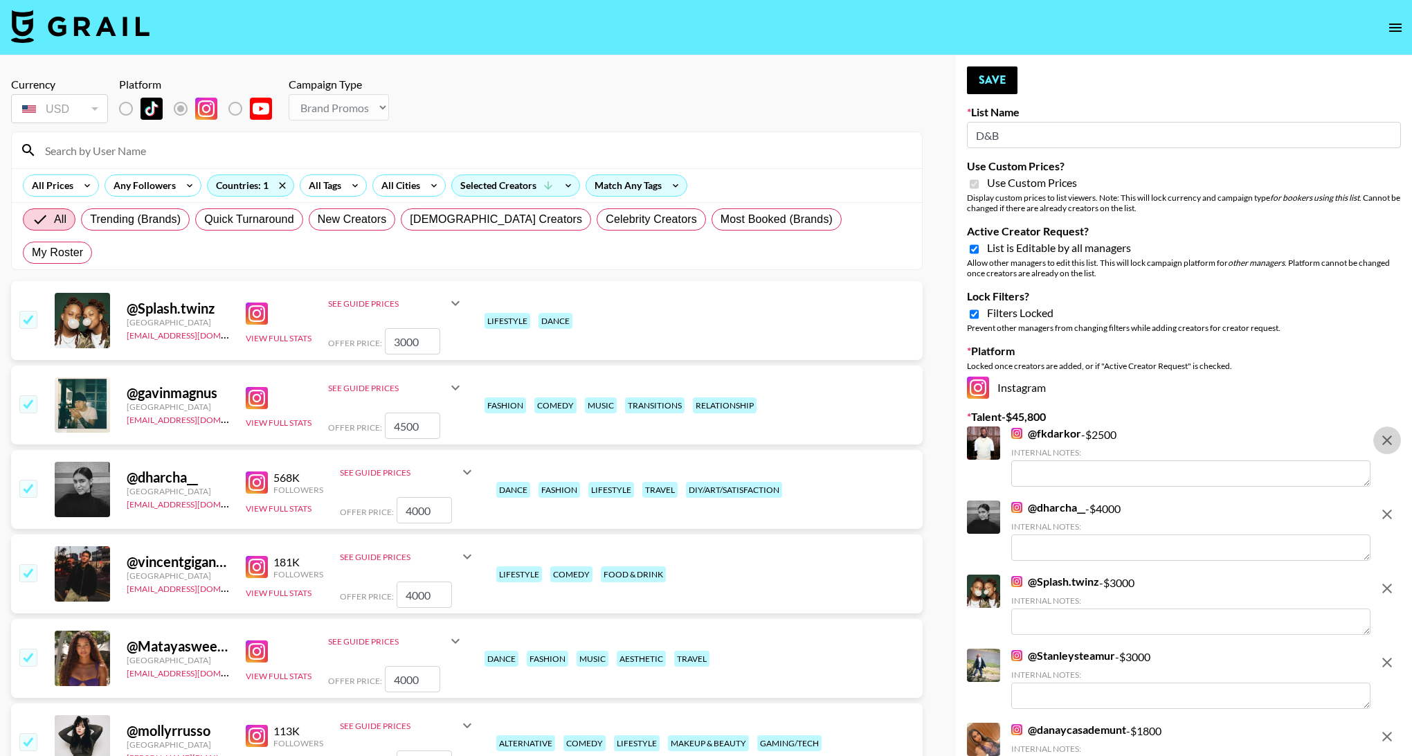
click at [1391, 441] on icon "remove" at bounding box center [1387, 440] width 17 height 17
click at [1391, 506] on icon "remove" at bounding box center [1387, 514] width 17 height 17
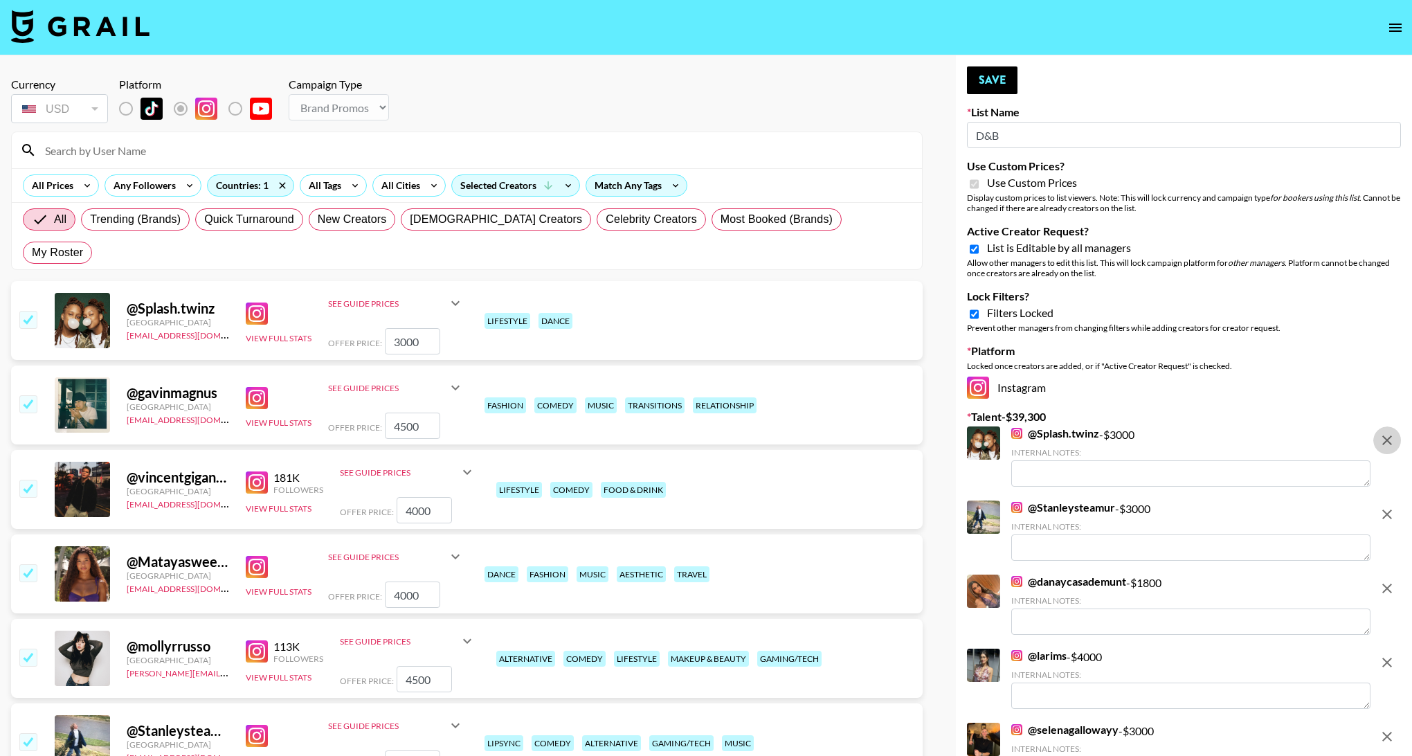
click at [1391, 441] on icon "remove" at bounding box center [1387, 440] width 17 height 17
click at [1391, 506] on icon "remove" at bounding box center [1387, 514] width 17 height 17
click at [1391, 580] on icon "remove" at bounding box center [1387, 588] width 17 height 17
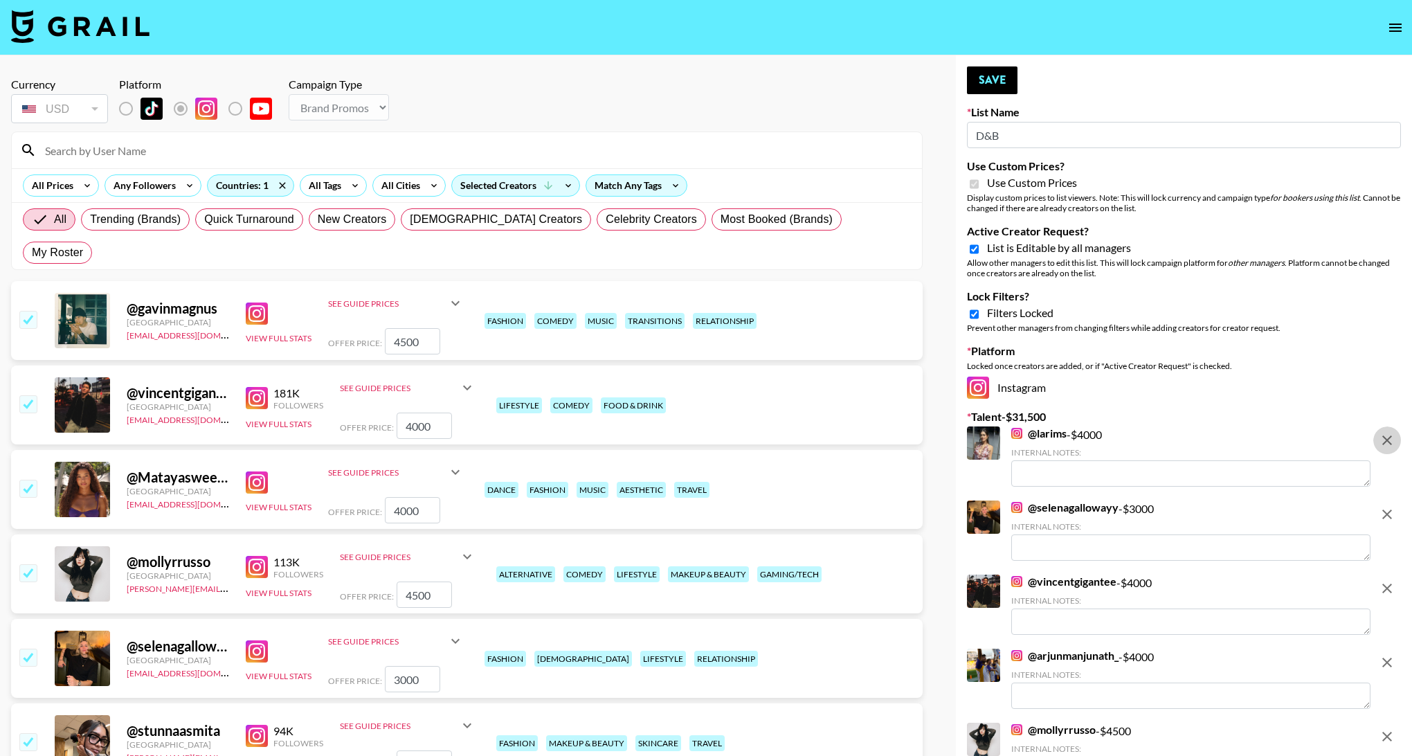
click at [1391, 441] on icon "remove" at bounding box center [1387, 440] width 17 height 17
click at [1391, 506] on icon "remove" at bounding box center [1387, 514] width 17 height 17
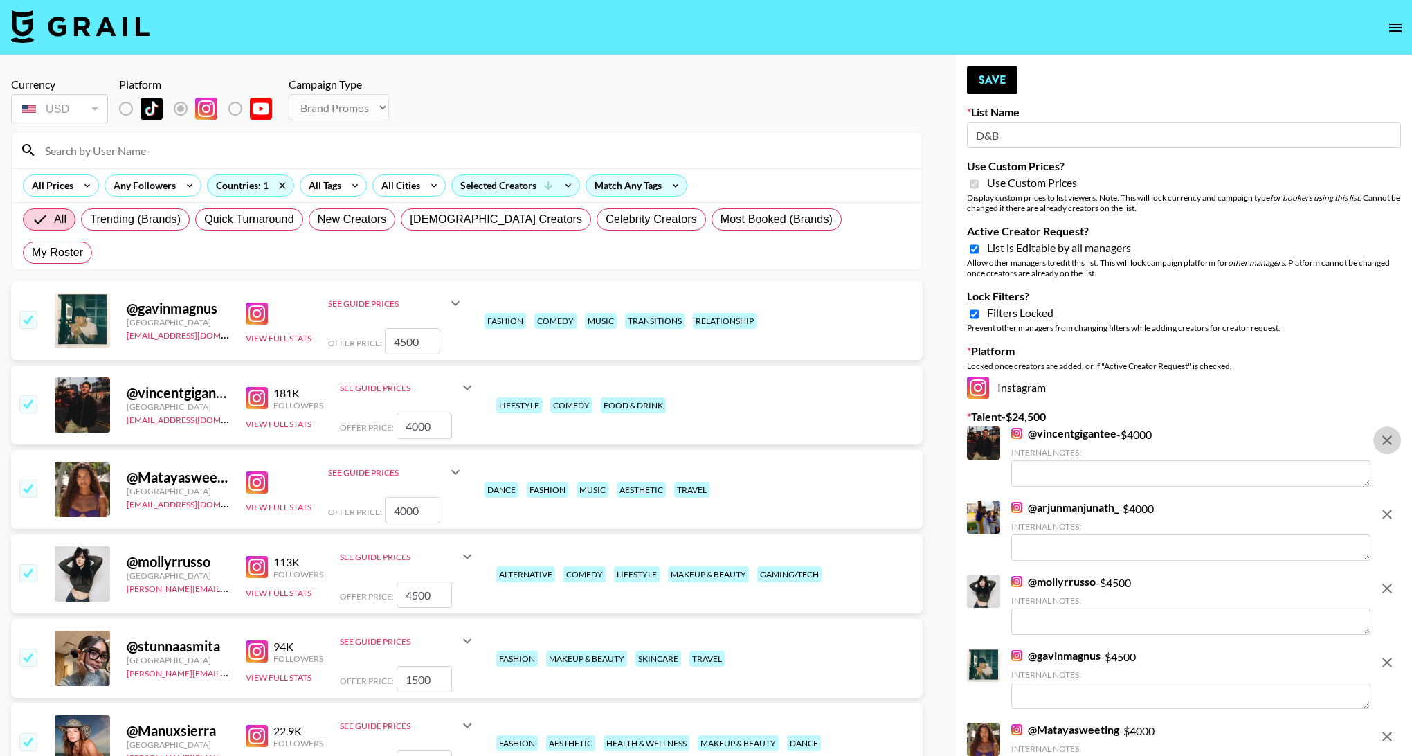
click at [1391, 441] on icon "remove" at bounding box center [1387, 440] width 17 height 17
click at [1391, 506] on icon "remove" at bounding box center [1387, 514] width 17 height 17
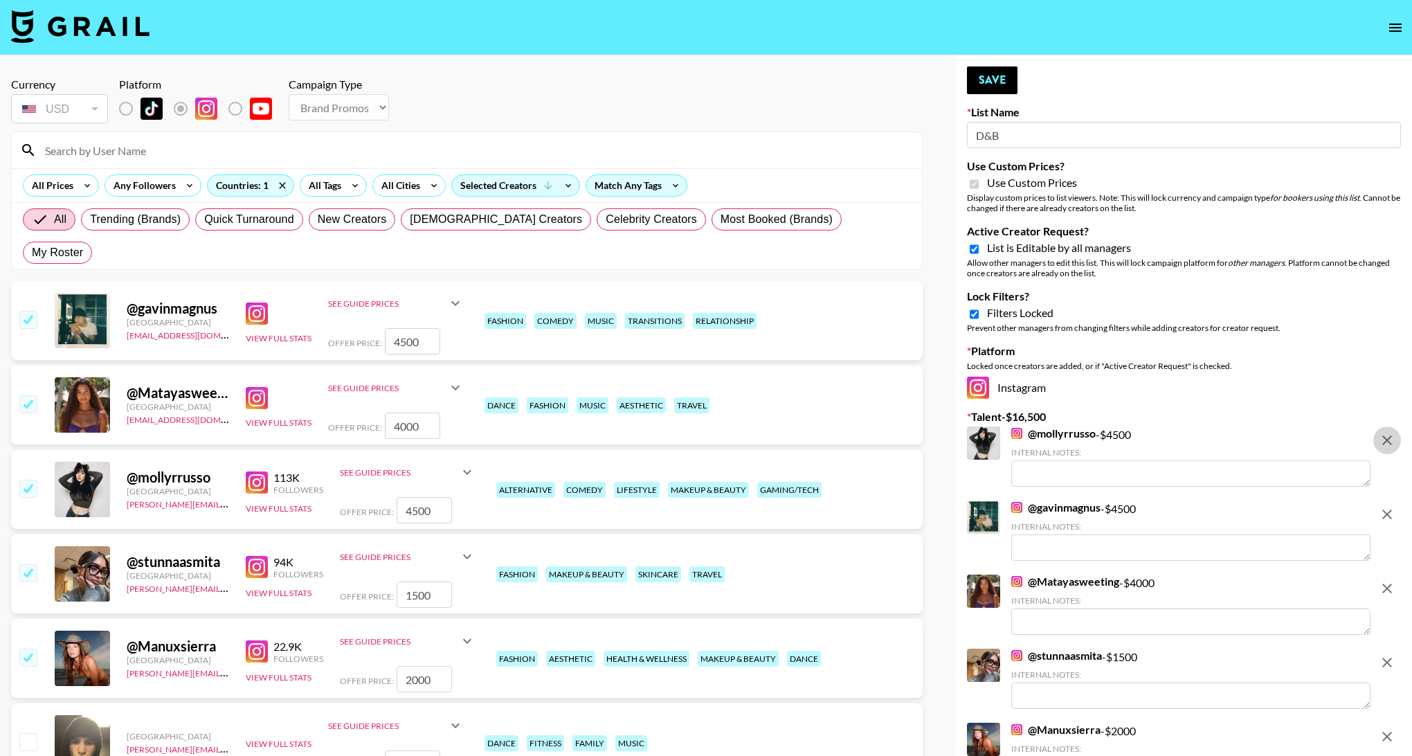
click at [1391, 441] on icon "remove" at bounding box center [1387, 440] width 17 height 17
click at [1391, 506] on icon "remove" at bounding box center [1387, 514] width 17 height 17
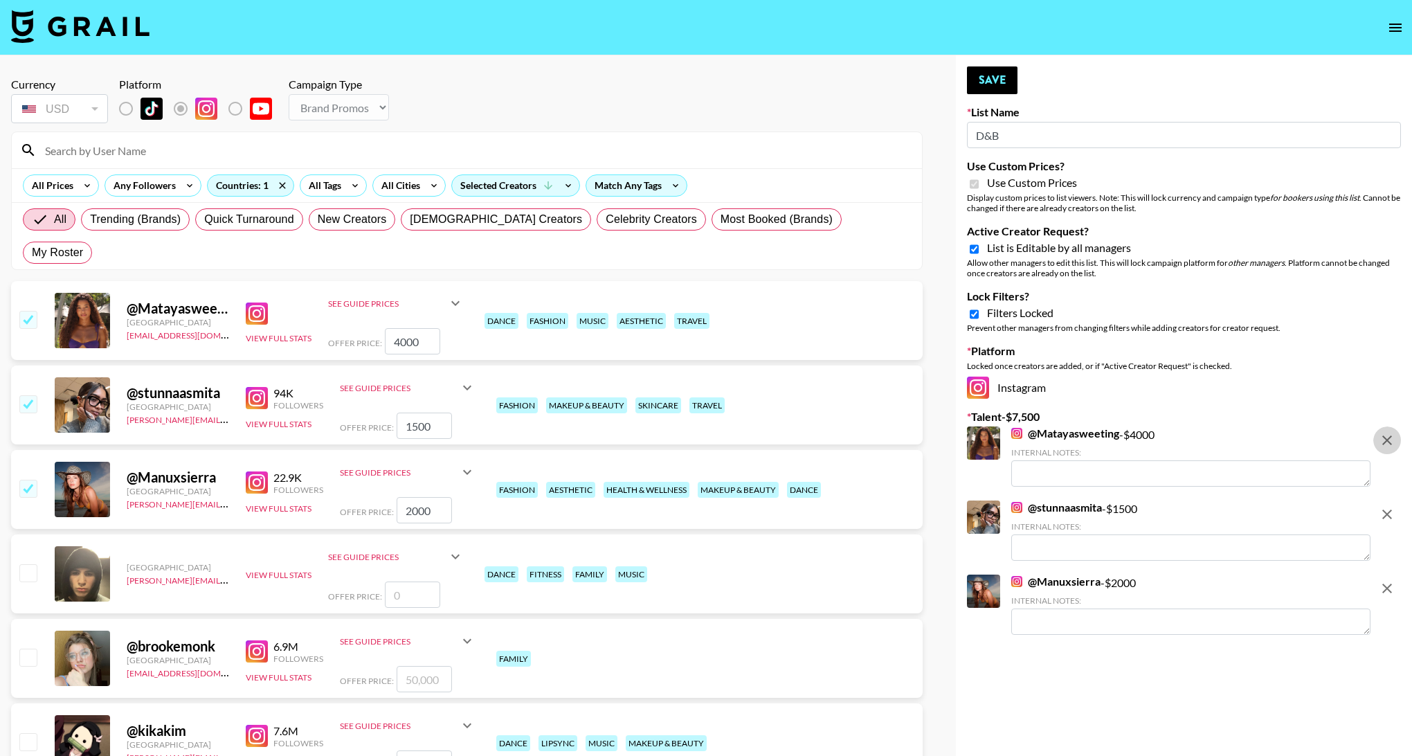
click at [1391, 441] on icon "remove" at bounding box center [1387, 440] width 17 height 17
click at [1391, 506] on icon "remove" at bounding box center [1387, 514] width 17 height 17
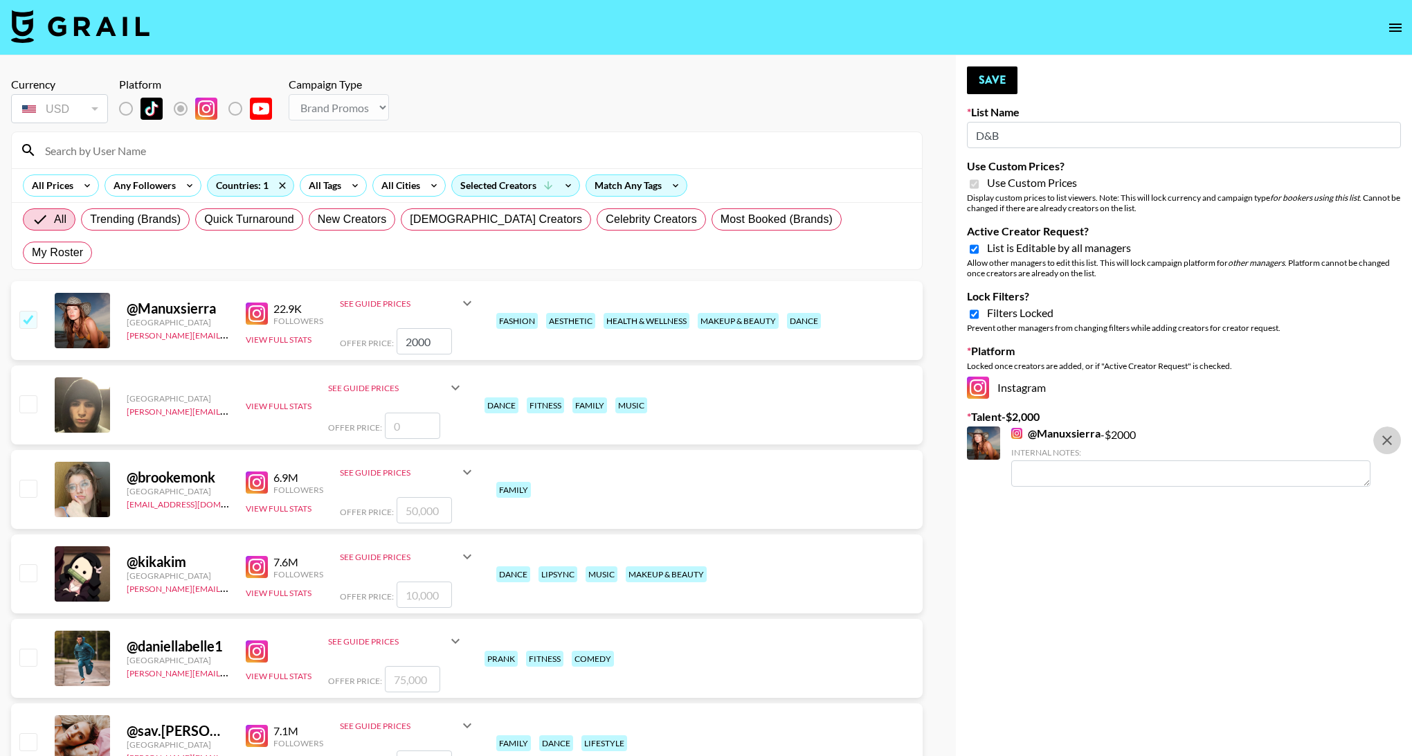
click at [1391, 441] on icon "remove" at bounding box center [1387, 440] width 17 height 17
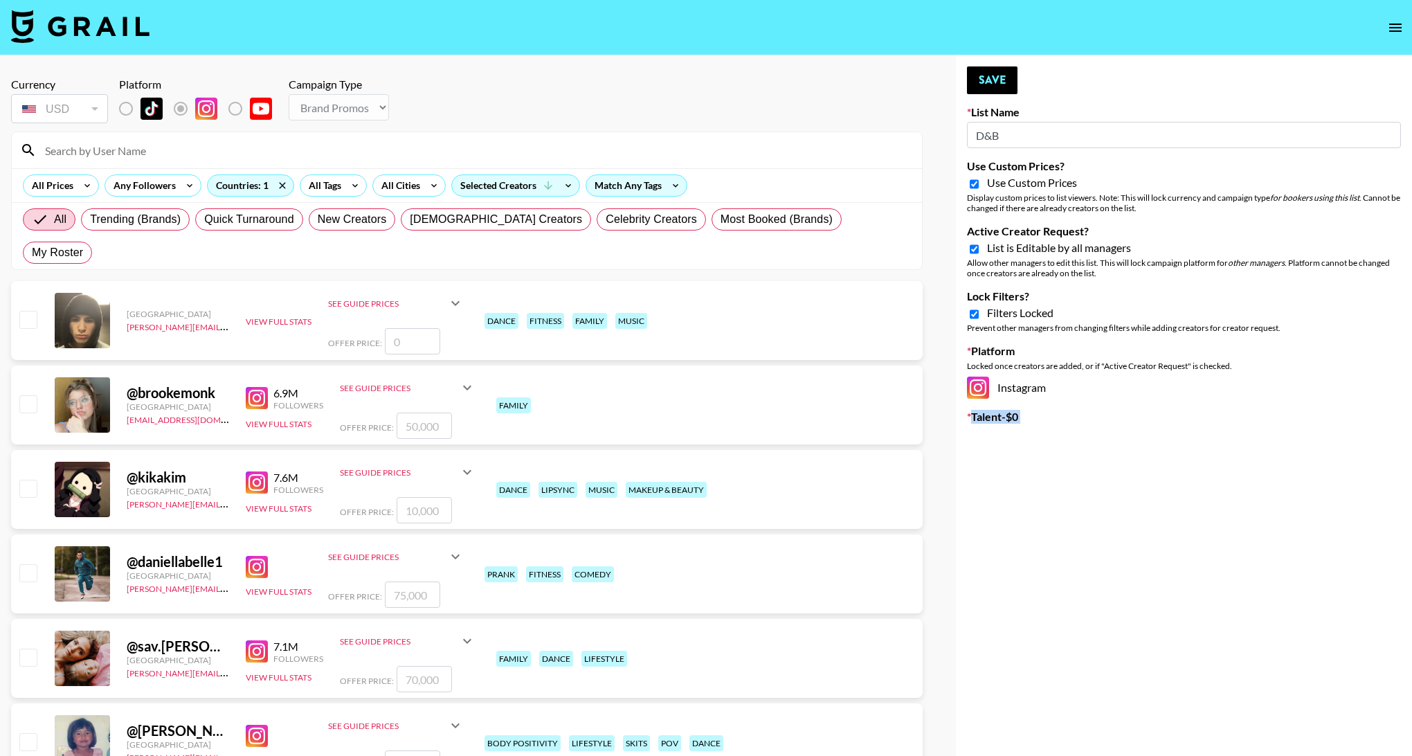
click at [255, 184] on div "Countries: 1" at bounding box center [251, 185] width 86 height 21
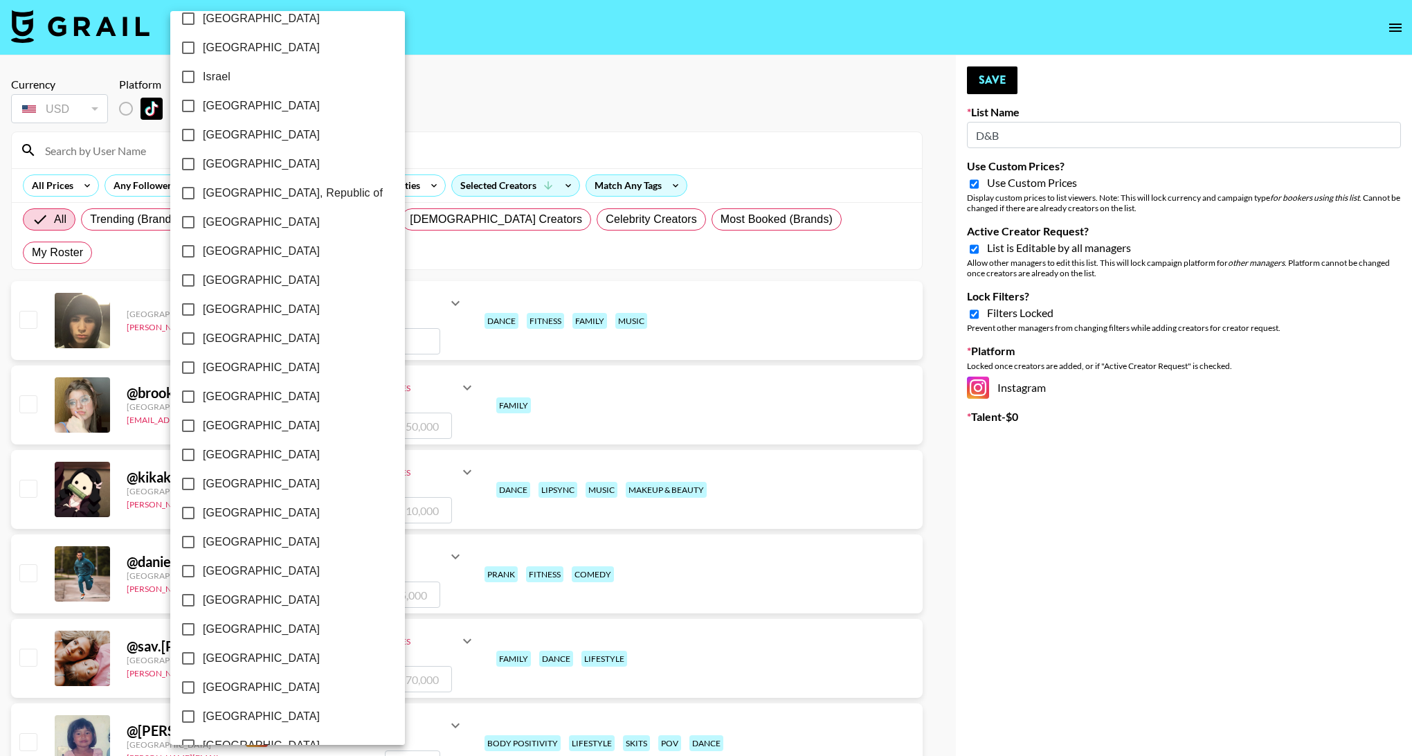
scroll to position [859, 0]
click at [562, 90] on div at bounding box center [706, 378] width 1412 height 756
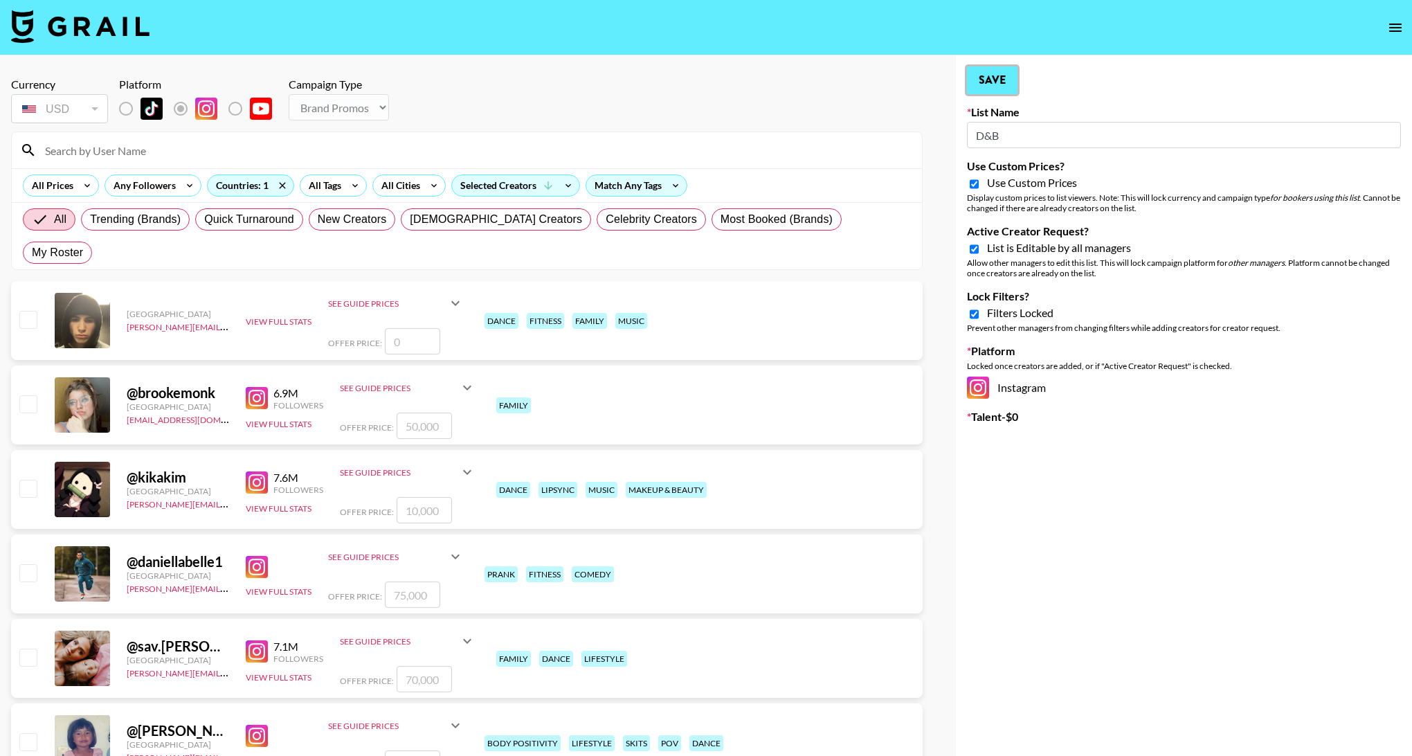
click at [994, 75] on button "Save" at bounding box center [992, 80] width 51 height 28
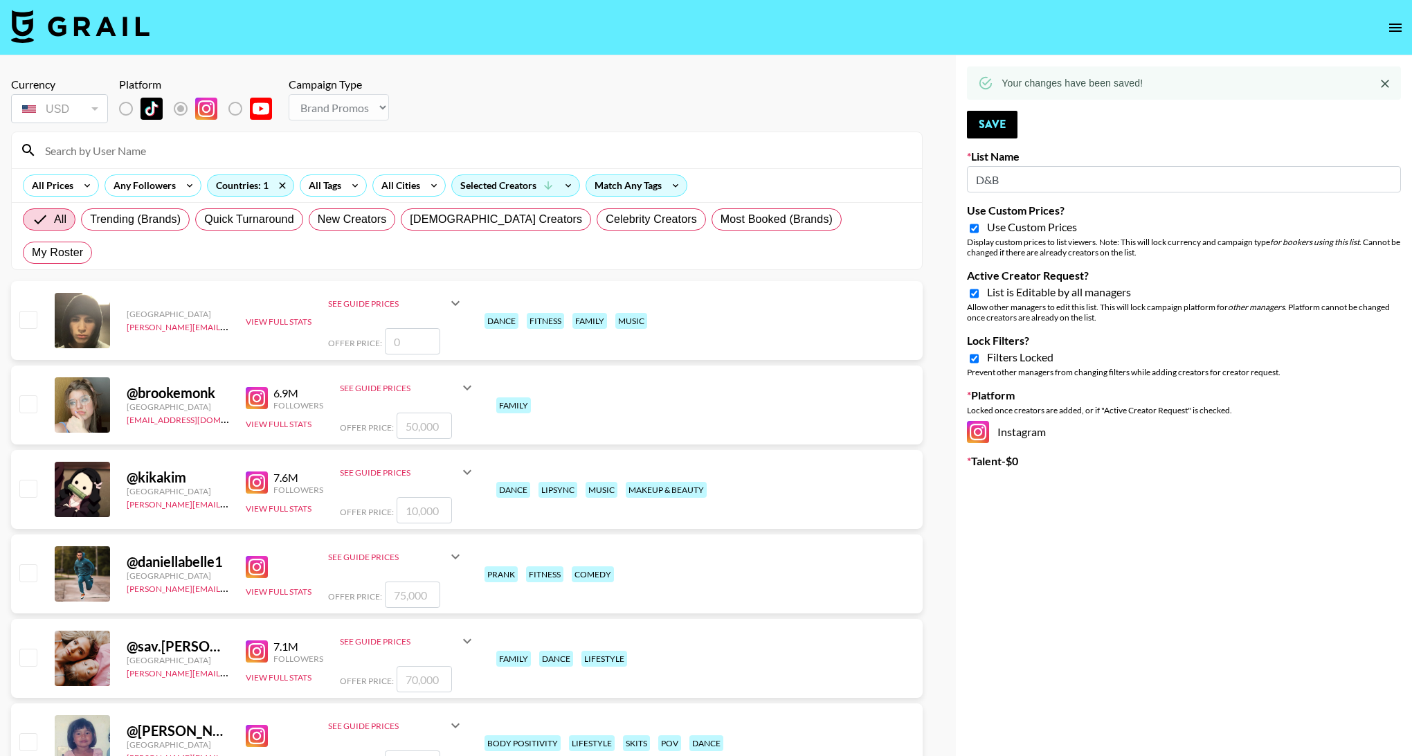
click at [1388, 30] on icon "open drawer" at bounding box center [1395, 27] width 17 height 17
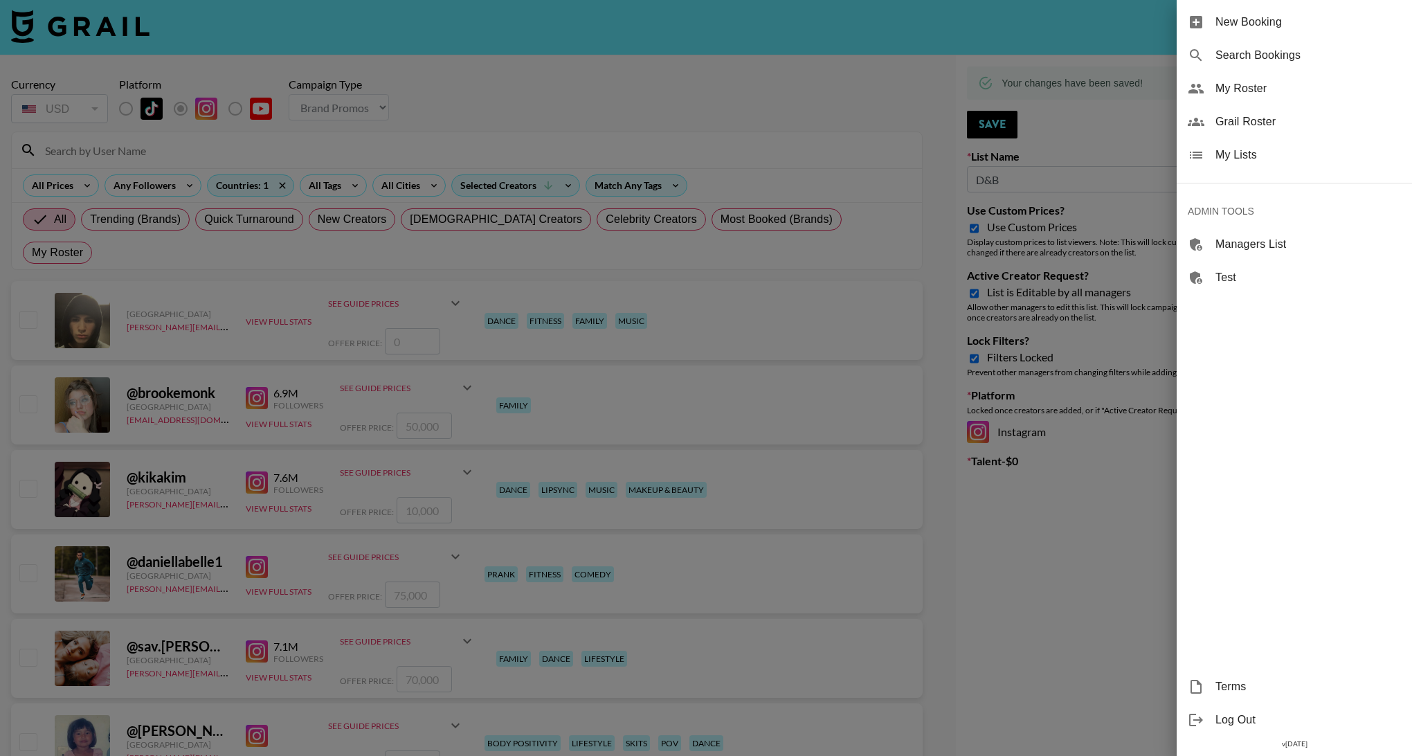
click at [1205, 149] on div "My Lists" at bounding box center [1294, 154] width 235 height 33
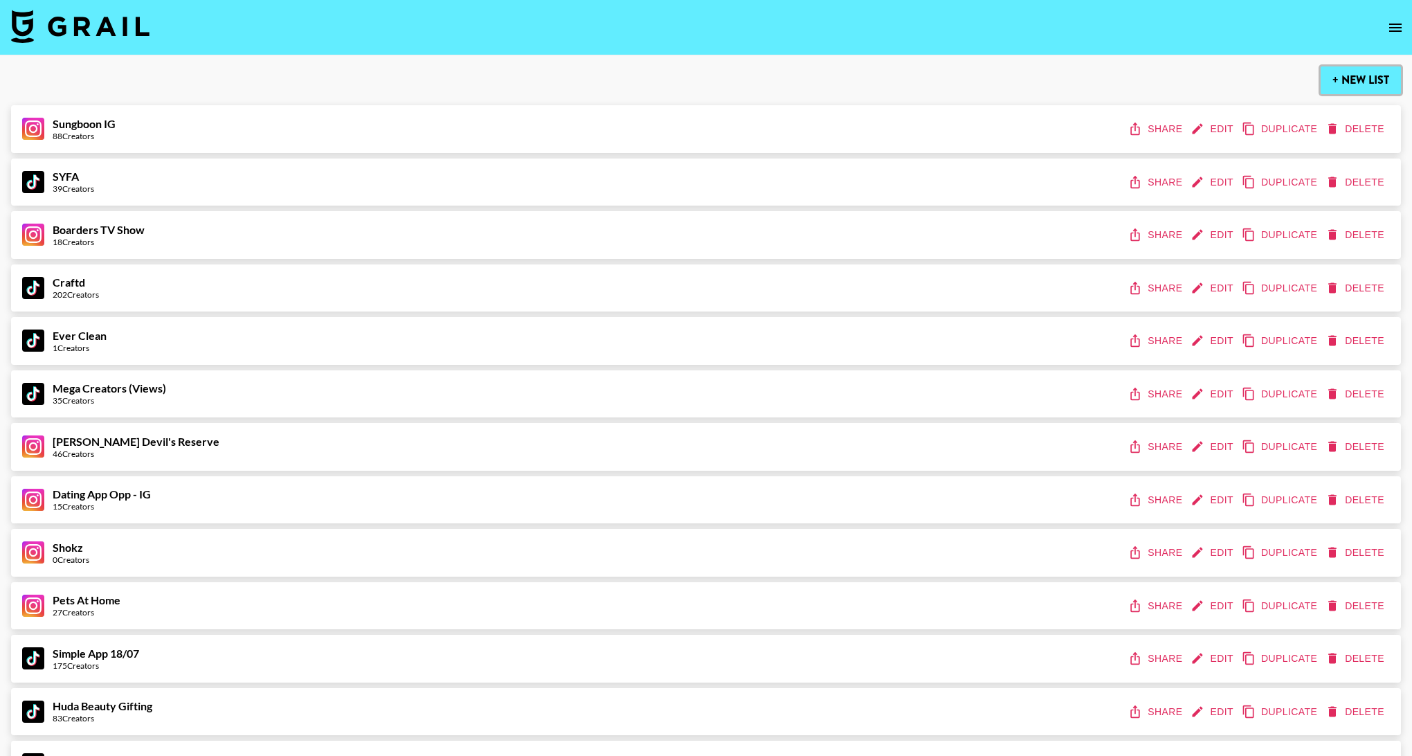
click at [1356, 78] on button "+ New List" at bounding box center [1361, 80] width 80 height 28
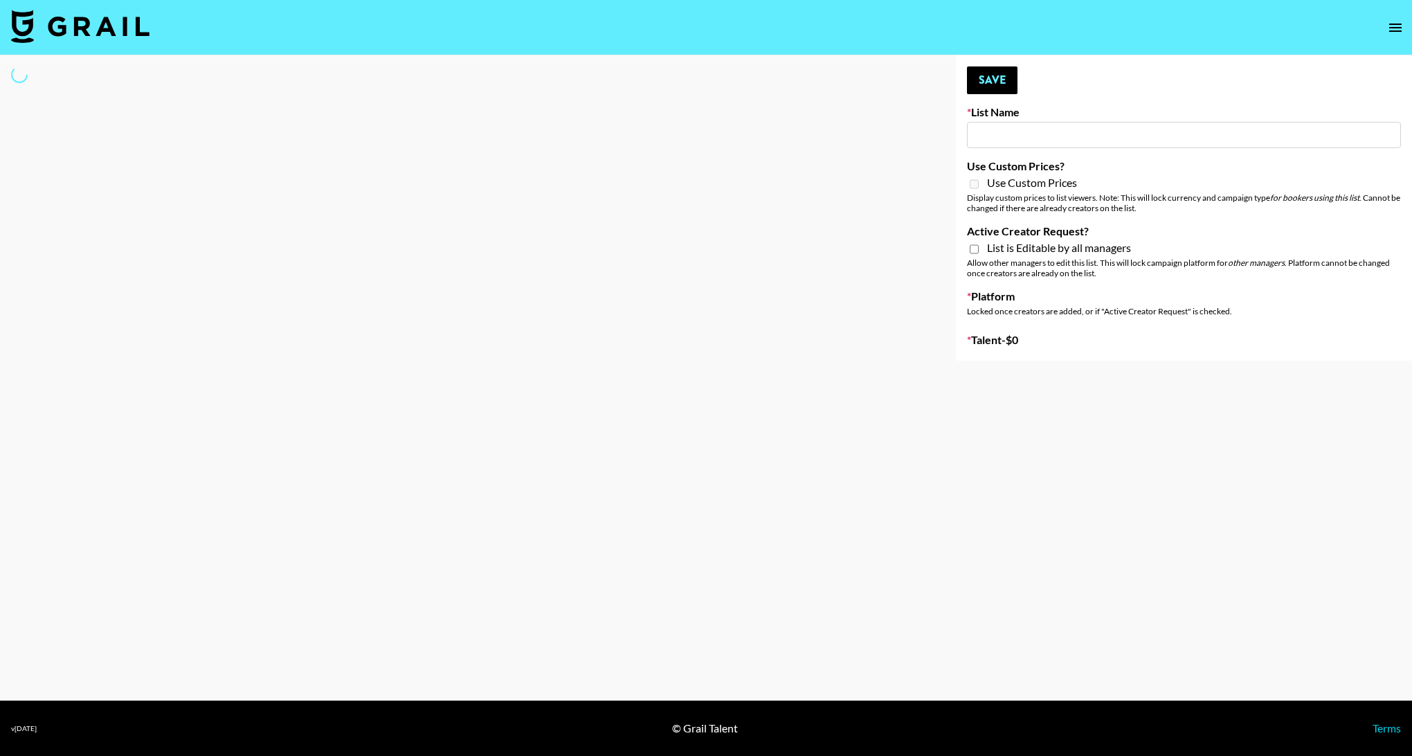
type input "New List"
select select "Song"
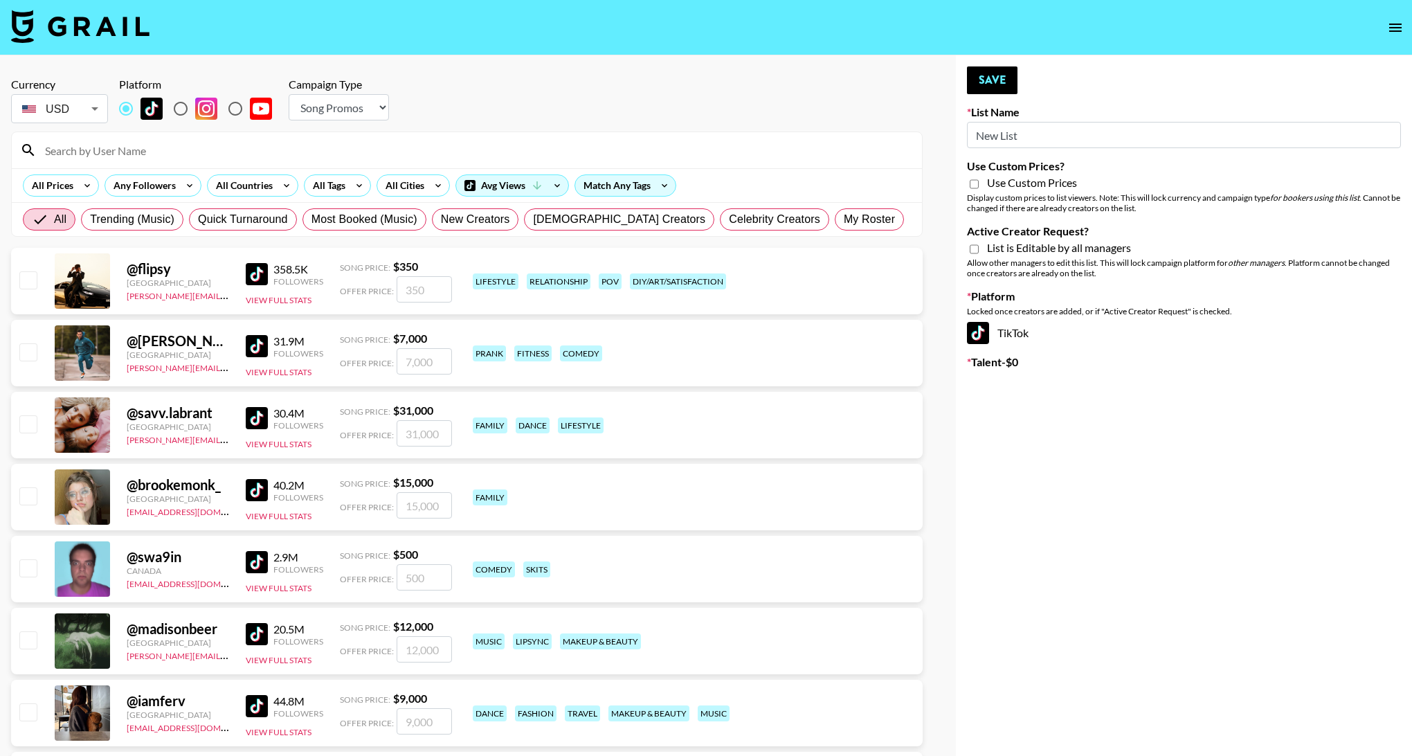
click at [1030, 132] on input "New List" at bounding box center [1184, 135] width 434 height 26
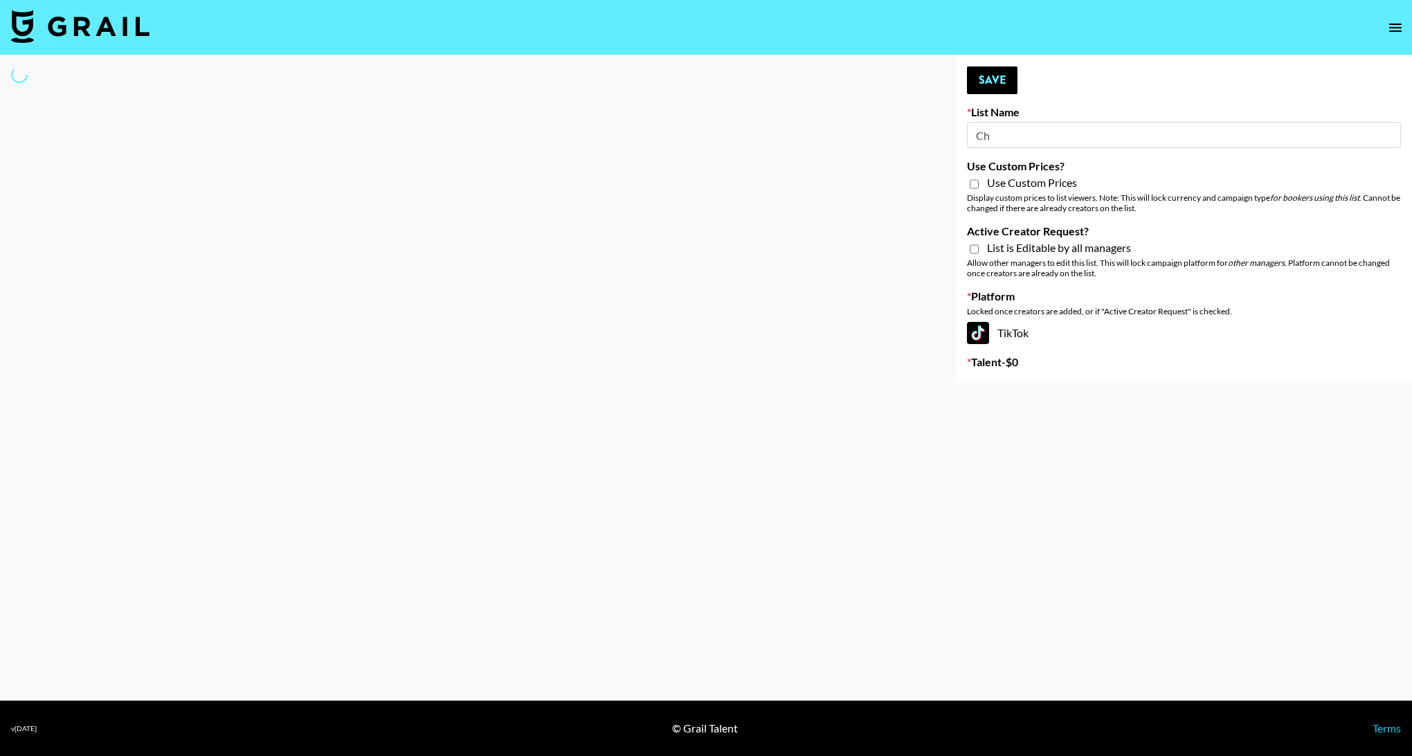
type input "Chi"
select select "Song"
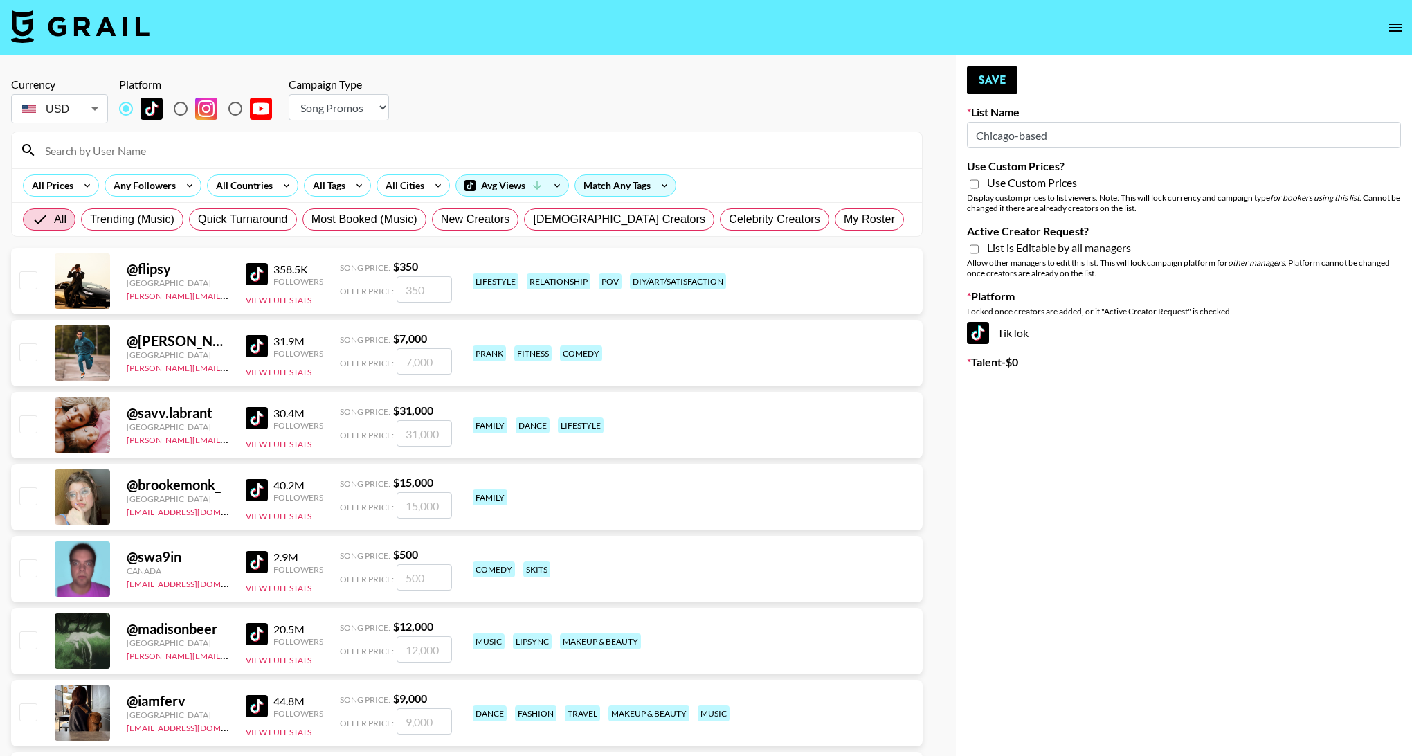
type input "Chicago-based"
click at [347, 112] on select "Choose Type... Song Promos Brand Promos" at bounding box center [339, 107] width 100 height 26
select select "Brand"
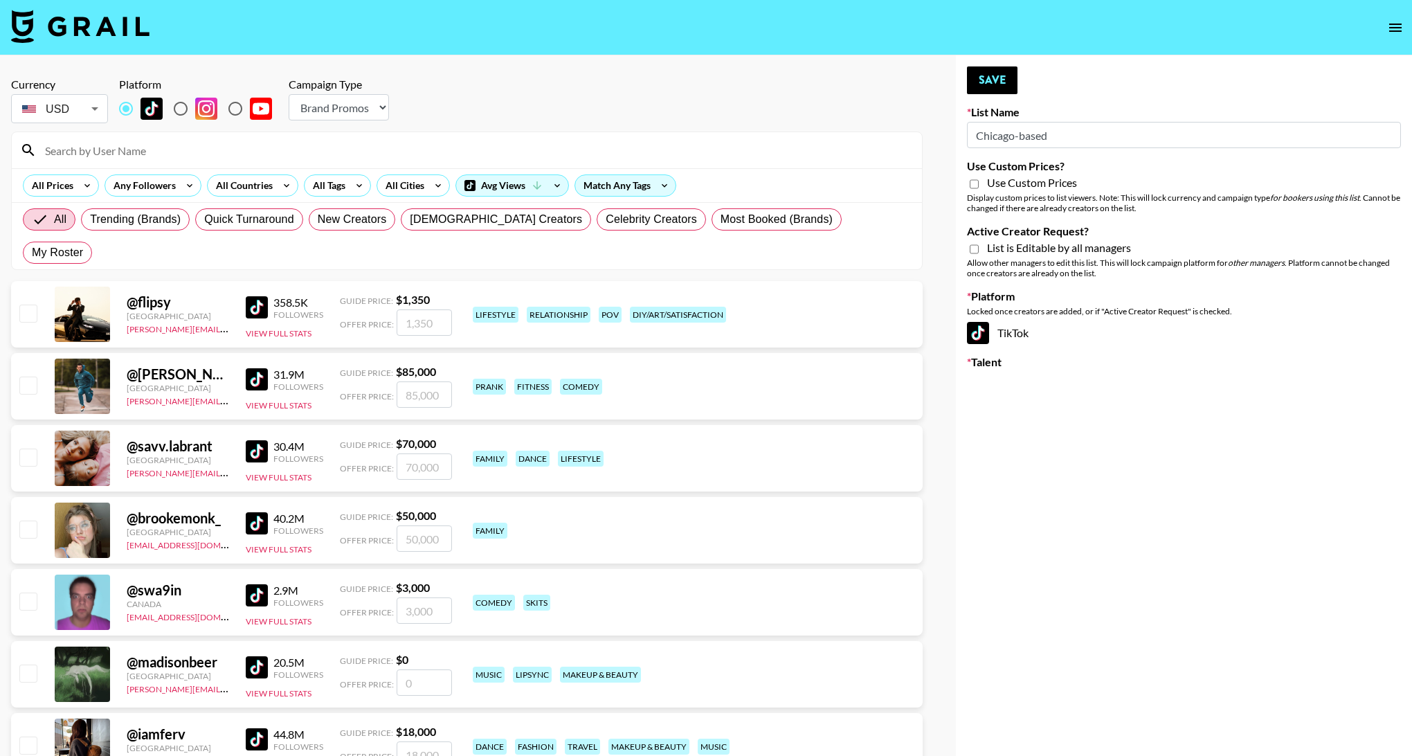
click at [973, 183] on input "Use Custom Prices?" at bounding box center [974, 184] width 9 height 12
click at [974, 185] on input "Use Custom Prices?" at bounding box center [974, 184] width 9 height 12
checkbox input "false"
click at [976, 249] on input "Active Creator Request?" at bounding box center [974, 249] width 9 height 12
checkbox input "true"
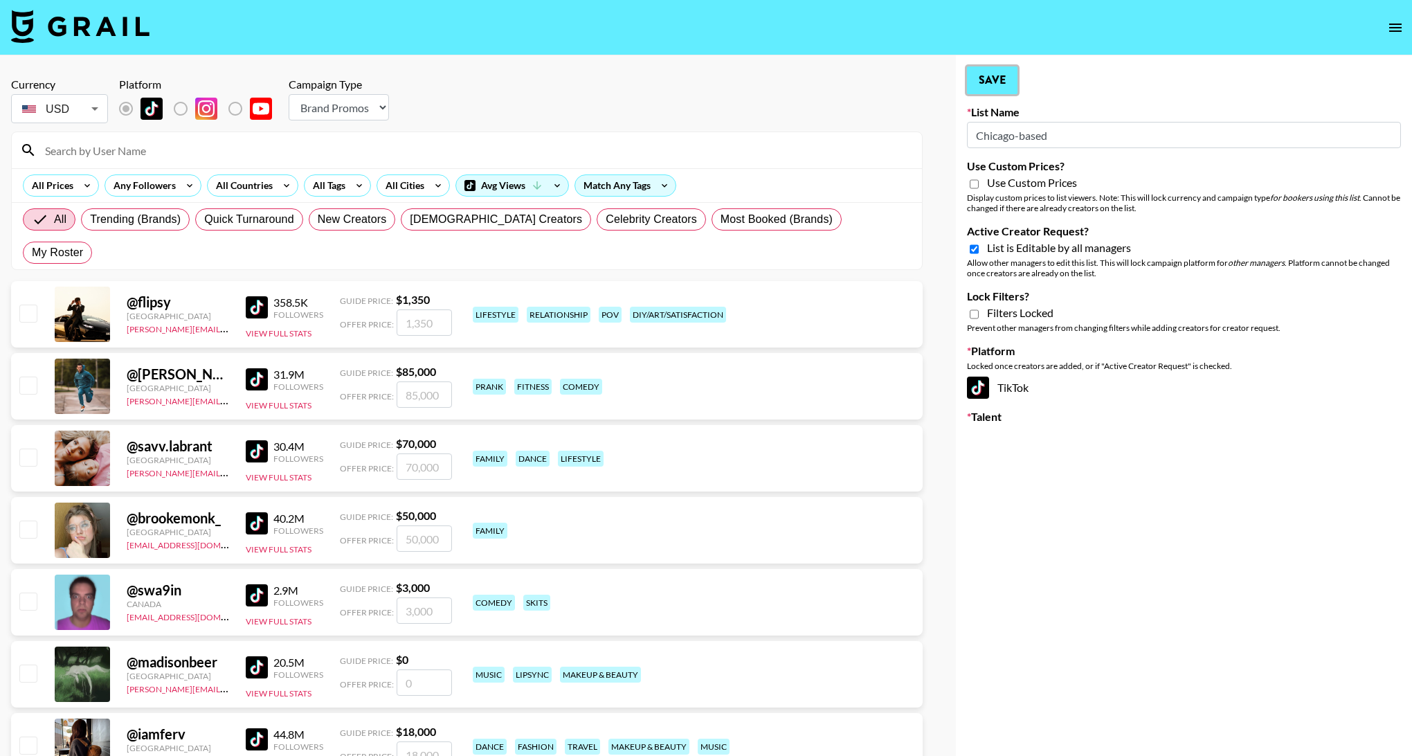
click at [990, 83] on button "Save" at bounding box center [992, 80] width 51 height 28
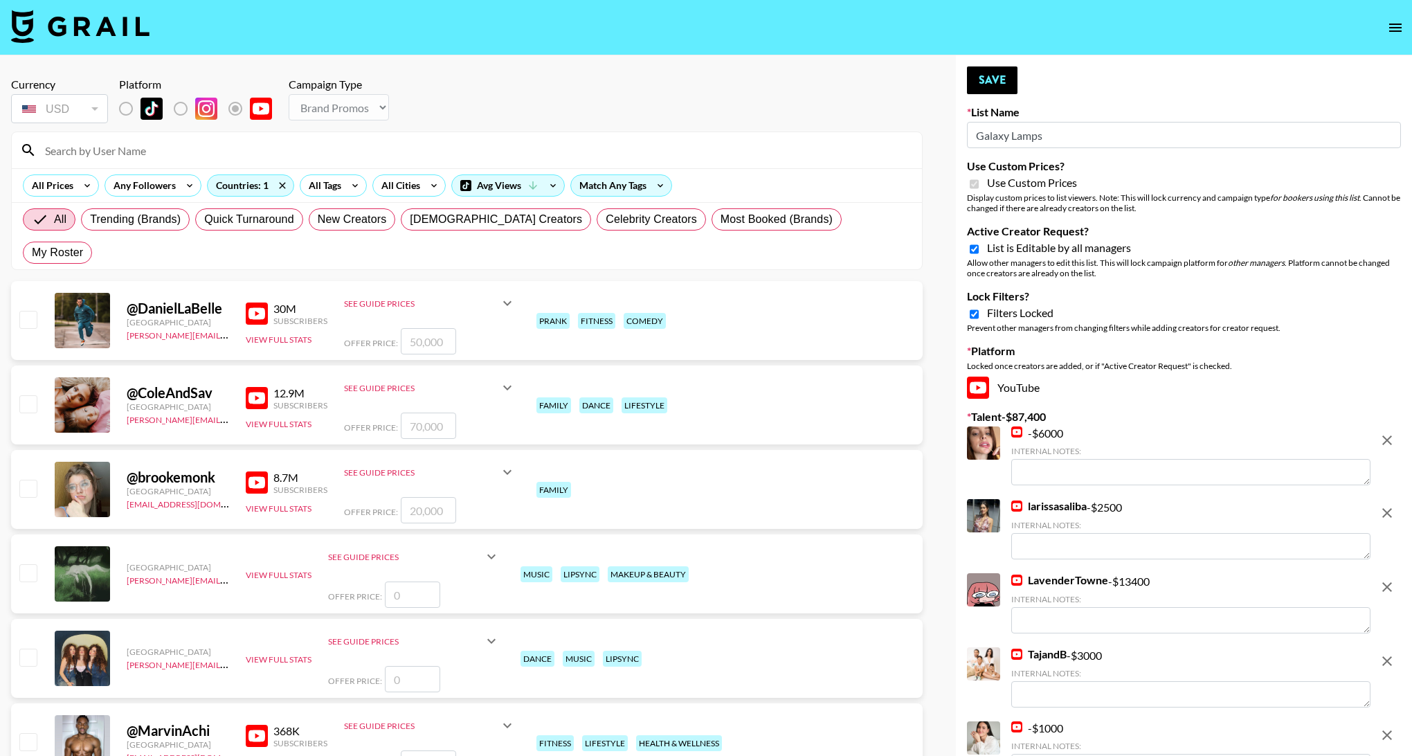
select select "Brand"
click at [1013, 431] on img at bounding box center [1017, 431] width 11 height 11
click at [1383, 438] on icon "remove" at bounding box center [1387, 440] width 17 height 17
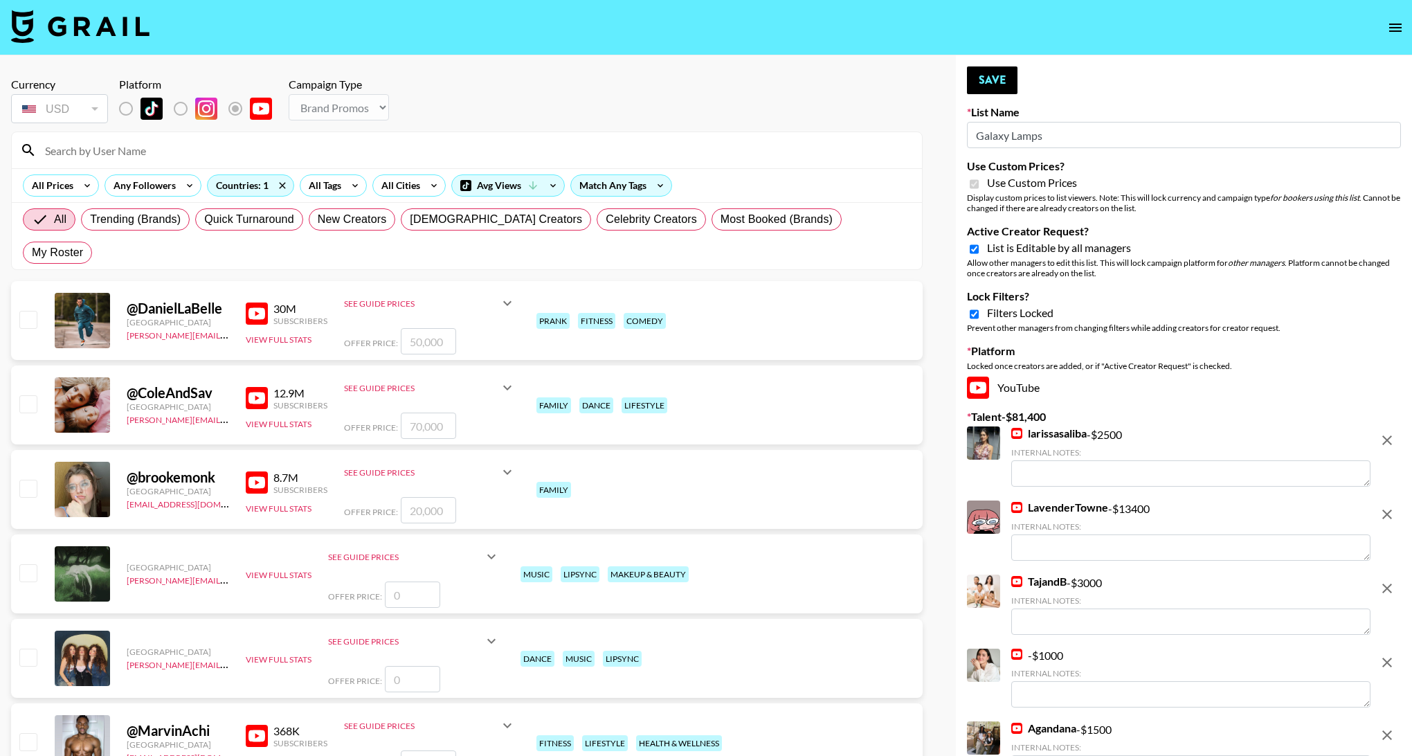
click at [1017, 654] on img at bounding box center [1017, 654] width 11 height 11
drag, startPoint x: 1390, startPoint y: 667, endPoint x: 1354, endPoint y: 652, distance: 39.1
click at [1390, 667] on icon "remove" at bounding box center [1387, 662] width 17 height 17
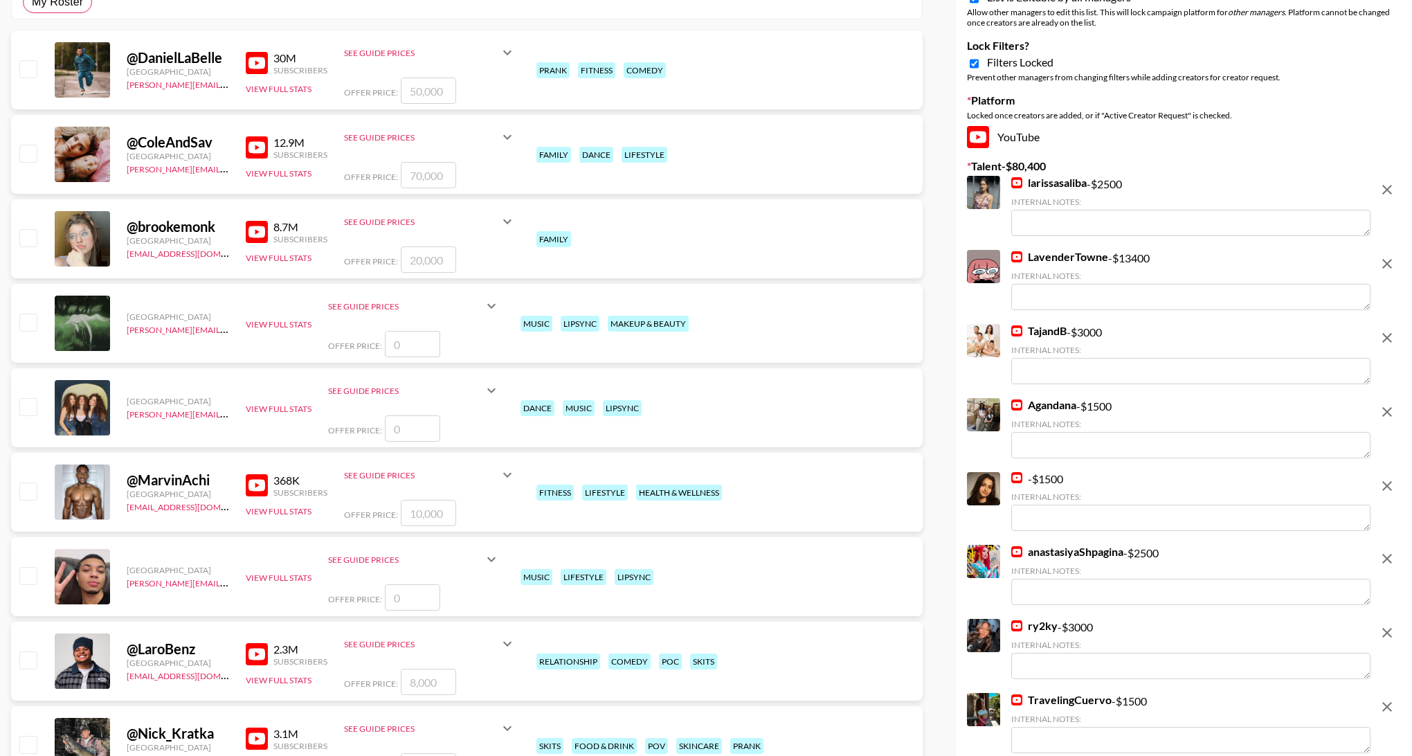
scroll to position [259, 0]
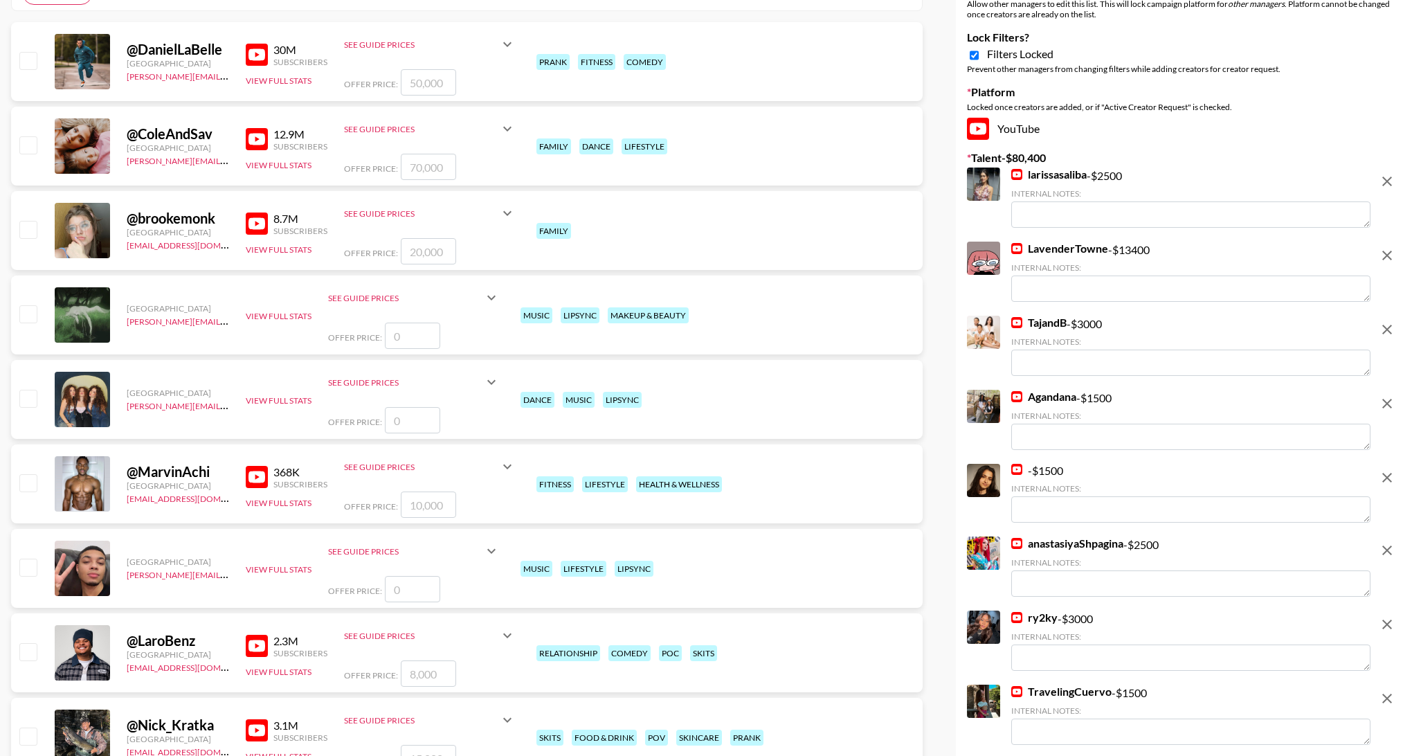
click at [1012, 321] on img at bounding box center [1017, 322] width 11 height 11
drag, startPoint x: 1385, startPoint y: 255, endPoint x: 1270, endPoint y: 232, distance: 116.6
click at [1385, 255] on icon "remove" at bounding box center [1387, 255] width 17 height 17
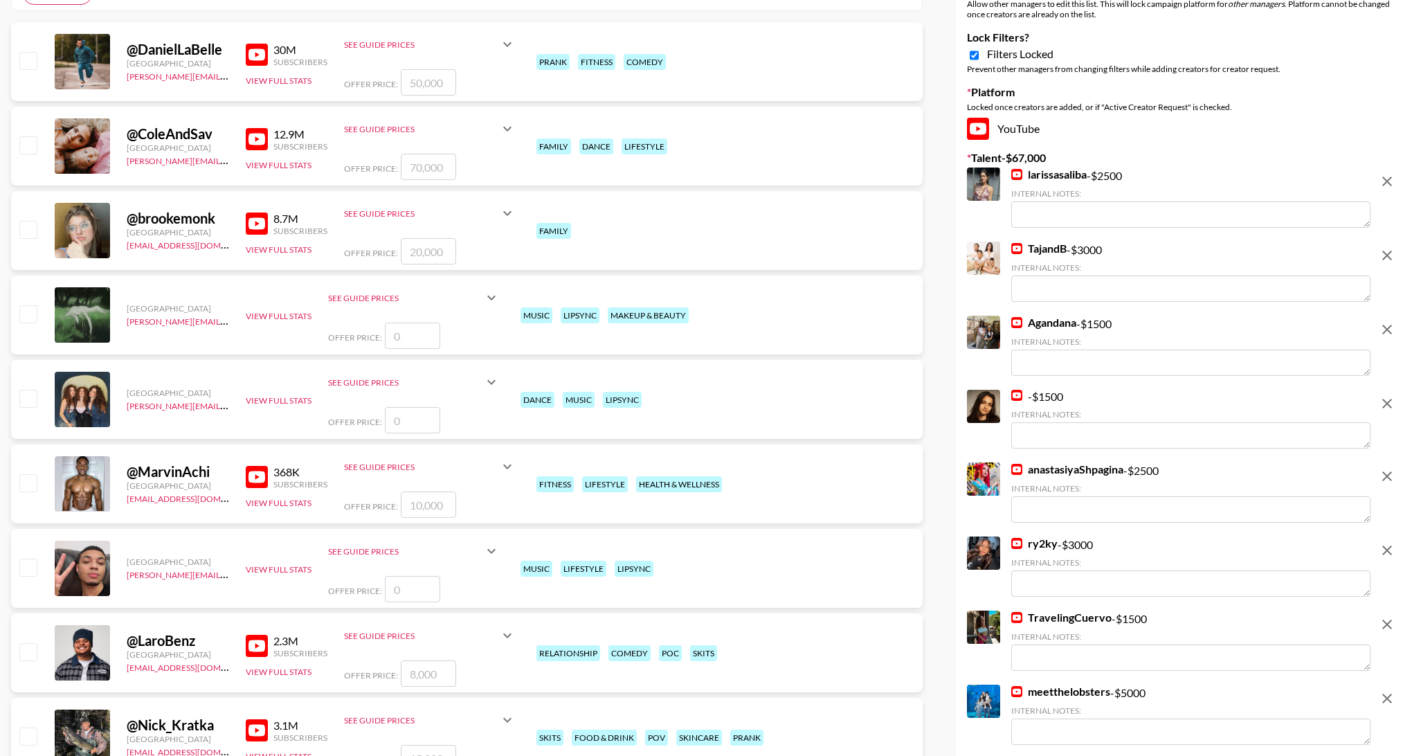
click at [1014, 174] on img at bounding box center [1017, 174] width 11 height 11
drag, startPoint x: 1385, startPoint y: 184, endPoint x: 1200, endPoint y: 187, distance: 185.6
click at [1385, 184] on icon "remove" at bounding box center [1387, 181] width 17 height 17
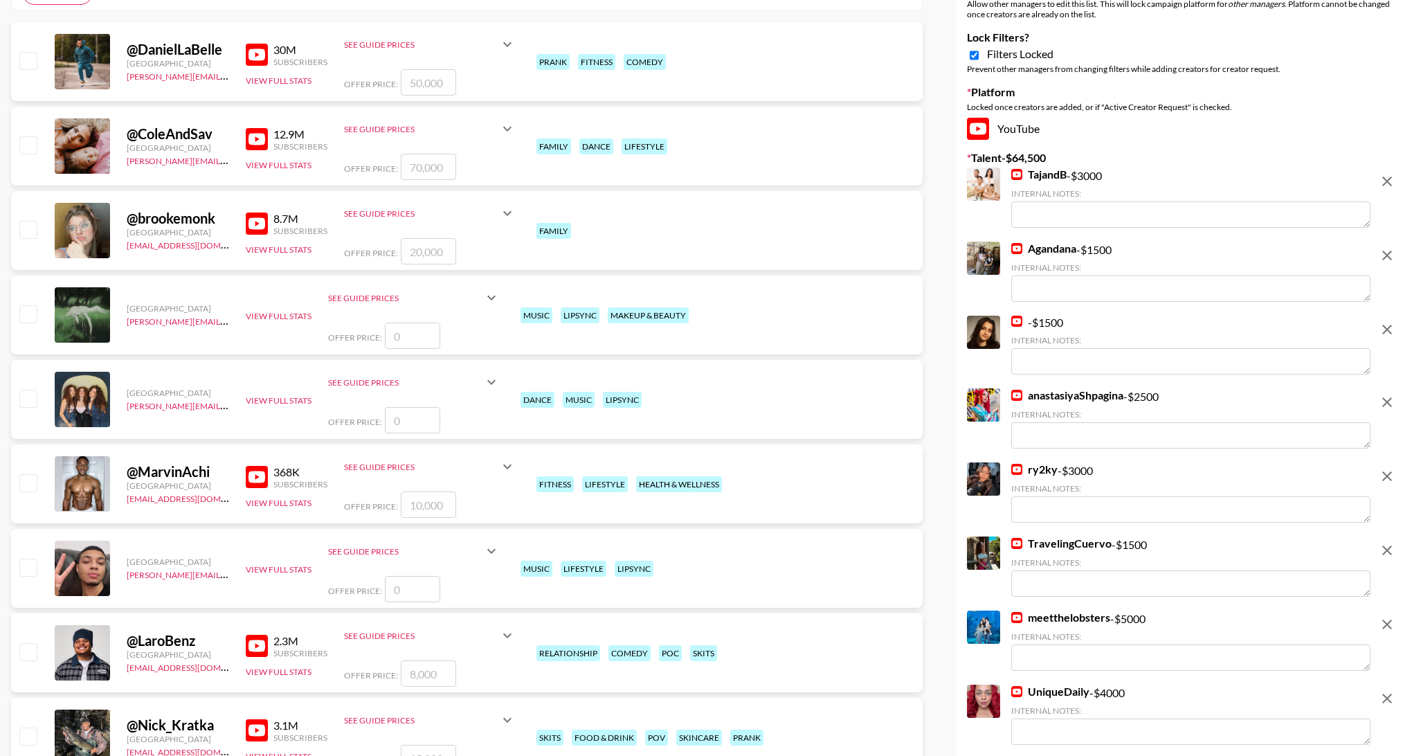
click at [1016, 172] on img at bounding box center [1017, 174] width 11 height 11
click at [1385, 180] on icon "remove" at bounding box center [1387, 181] width 17 height 17
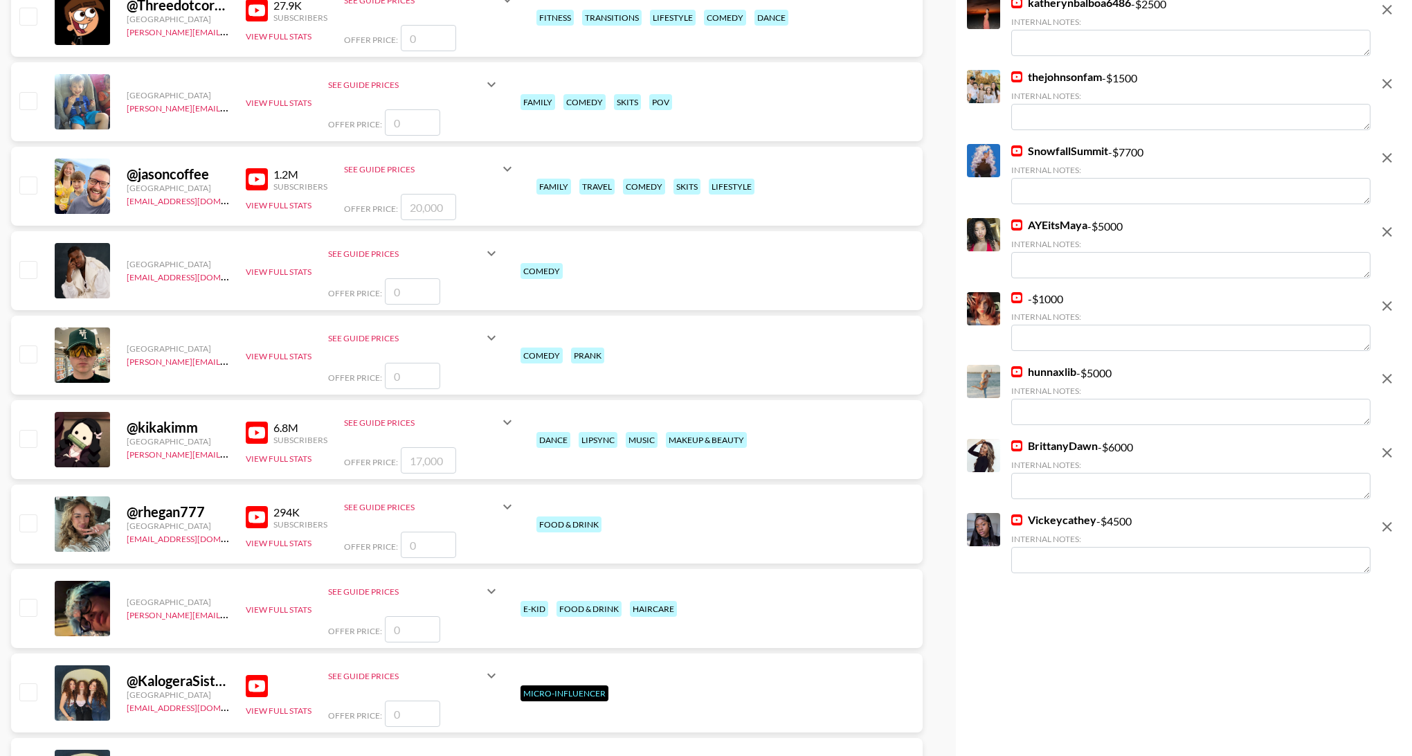
scroll to position [1300, 0]
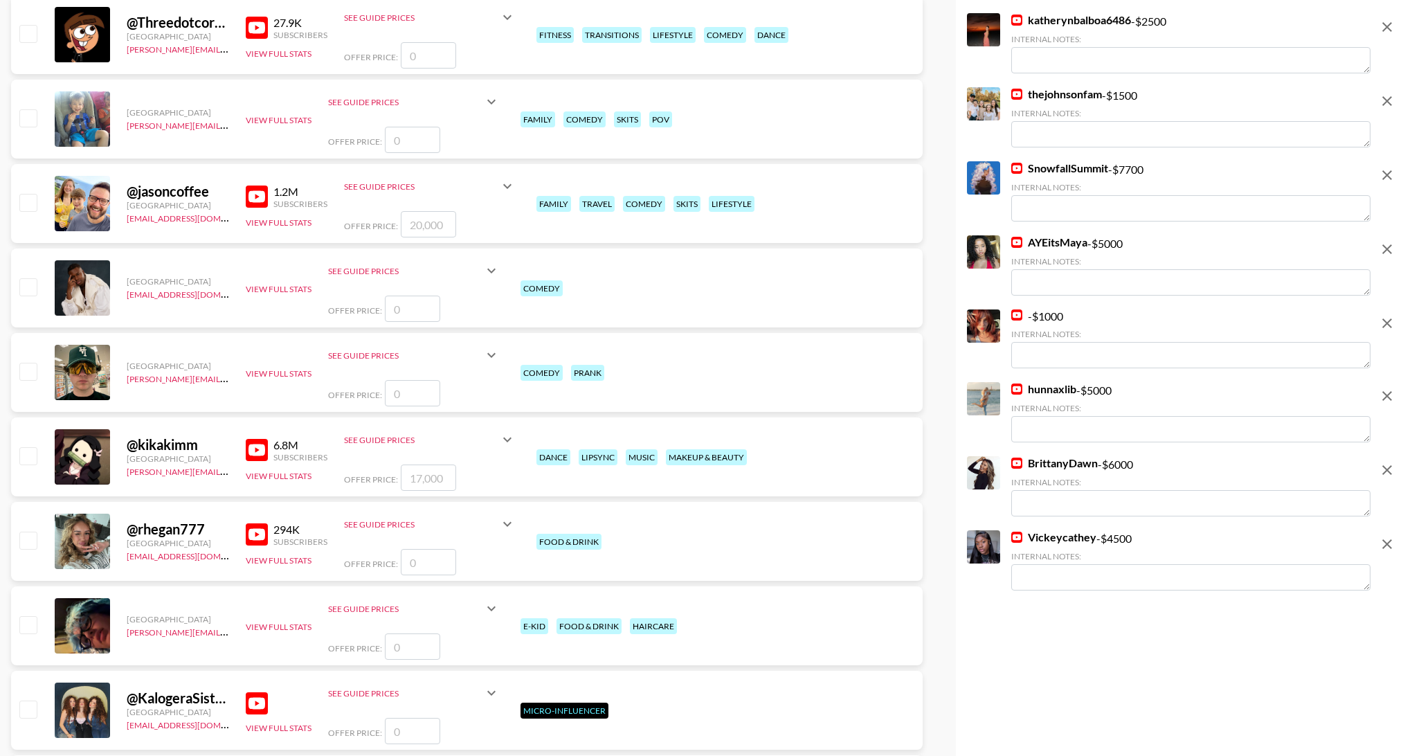
click at [1385, 326] on icon "remove" at bounding box center [1387, 323] width 17 height 17
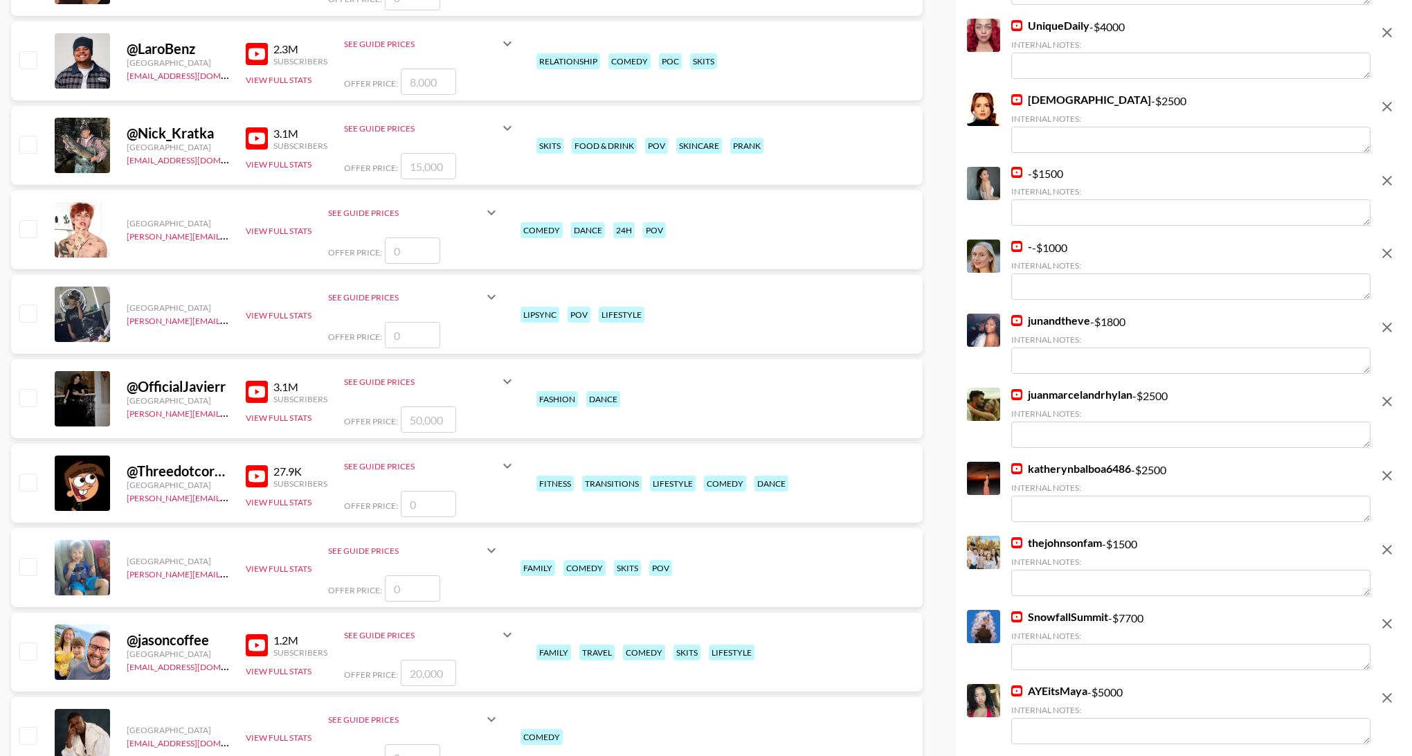
scroll to position [850, 0]
click at [1386, 183] on icon "remove" at bounding box center [1387, 181] width 17 height 17
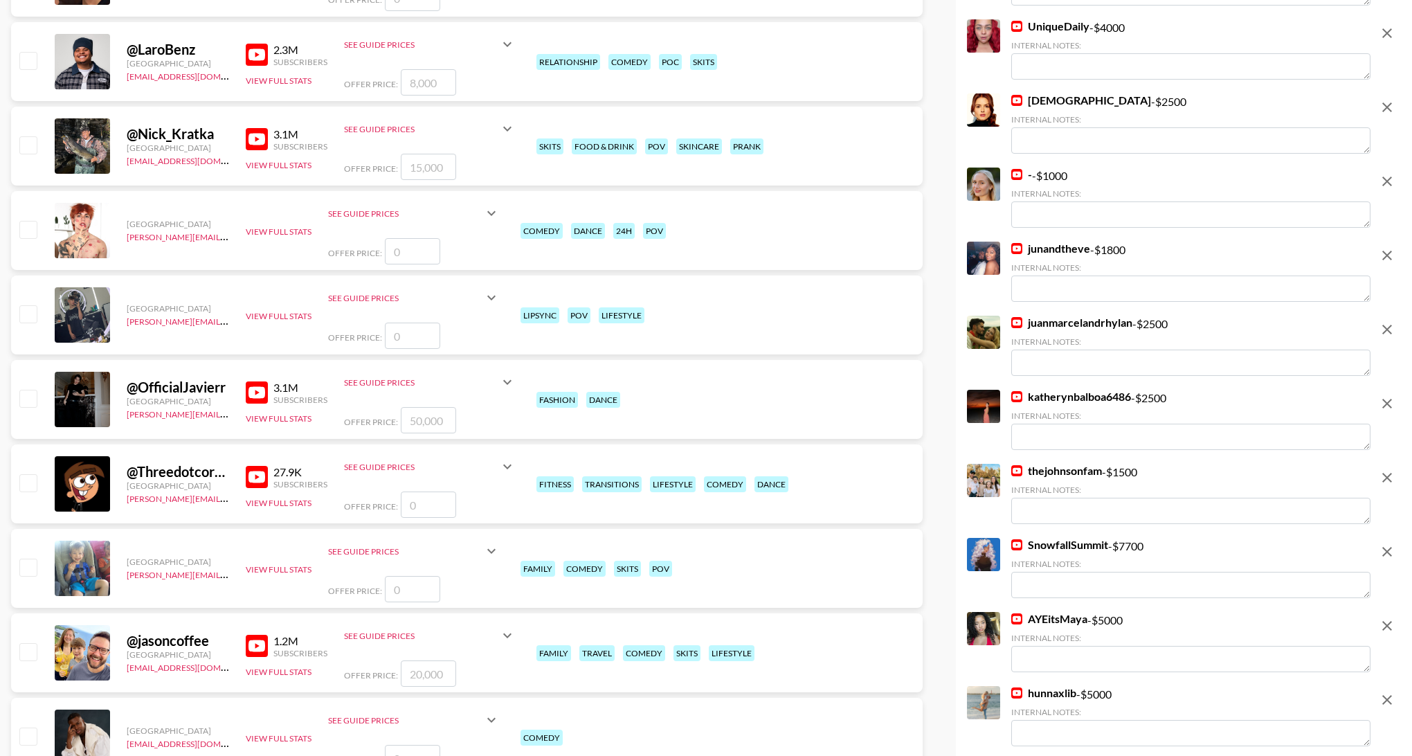
click at [1387, 183] on icon "remove" at bounding box center [1387, 181] width 17 height 17
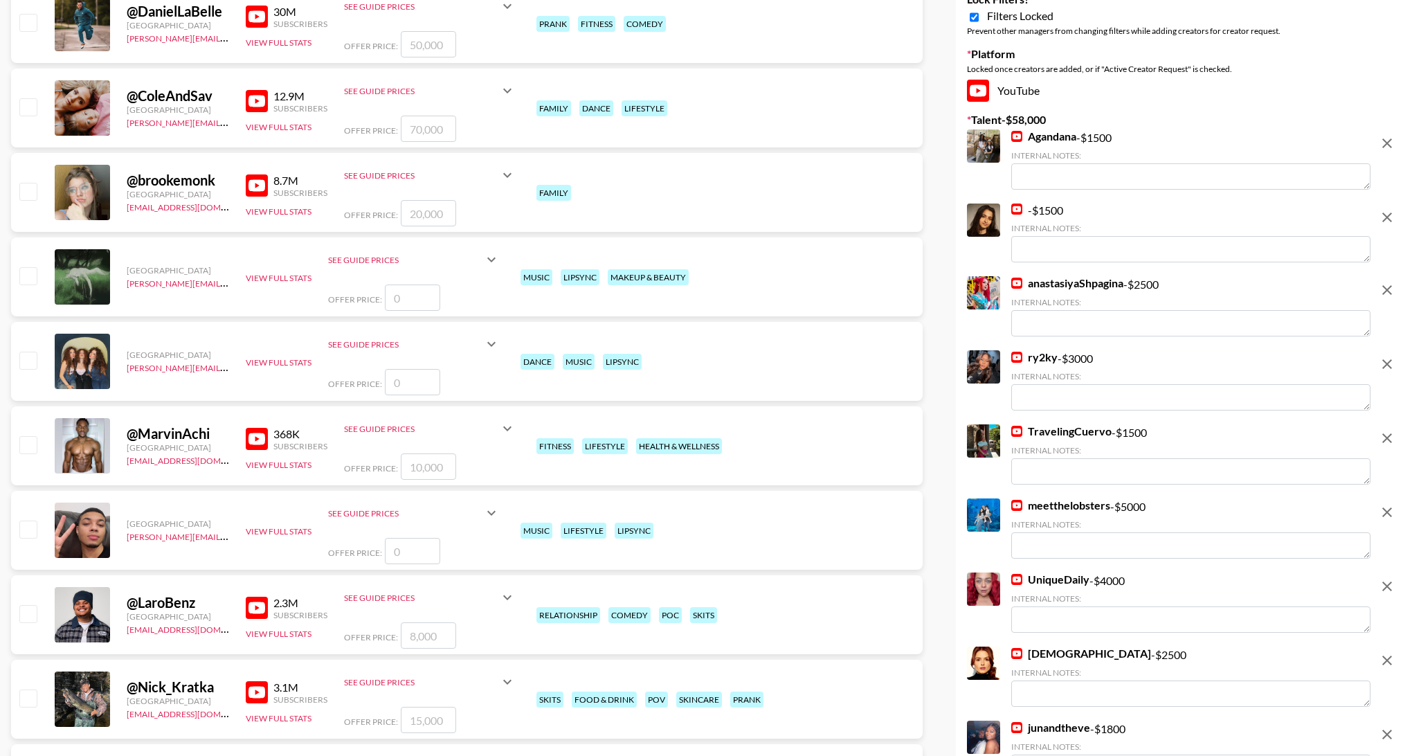
scroll to position [260, 0]
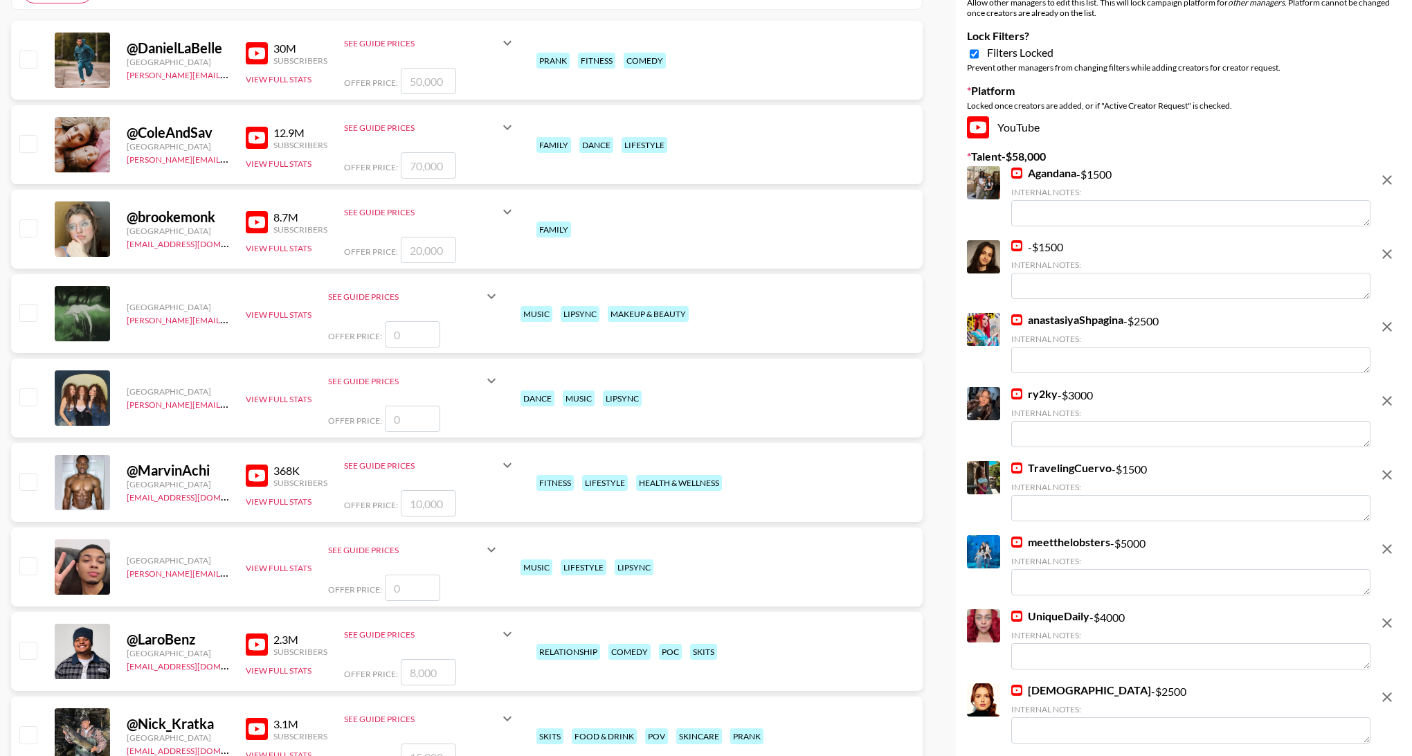
click at [1390, 259] on icon "remove" at bounding box center [1387, 254] width 17 height 17
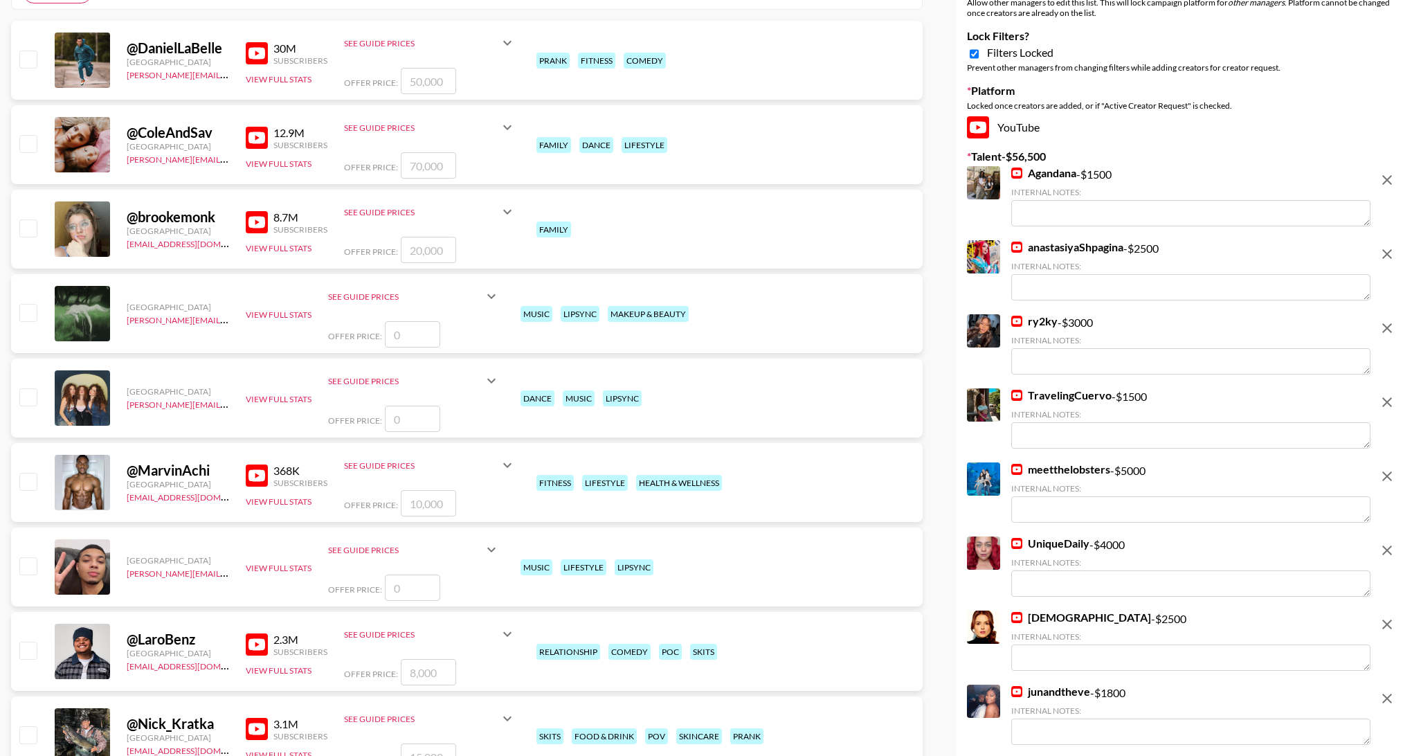
click at [1018, 174] on img at bounding box center [1017, 173] width 11 height 11
click at [1392, 179] on icon "remove" at bounding box center [1387, 180] width 17 height 17
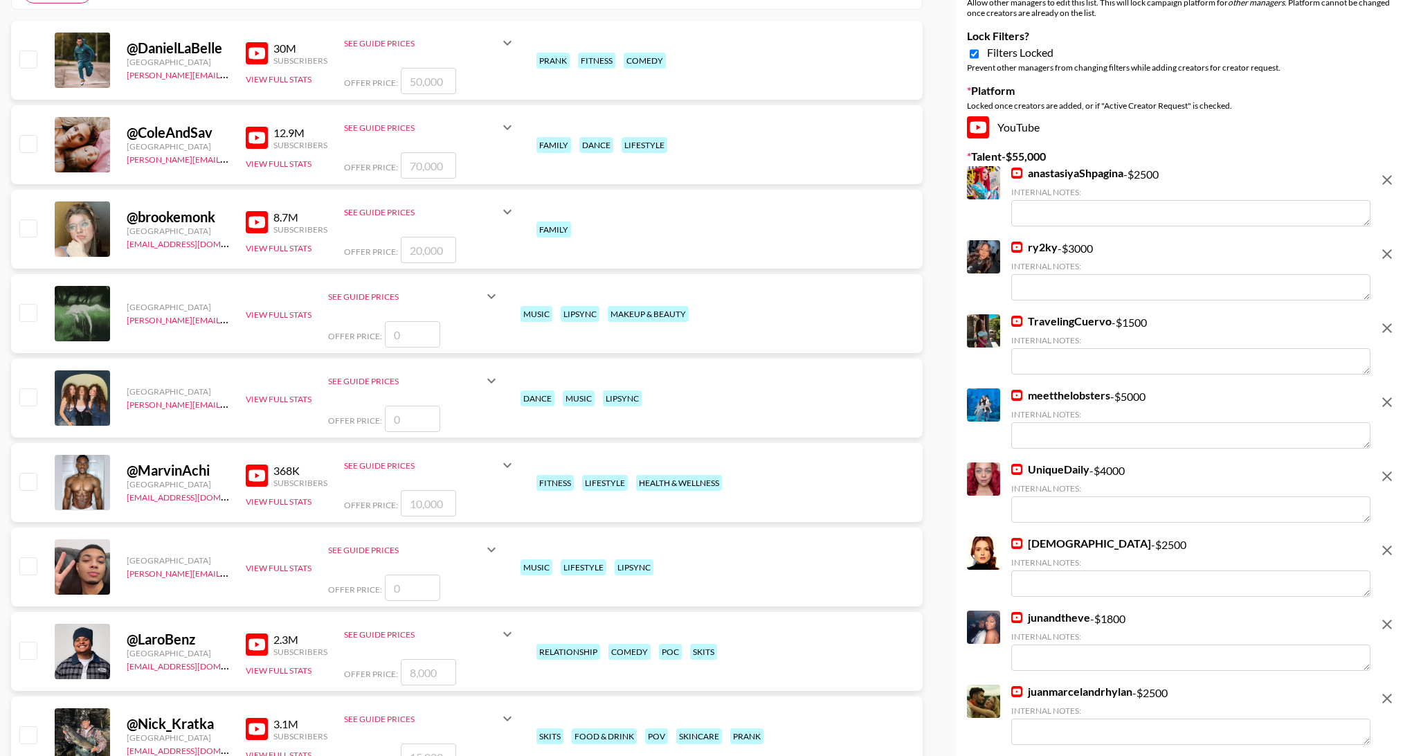
click at [1018, 168] on img at bounding box center [1017, 173] width 11 height 11
click at [1381, 181] on icon "remove" at bounding box center [1387, 180] width 17 height 17
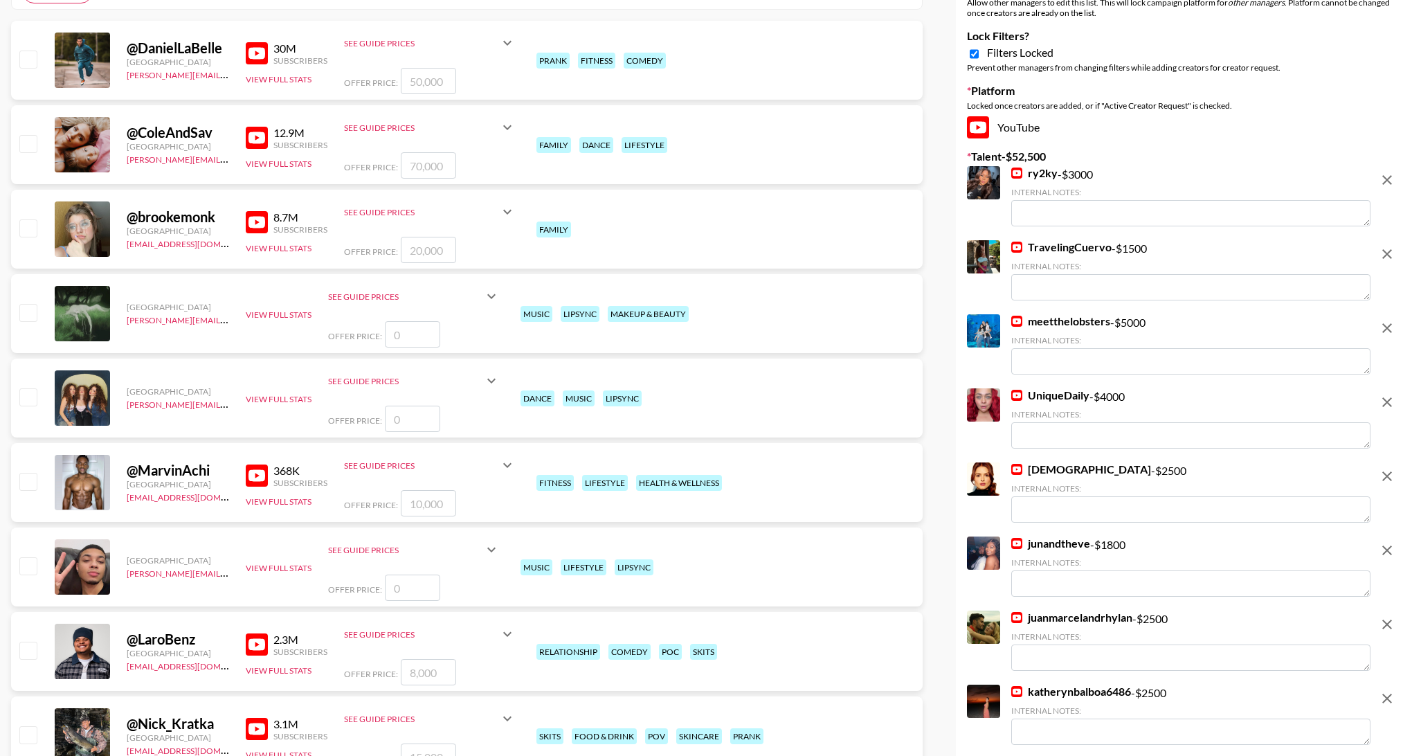
click at [1014, 174] on img at bounding box center [1017, 173] width 11 height 11
click at [1019, 244] on img at bounding box center [1017, 247] width 11 height 11
click at [1014, 242] on img at bounding box center [1017, 247] width 11 height 11
click at [1018, 323] on img at bounding box center [1017, 321] width 11 height 11
click at [1015, 400] on img at bounding box center [1017, 395] width 11 height 11
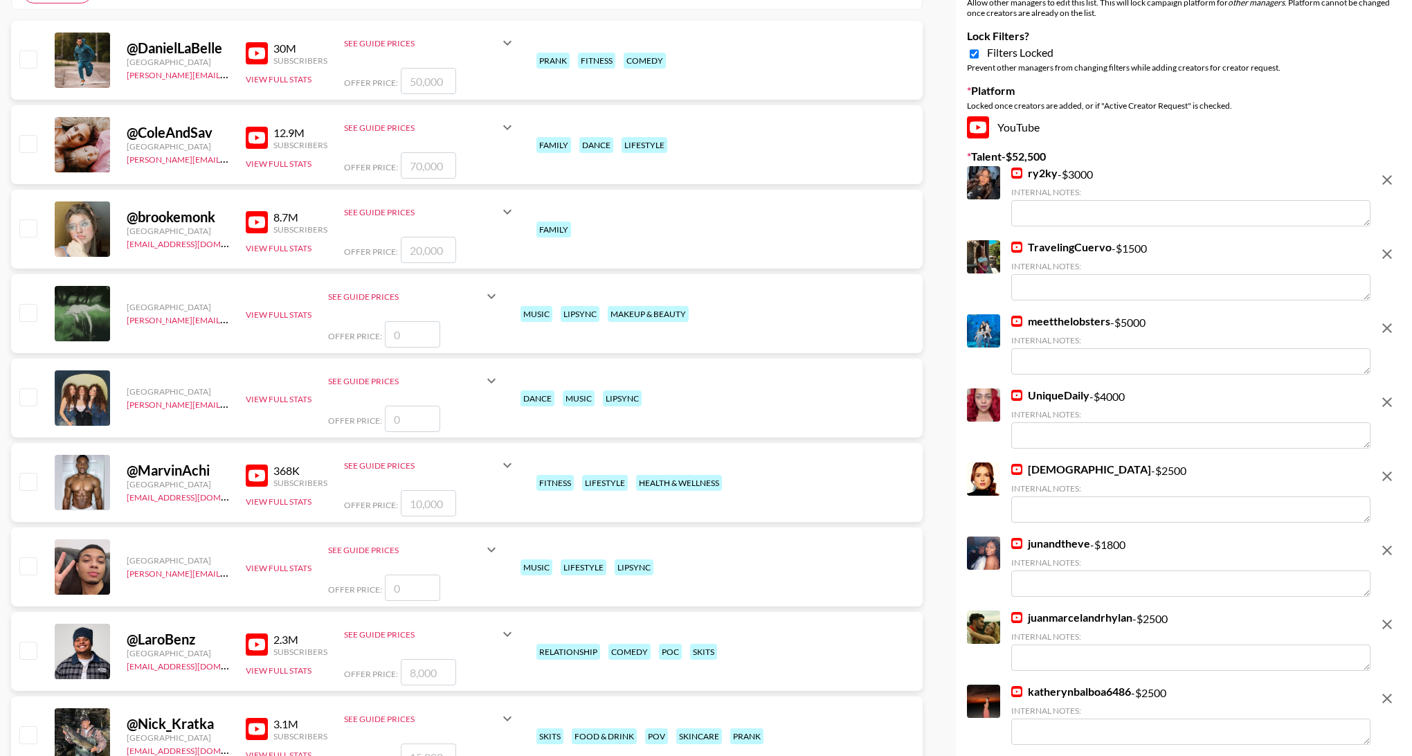
click at [1017, 466] on img at bounding box center [1017, 469] width 11 height 11
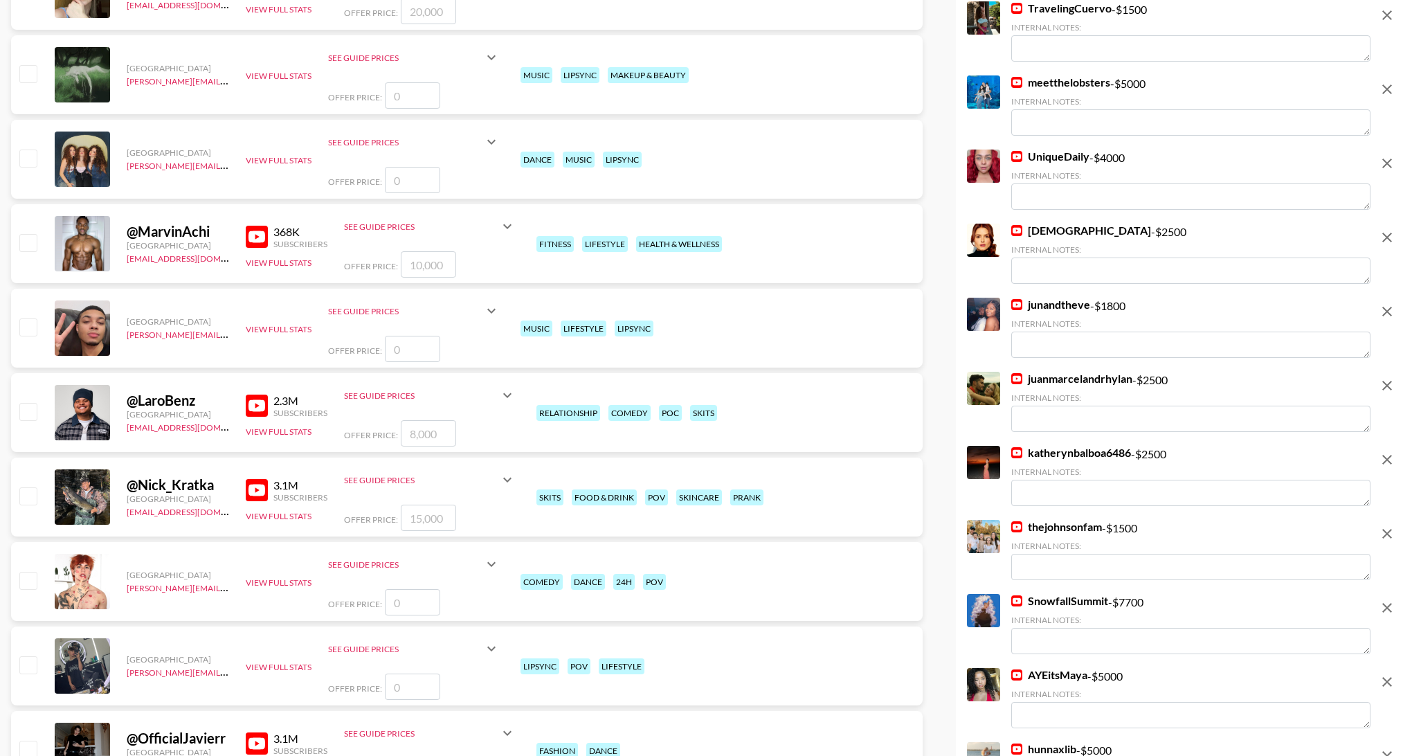
scroll to position [502, 0]
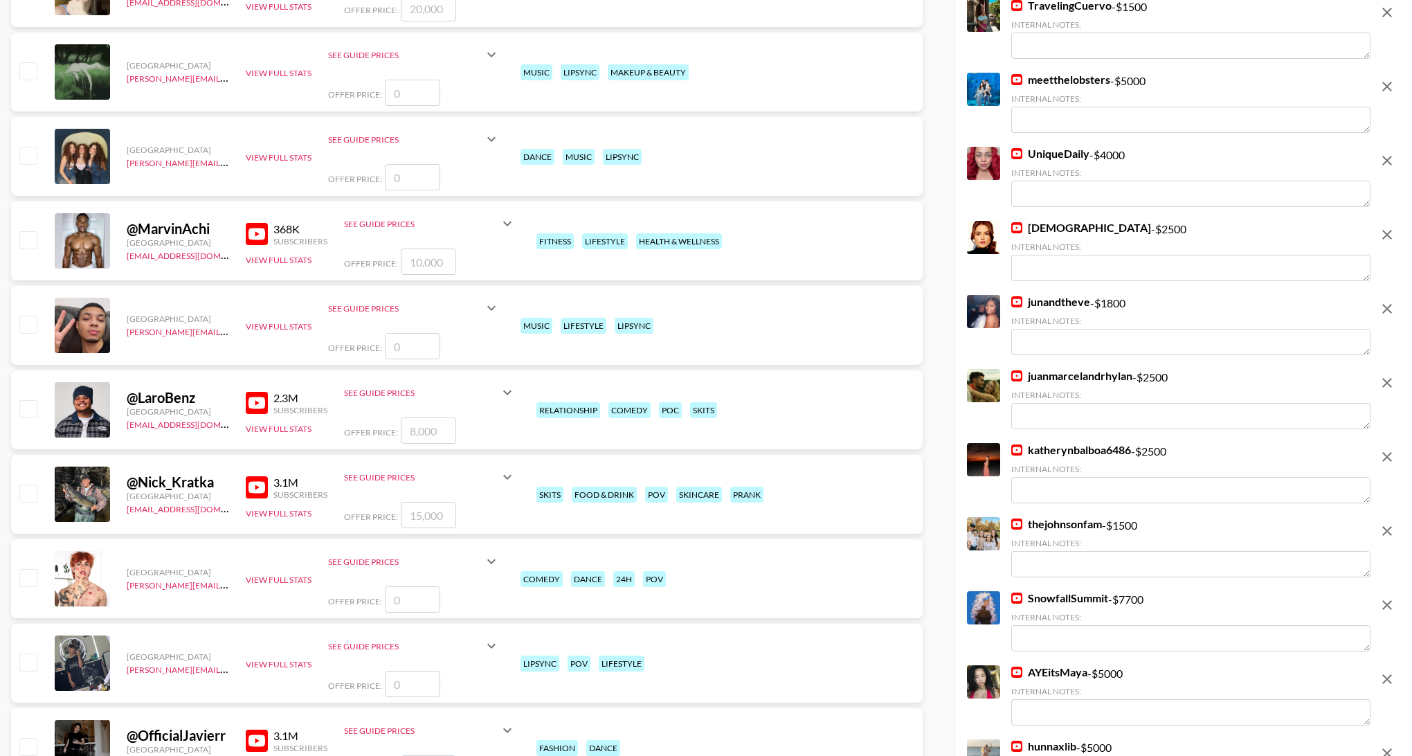
click at [1014, 372] on img at bounding box center [1017, 375] width 11 height 11
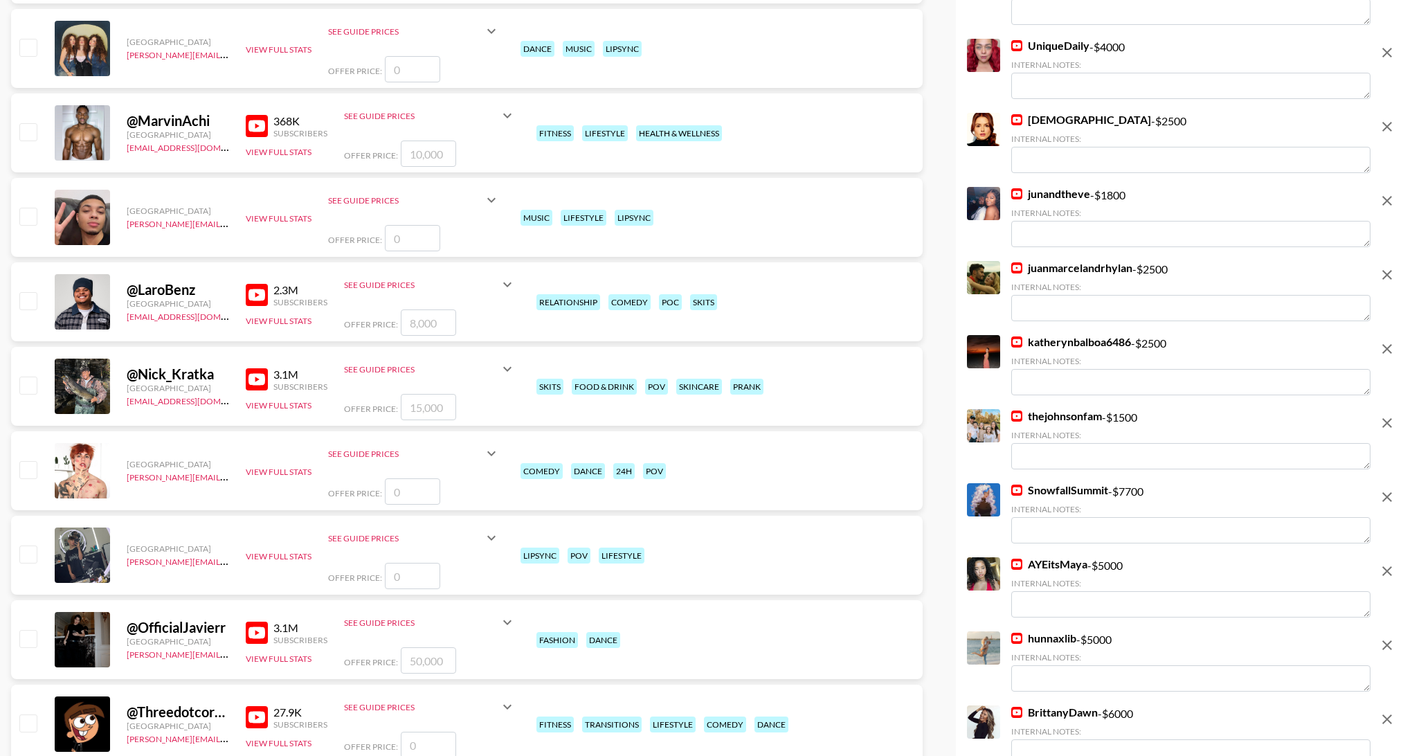
scroll to position [618, 0]
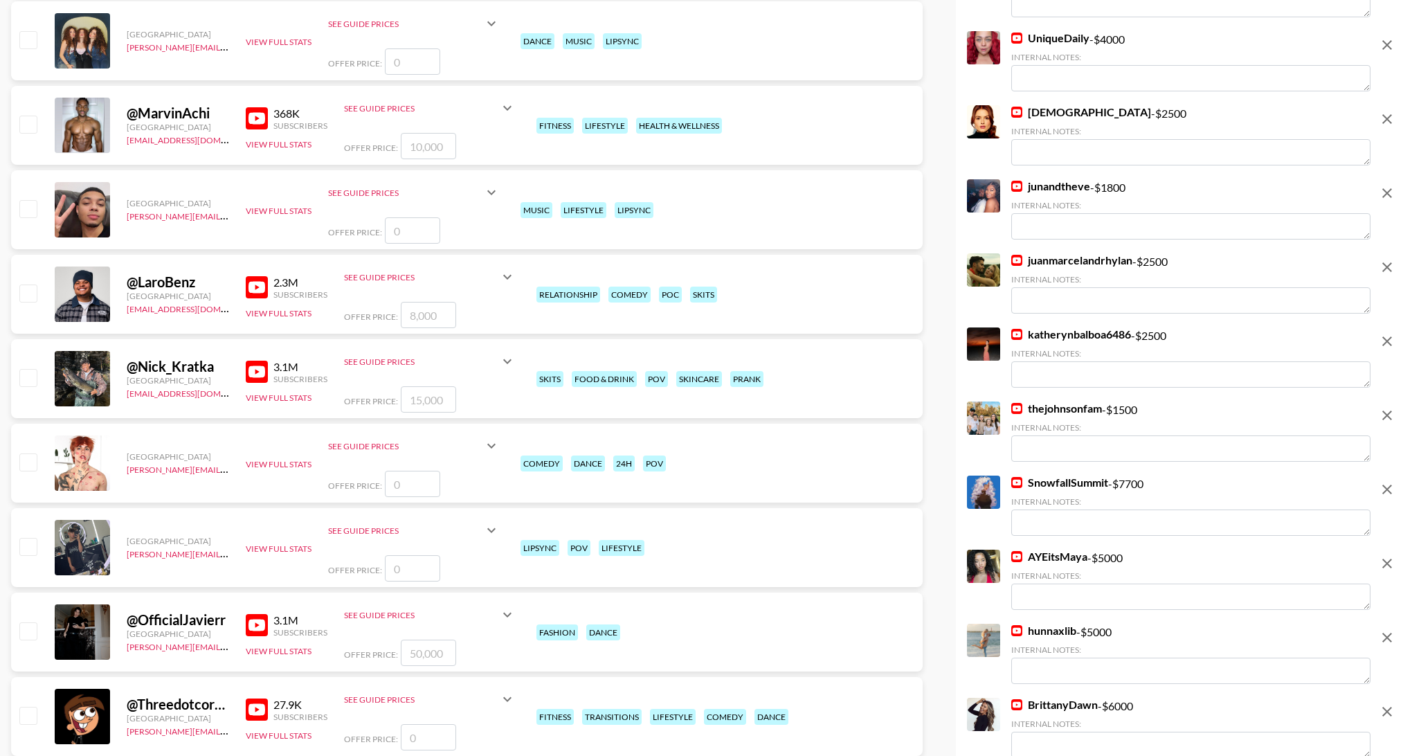
click at [1017, 336] on img at bounding box center [1017, 334] width 11 height 11
click at [1016, 406] on img at bounding box center [1017, 408] width 11 height 11
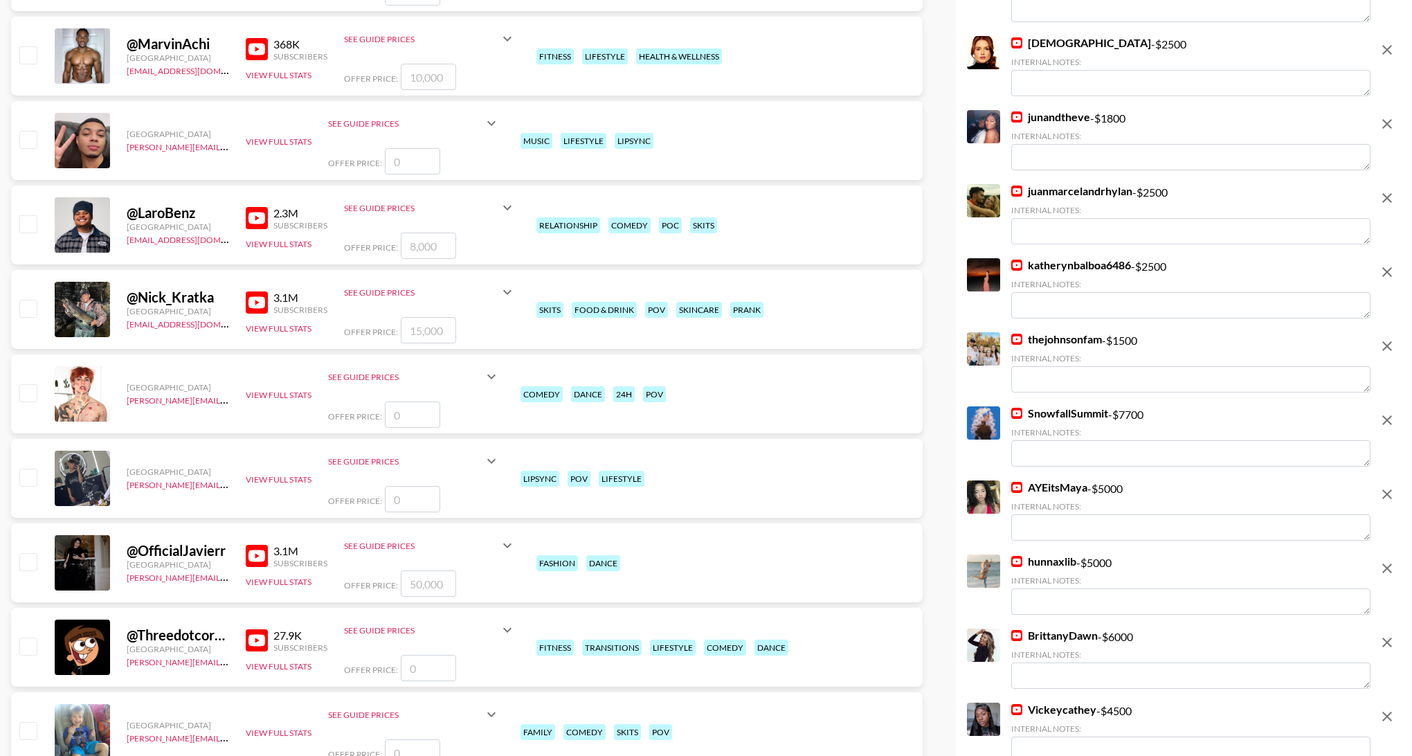
scroll to position [688, 0]
click at [1017, 411] on img at bounding box center [1017, 412] width 11 height 11
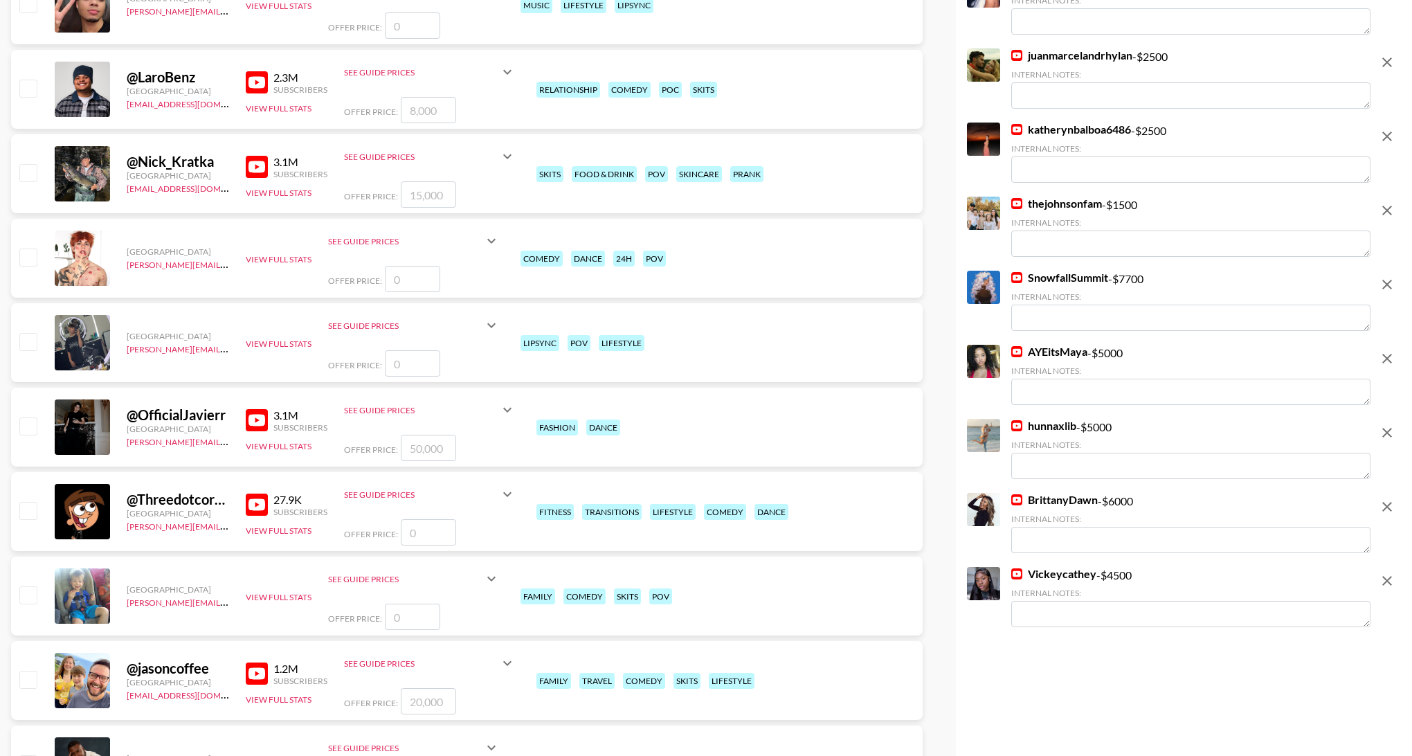
scroll to position [832, 0]
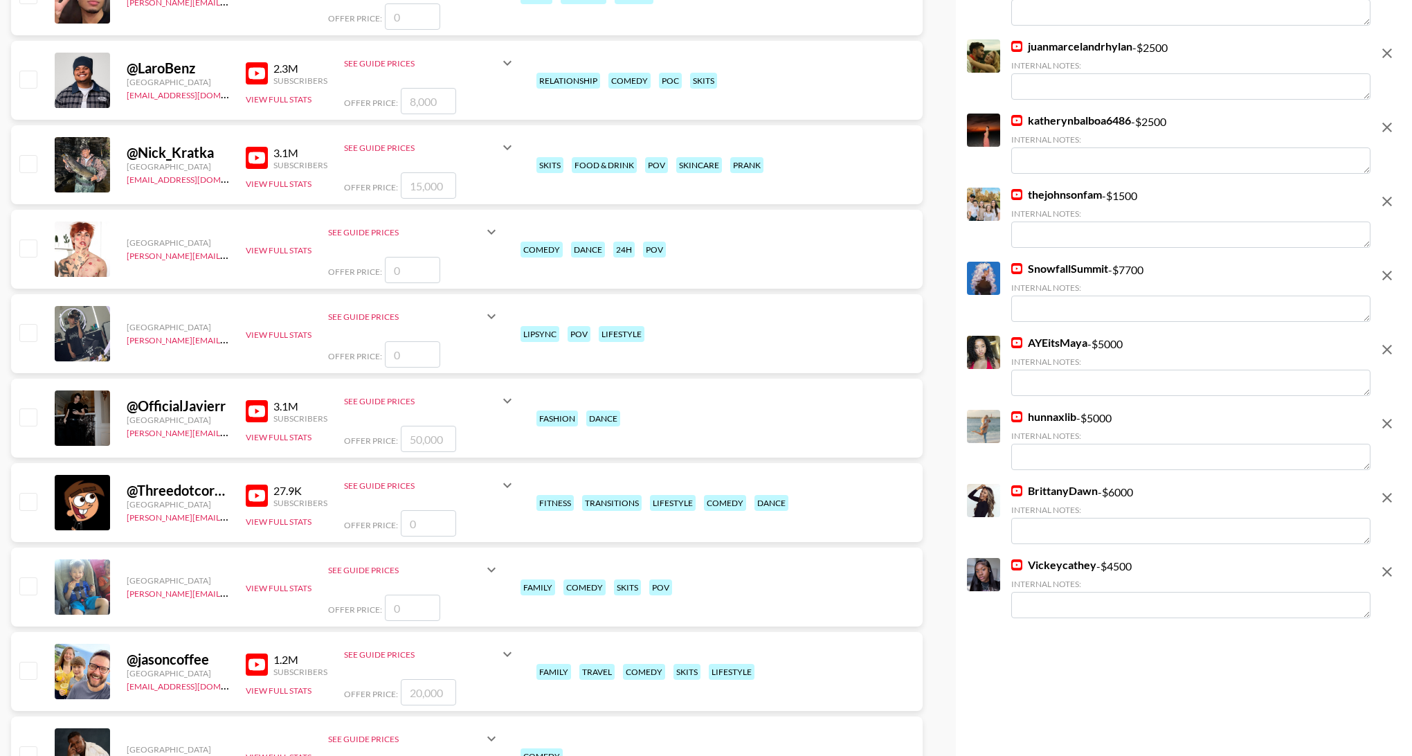
click at [1016, 341] on img at bounding box center [1017, 342] width 11 height 11
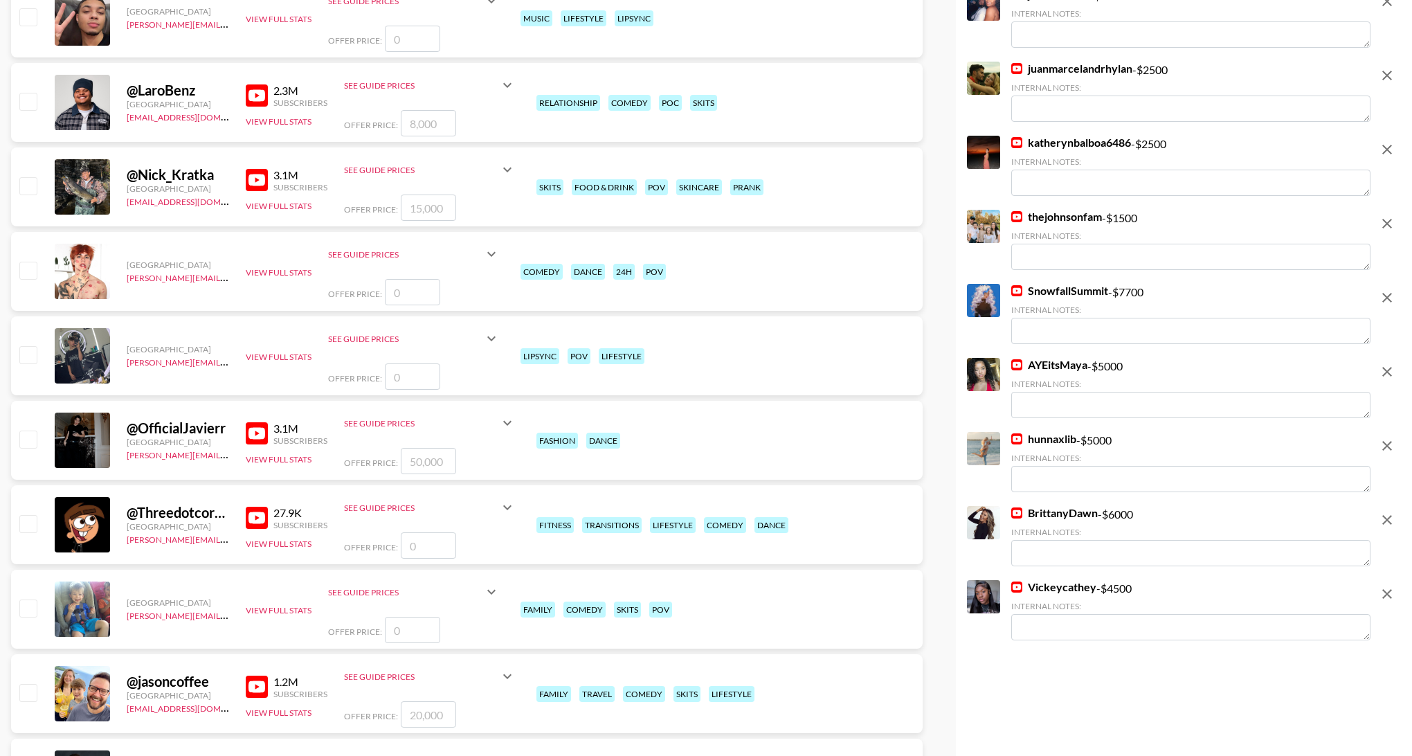
click at [1013, 436] on img at bounding box center [1017, 438] width 11 height 11
click at [1015, 512] on img at bounding box center [1017, 513] width 11 height 11
click at [1019, 584] on img at bounding box center [1017, 587] width 11 height 11
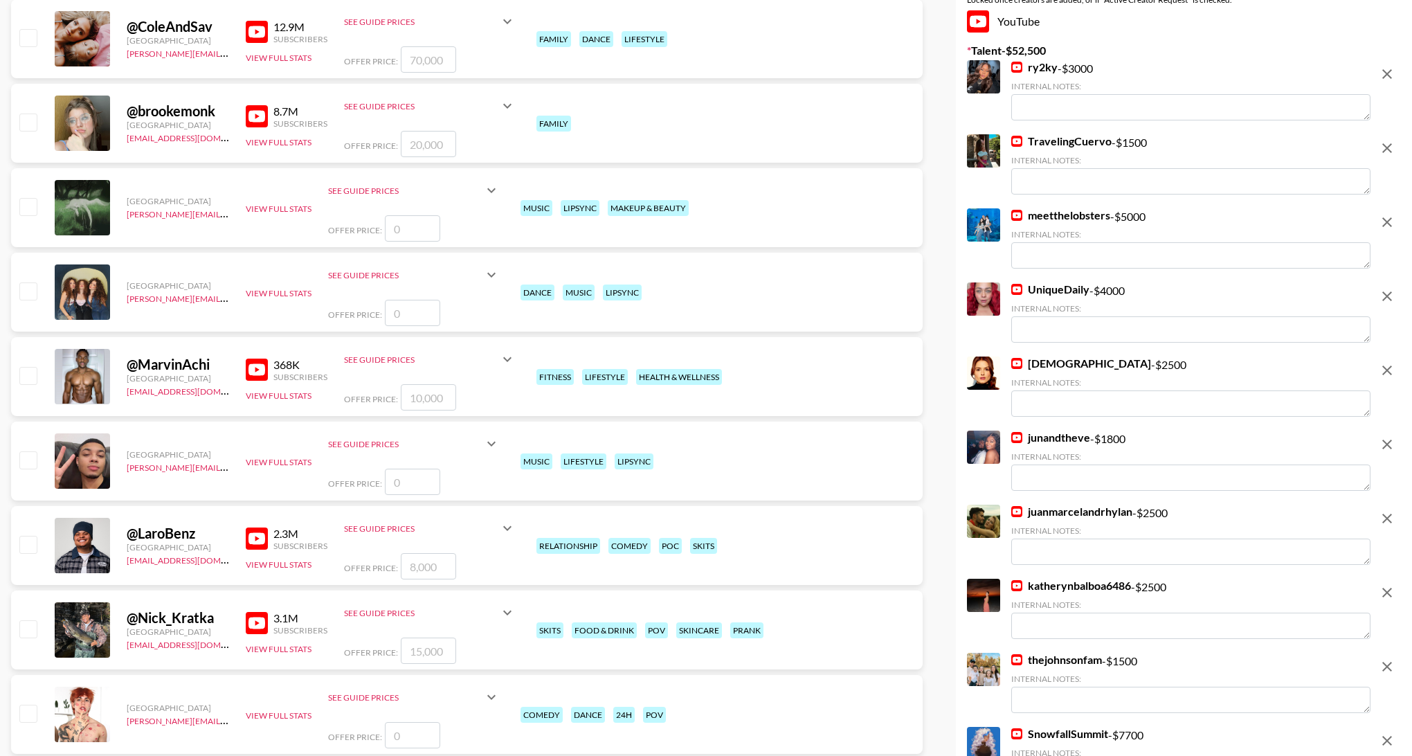
scroll to position [0, 0]
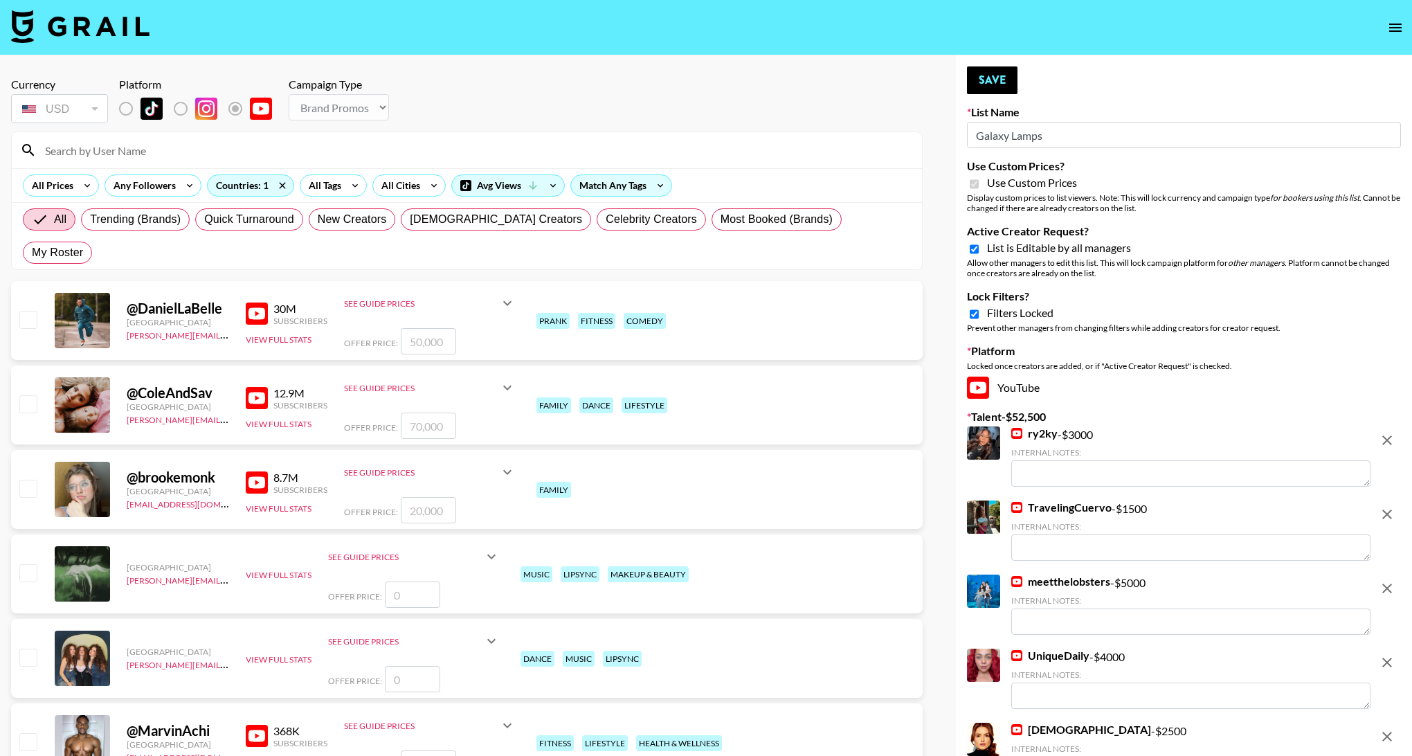
drag, startPoint x: 976, startPoint y: 246, endPoint x: 973, endPoint y: 125, distance: 120.5
click at [976, 246] on input "Active Creator Request?" at bounding box center [974, 249] width 9 height 12
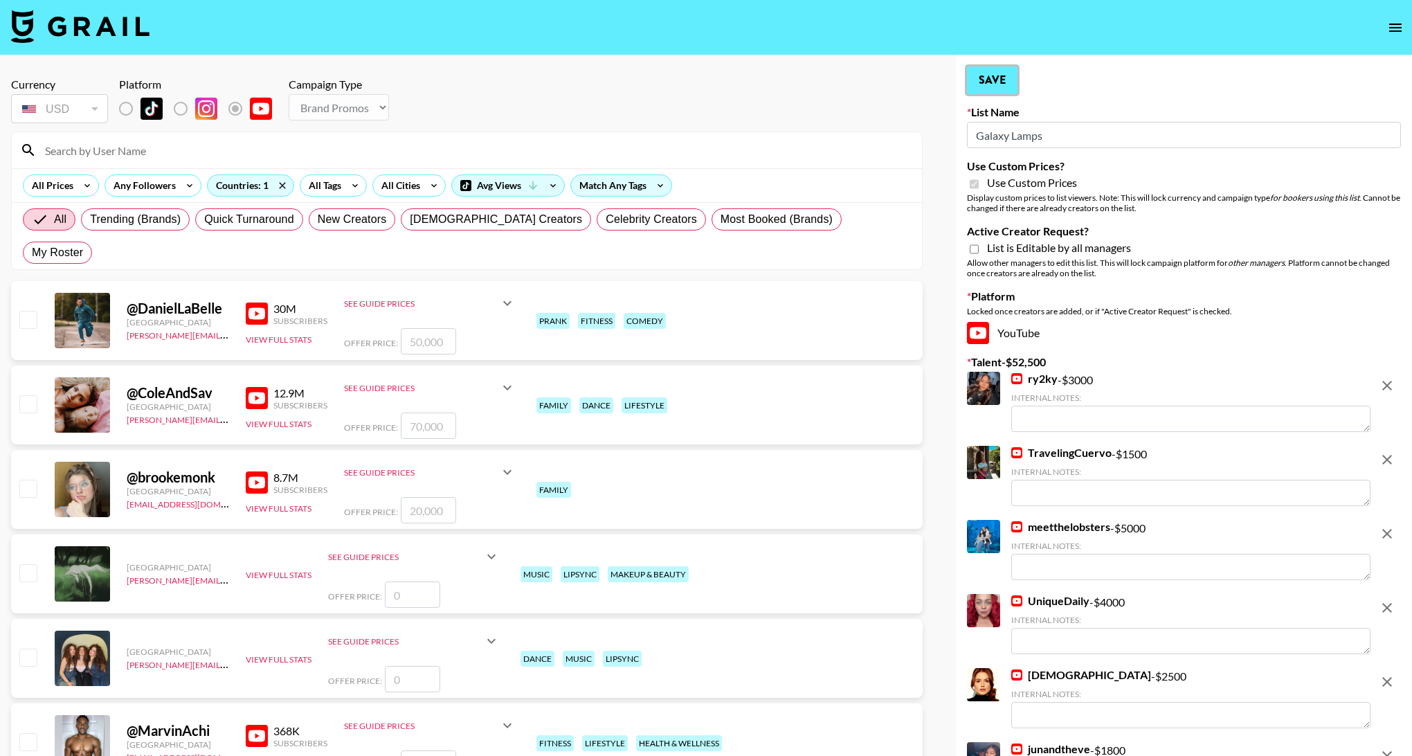
click at [994, 80] on button "Save" at bounding box center [992, 80] width 51 height 28
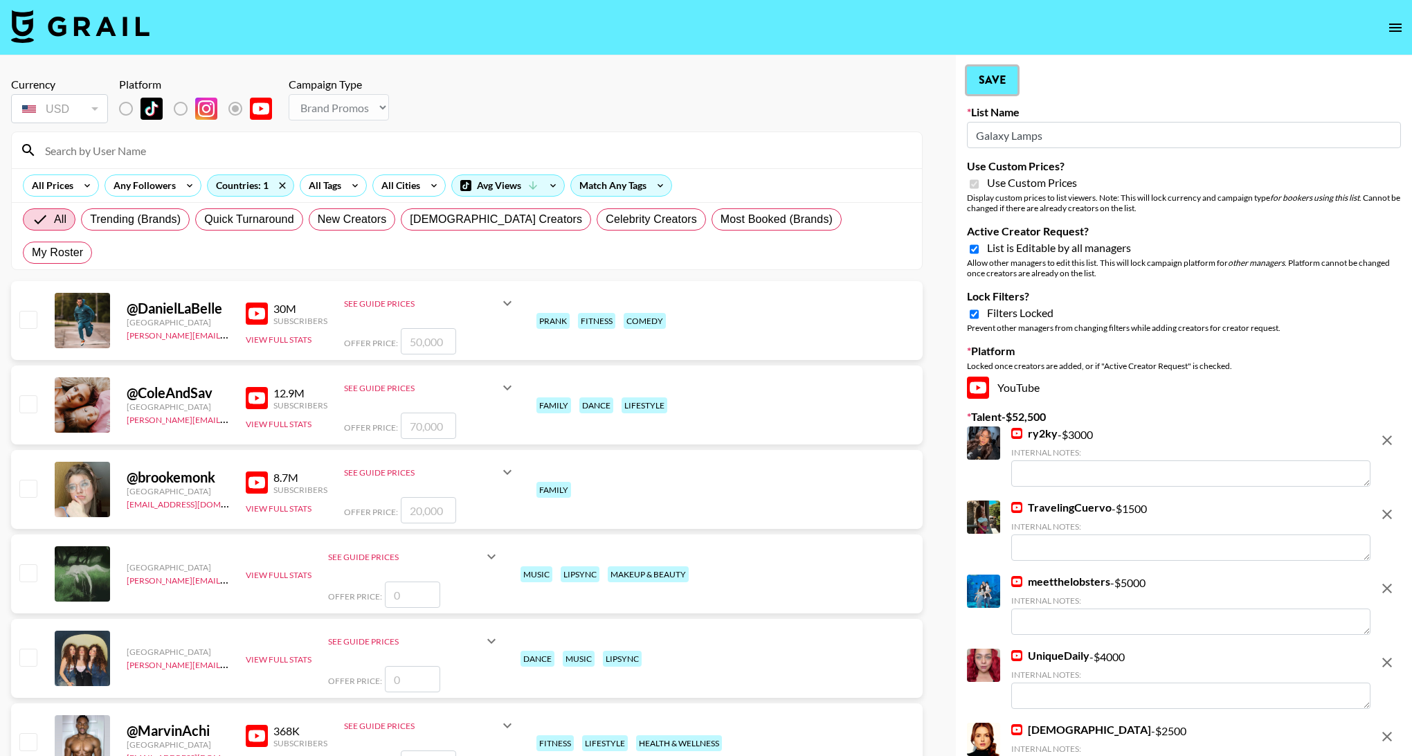
checkbox input "false"
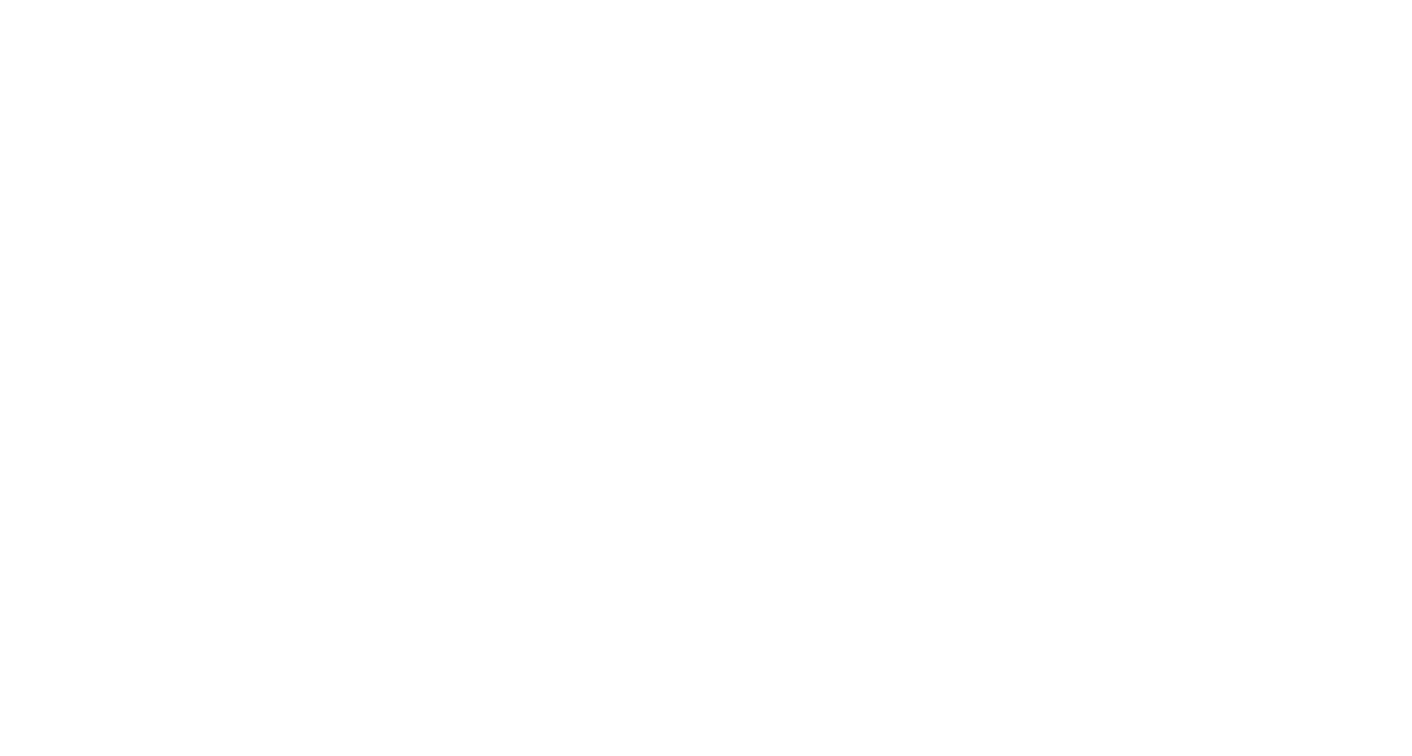
click at [740, 42] on body at bounding box center [706, 378] width 1412 height 756
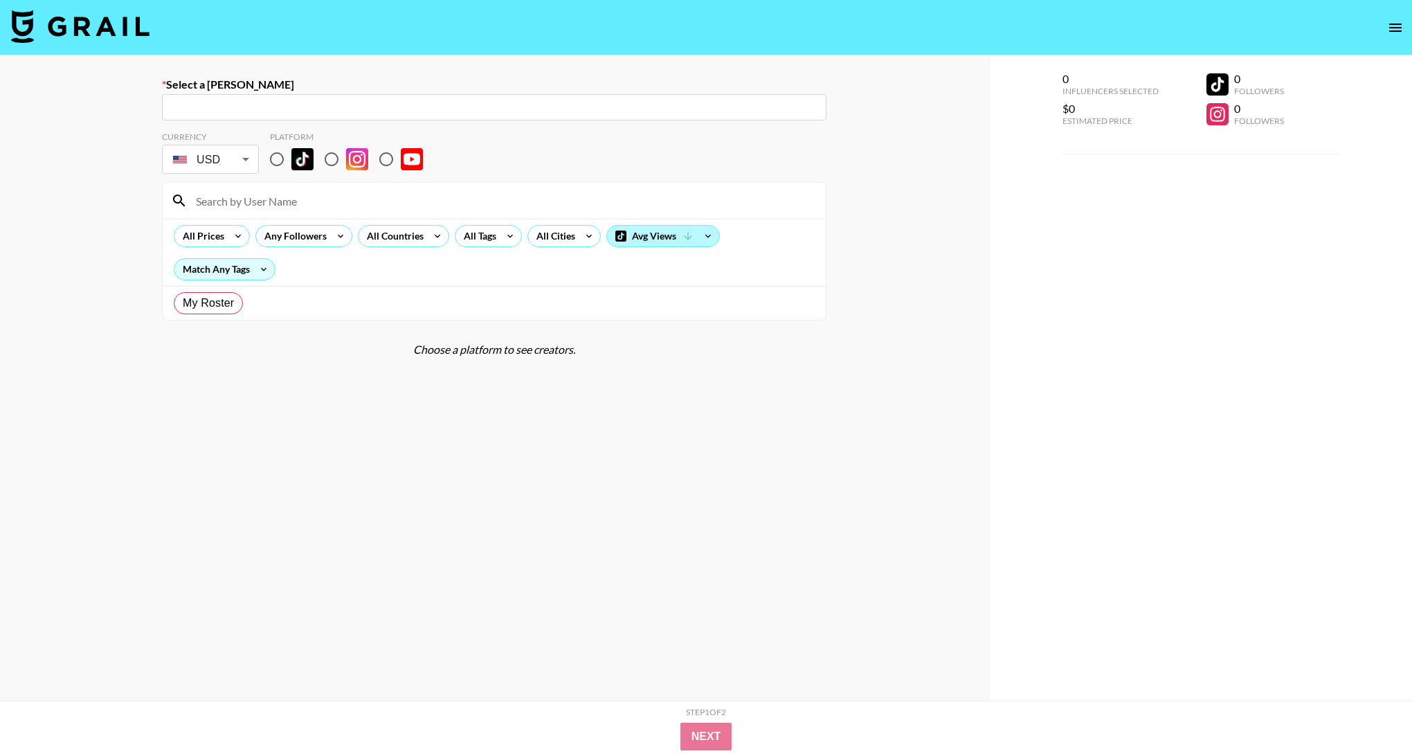
click at [278, 163] on input "radio" at bounding box center [276, 159] width 29 height 29
radio input "true"
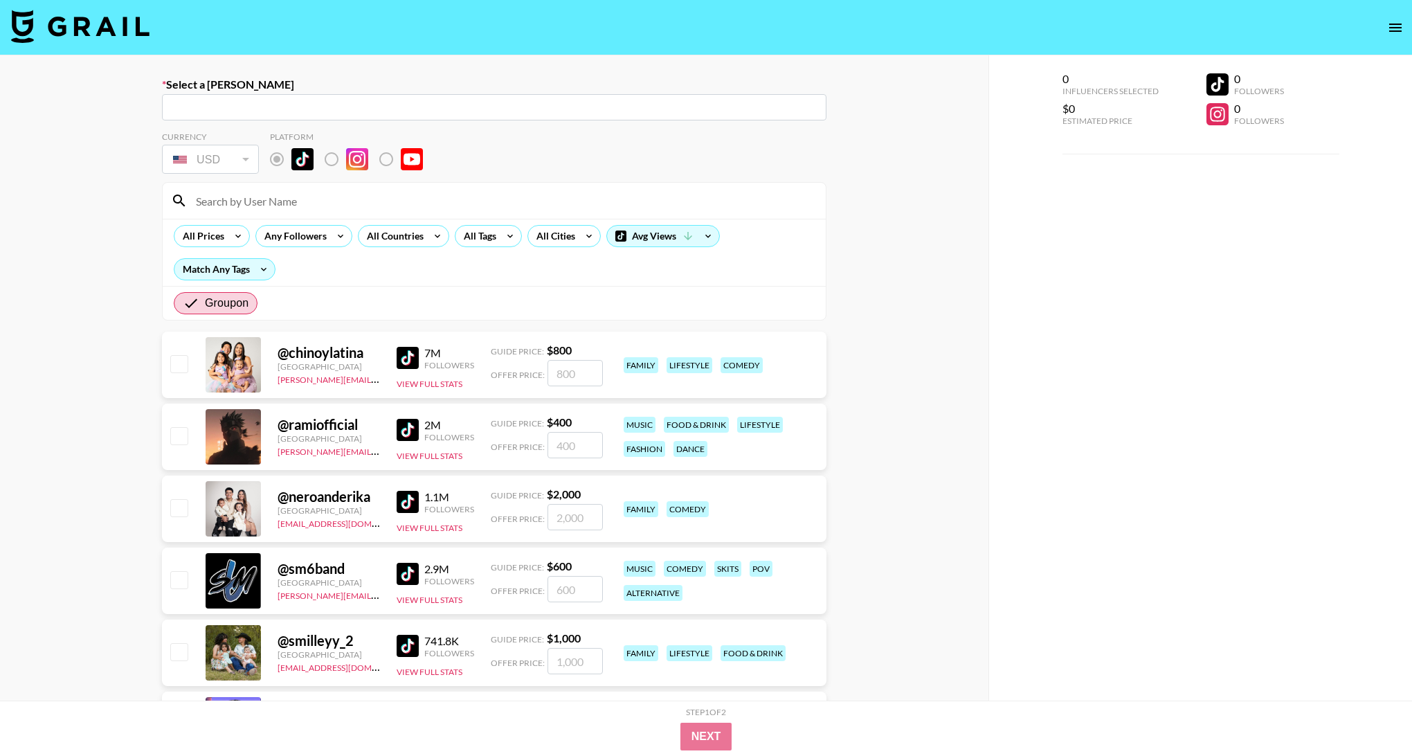
click at [291, 199] on input at bounding box center [503, 201] width 630 height 22
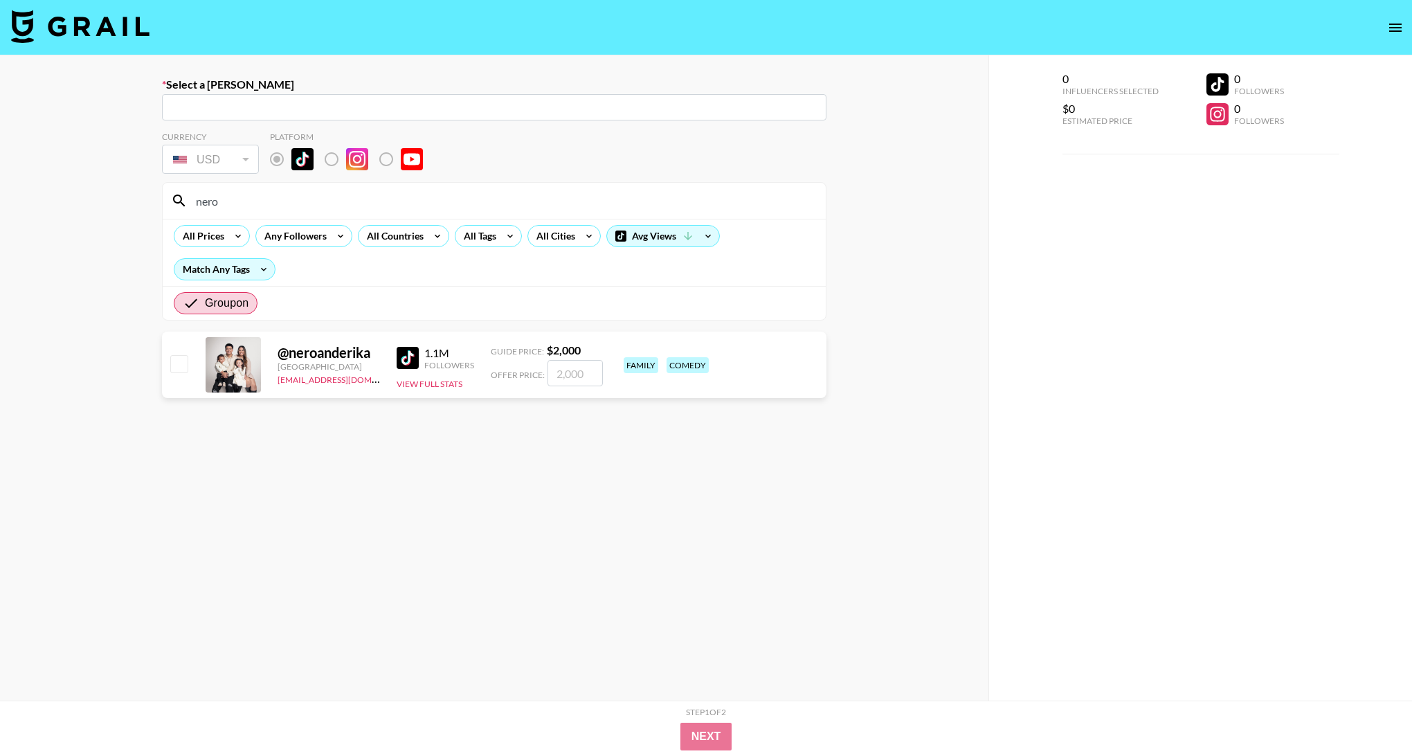
type input "nero"
click at [80, 236] on div "Select a Booker ​ Currency USD USD ​ Platform nero All Prices Any Followers All…" at bounding box center [494, 427] width 989 height 744
radio input "false"
radio input "true"
